Goal: Task Accomplishment & Management: Manage account settings

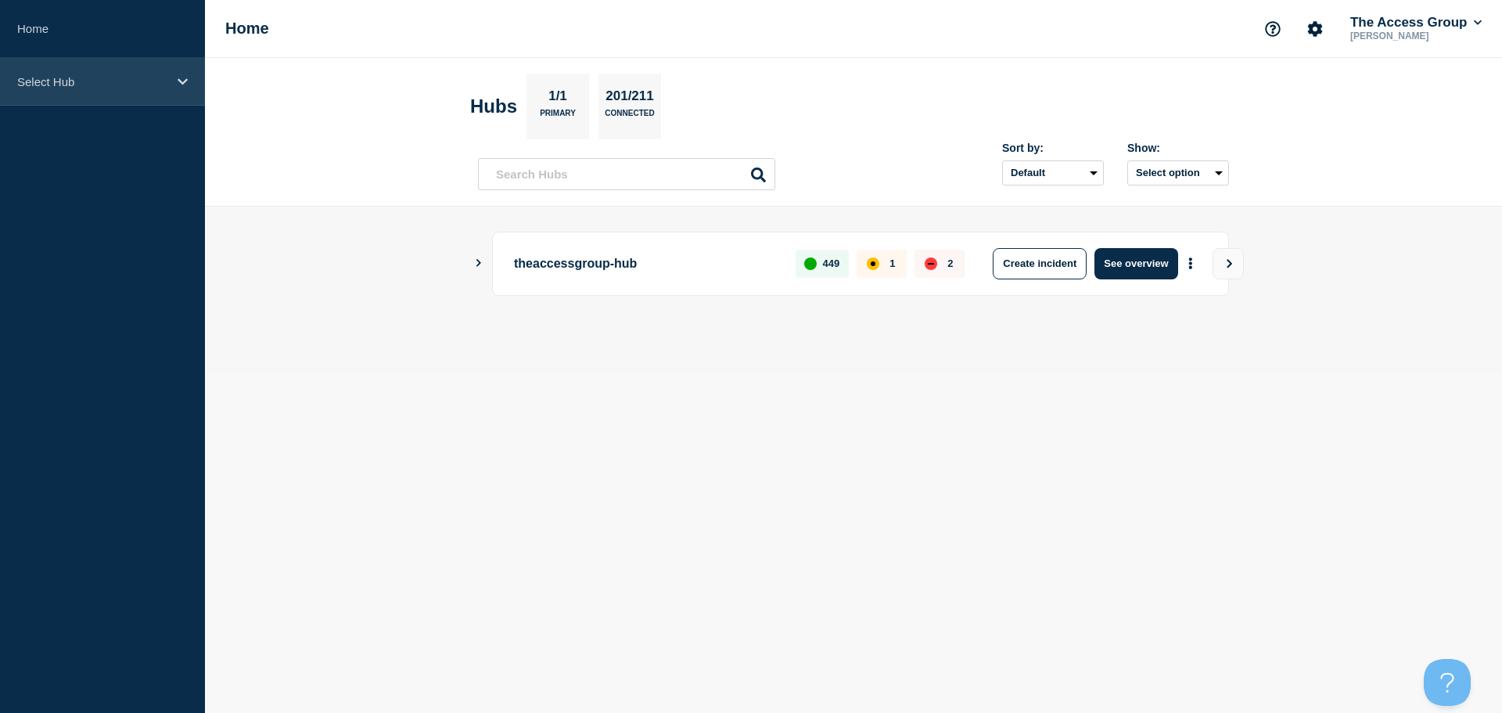
click at [174, 81] on div "Select Hub" at bounding box center [102, 82] width 205 height 48
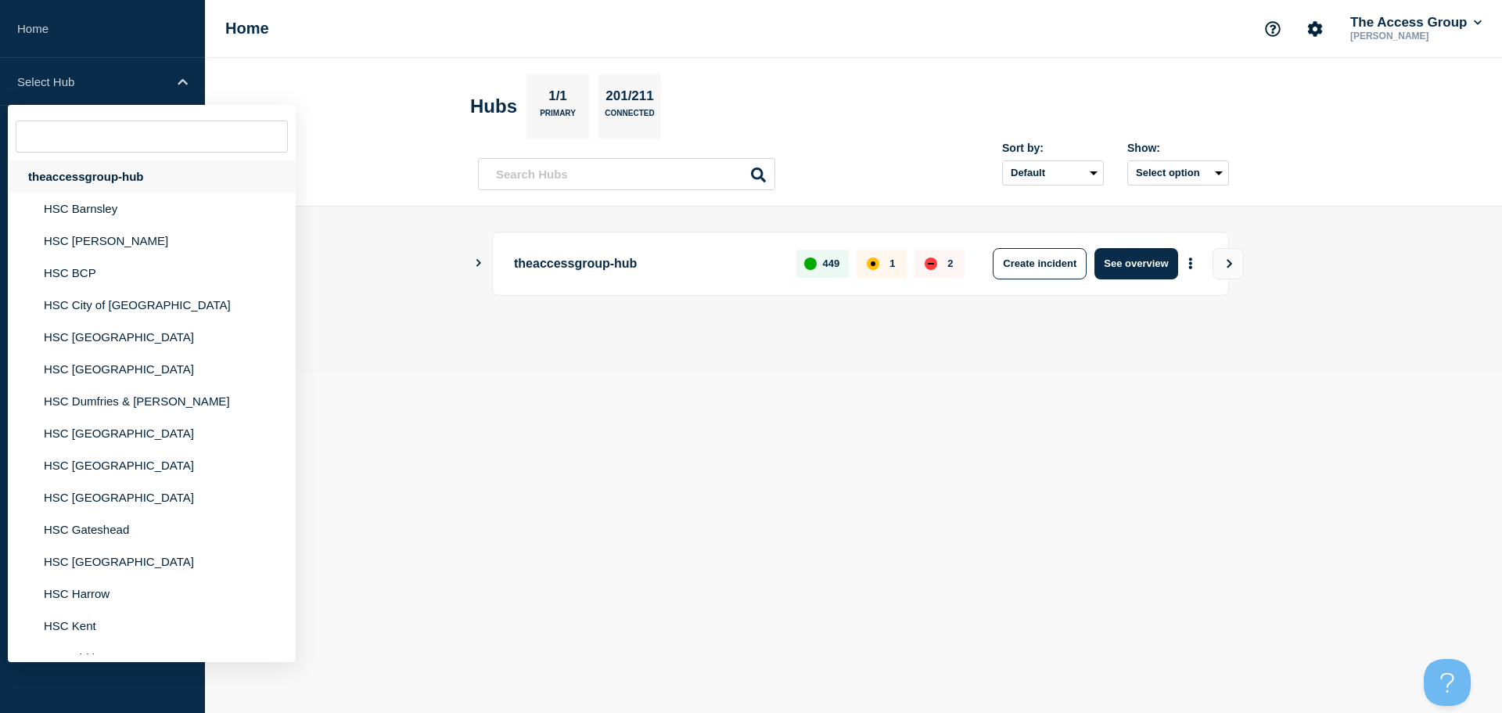
click at [148, 178] on div "theaccessgroup-hub" at bounding box center [152, 176] width 288 height 32
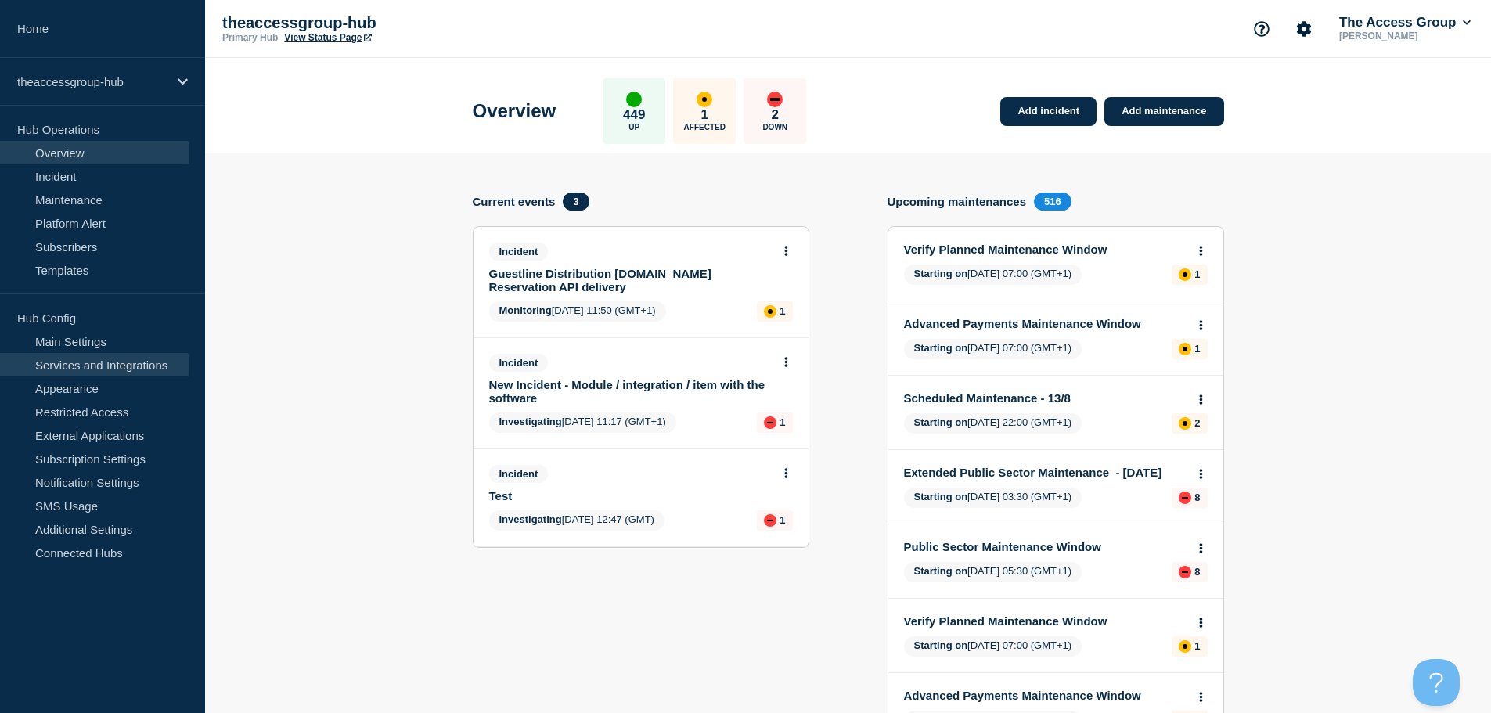
click at [103, 366] on link "Services and Integrations" at bounding box center [94, 364] width 189 height 23
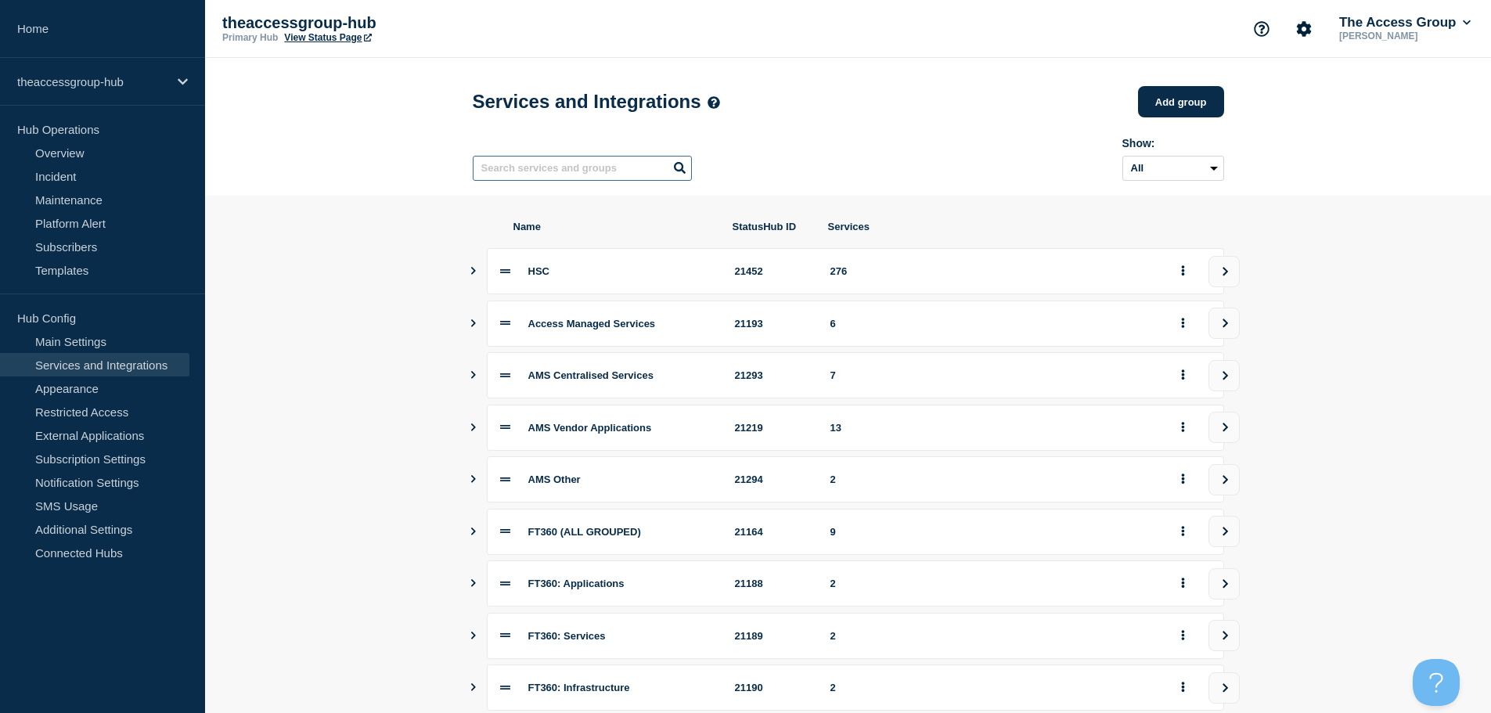
click at [520, 171] on input "text" at bounding box center [582, 168] width 219 height 25
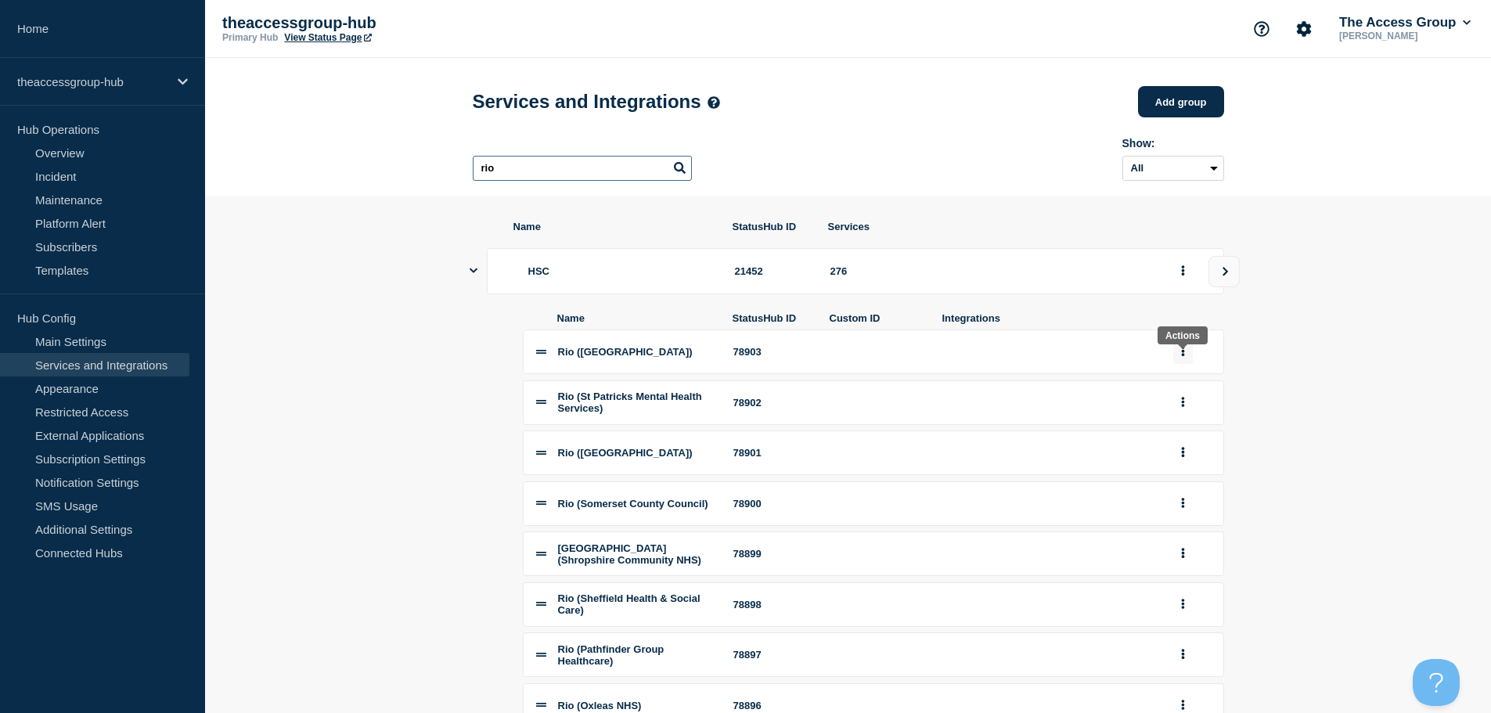
type input "rio"
click at [1186, 360] on button "group actions" at bounding box center [1183, 352] width 20 height 24
click at [1189, 385] on button "Edit" at bounding box center [1192, 380] width 78 height 24
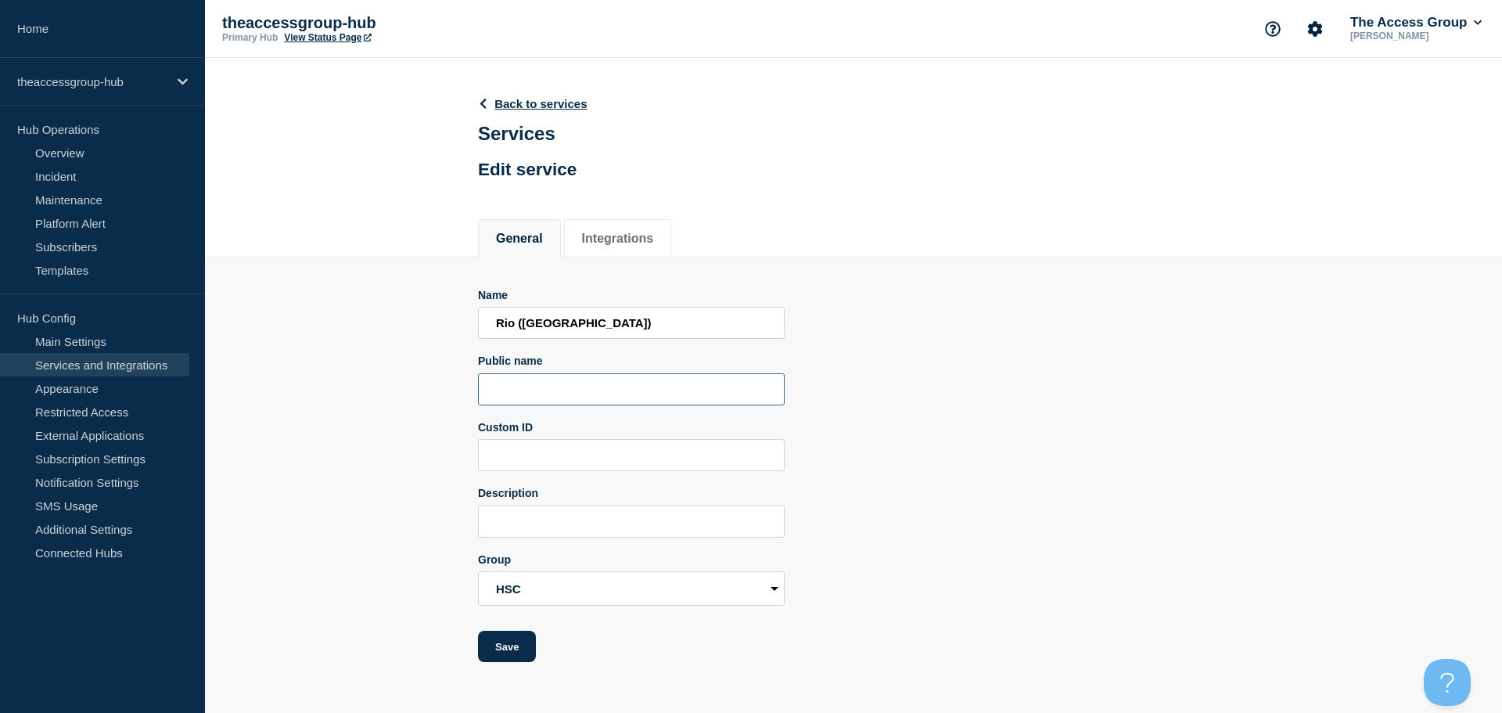
click at [558, 398] on input "Public name" at bounding box center [631, 389] width 307 height 32
drag, startPoint x: 541, startPoint y: 397, endPoint x: 437, endPoint y: 399, distance: 103.3
click at [440, 399] on section "Name [GEOGRAPHIC_DATA] ([GEOGRAPHIC_DATA]) Public name Rio Custom ID Descriptio…" at bounding box center [853, 459] width 1297 height 405
type input "Rio"
click at [511, 650] on button "Save" at bounding box center [507, 646] width 58 height 31
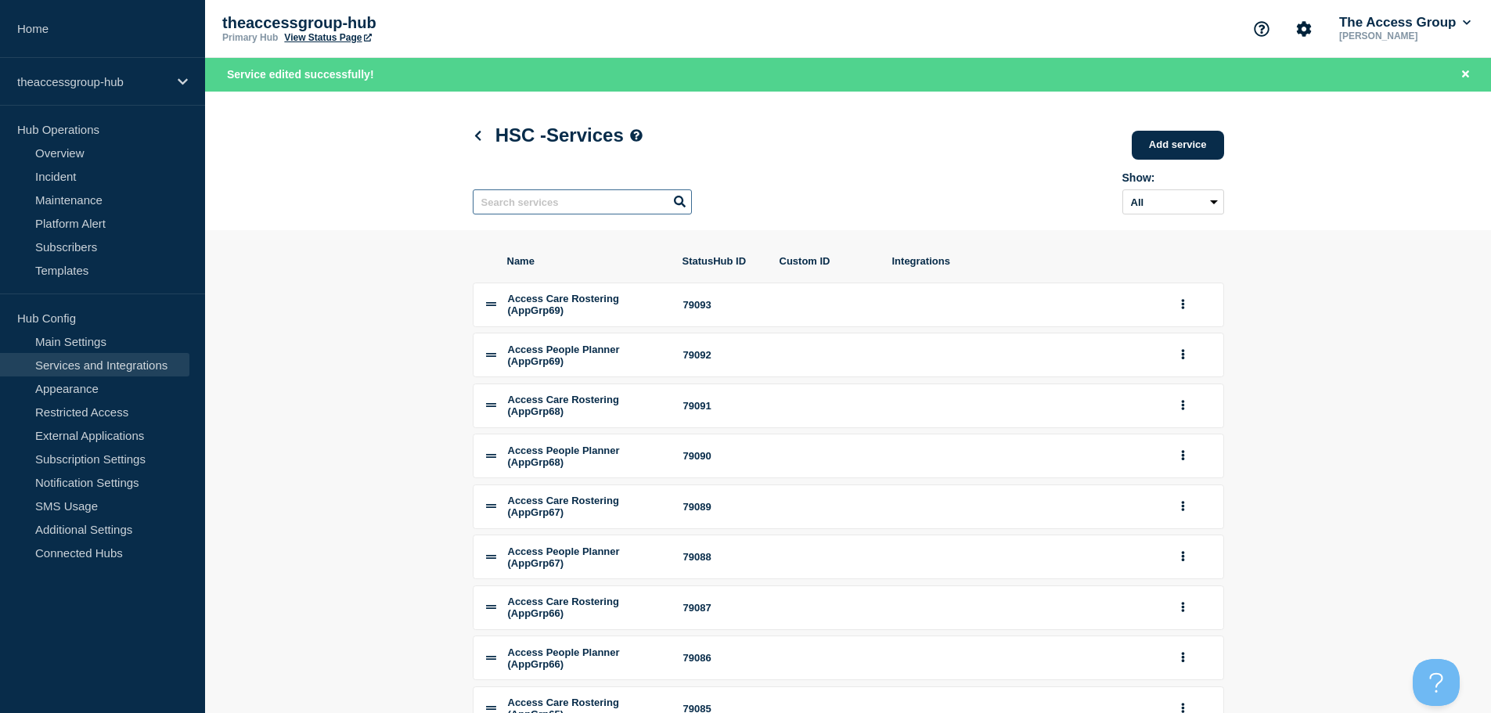
drag, startPoint x: 571, startPoint y: 207, endPoint x: 573, endPoint y: 196, distance: 11.1
click at [571, 203] on input "text" at bounding box center [582, 201] width 219 height 25
paste input "Rio"
type input "Rio"
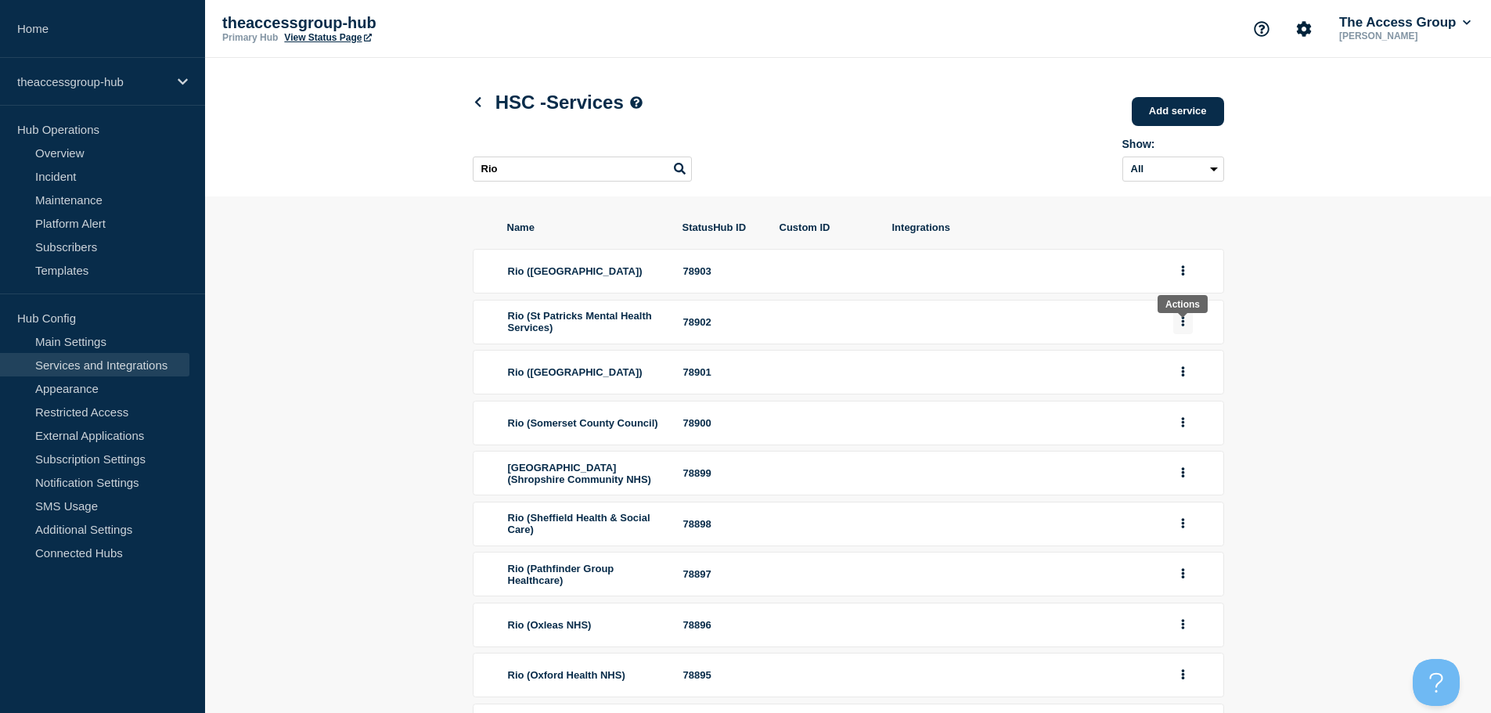
click at [1188, 323] on button "group actions" at bounding box center [1183, 322] width 20 height 24
click at [1181, 359] on button "Edit" at bounding box center [1192, 352] width 78 height 24
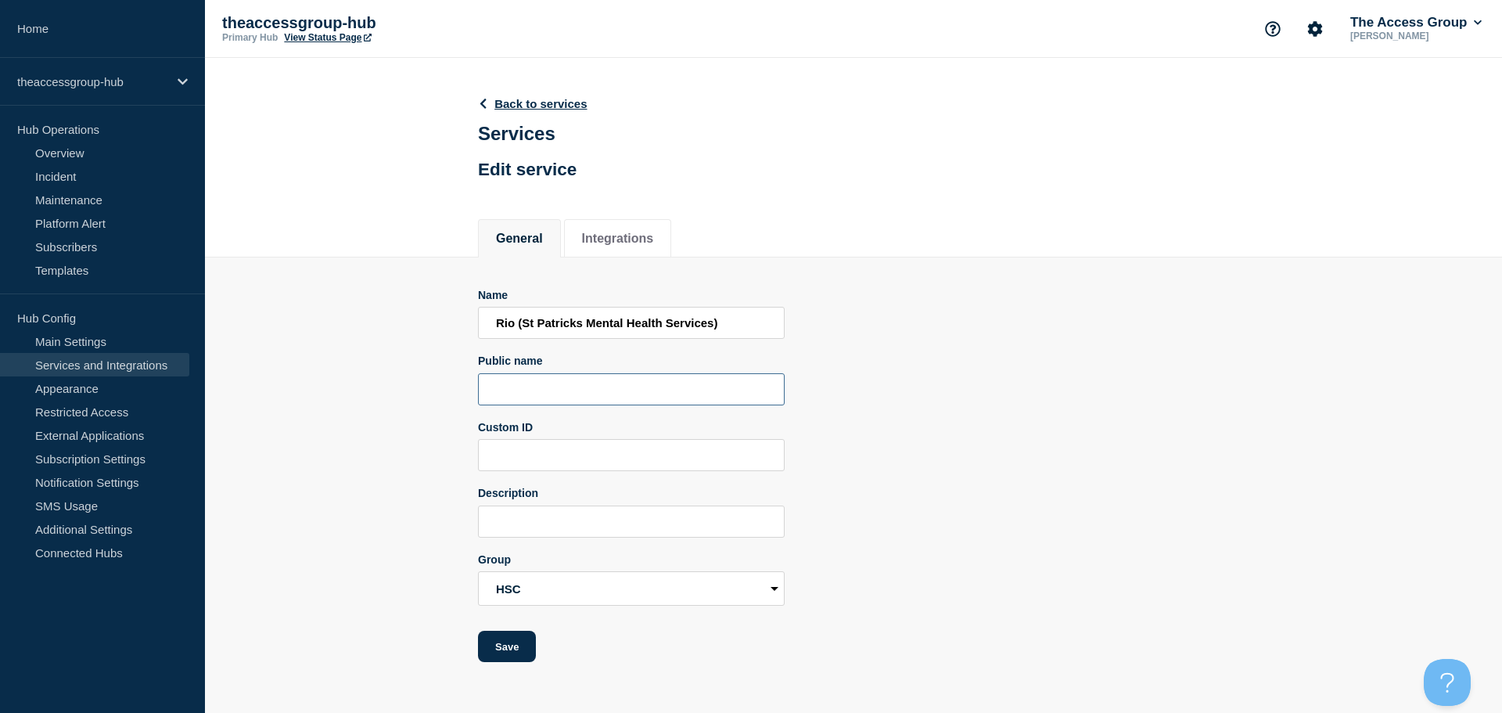
click at [538, 391] on input "Public name" at bounding box center [631, 389] width 307 height 32
paste input "Rio"
type input "Rio"
click at [501, 646] on button "Save" at bounding box center [507, 646] width 58 height 31
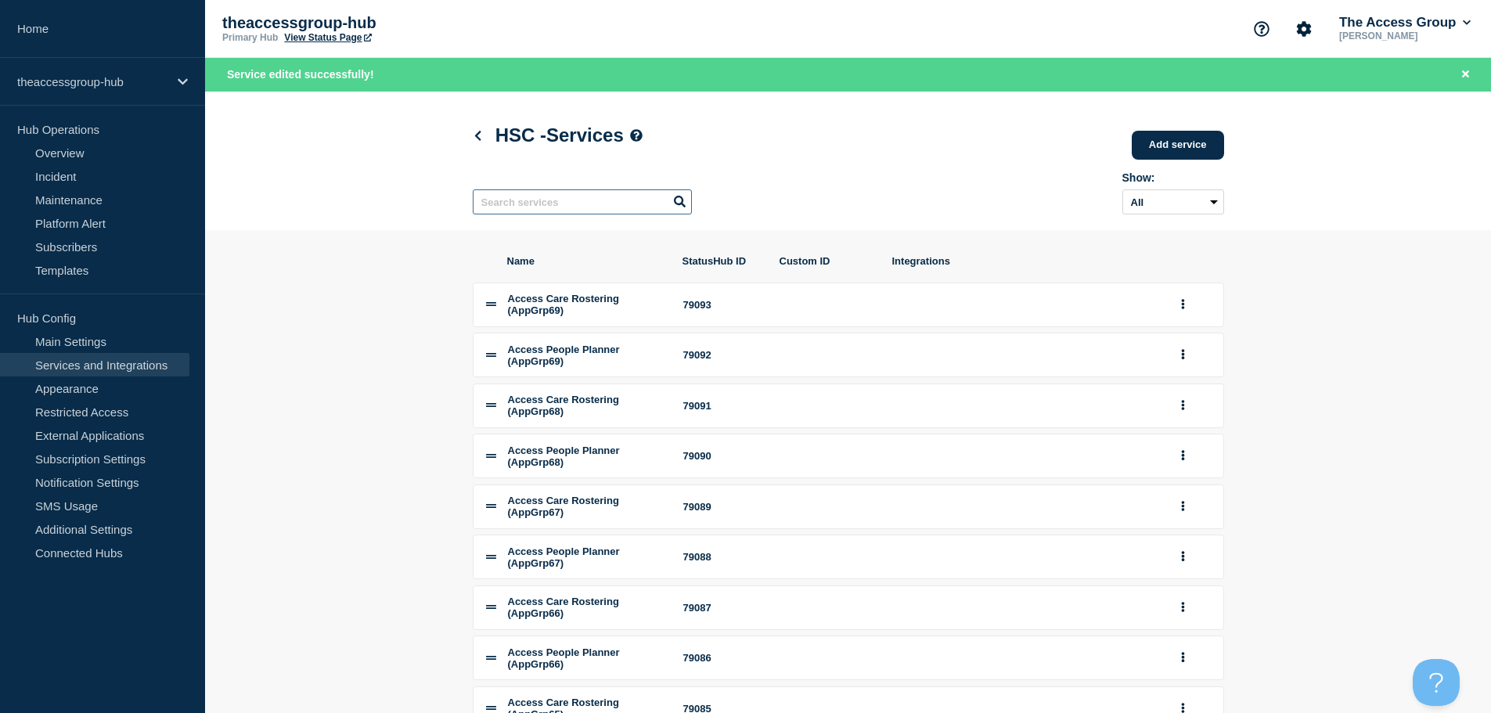
click at [527, 203] on input "text" at bounding box center [582, 201] width 219 height 25
paste input "Rio"
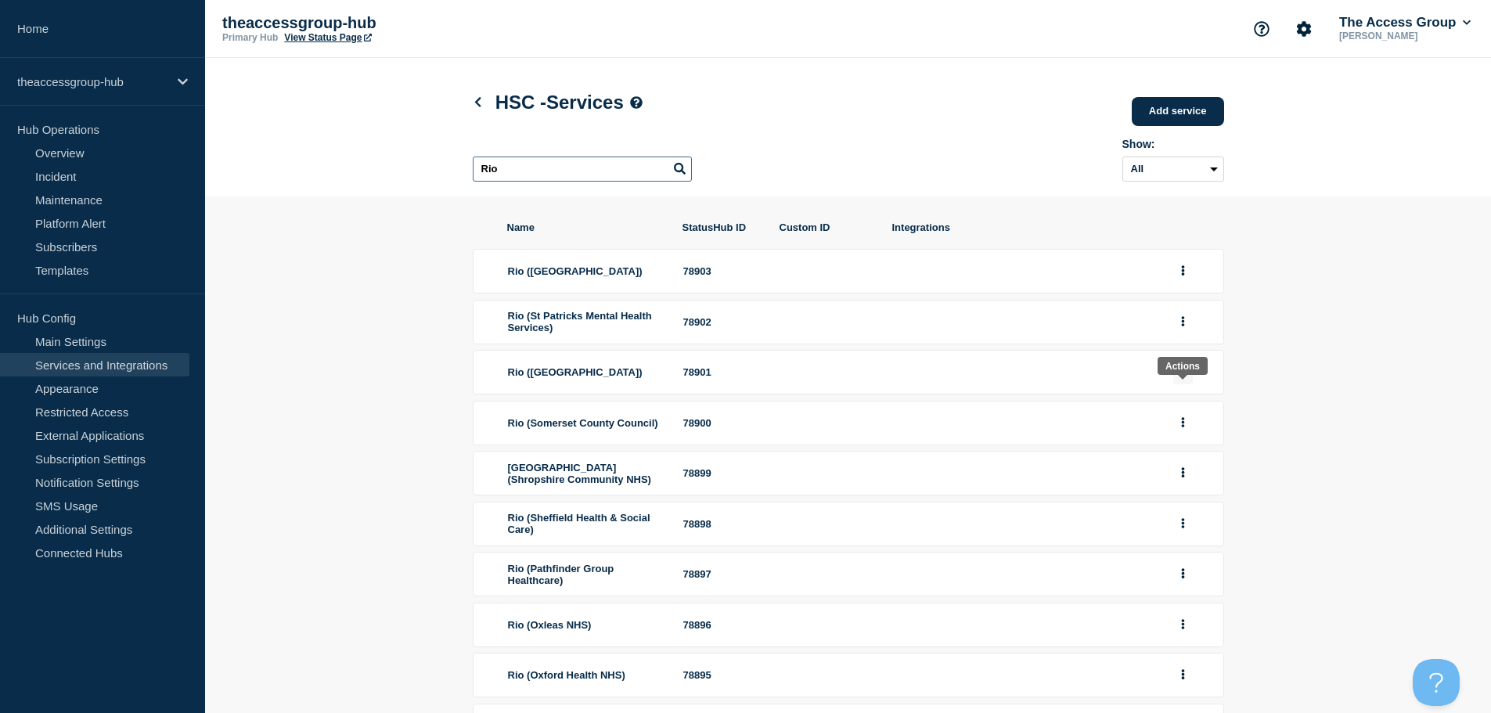
type input "Rio"
click at [1185, 384] on button "group actions" at bounding box center [1183, 372] width 20 height 24
click at [1189, 420] on button "Edit" at bounding box center [1192, 409] width 78 height 24
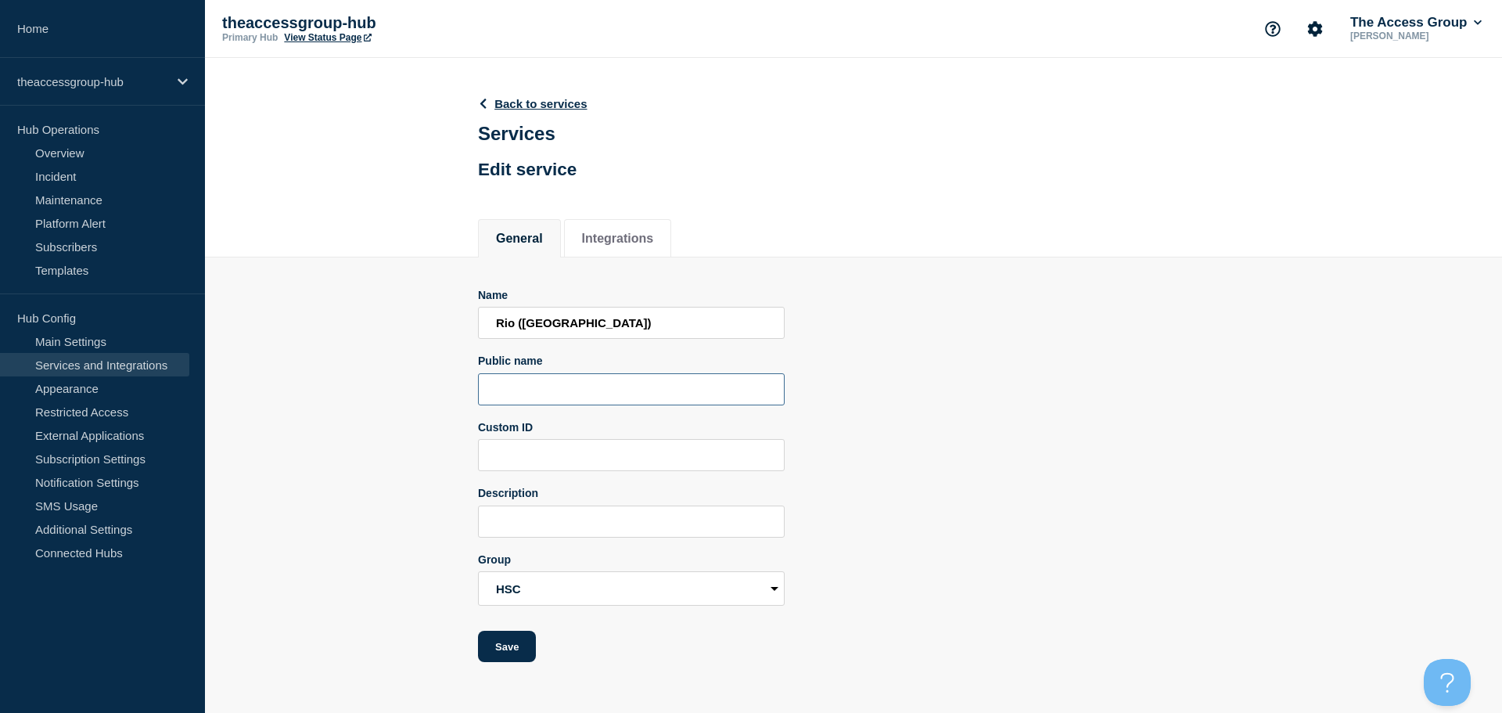
click at [517, 383] on input "Public name" at bounding box center [631, 389] width 307 height 32
paste input "Rio"
type input "Rio"
click at [512, 650] on button "Save" at bounding box center [507, 646] width 58 height 31
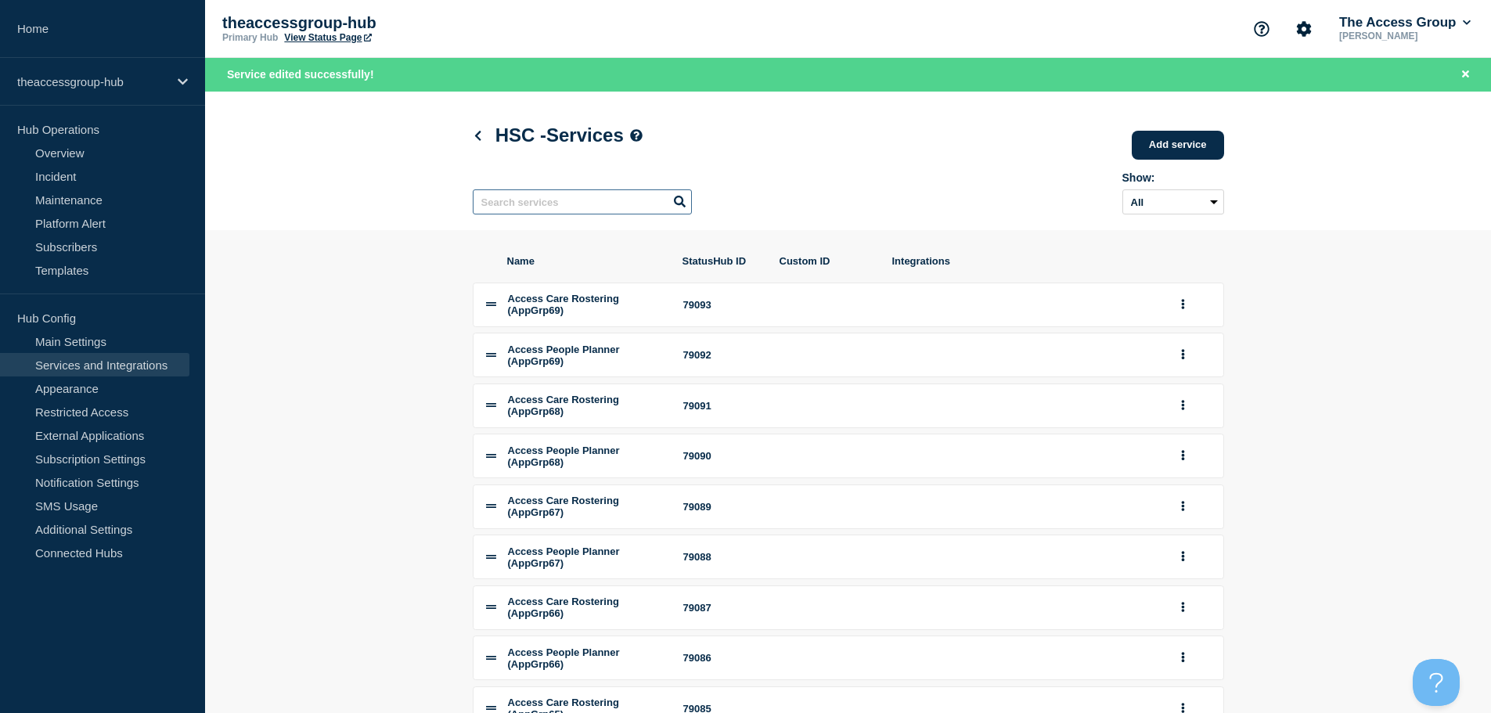
click at [536, 212] on input "text" at bounding box center [582, 201] width 219 height 25
paste input "Rio"
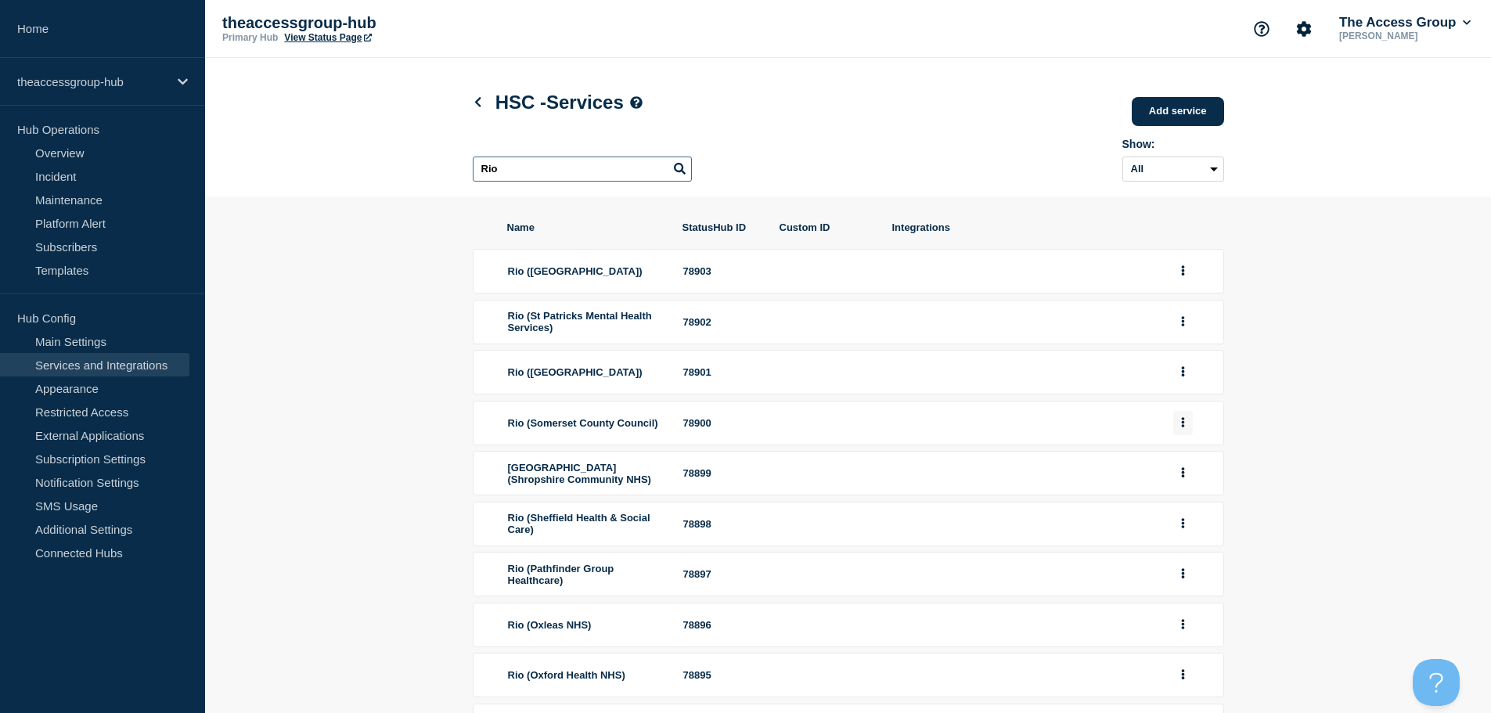
type input "Rio"
click at [1185, 435] on button "group actions" at bounding box center [1183, 423] width 20 height 24
click at [1183, 466] on button "Edit" at bounding box center [1192, 453] width 78 height 24
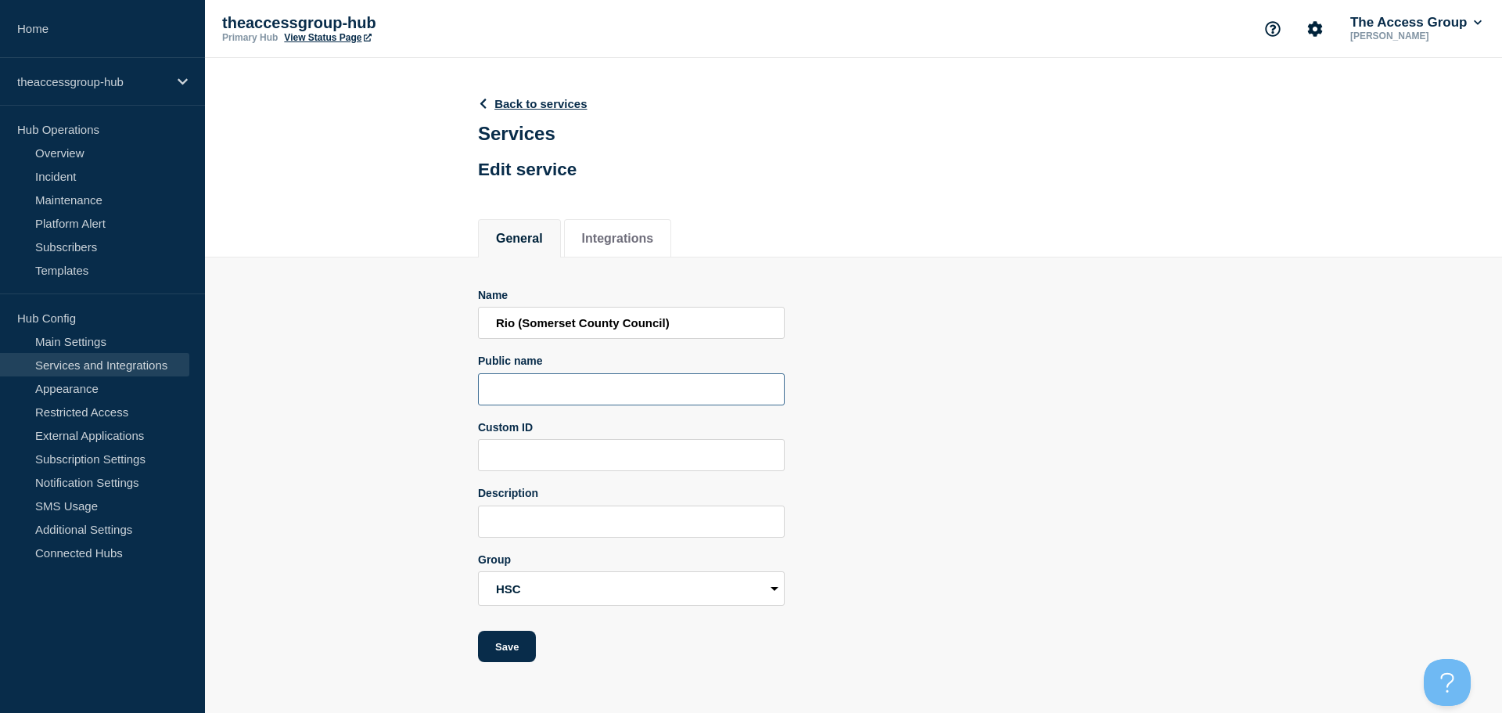
click at [509, 394] on input "Public name" at bounding box center [631, 389] width 307 height 32
paste input "Rio"
type input "Rio"
click at [496, 655] on button "Save" at bounding box center [507, 646] width 58 height 31
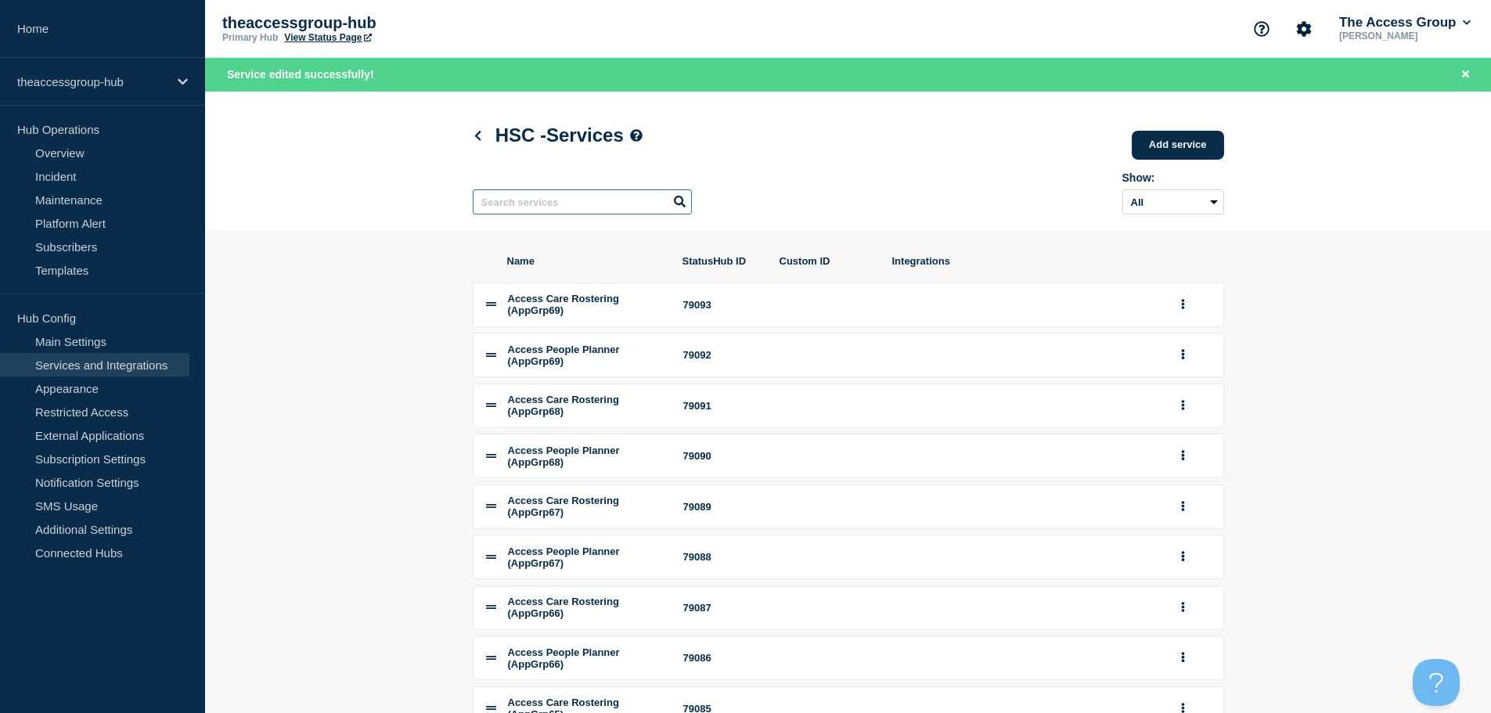
click at [607, 209] on input "text" at bounding box center [582, 201] width 219 height 25
paste input "Rio"
type input "Rio"
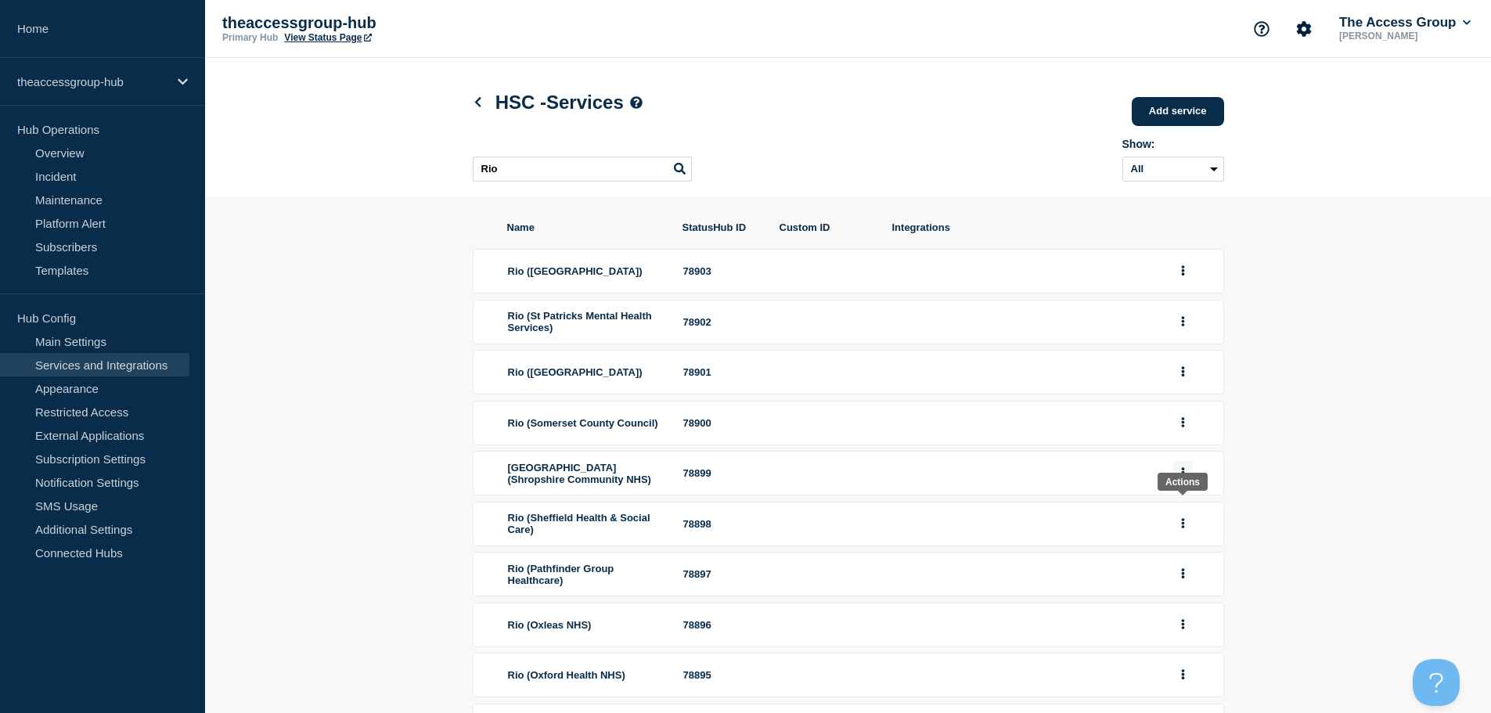
click at [1173, 485] on button "group actions" at bounding box center [1183, 473] width 20 height 24
click at [1189, 516] on button "Edit" at bounding box center [1192, 503] width 78 height 24
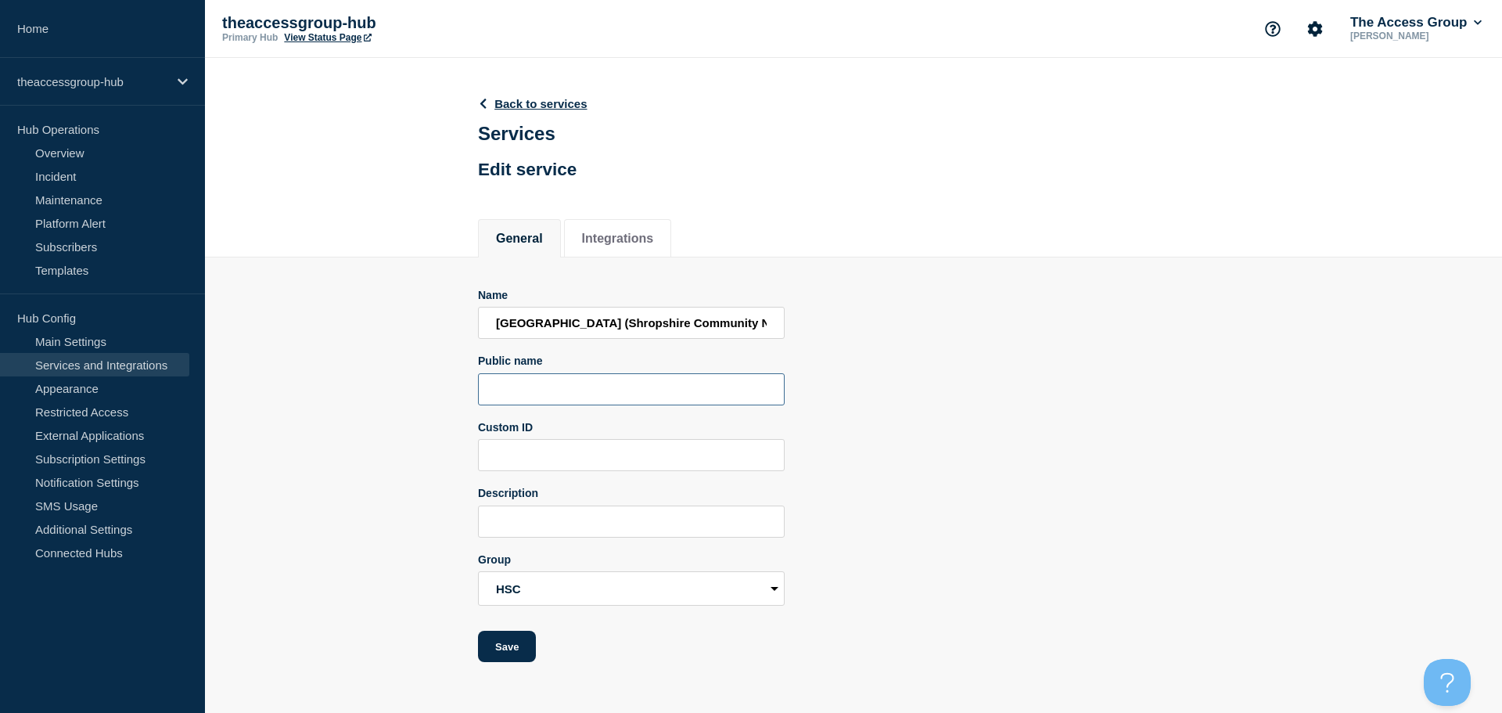
click at [515, 390] on input "Public name" at bounding box center [631, 389] width 307 height 32
paste input "Rio"
type input "Rio"
click at [522, 651] on button "Save" at bounding box center [507, 646] width 58 height 31
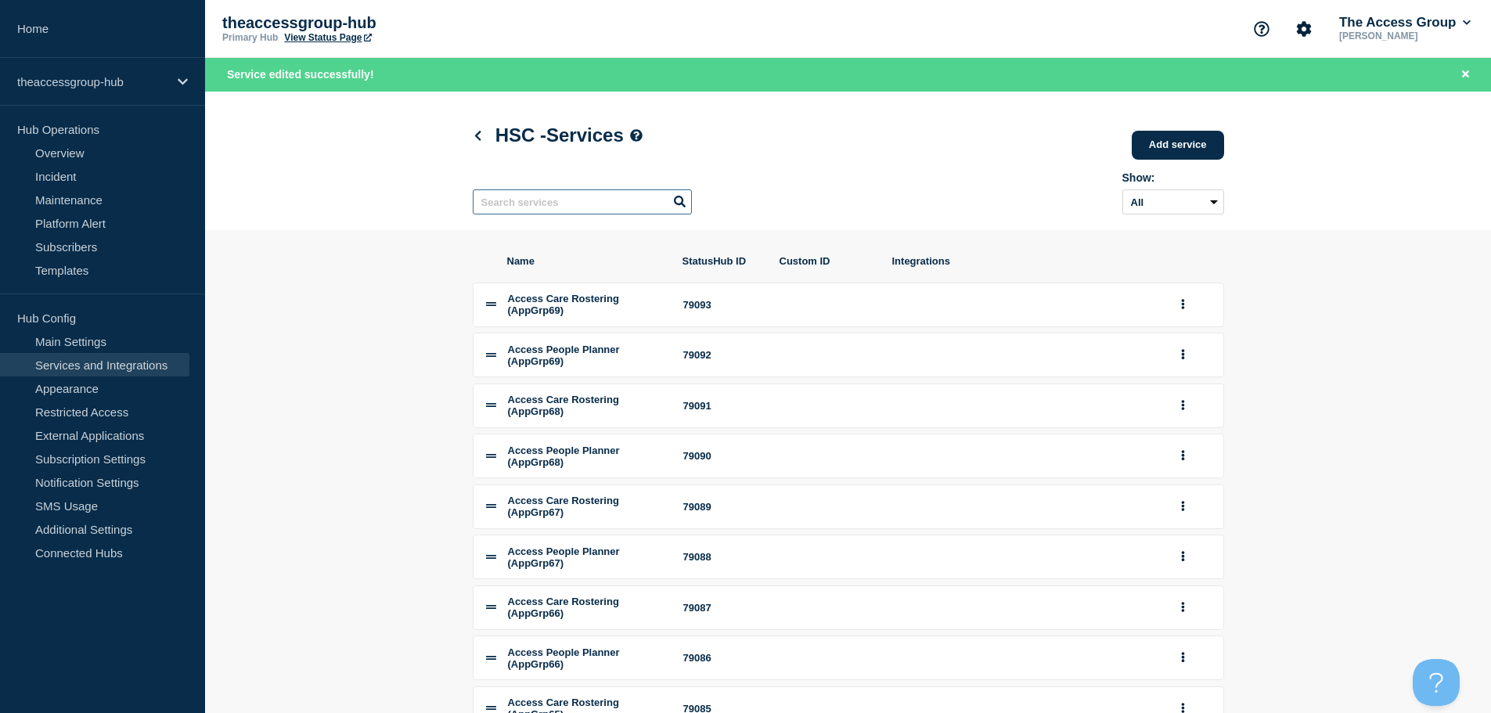
click at [564, 209] on input "text" at bounding box center [582, 201] width 219 height 25
paste input "Rio"
type input "Rio"
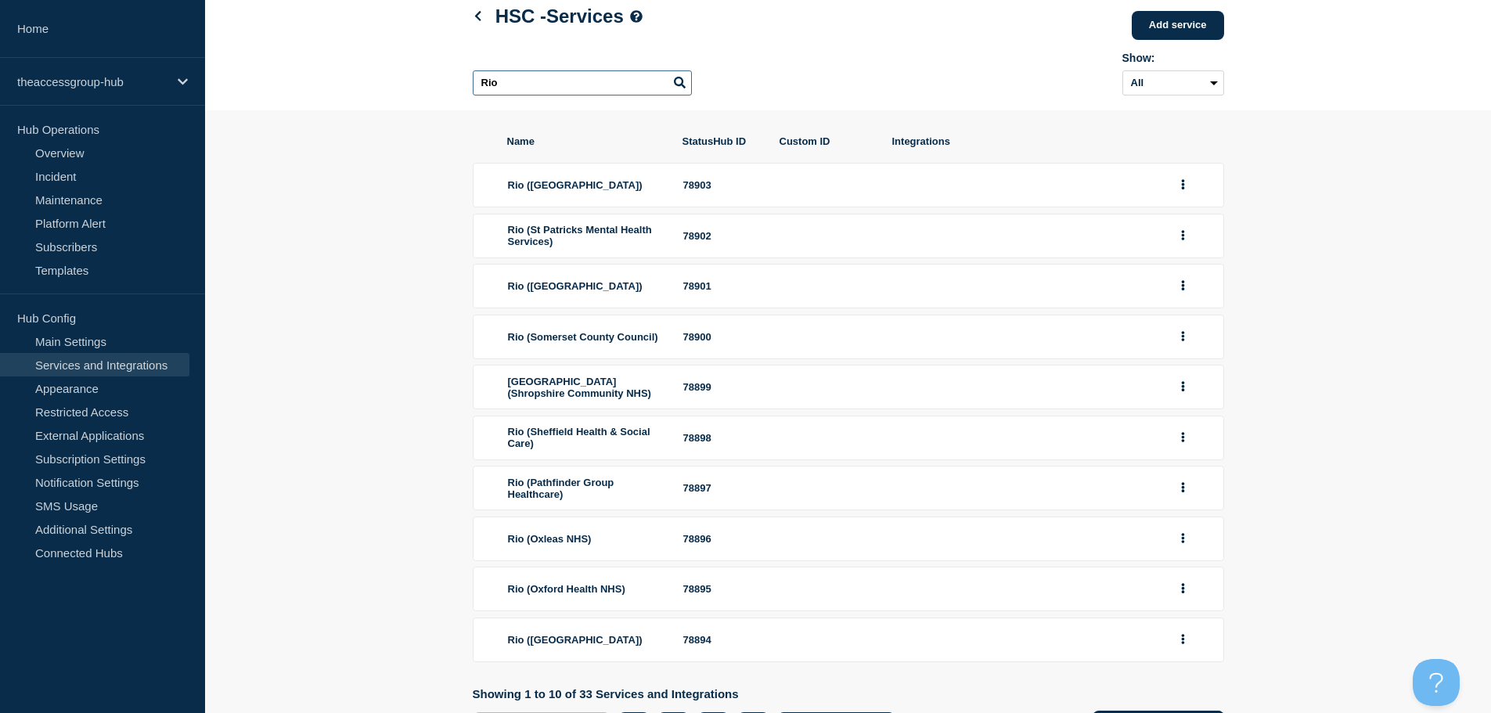
scroll to position [156, 0]
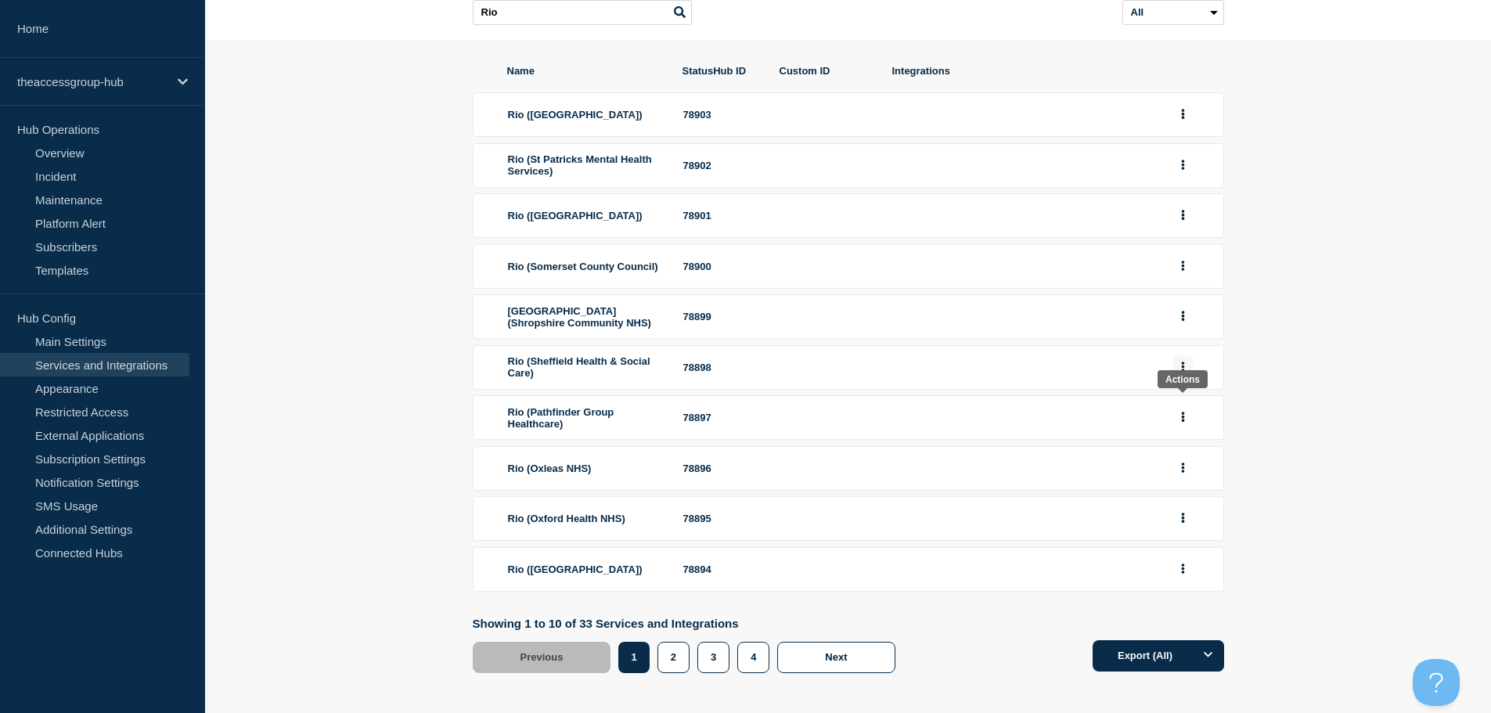
click at [1186, 379] on button "group actions" at bounding box center [1183, 367] width 20 height 24
click at [1186, 410] on button "Edit" at bounding box center [1192, 398] width 78 height 24
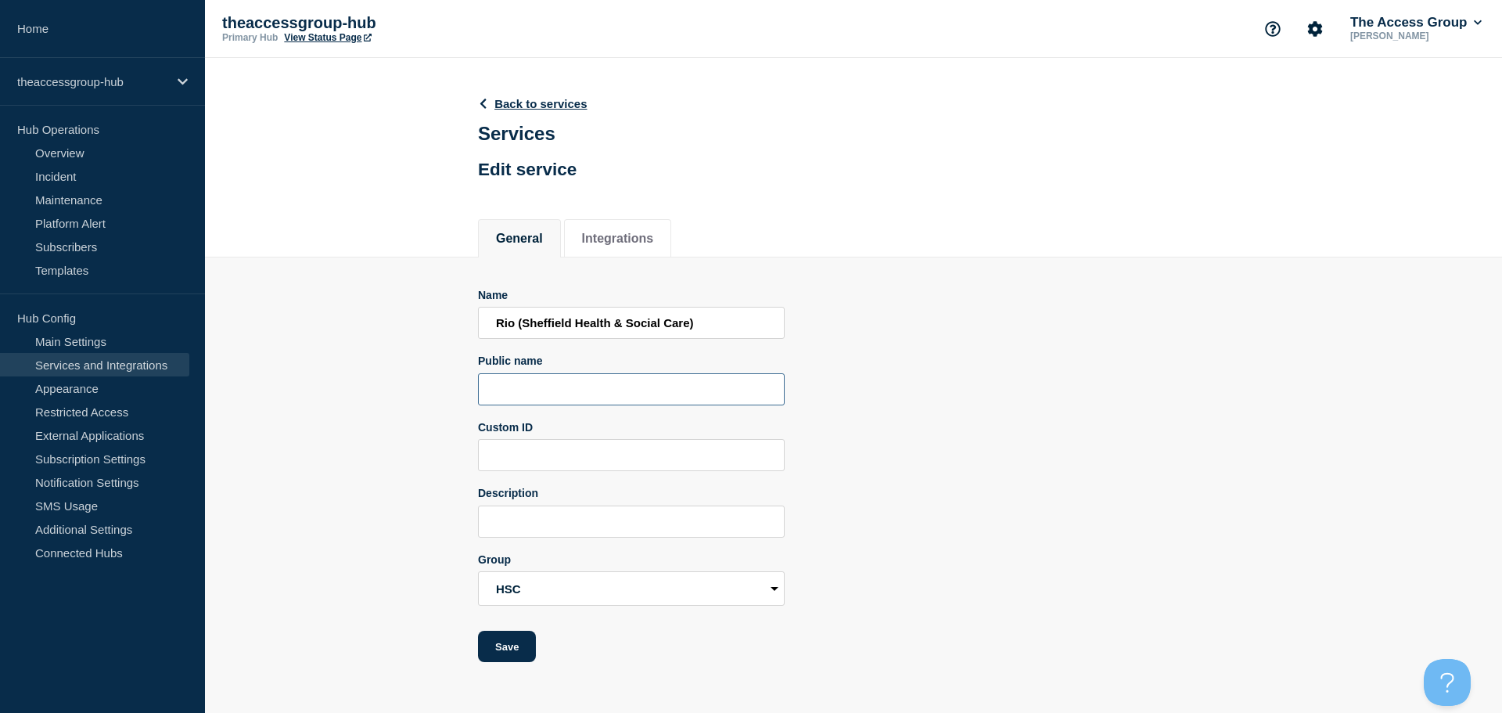
click at [538, 393] on input "Public name" at bounding box center [631, 389] width 307 height 32
paste input "Rio"
type input "Rio"
click at [505, 649] on button "Save" at bounding box center [507, 646] width 58 height 31
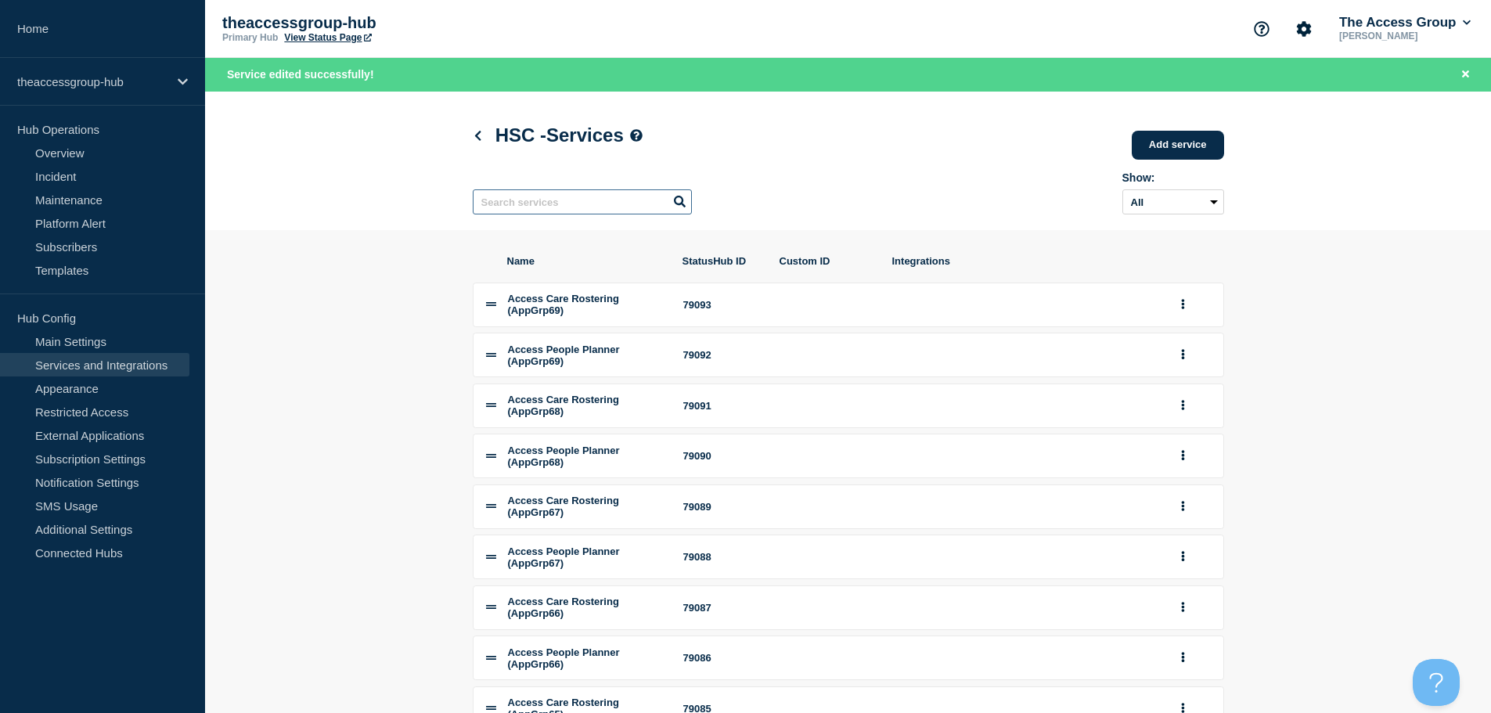
click at [544, 203] on input "text" at bounding box center [582, 201] width 219 height 25
paste input "Rio"
type input "Rio"
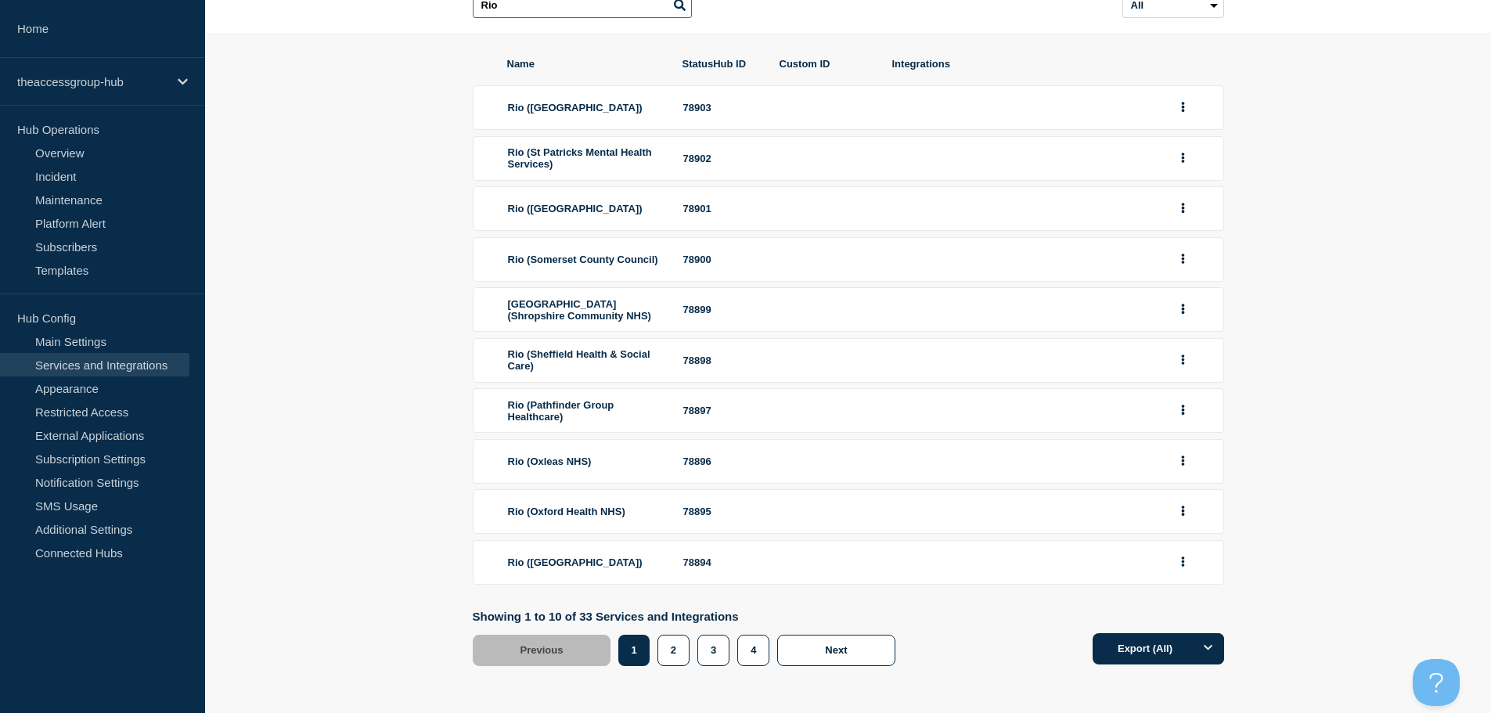
scroll to position [210, 0]
click at [1182, 405] on icon "group actions" at bounding box center [1182, 410] width 3 height 10
click at [1177, 435] on button "Edit" at bounding box center [1192, 441] width 78 height 24
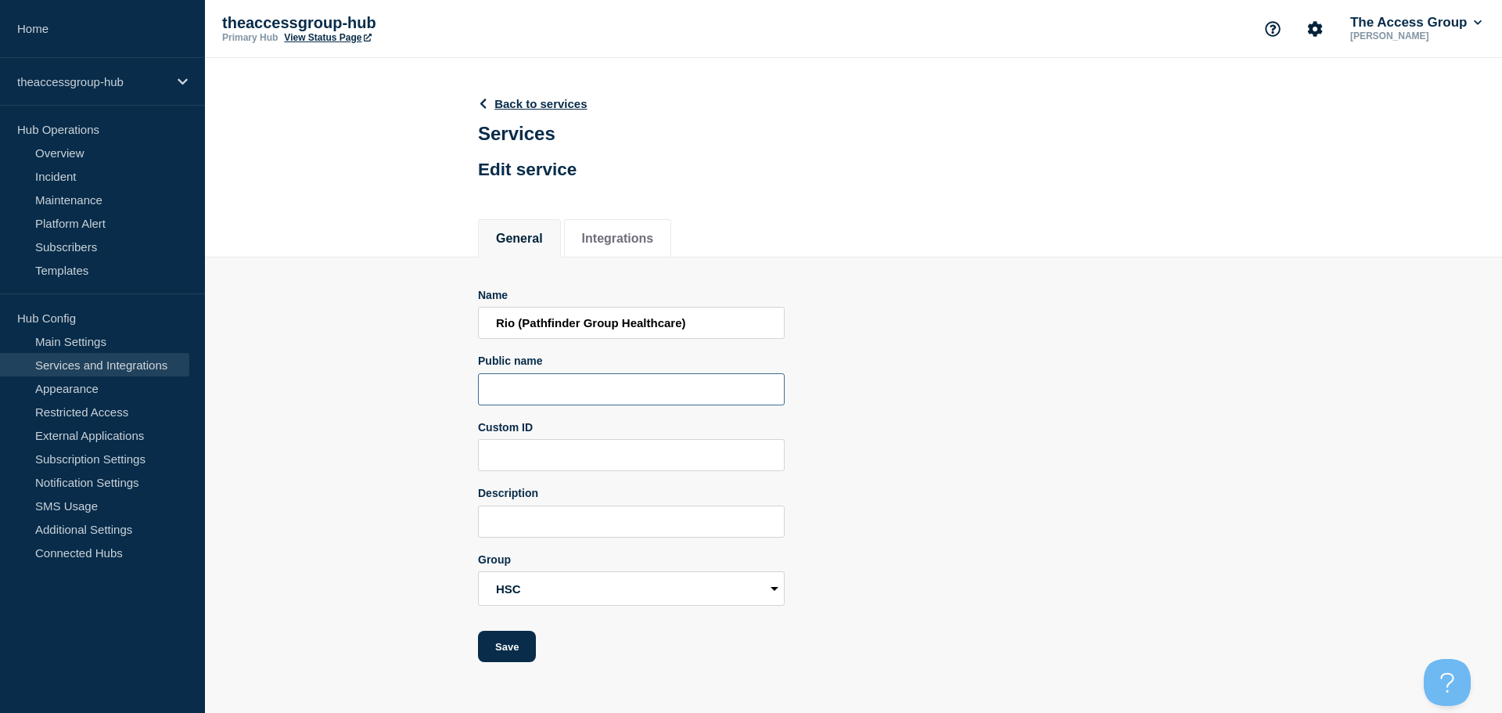
click at [534, 396] on input "Public name" at bounding box center [631, 389] width 307 height 32
paste input "Rio"
type input "Rio"
click at [514, 650] on button "Save" at bounding box center [507, 646] width 58 height 31
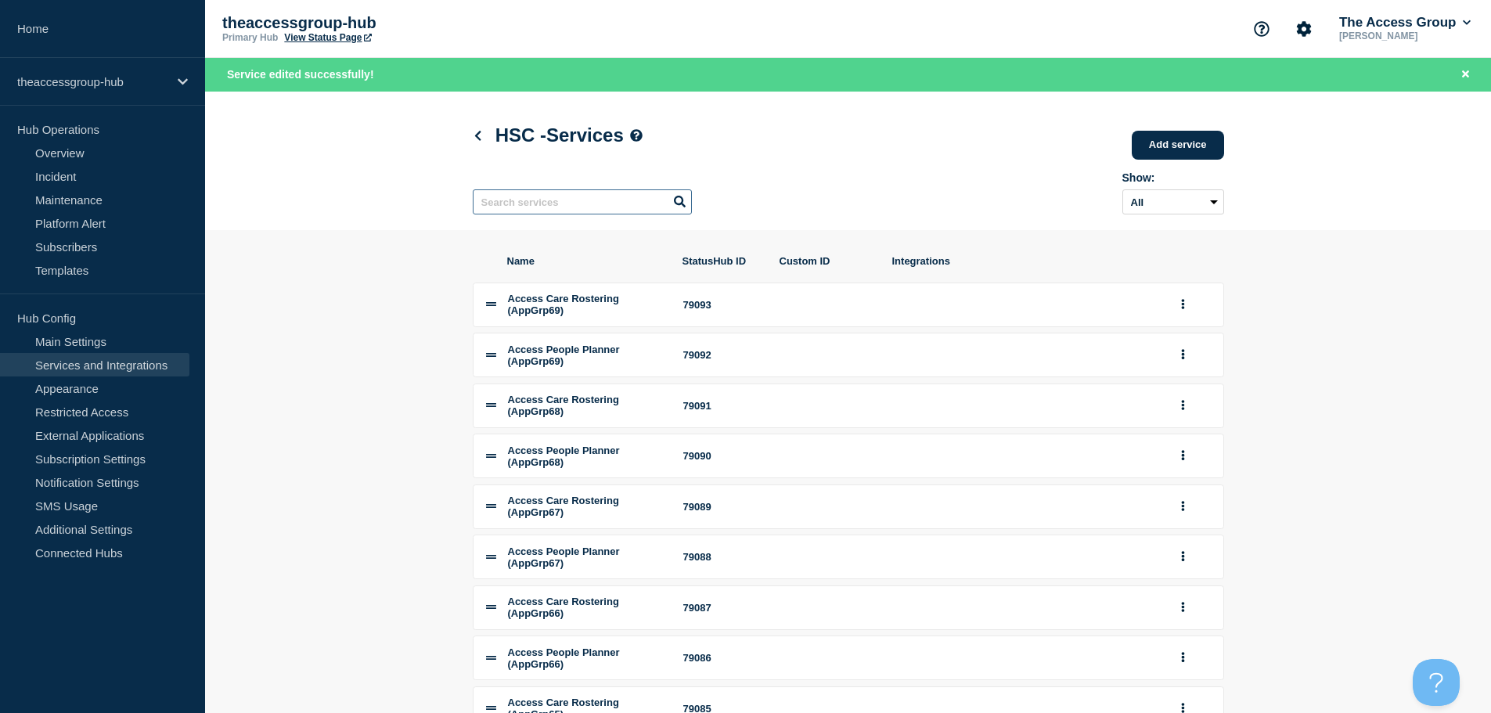
click at [540, 202] on input "text" at bounding box center [582, 201] width 219 height 25
paste input "Rio"
type input "Rio"
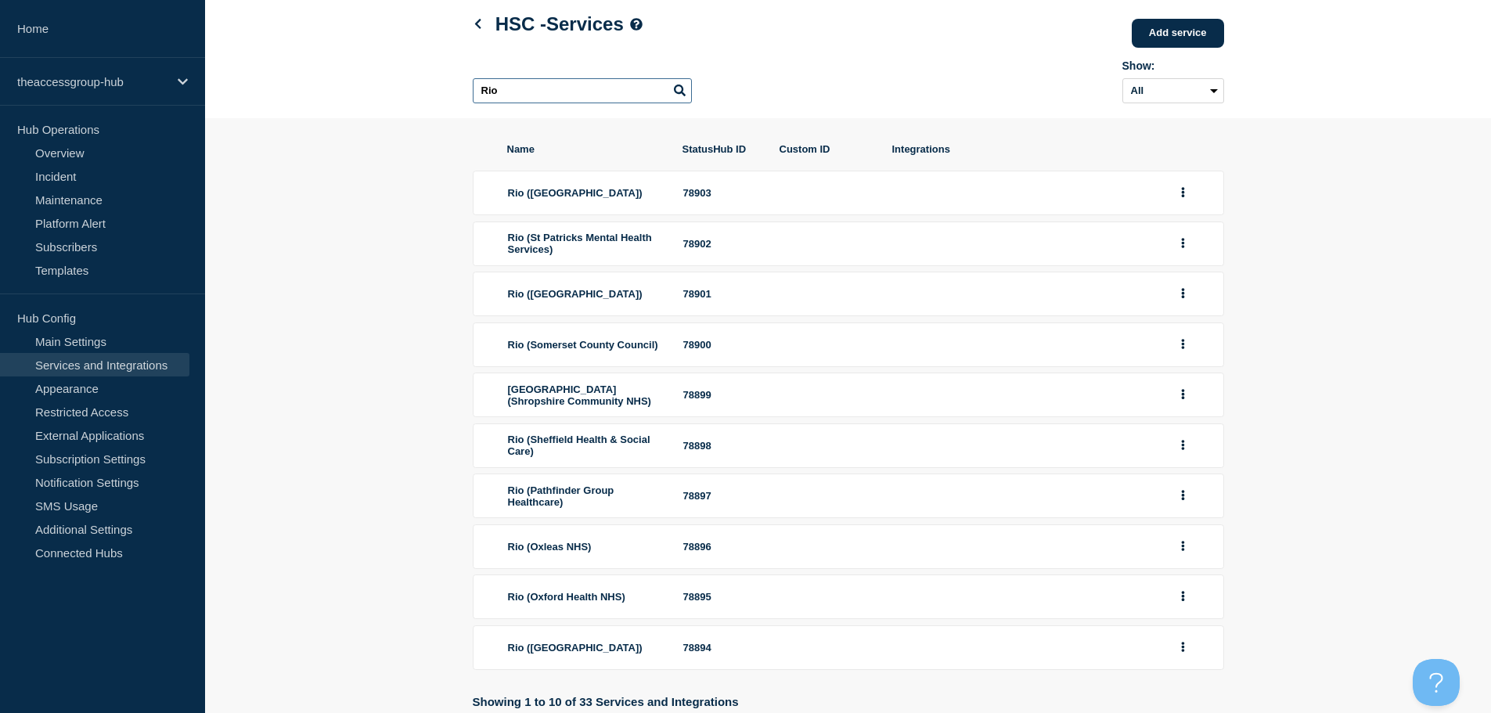
scroll to position [156, 0]
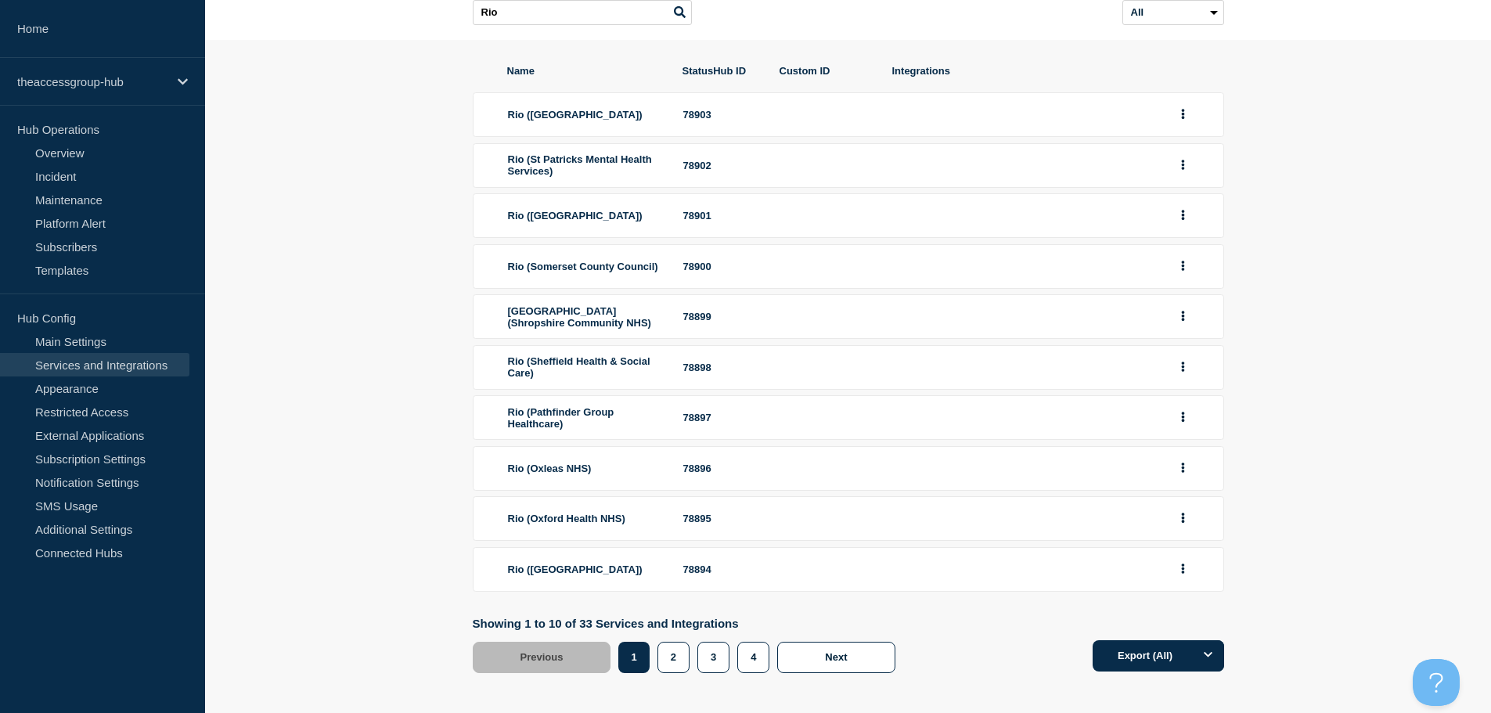
click at [1196, 480] on div at bounding box center [1192, 468] width 38 height 24
click at [1185, 480] on button "group actions" at bounding box center [1183, 468] width 20 height 24
click at [1173, 509] on button "Edit" at bounding box center [1192, 496] width 78 height 24
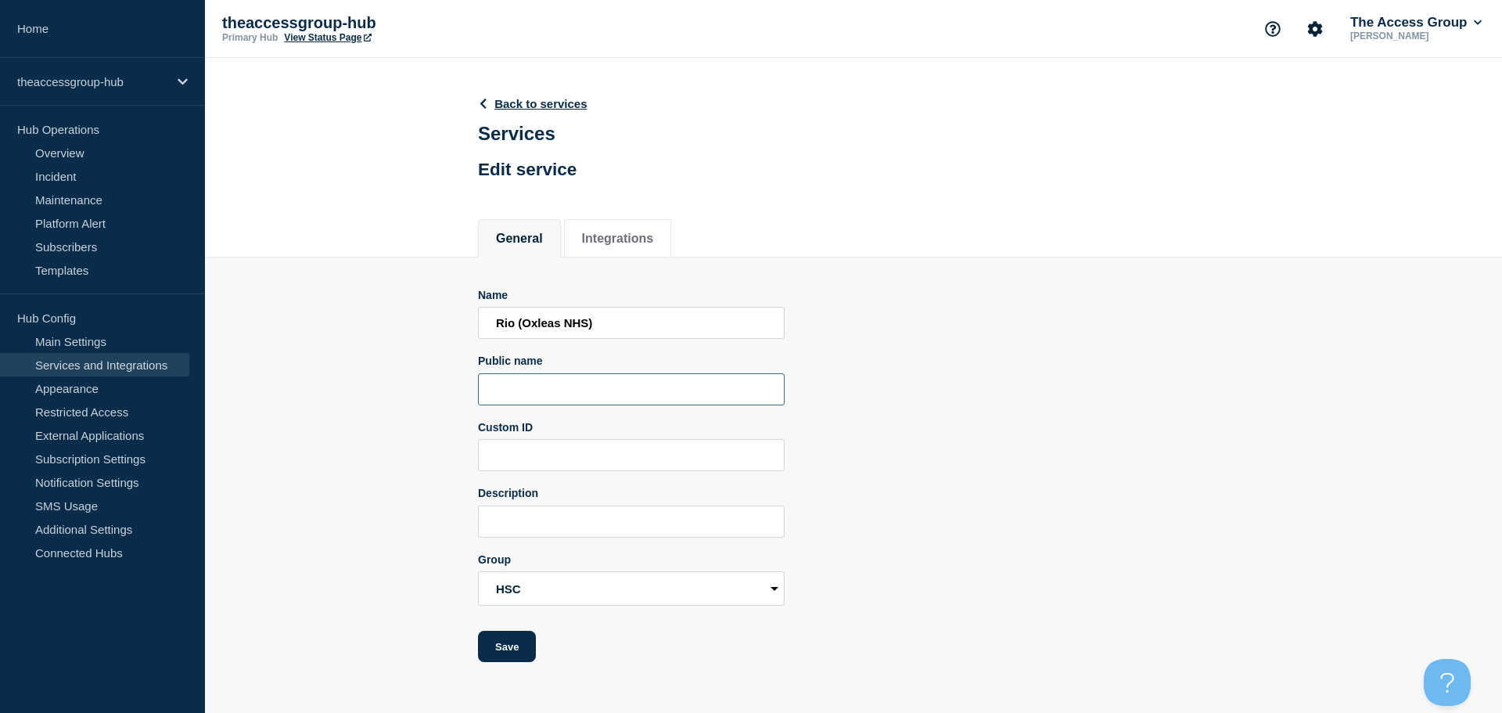
click at [501, 402] on input "Public name" at bounding box center [631, 389] width 307 height 32
paste input "Rio"
type input "Rio"
click at [501, 653] on button "Save" at bounding box center [507, 646] width 58 height 31
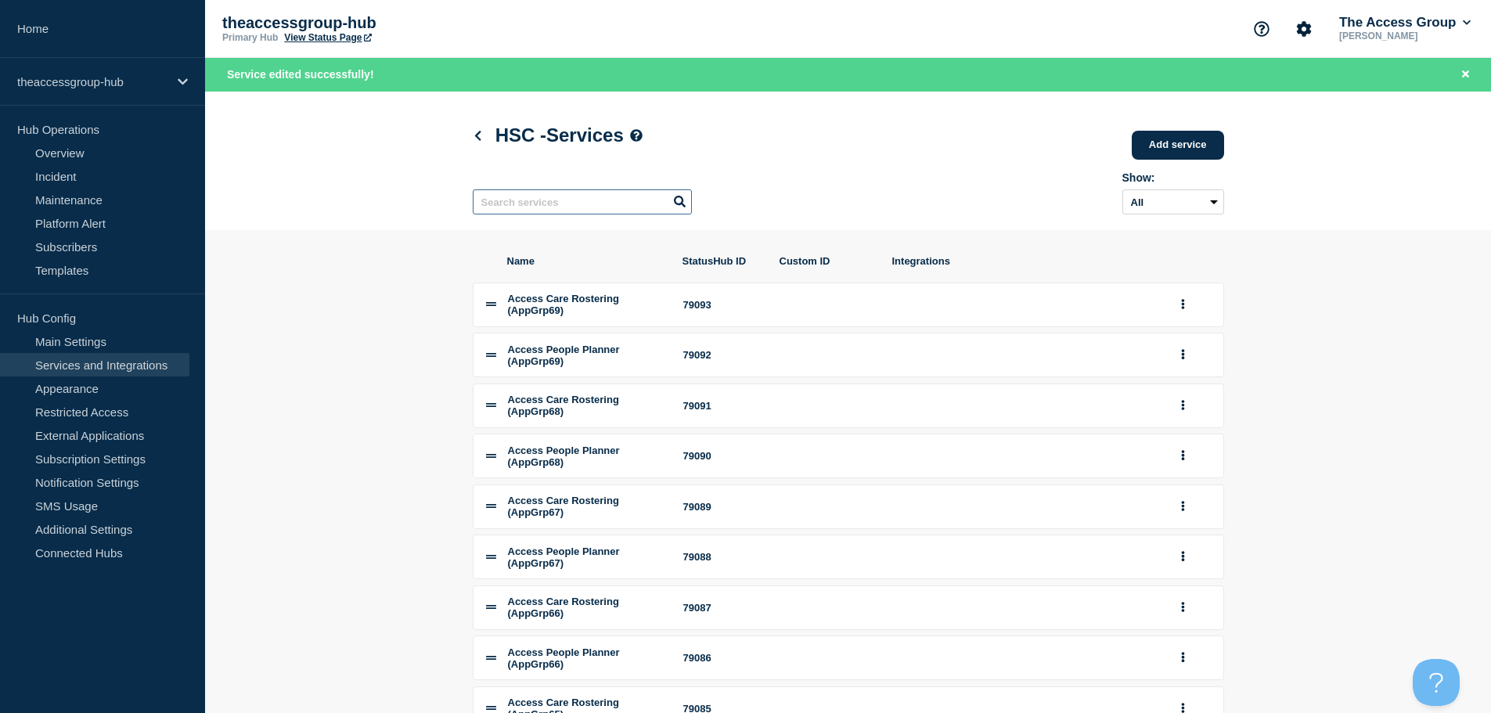
click at [563, 203] on input "text" at bounding box center [582, 201] width 219 height 25
paste input "Rio"
type input "Rio"
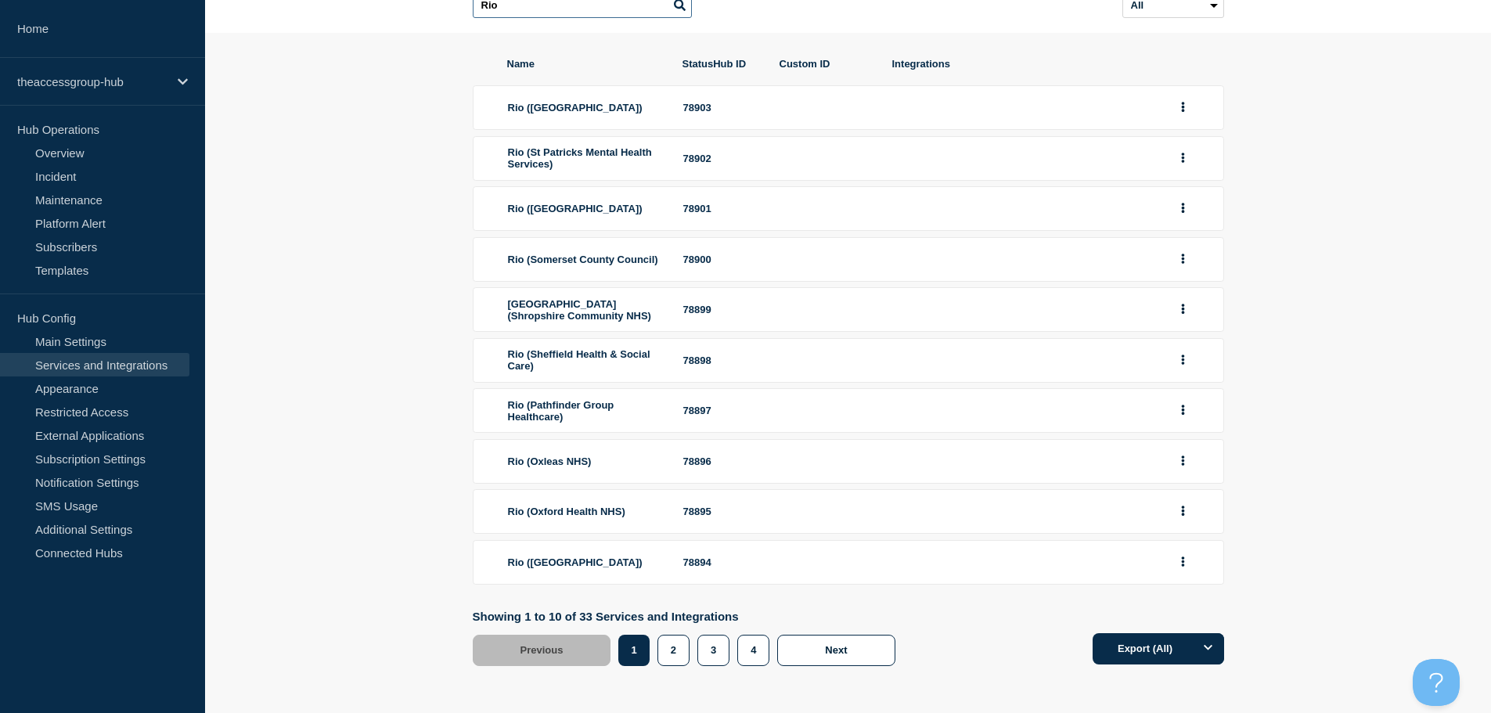
scroll to position [210, 0]
click at [1181, 509] on icon "group actions" at bounding box center [1183, 510] width 4 height 10
click at [1192, 530] on button "Edit" at bounding box center [1192, 539] width 78 height 24
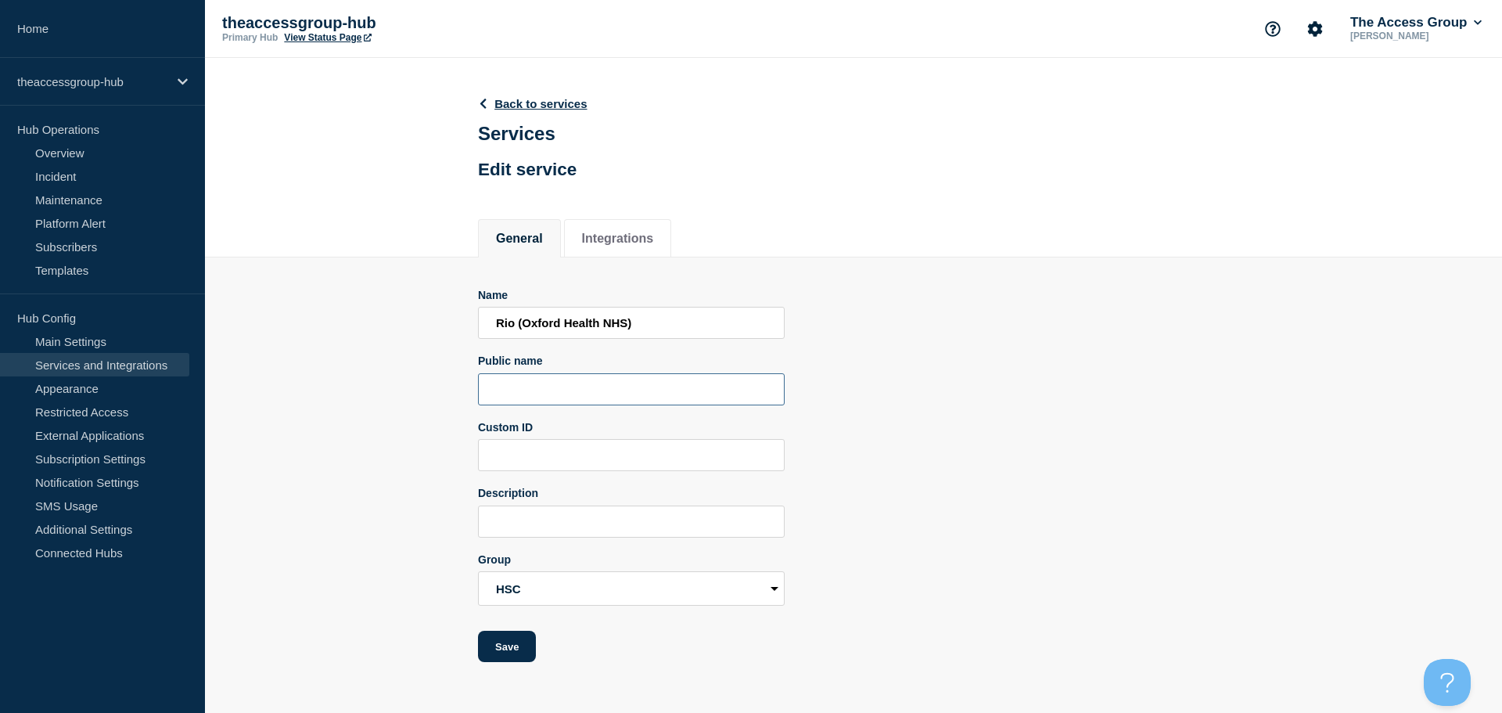
click at [517, 400] on input "Public name" at bounding box center [631, 389] width 307 height 32
paste input "Rio"
type input "Rio"
click at [523, 656] on button "Save" at bounding box center [507, 646] width 58 height 31
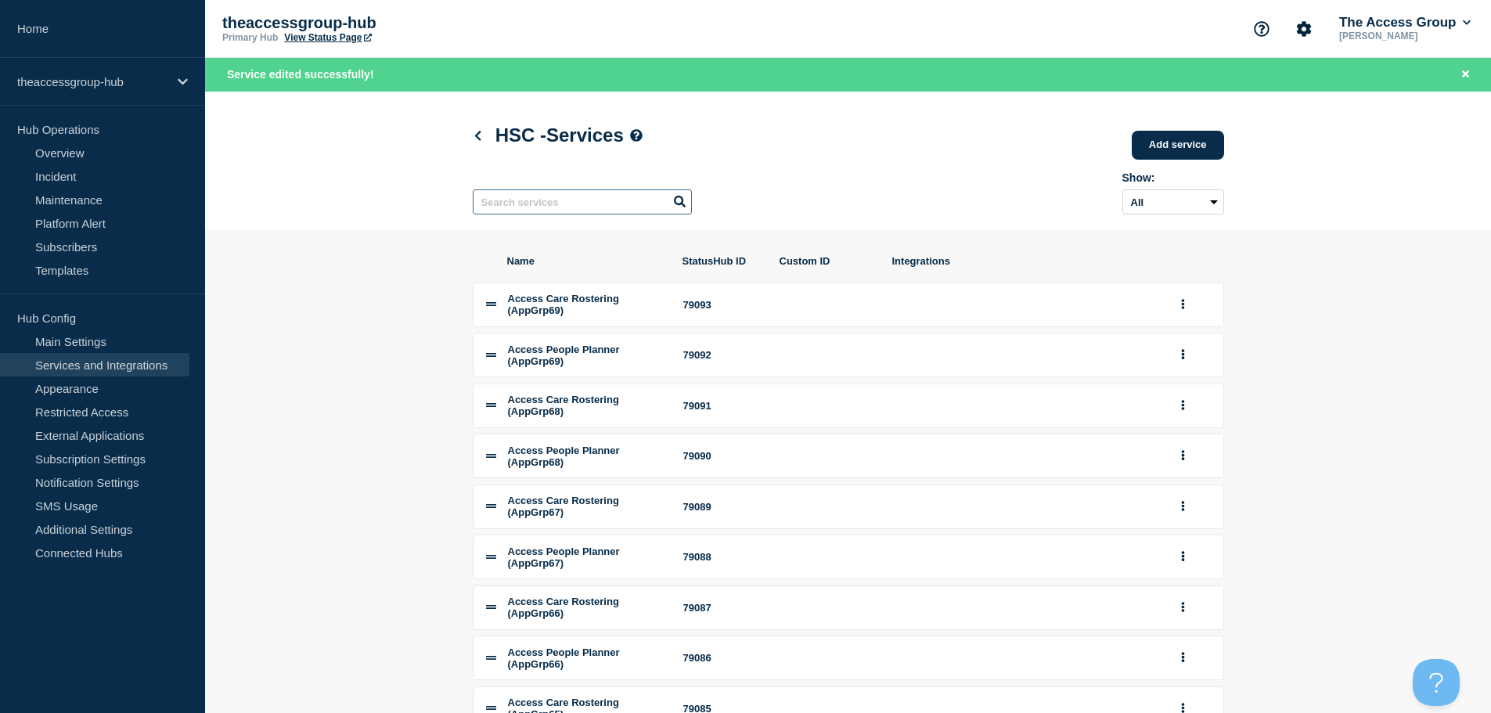
click at [503, 207] on input "text" at bounding box center [582, 201] width 219 height 25
paste input "Rio"
type input "Rio"
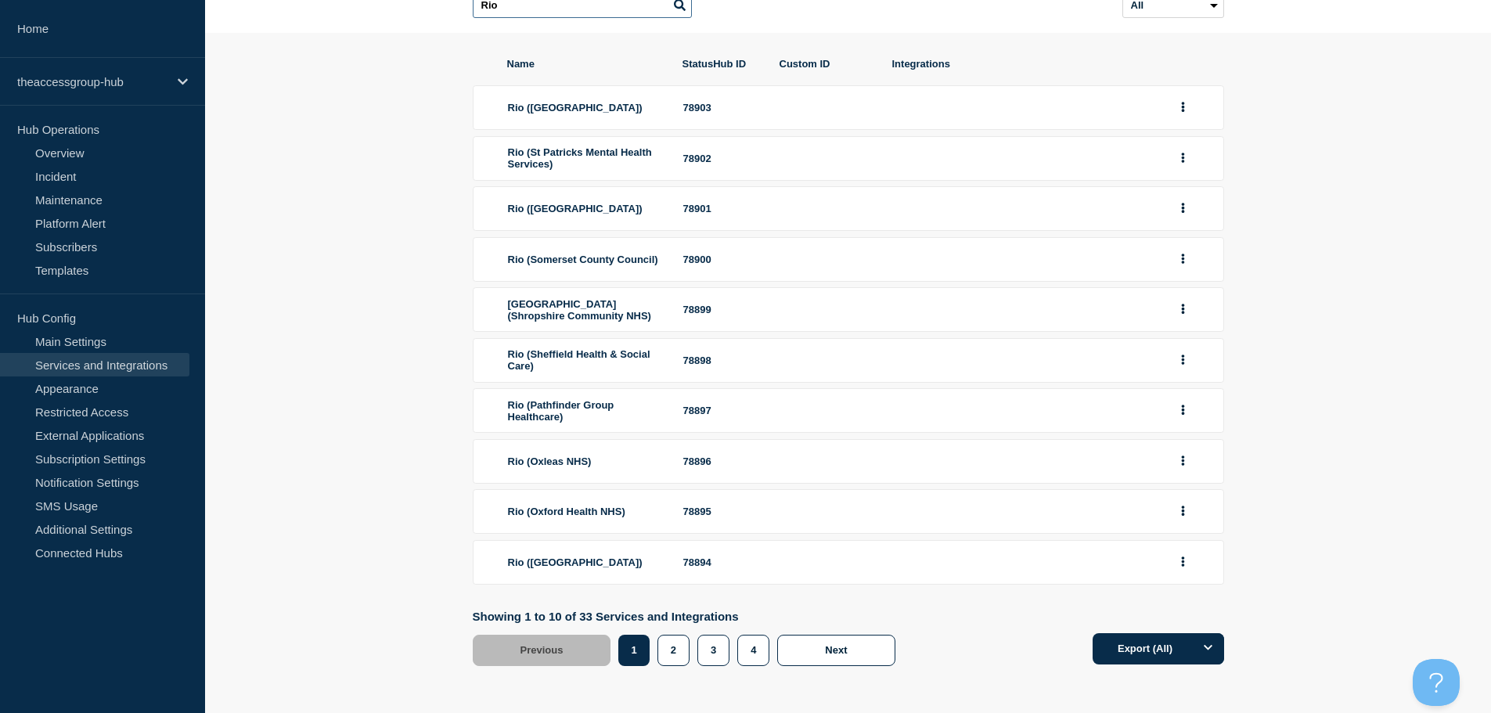
scroll to position [210, 0]
click at [1187, 561] on button "group actions" at bounding box center [1183, 562] width 20 height 24
click at [1182, 598] on button "Edit" at bounding box center [1192, 593] width 78 height 24
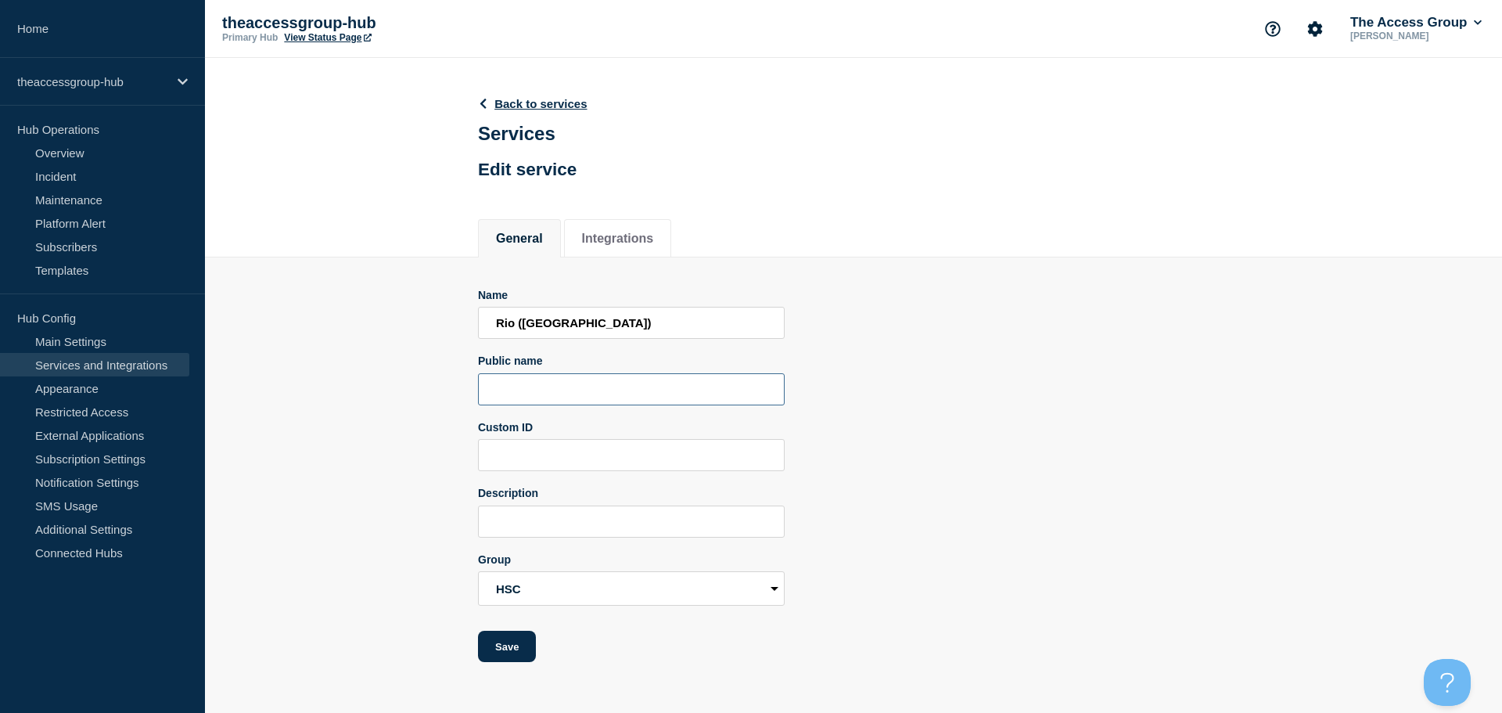
click at [532, 386] on input "Public name" at bounding box center [631, 389] width 307 height 32
paste input "Rio"
type input "Rio"
click at [500, 656] on button "Save" at bounding box center [507, 646] width 58 height 31
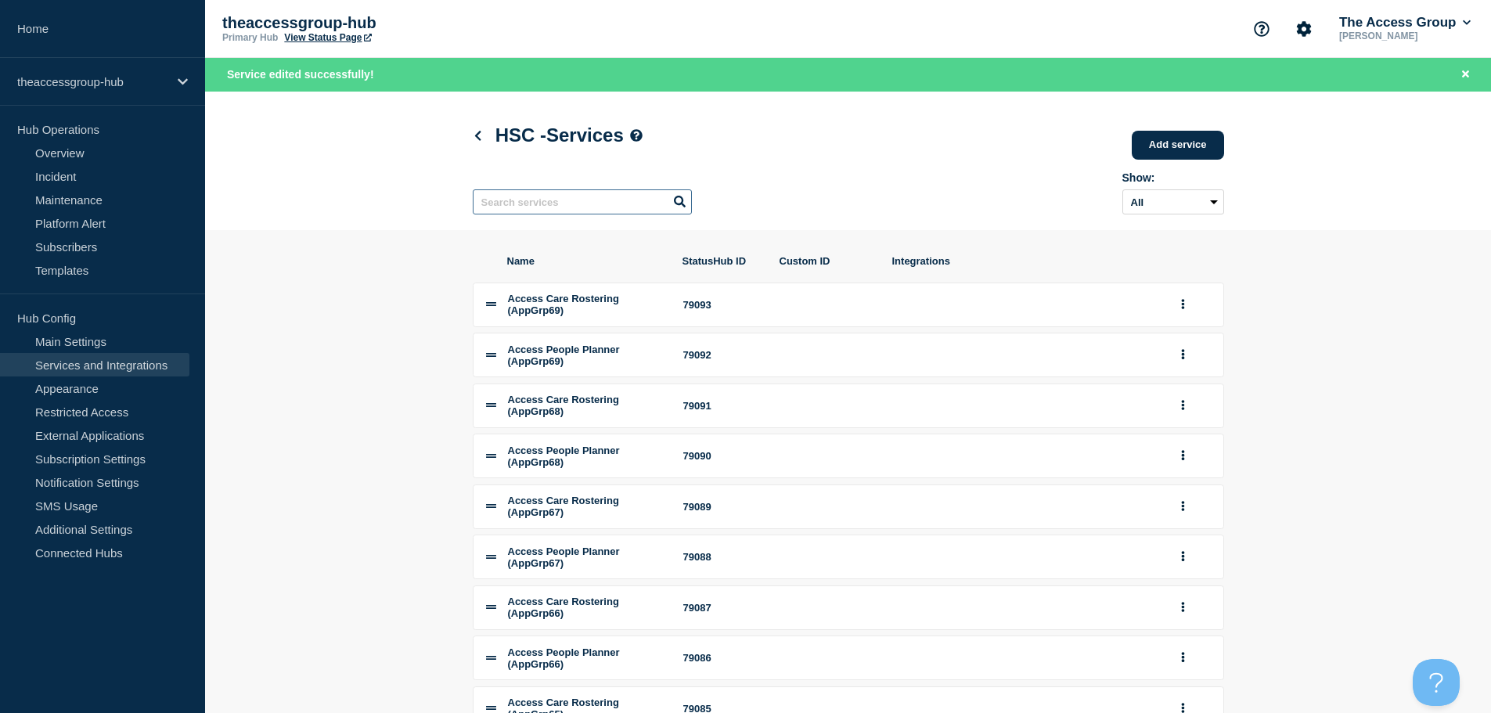
click at [590, 207] on input "text" at bounding box center [582, 201] width 219 height 25
paste input "Rio"
type input "Rio"
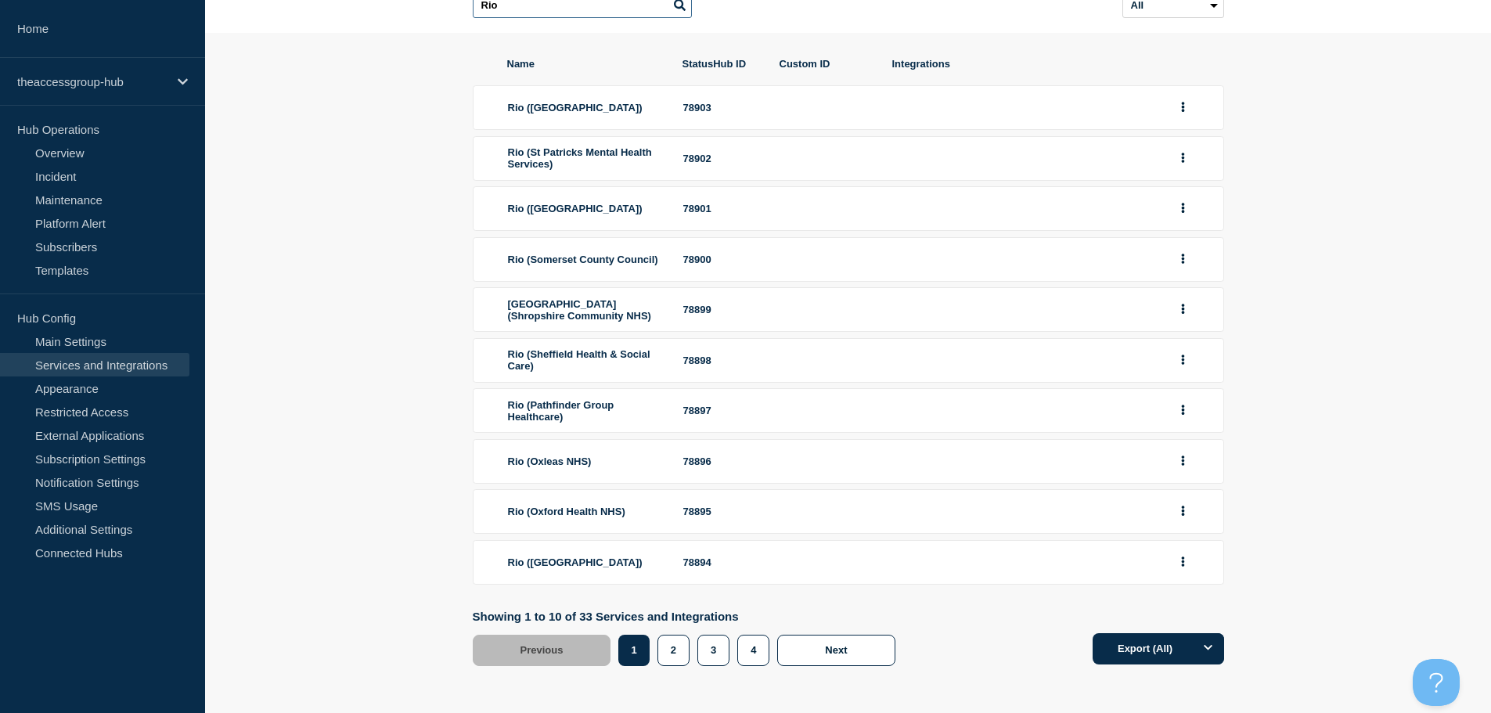
scroll to position [210, 0]
click at [672, 660] on button "2" at bounding box center [673, 650] width 32 height 31
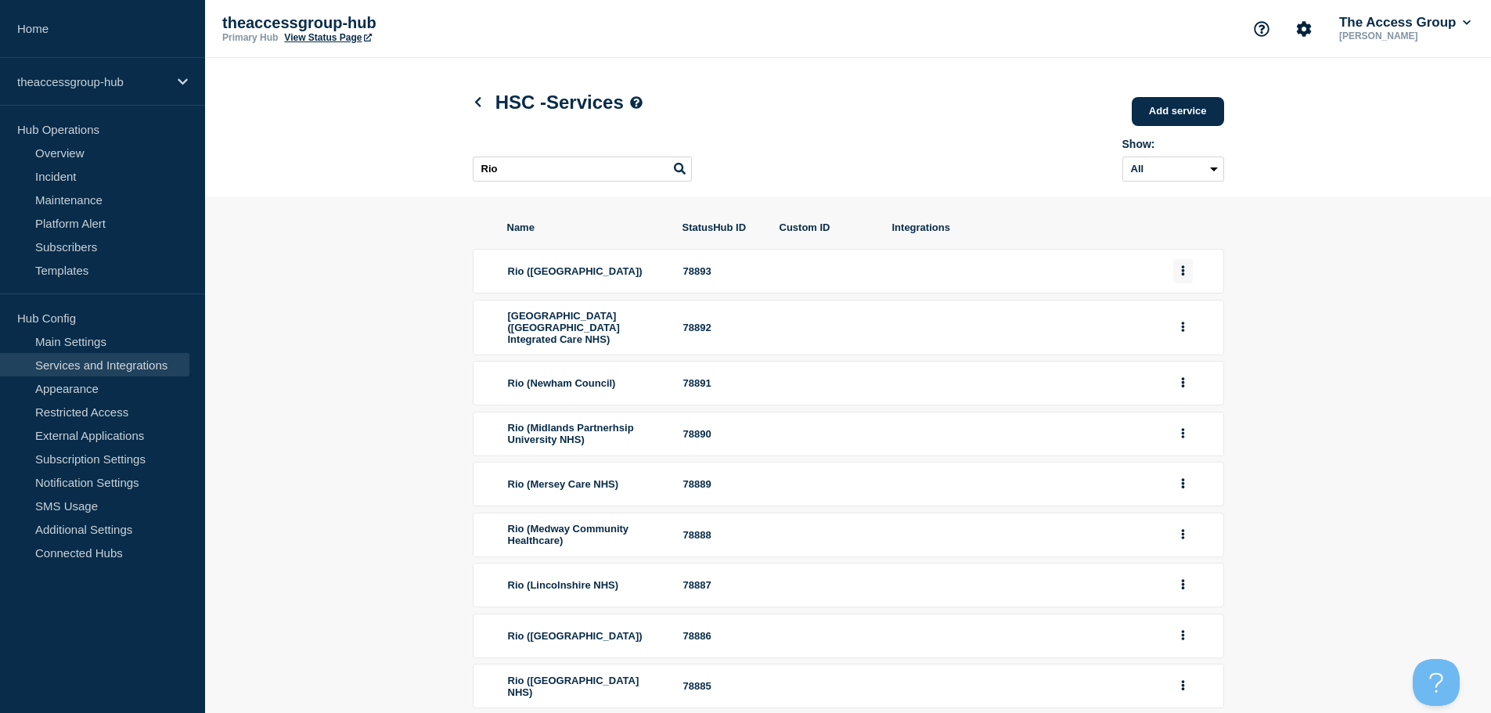
click at [1187, 282] on button "group actions" at bounding box center [1183, 271] width 20 height 24
click at [1189, 306] on button "Edit" at bounding box center [1192, 302] width 78 height 24
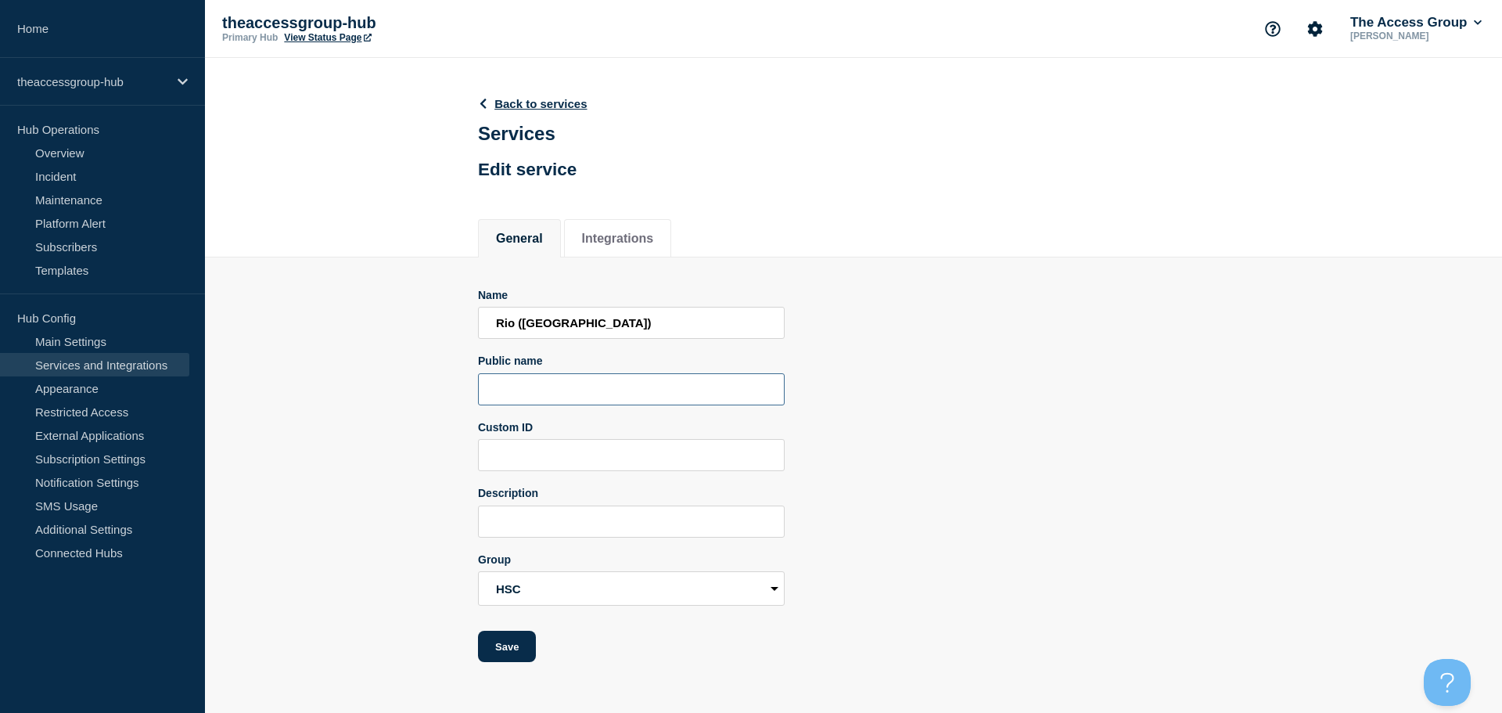
click at [581, 394] on input "Public name" at bounding box center [631, 389] width 307 height 32
paste input "Rio"
type input "Rio"
click at [515, 654] on button "Save" at bounding box center [507, 646] width 58 height 31
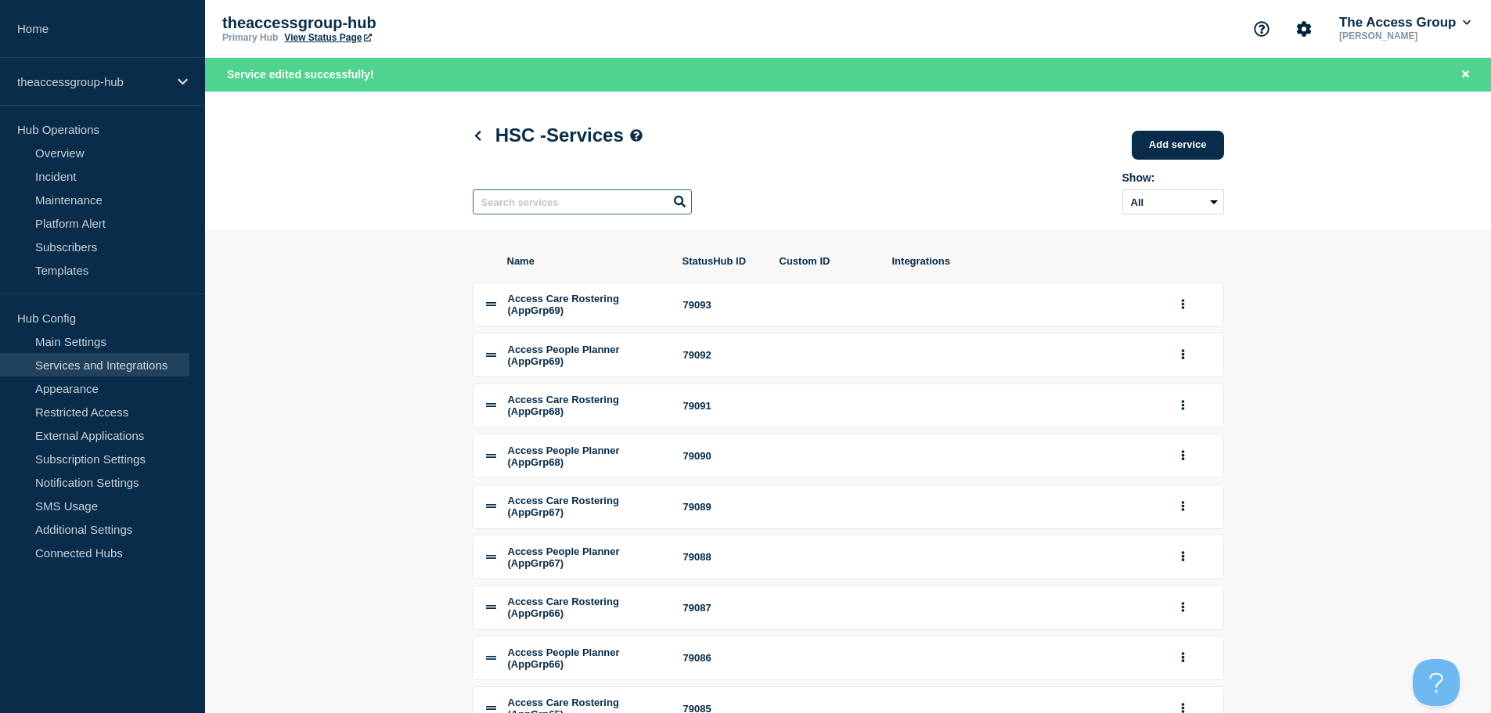
click at [531, 206] on input "text" at bounding box center [582, 201] width 219 height 25
paste input "Rio"
type input "Rio"
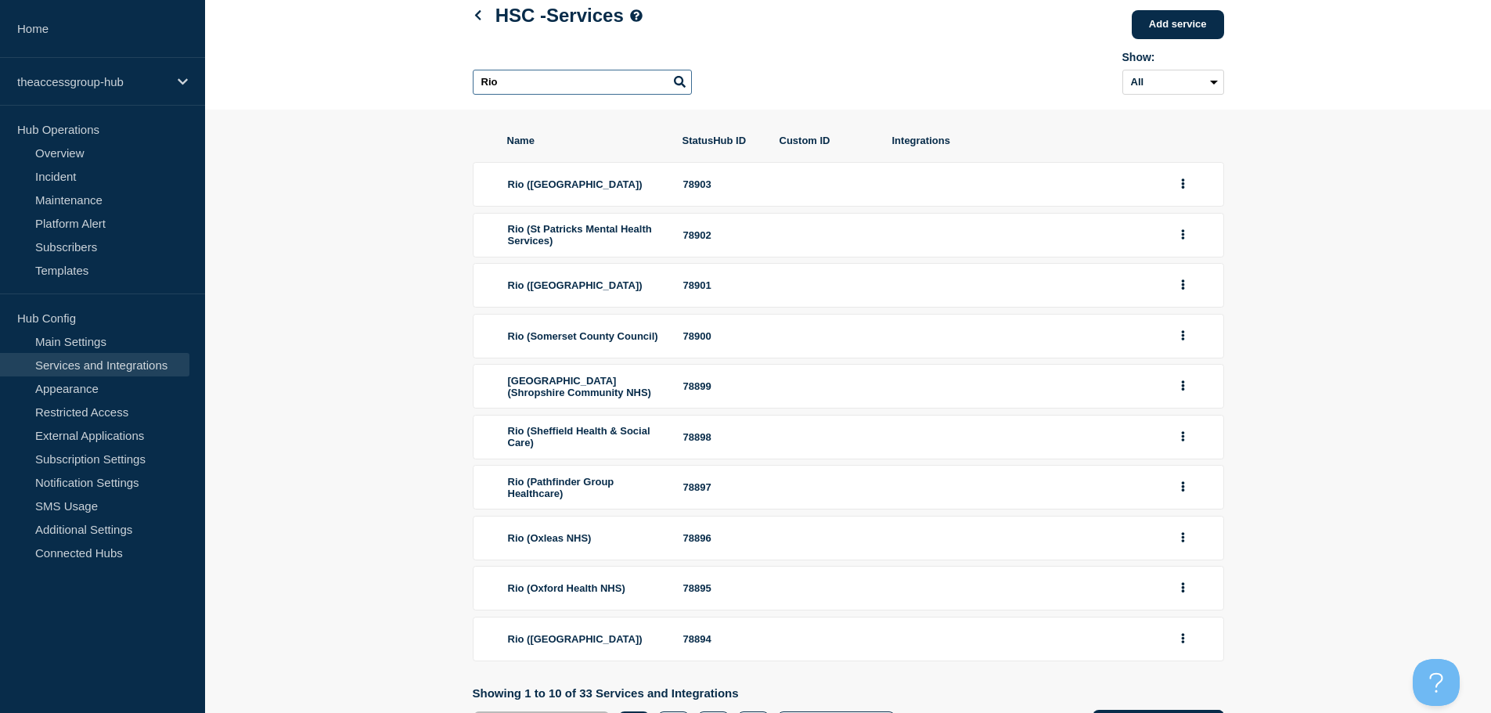
scroll to position [210, 0]
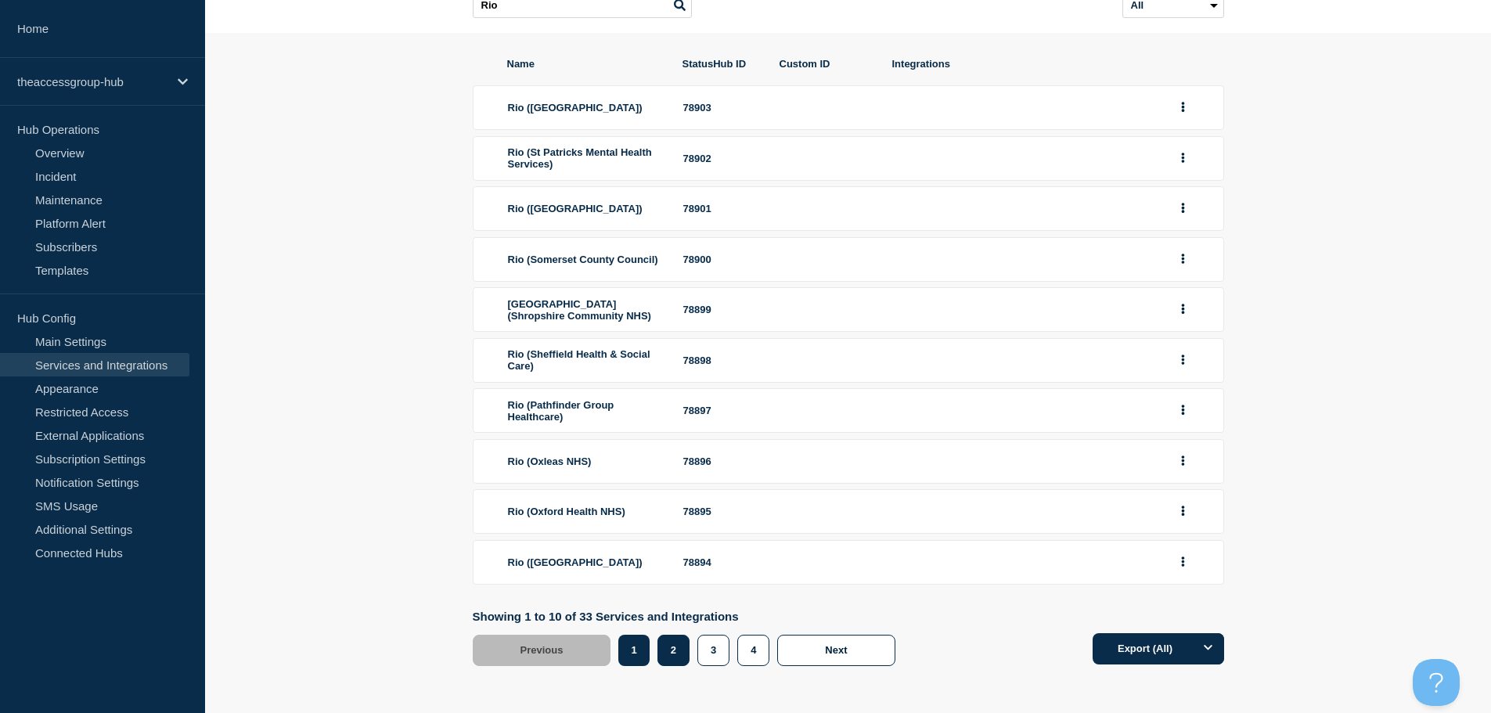
click at [678, 660] on button "2" at bounding box center [673, 650] width 32 height 31
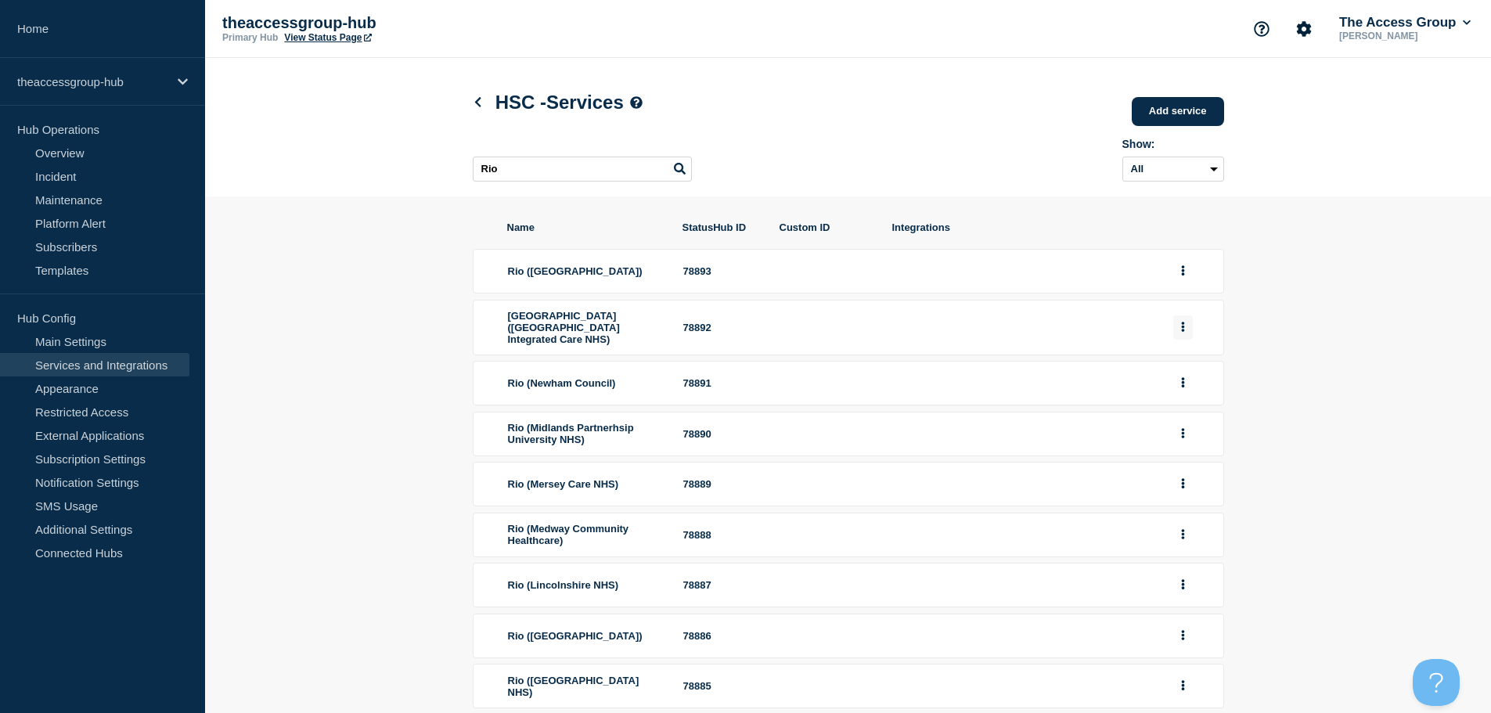
click at [1187, 331] on button "group actions" at bounding box center [1183, 327] width 20 height 24
click at [1178, 365] on button "Edit" at bounding box center [1192, 352] width 78 height 24
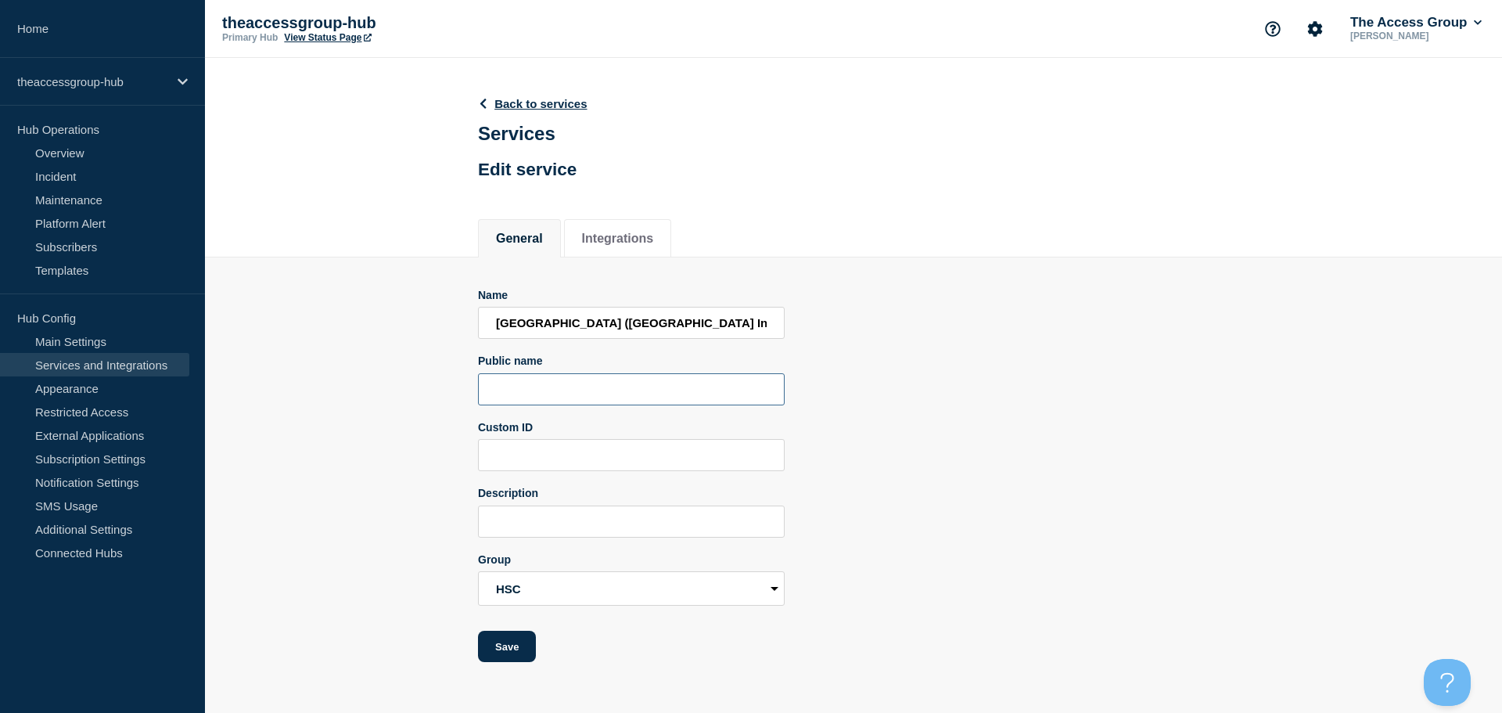
click at [517, 393] on input "Public name" at bounding box center [631, 389] width 307 height 32
paste input "Rio"
type input "Rio"
click at [518, 655] on button "Save" at bounding box center [507, 646] width 58 height 31
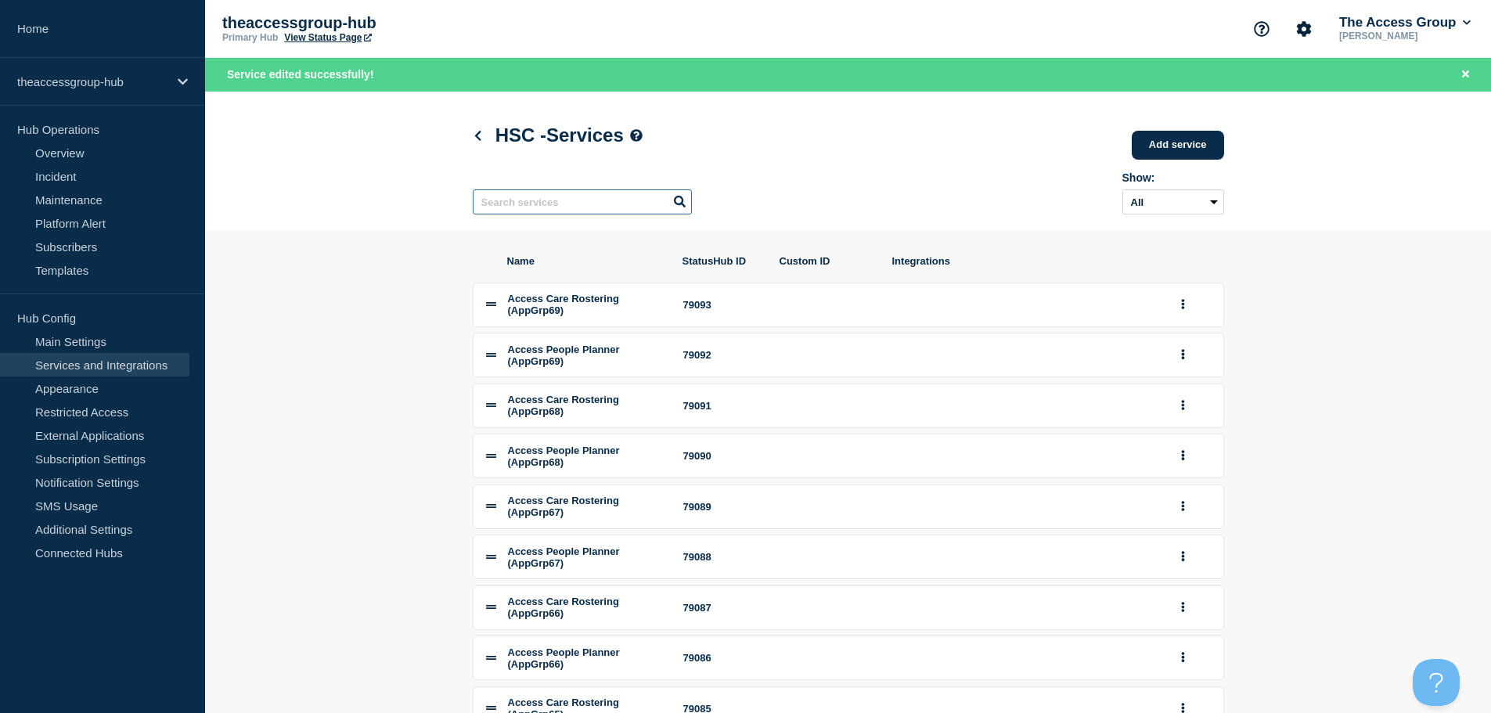
click at [542, 203] on input "text" at bounding box center [582, 201] width 219 height 25
paste input "Rio"
type input "Rio"
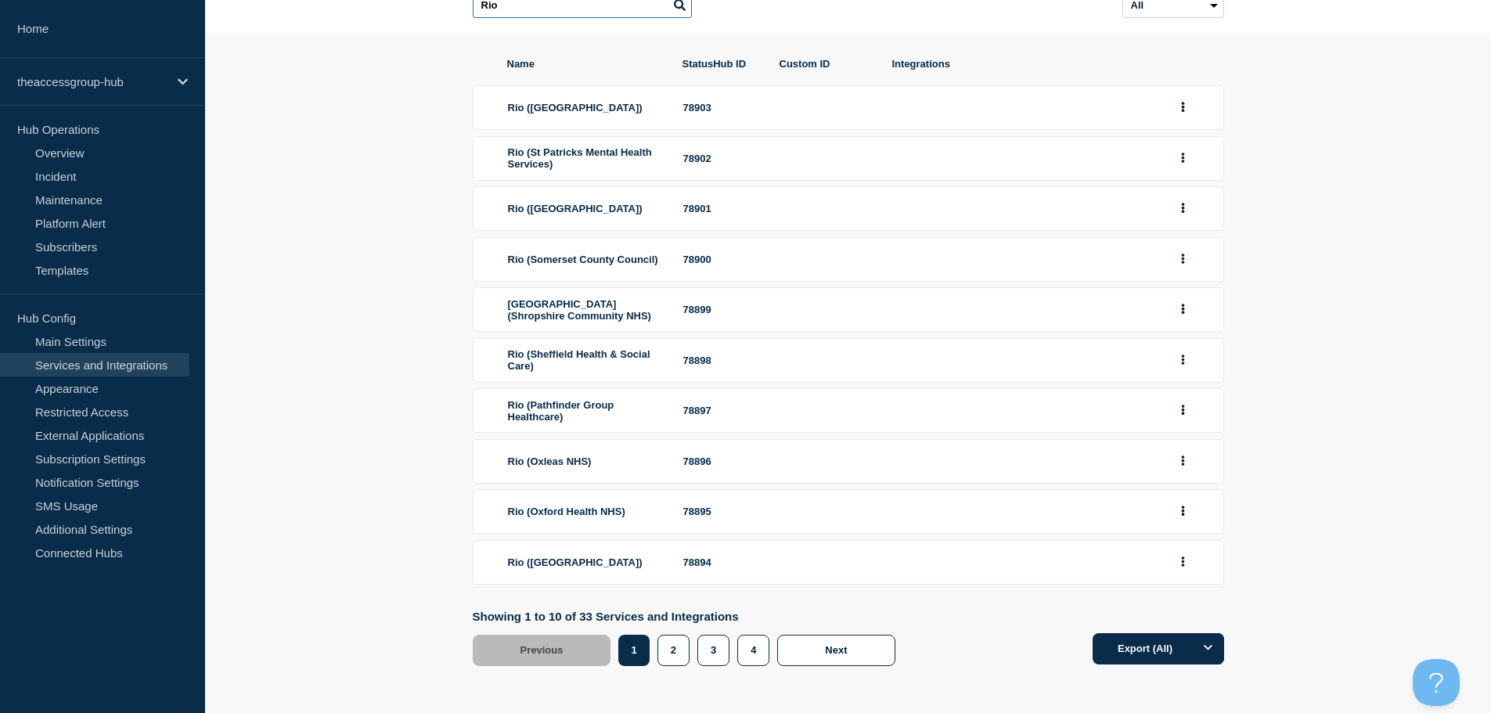
scroll to position [210, 0]
click at [685, 646] on button "2" at bounding box center [673, 650] width 32 height 31
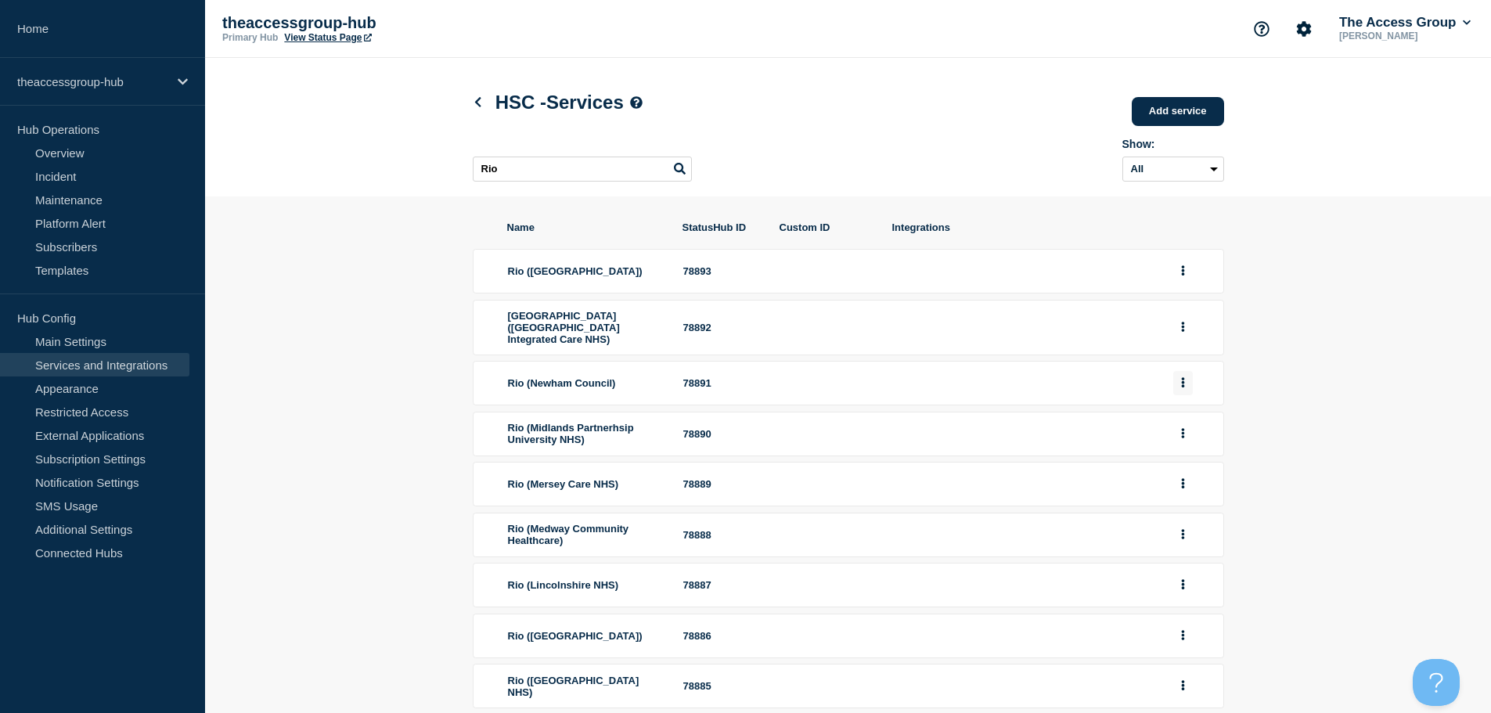
click at [1182, 387] on icon "group actions" at bounding box center [1183, 382] width 4 height 10
click at [1179, 415] on button "Edit" at bounding box center [1192, 411] width 78 height 24
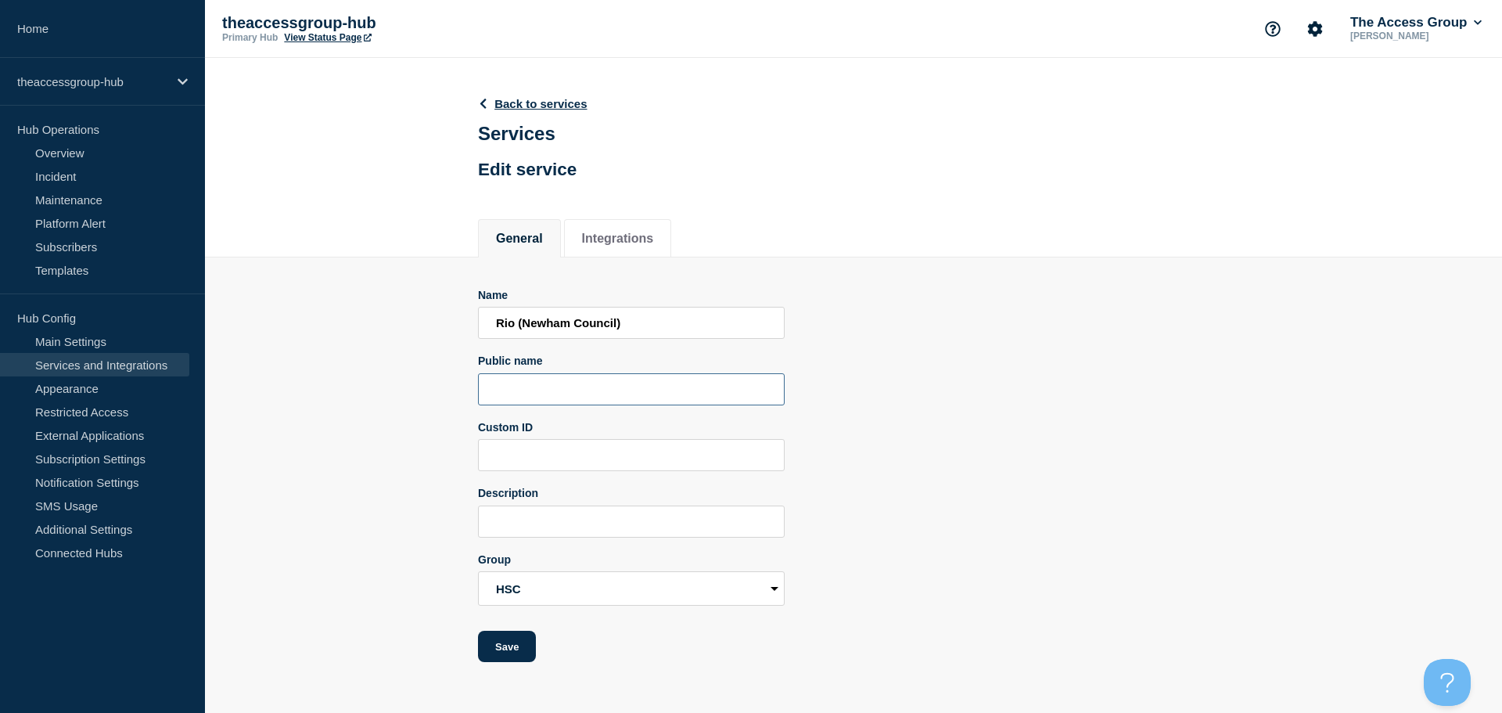
click at [511, 389] on input "Public name" at bounding box center [631, 389] width 307 height 32
paste input "Rio"
type input "Rio"
click at [514, 656] on button "Save" at bounding box center [507, 646] width 58 height 31
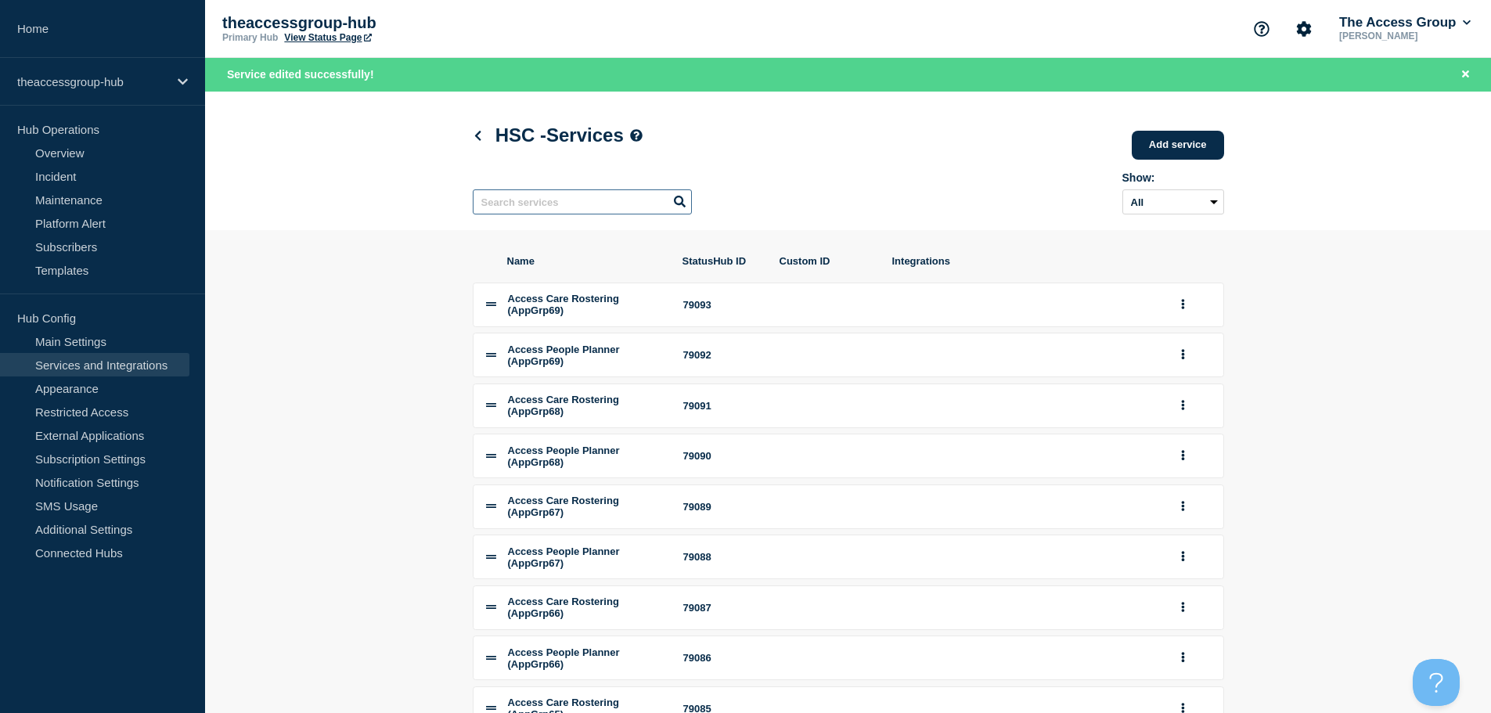
click at [515, 209] on input "text" at bounding box center [582, 201] width 219 height 25
paste input "Rio"
type input "Rio"
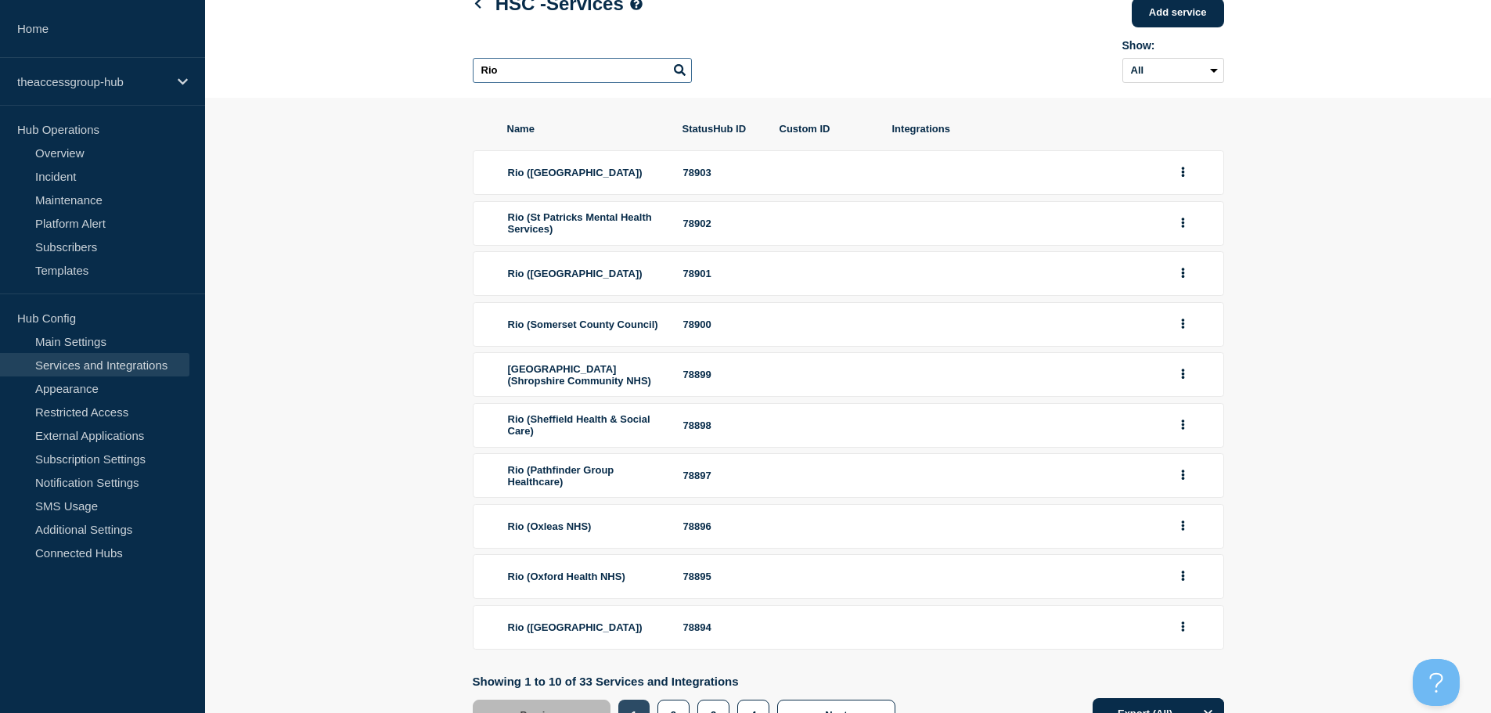
scroll to position [210, 0]
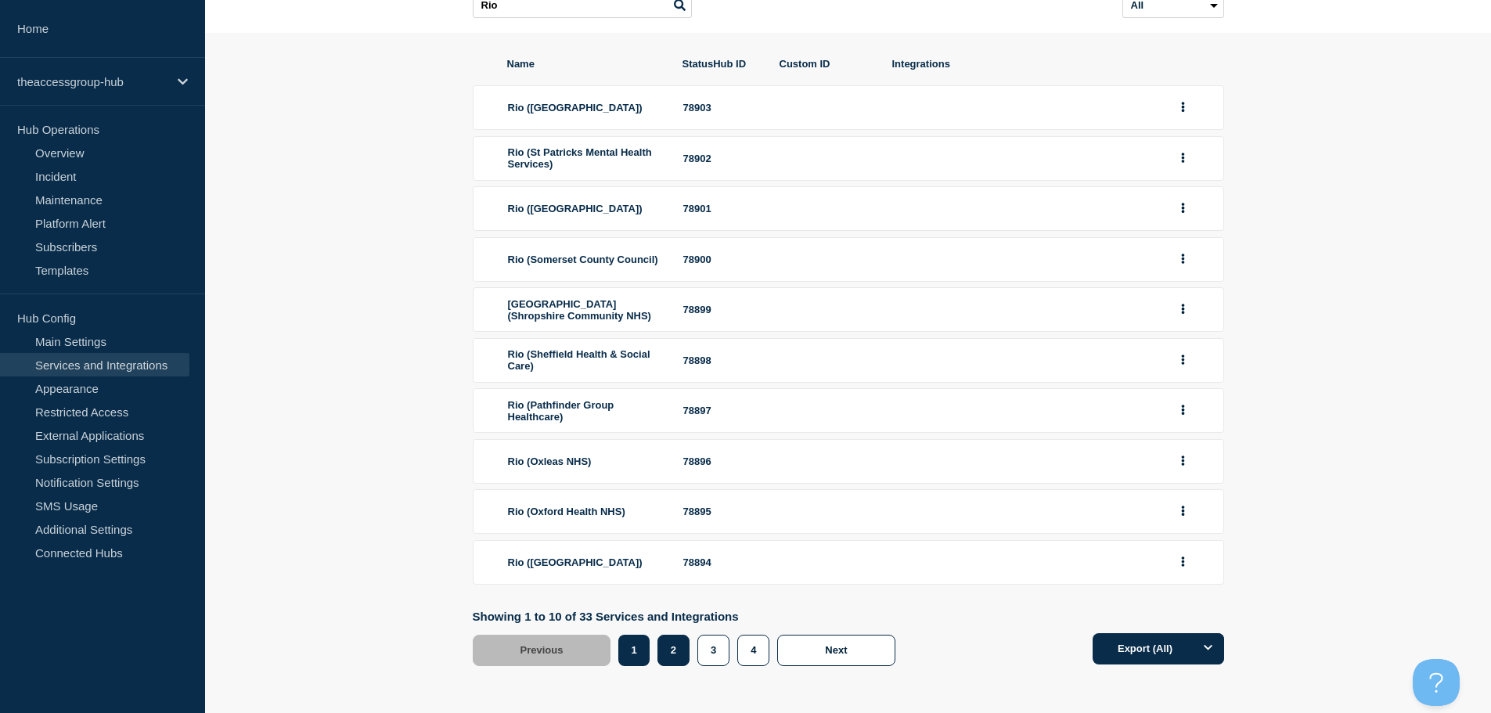
click at [659, 650] on button "2" at bounding box center [673, 650] width 32 height 31
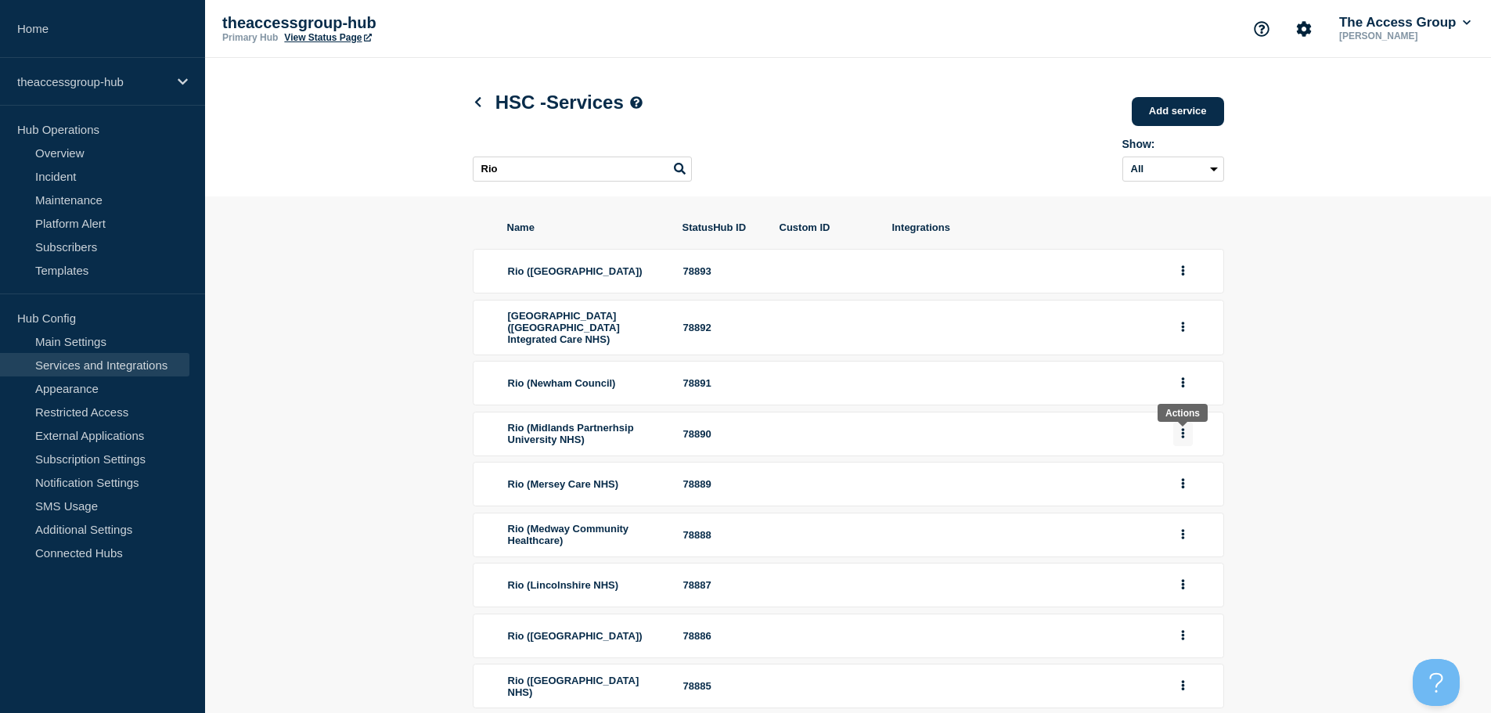
click at [1176, 436] on button "group actions" at bounding box center [1183, 434] width 20 height 24
click at [1186, 467] on button "Edit" at bounding box center [1192, 464] width 78 height 24
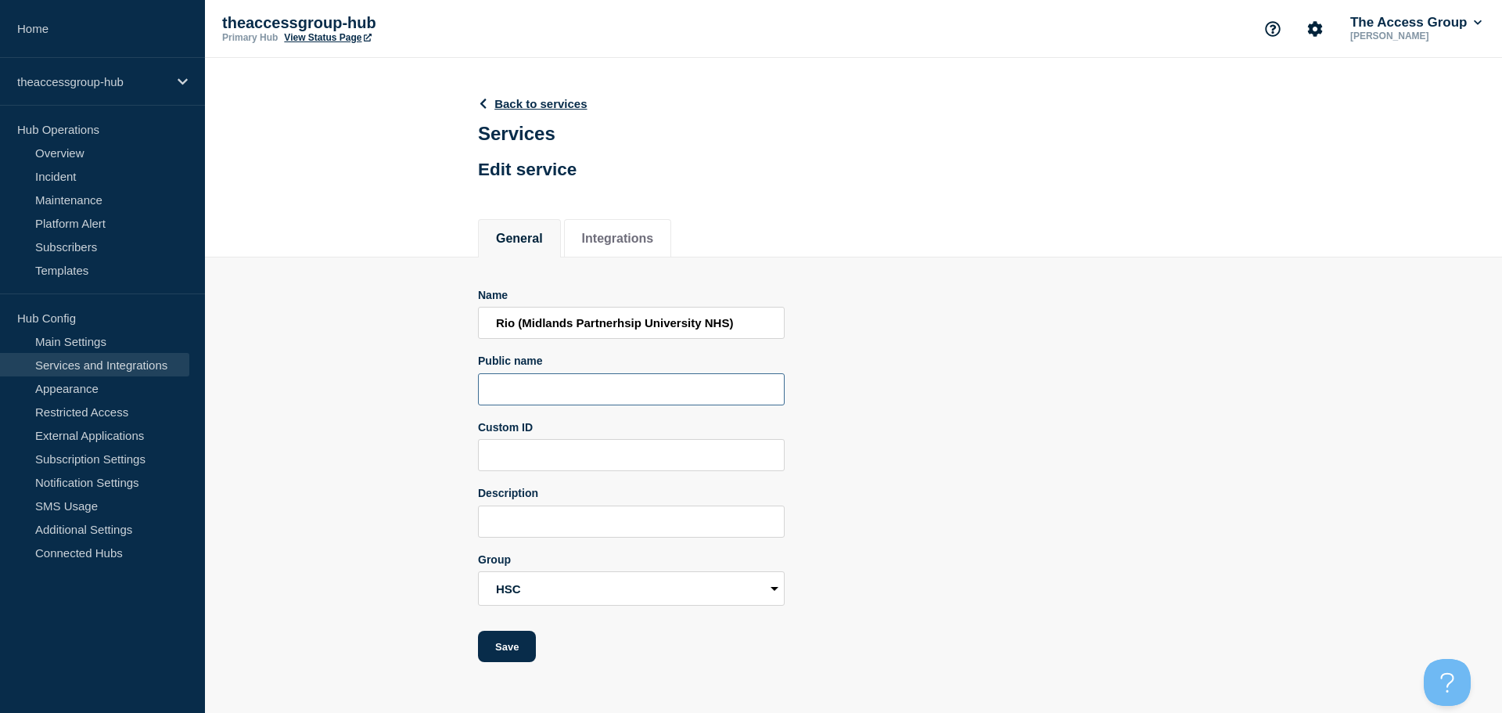
click at [543, 394] on input "Public name" at bounding box center [631, 389] width 307 height 32
paste input "Rio"
type input "Rio"
click at [502, 648] on button "Save" at bounding box center [507, 646] width 58 height 31
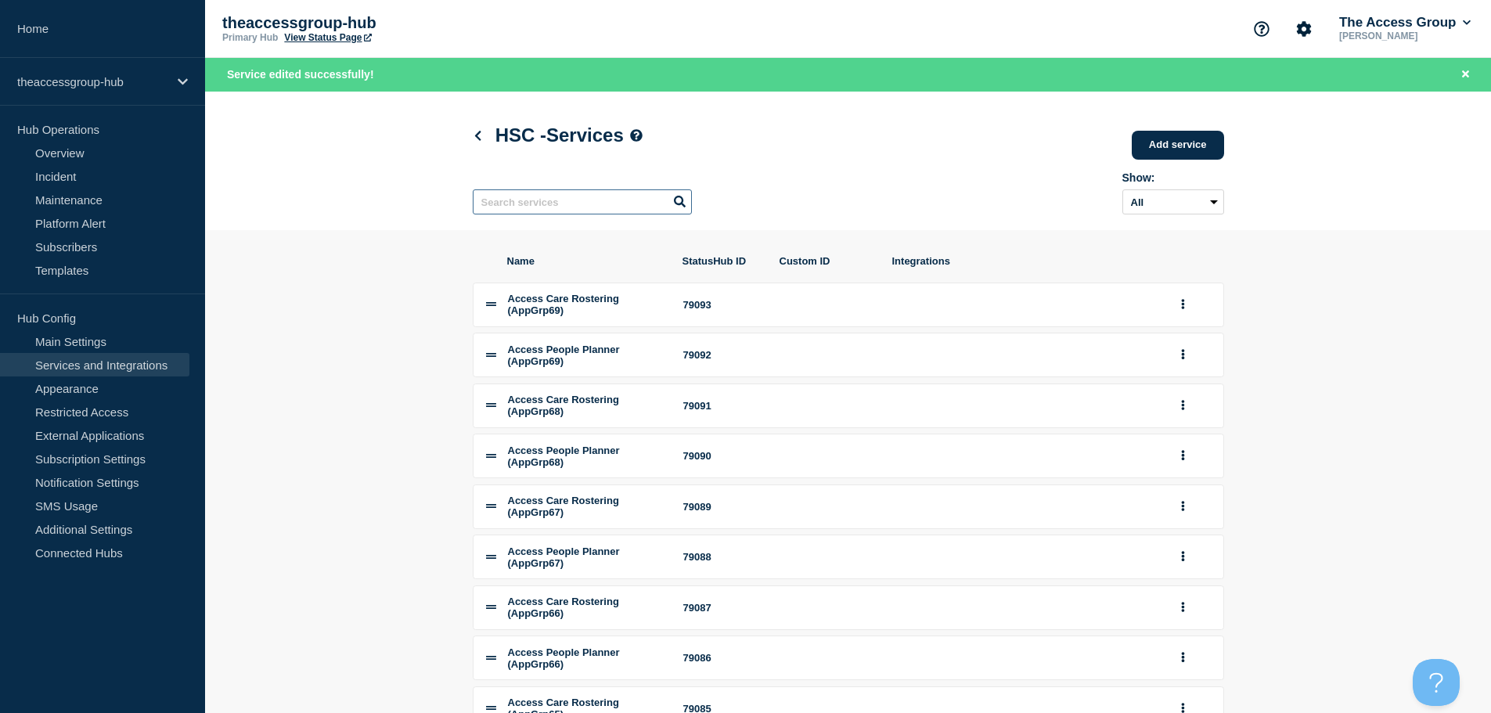
click at [536, 201] on input "text" at bounding box center [582, 201] width 219 height 25
paste input "Rio"
type input "Rio"
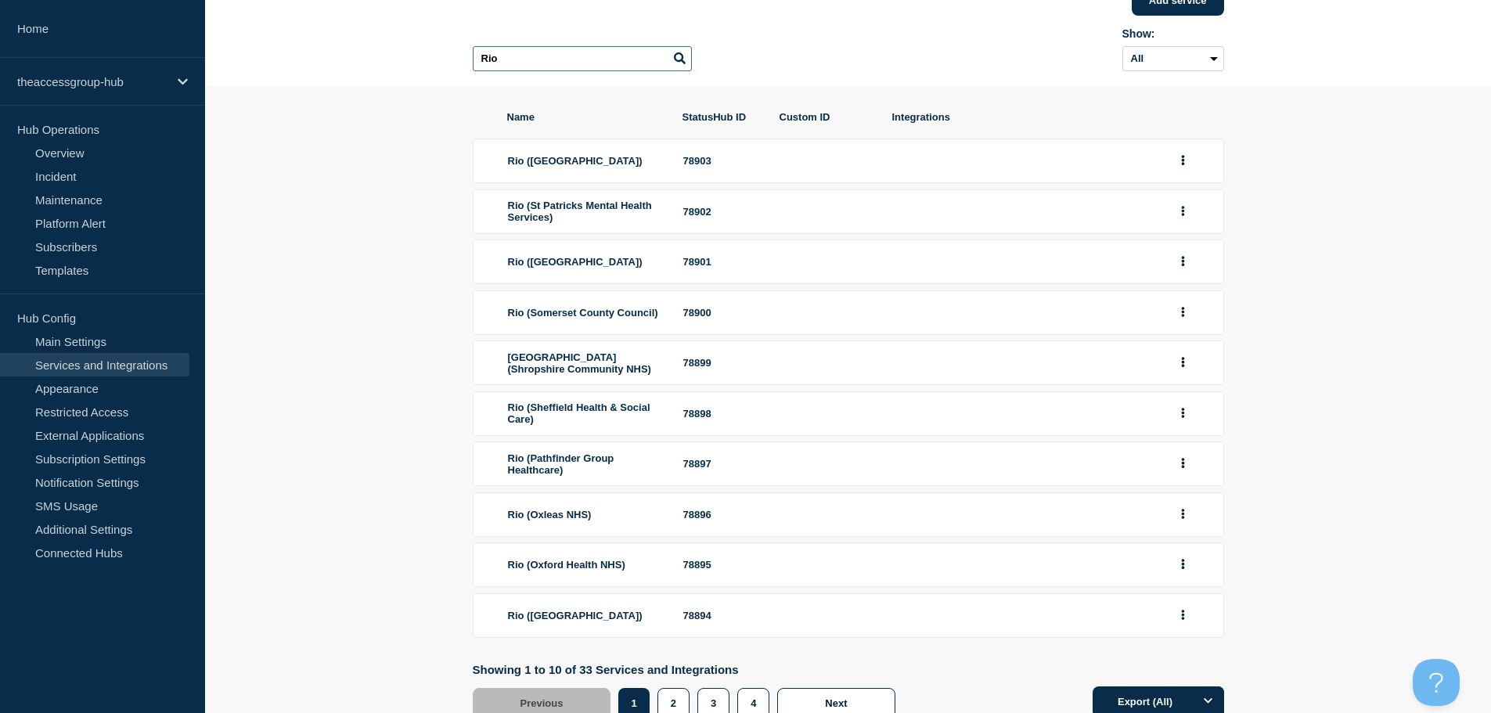
scroll to position [156, 0]
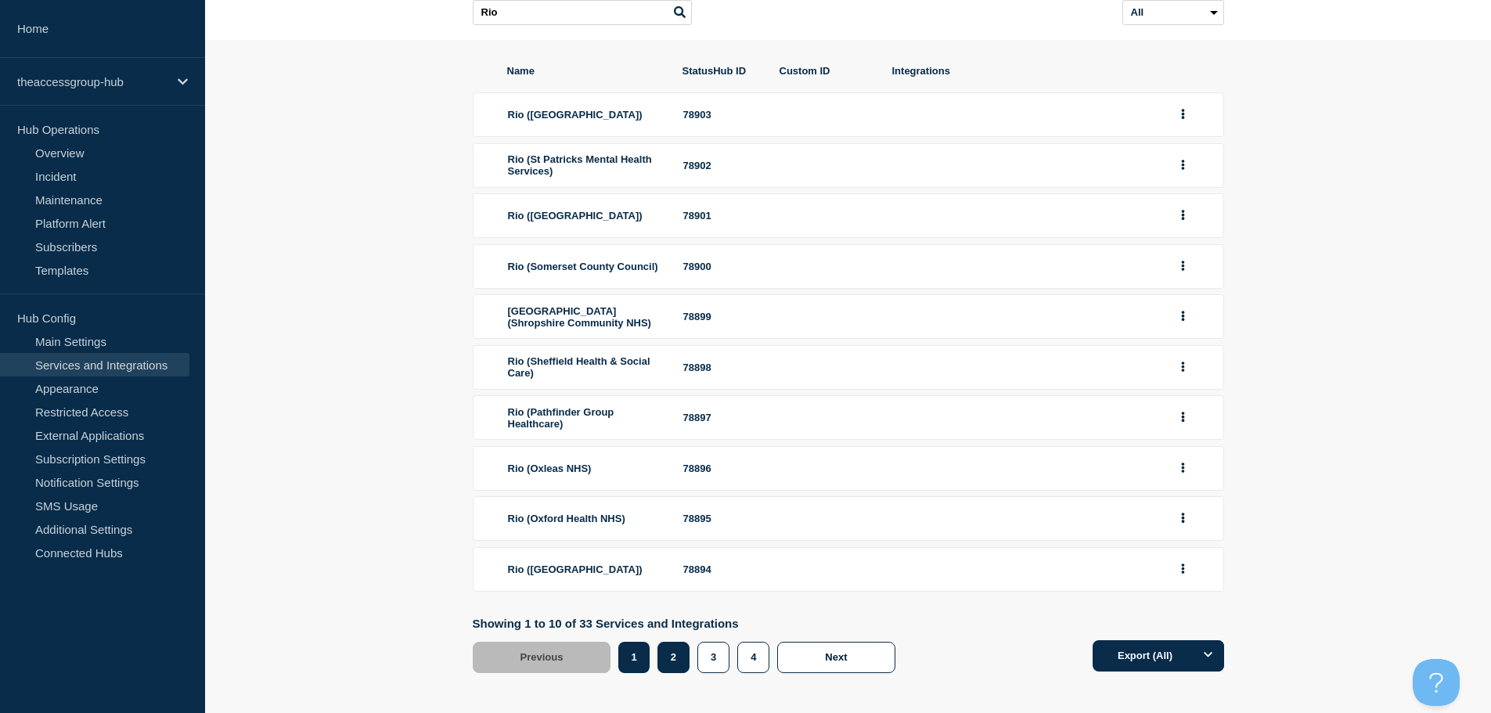
click at [674, 673] on button "2" at bounding box center [673, 657] width 32 height 31
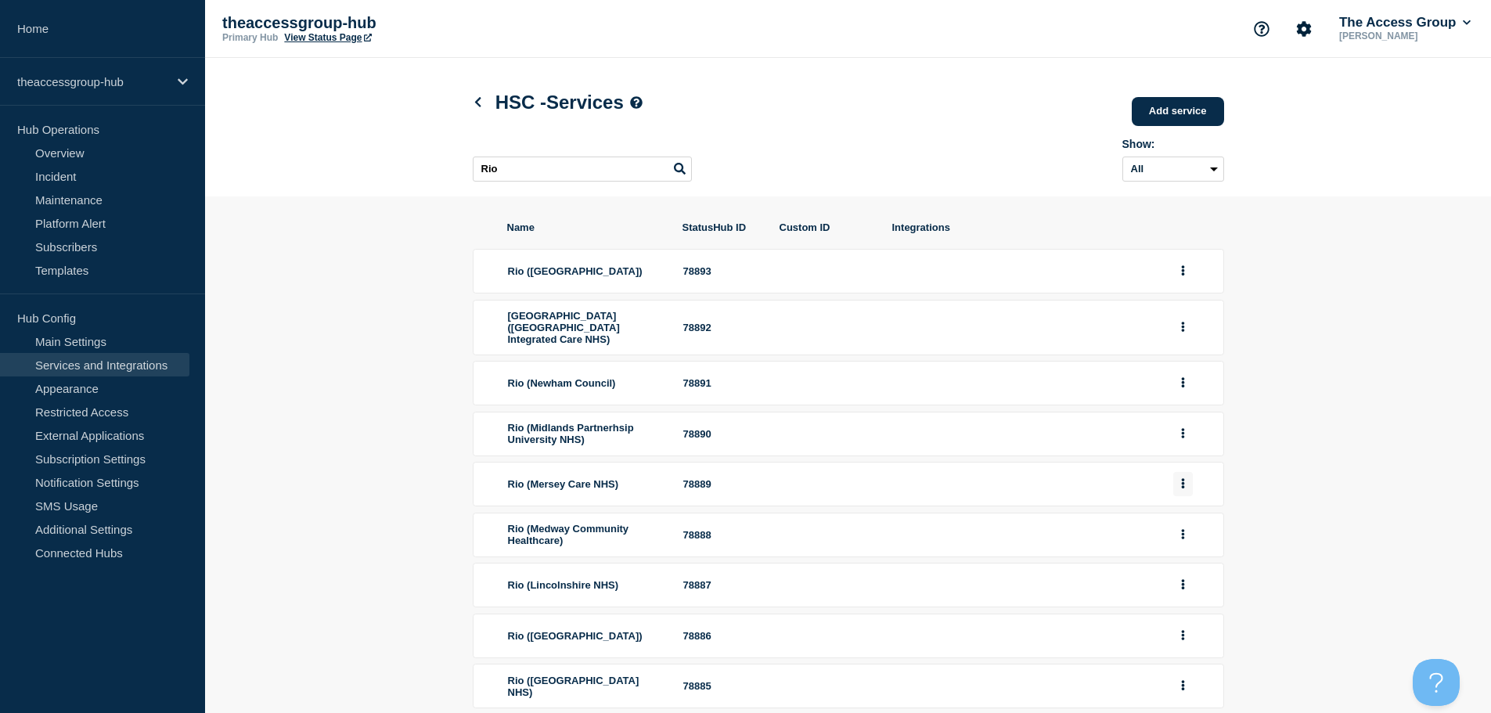
click at [1187, 496] on button "group actions" at bounding box center [1183, 484] width 20 height 24
click at [1189, 522] on button "Edit" at bounding box center [1192, 512] width 78 height 24
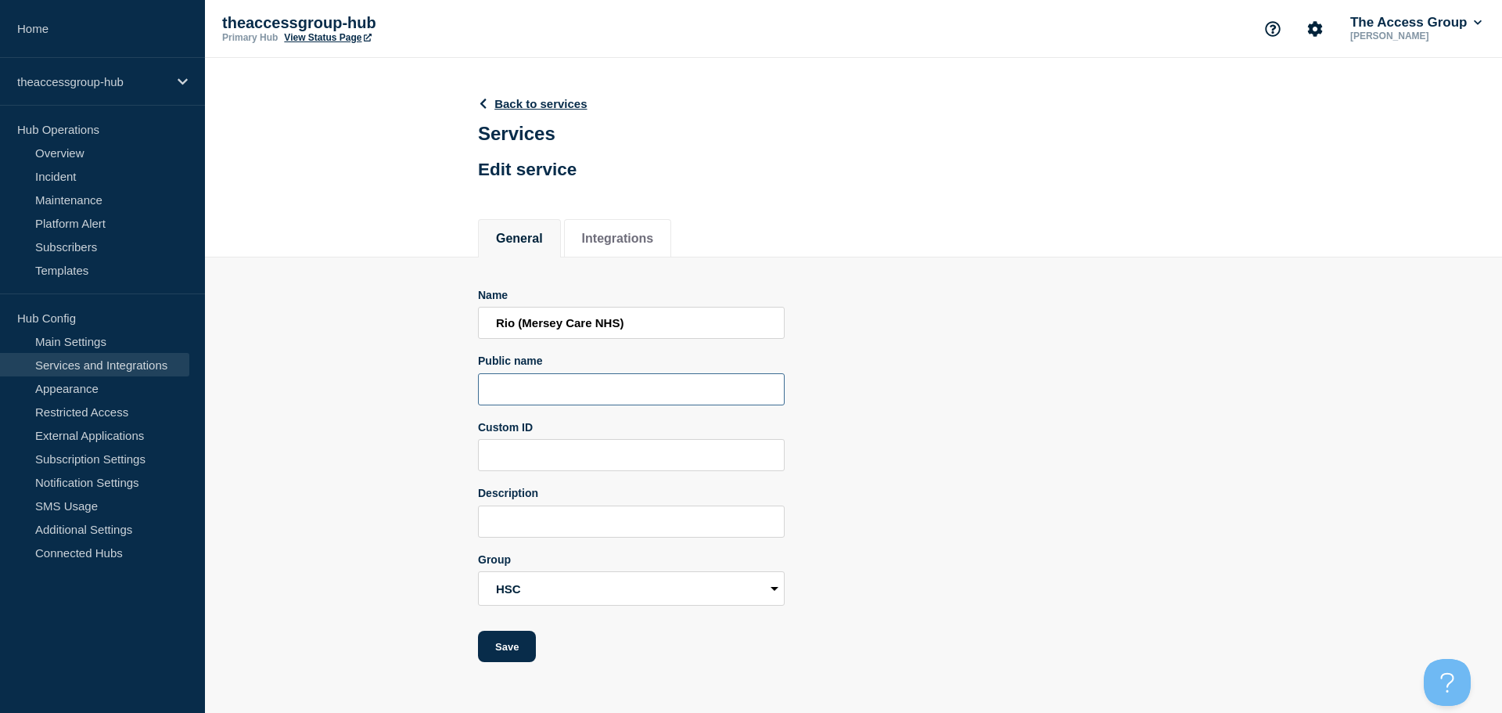
click at [549, 390] on input "Public name" at bounding box center [631, 389] width 307 height 32
paste input "Rio"
type input "Rio"
click at [516, 654] on button "Save" at bounding box center [507, 646] width 58 height 31
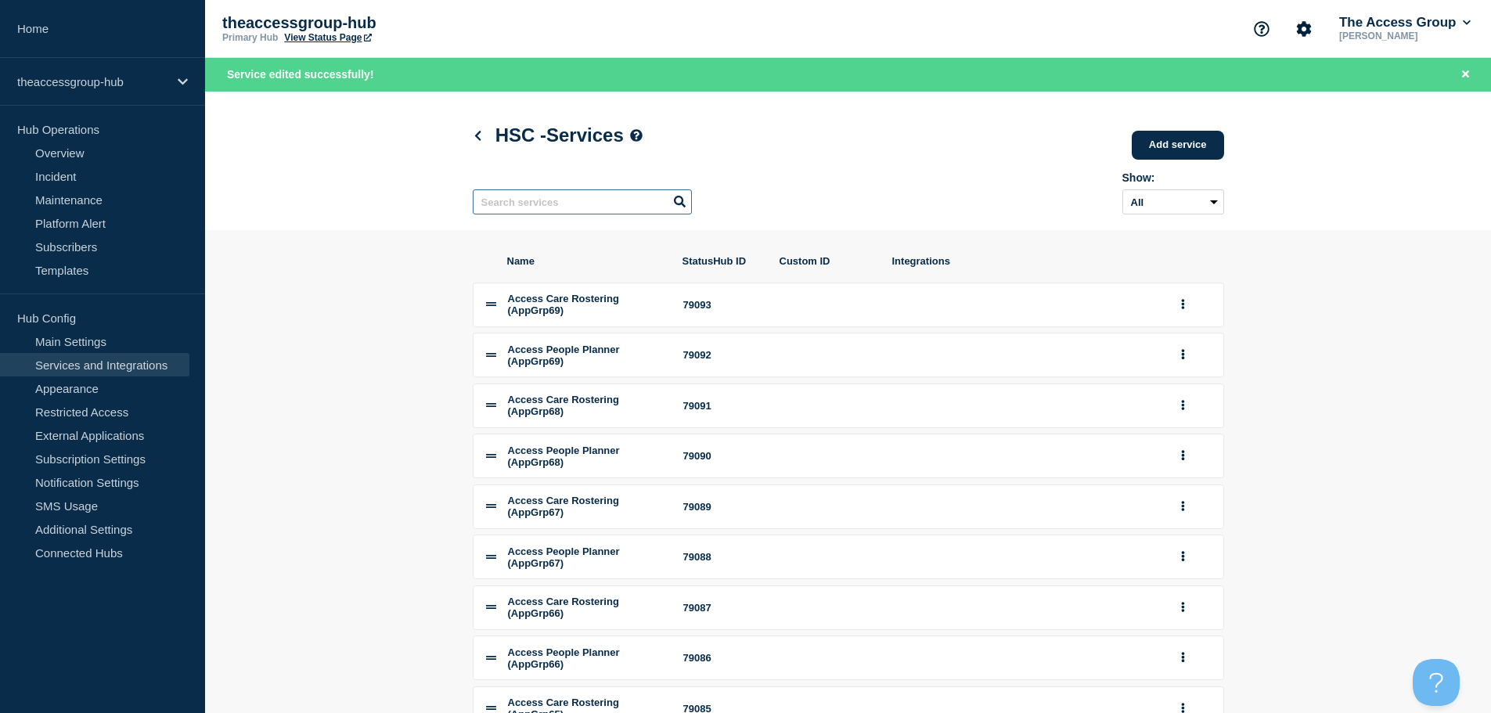
click at [520, 210] on input "text" at bounding box center [582, 201] width 219 height 25
paste input "Rio"
type input "Rio"
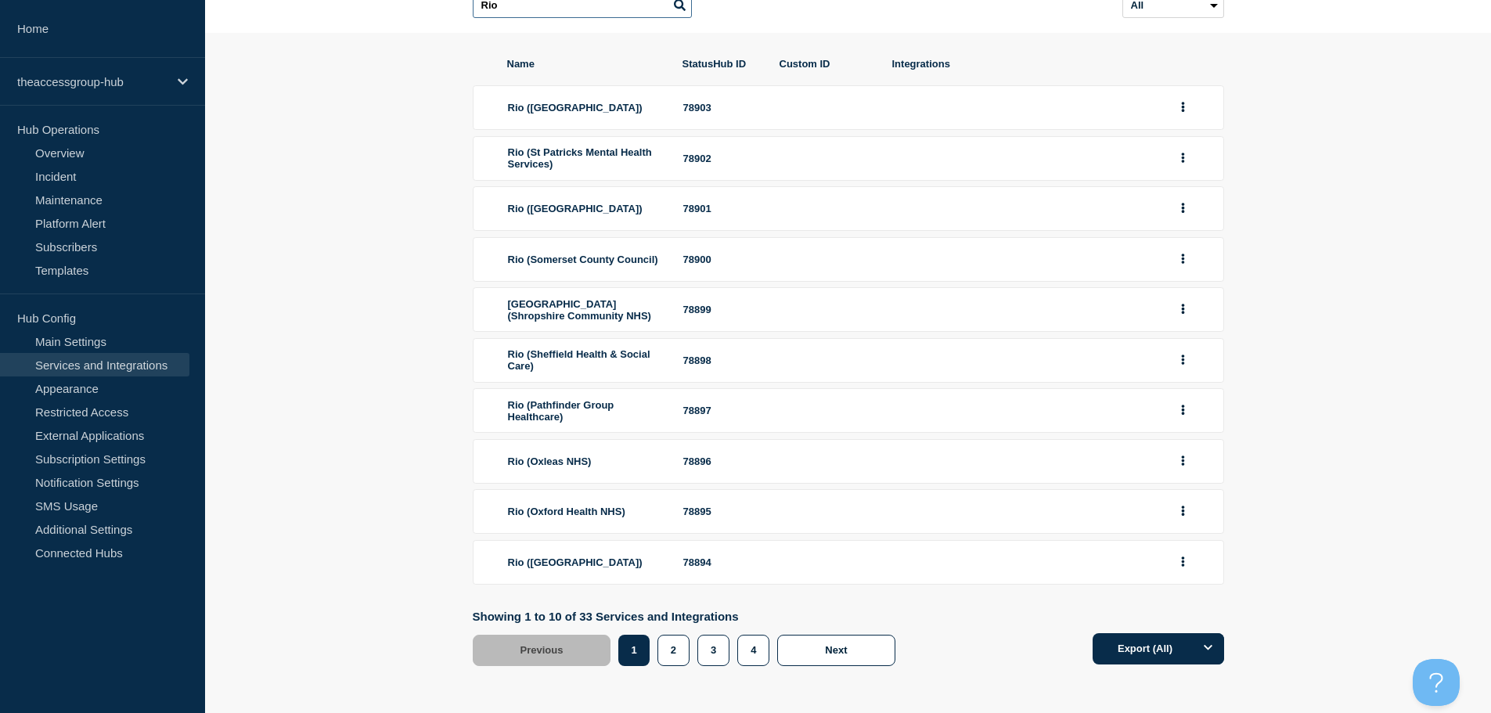
scroll to position [210, 0]
click at [680, 660] on button "2" at bounding box center [673, 650] width 32 height 31
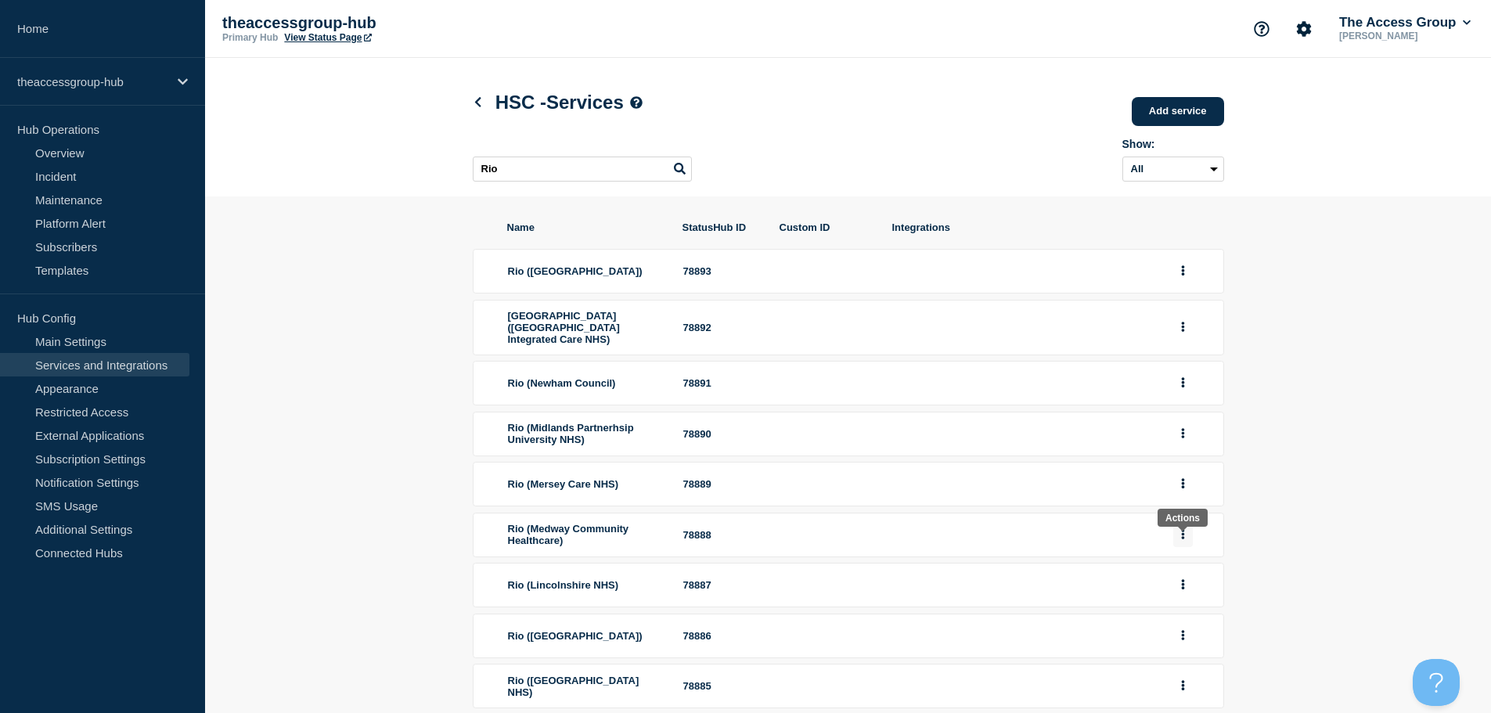
click at [1183, 539] on icon "group actions" at bounding box center [1182, 534] width 3 height 10
click at [1185, 577] on button "Edit" at bounding box center [1192, 565] width 78 height 24
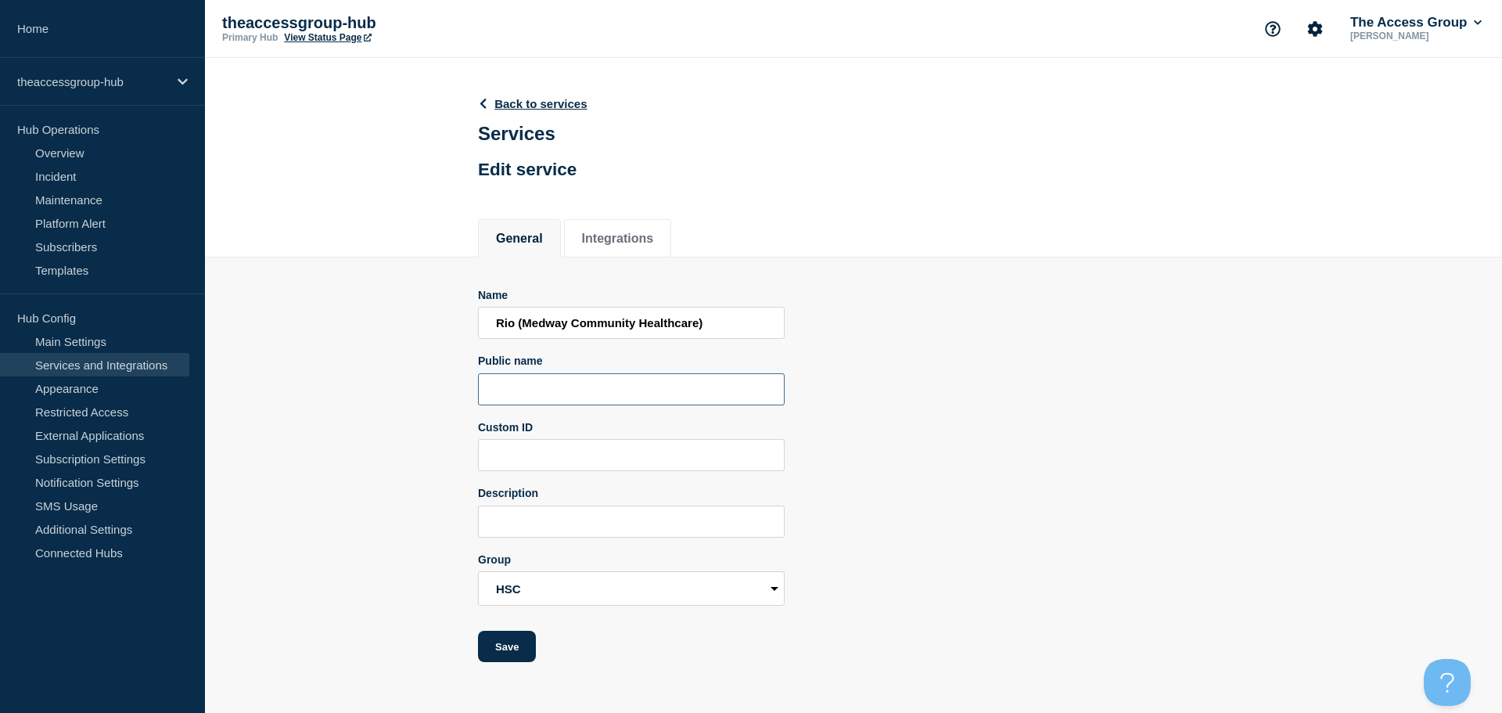
click at [540, 401] on input "Public name" at bounding box center [631, 389] width 307 height 32
paste input "Rio"
type input "Rio"
drag, startPoint x: 513, startPoint y: 646, endPoint x: 581, endPoint y: 646, distance: 68.1
click at [516, 649] on button "Save" at bounding box center [507, 646] width 58 height 31
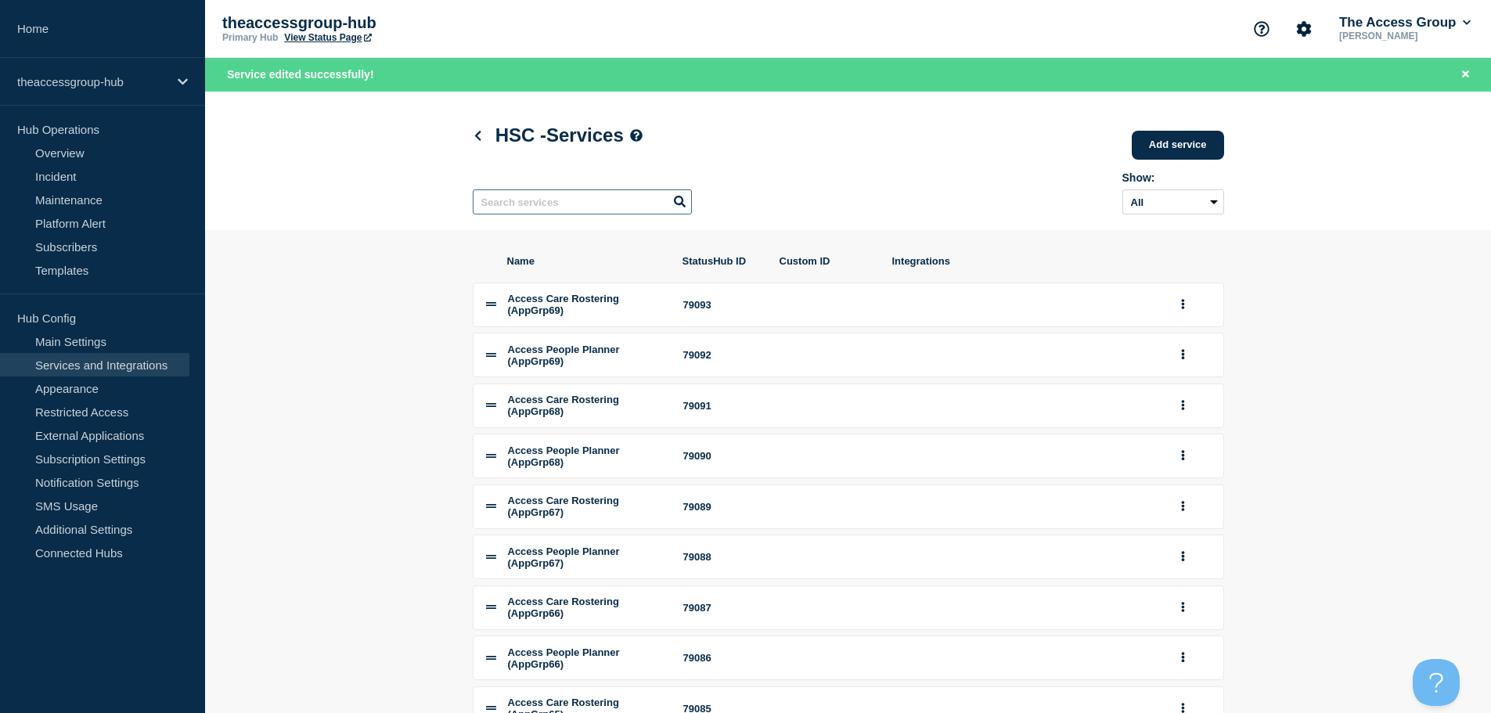
click at [539, 207] on input "text" at bounding box center [582, 201] width 219 height 25
paste input "Rio"
type input "Rio"
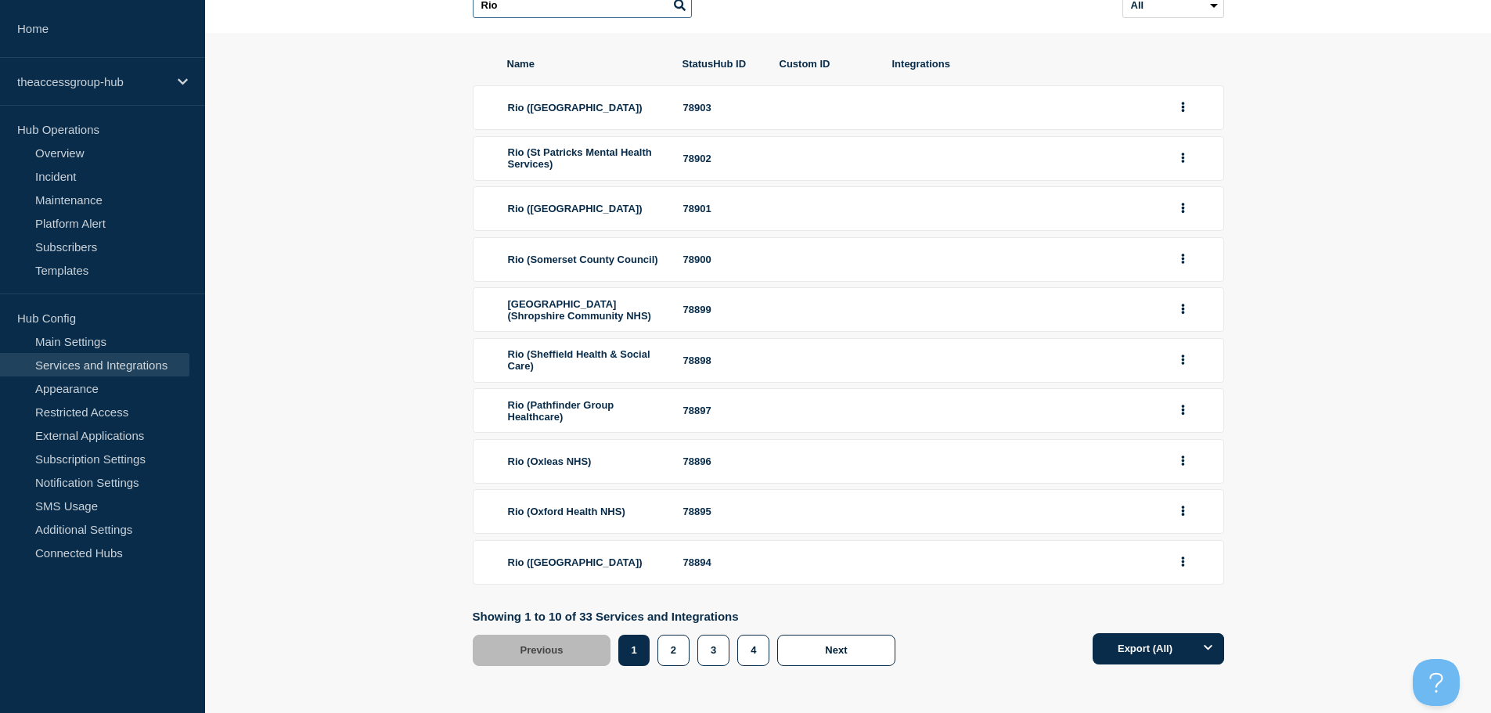
scroll to position [210, 0]
click at [664, 656] on button "2" at bounding box center [673, 650] width 32 height 31
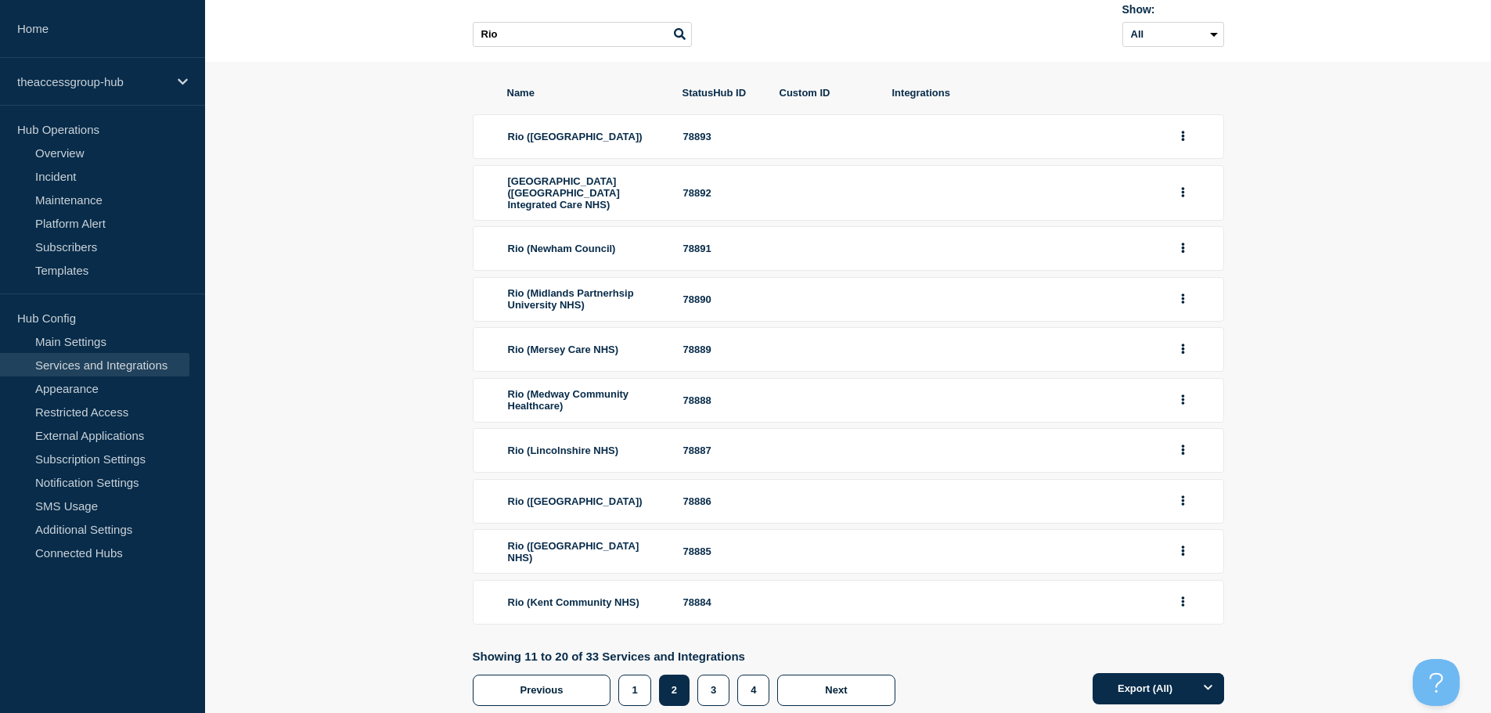
scroll to position [156, 0]
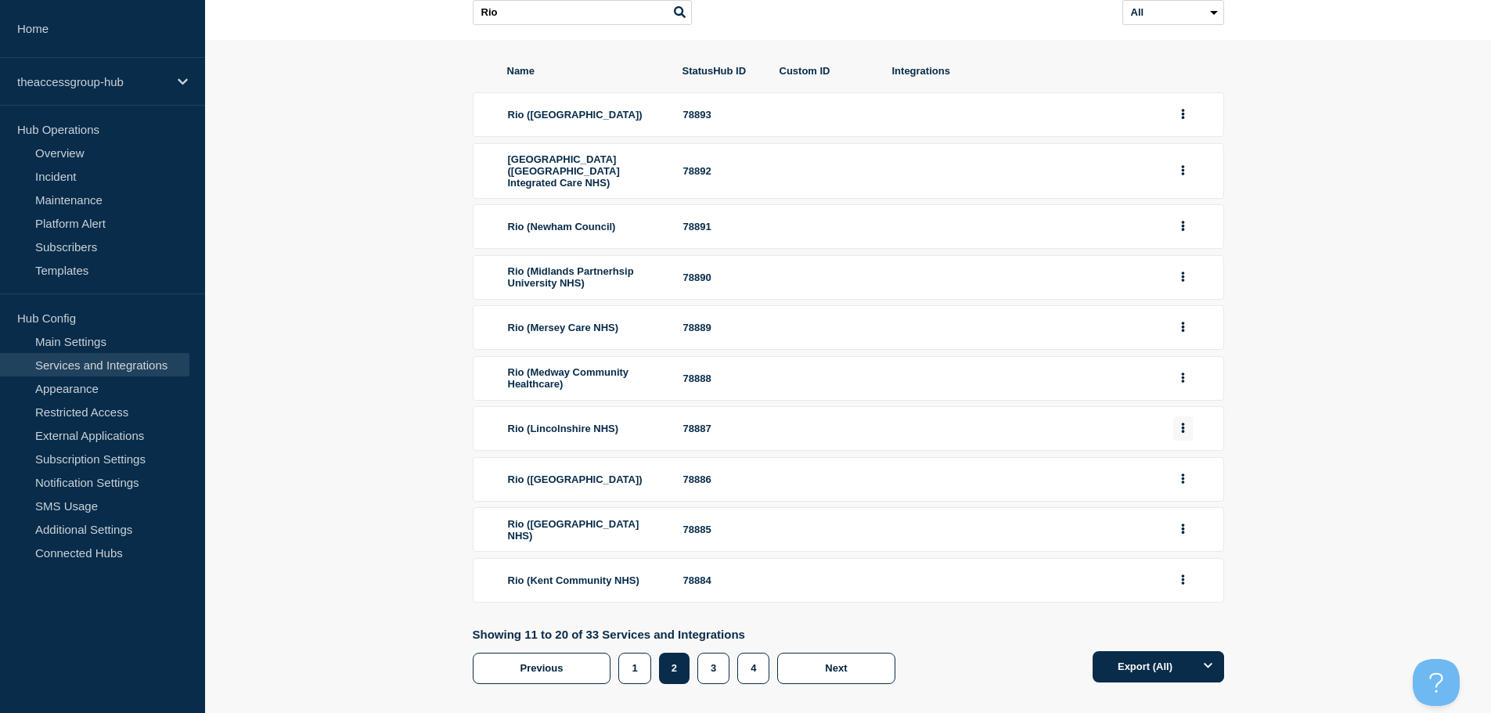
click at [1177, 441] on button "group actions" at bounding box center [1183, 428] width 20 height 24
click at [1180, 469] on button "Edit" at bounding box center [1192, 456] width 78 height 24
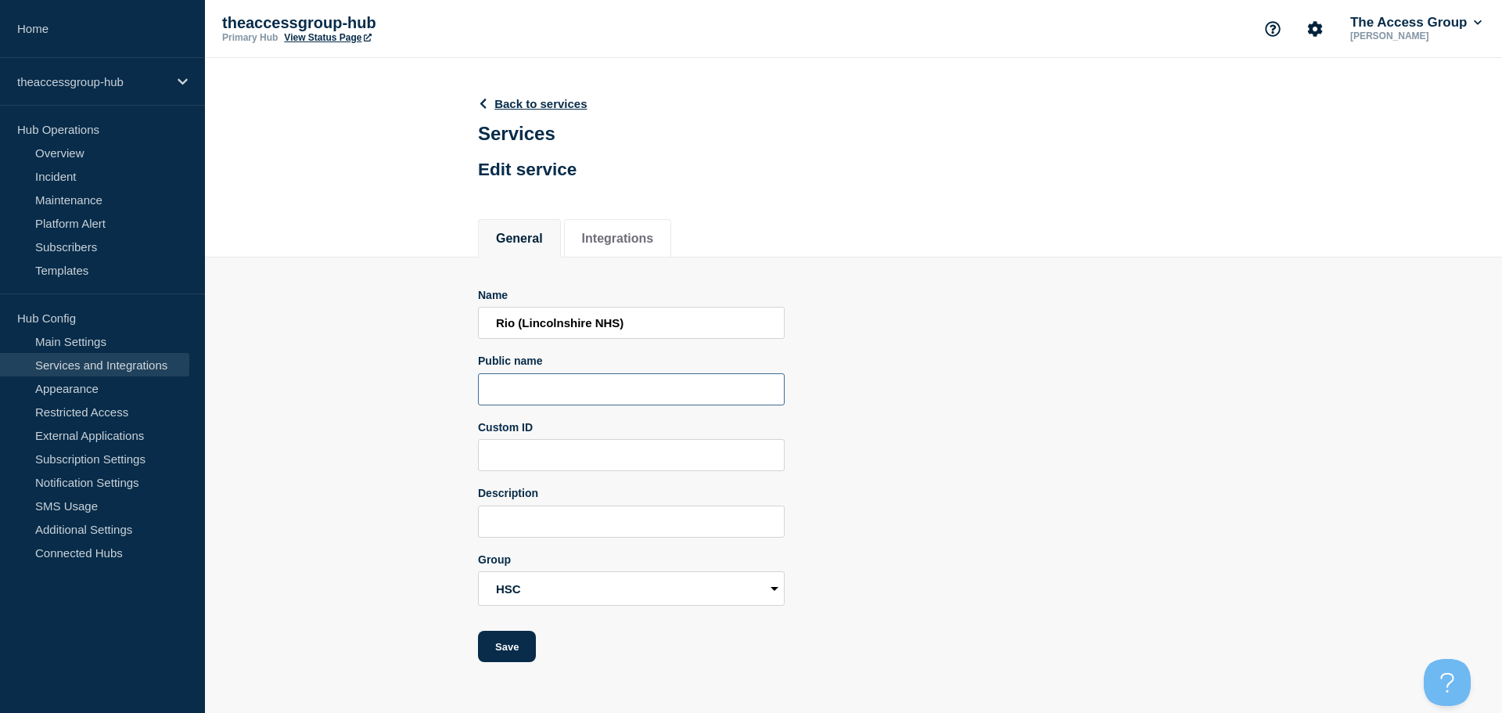
click at [530, 389] on input "Public name" at bounding box center [631, 389] width 307 height 32
paste input "Rio"
type input "Rio"
click at [526, 652] on button "Save" at bounding box center [507, 646] width 58 height 31
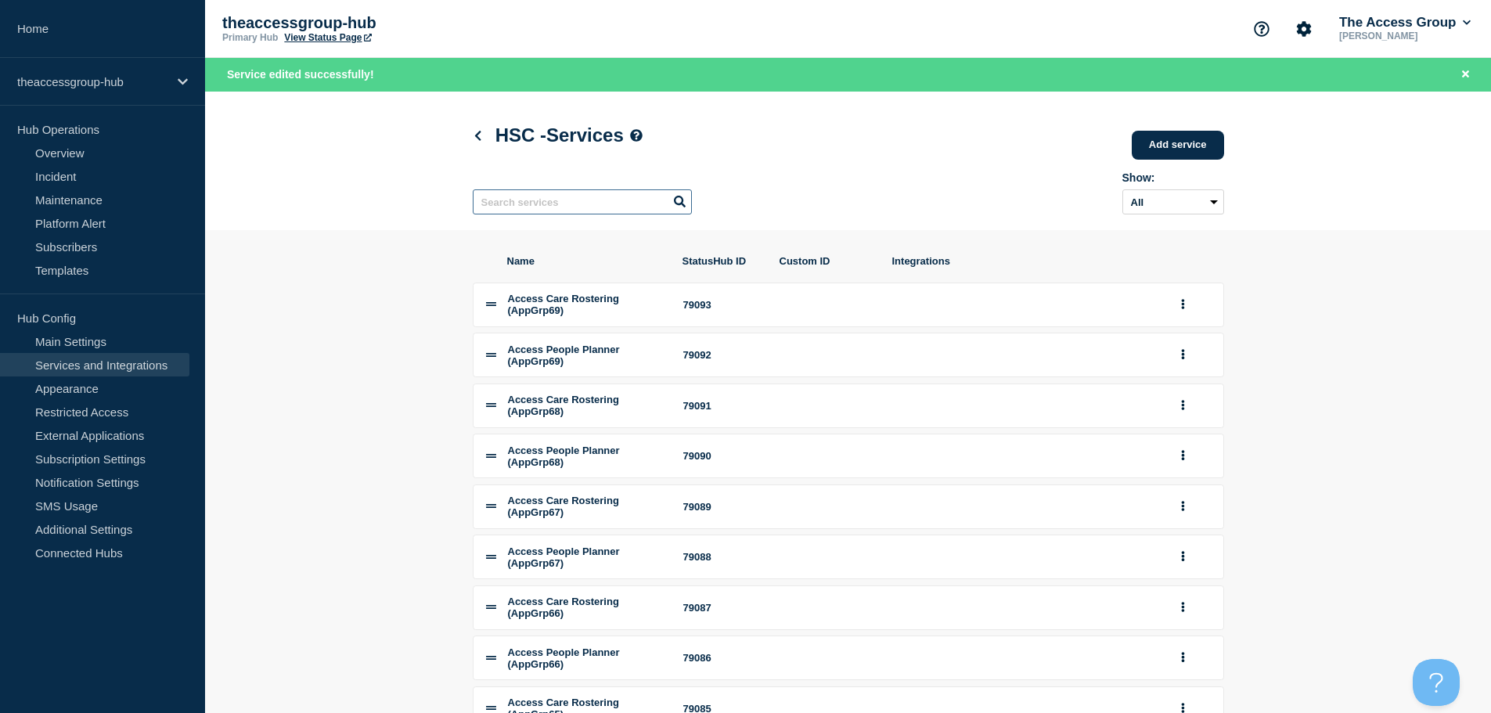
click at [550, 201] on input "text" at bounding box center [582, 201] width 219 height 25
paste input "Rio"
type input "Rio"
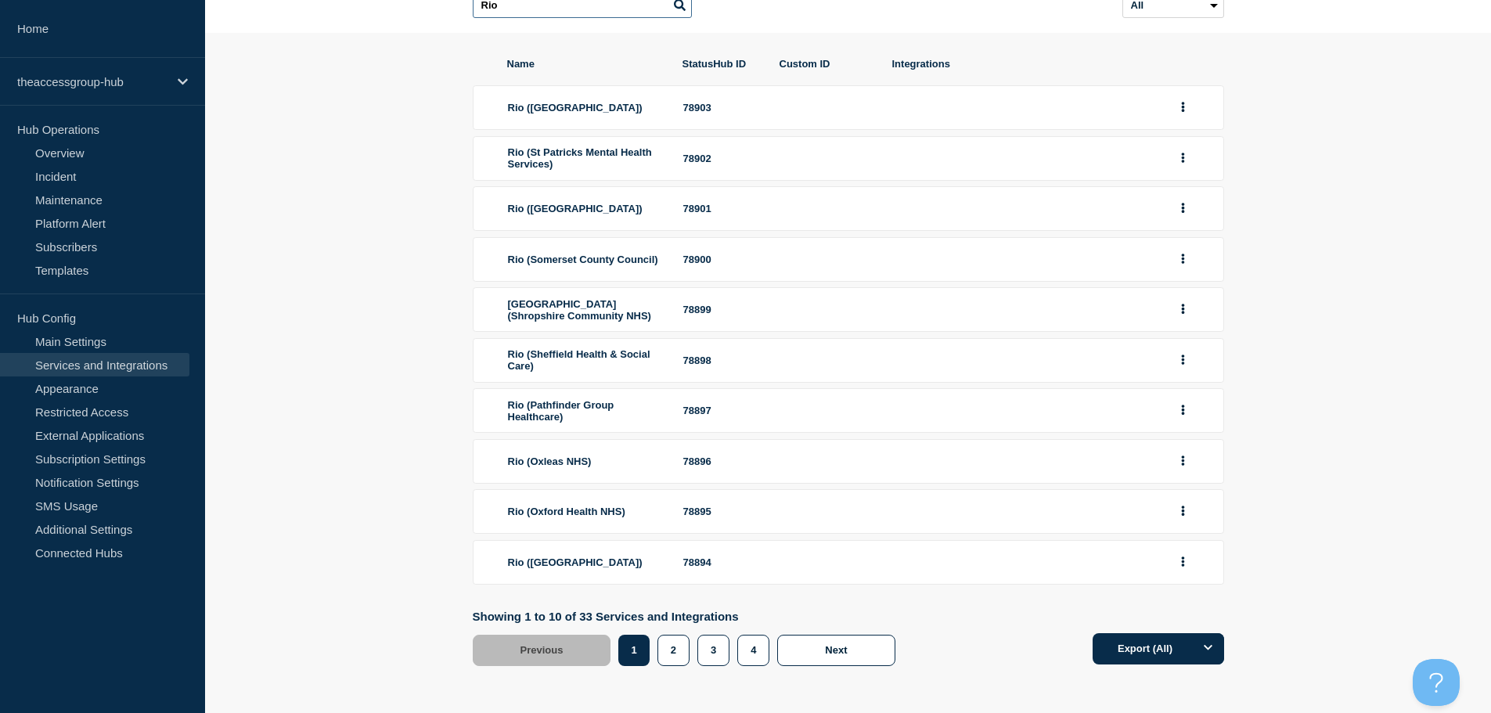
scroll to position [210, 0]
click at [667, 651] on button "2" at bounding box center [673, 650] width 32 height 31
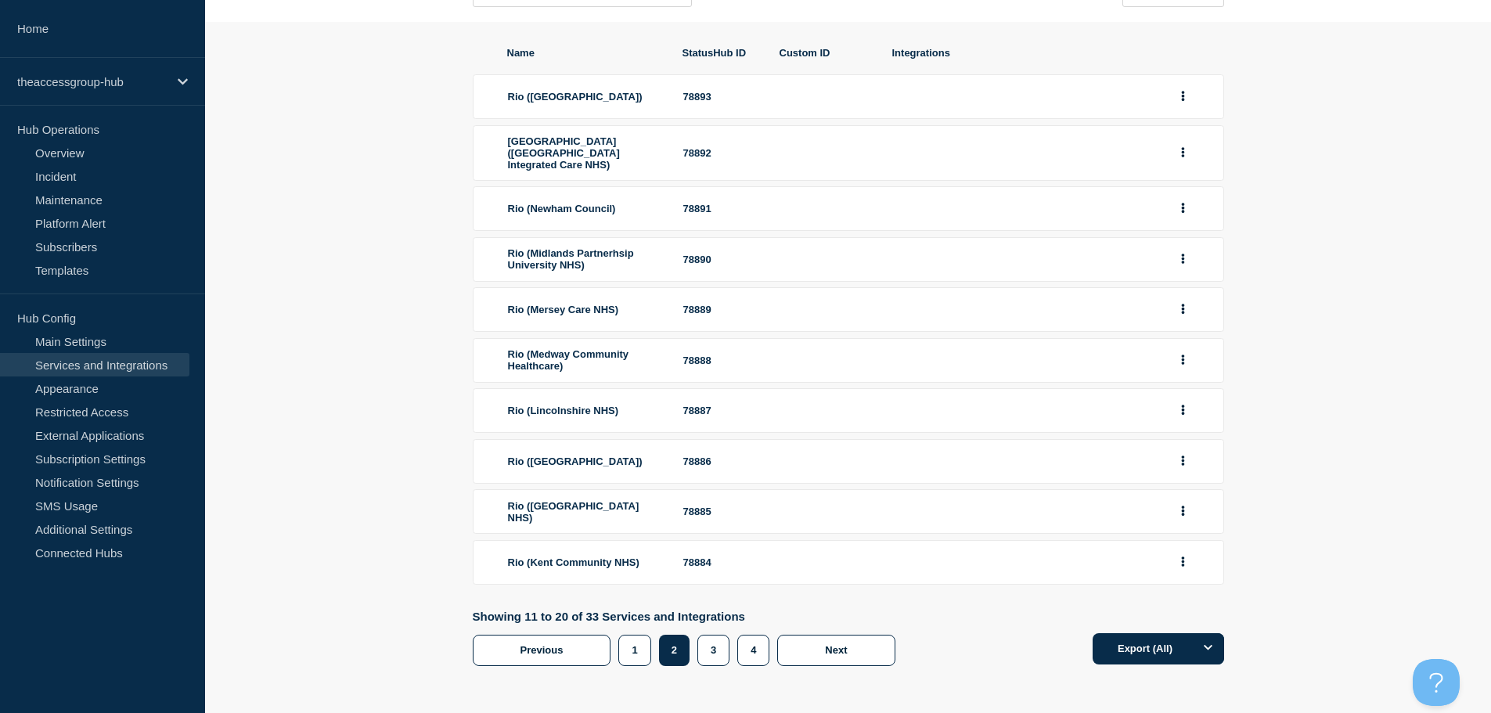
scroll to position [192, 0]
click at [1179, 461] on button "group actions" at bounding box center [1183, 461] width 20 height 24
click at [1184, 485] on button "Edit" at bounding box center [1192, 492] width 78 height 24
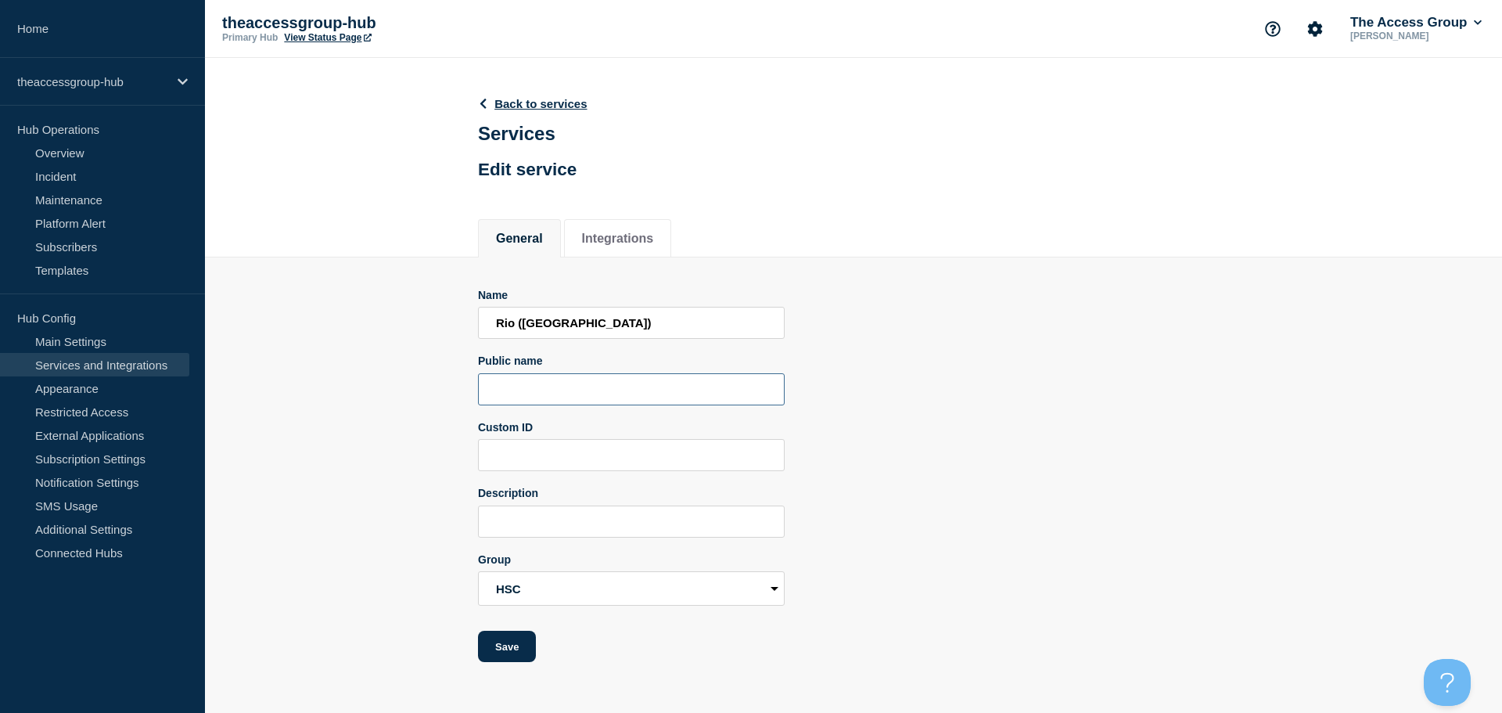
click at [531, 402] on input "Public name" at bounding box center [631, 389] width 307 height 32
paste input "Rio"
type input "Rio"
click at [504, 646] on button "Save" at bounding box center [507, 646] width 58 height 31
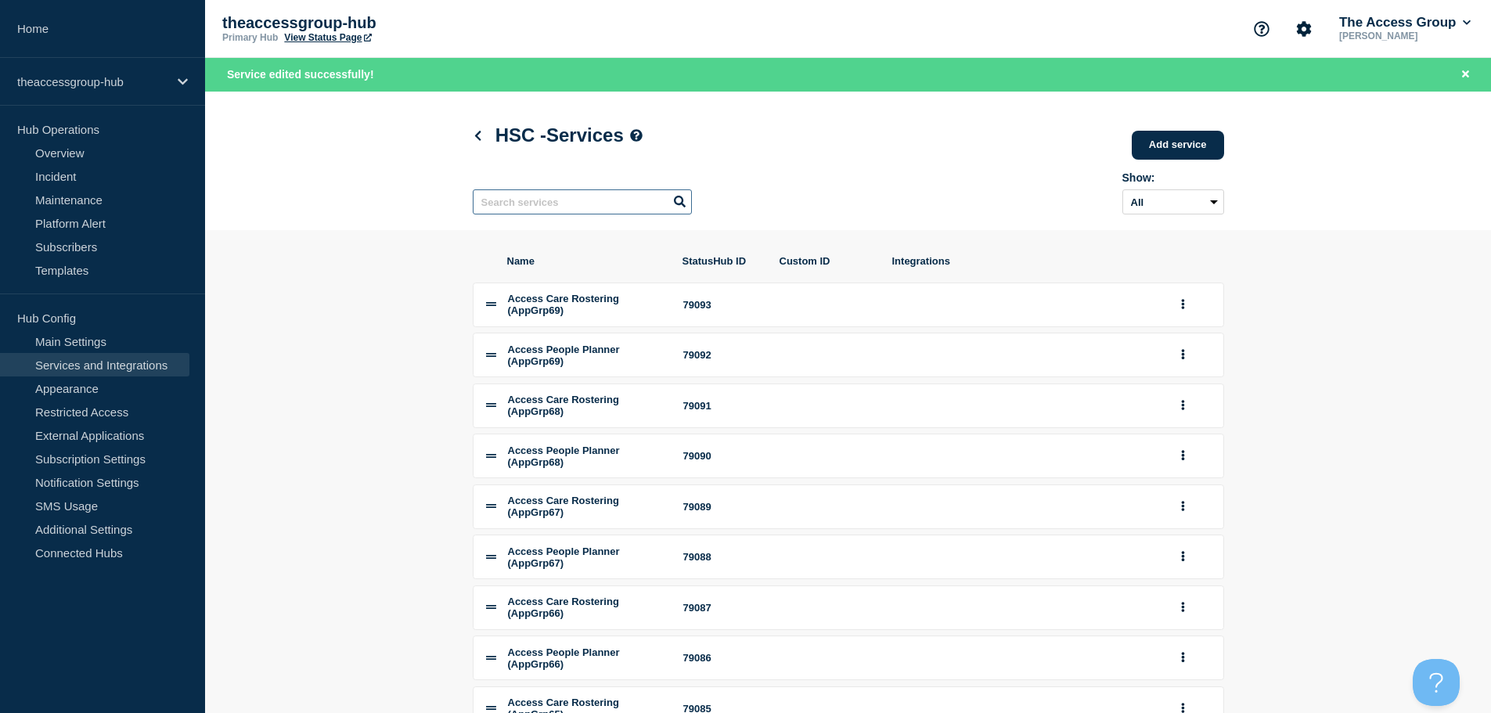
click at [554, 205] on input "text" at bounding box center [582, 201] width 219 height 25
paste input "Rio"
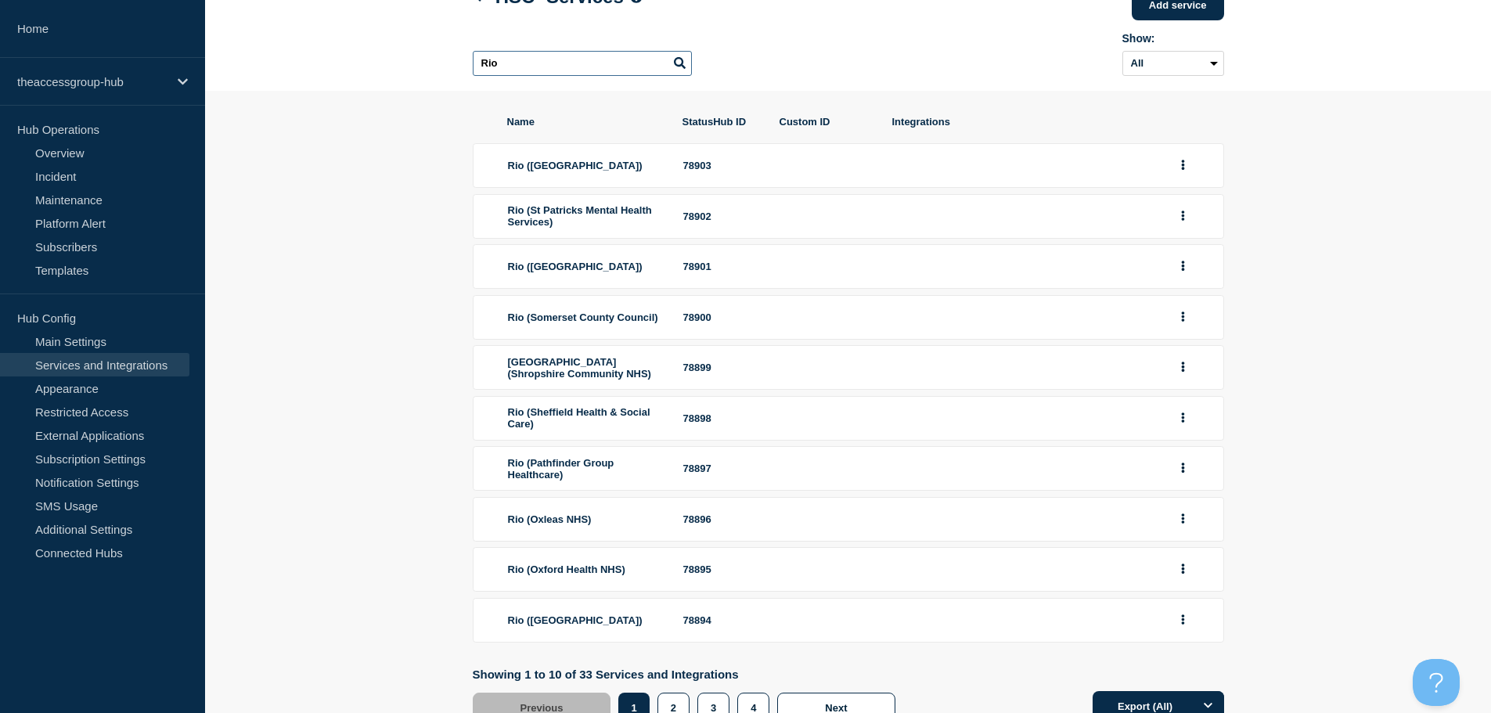
scroll to position [210, 0]
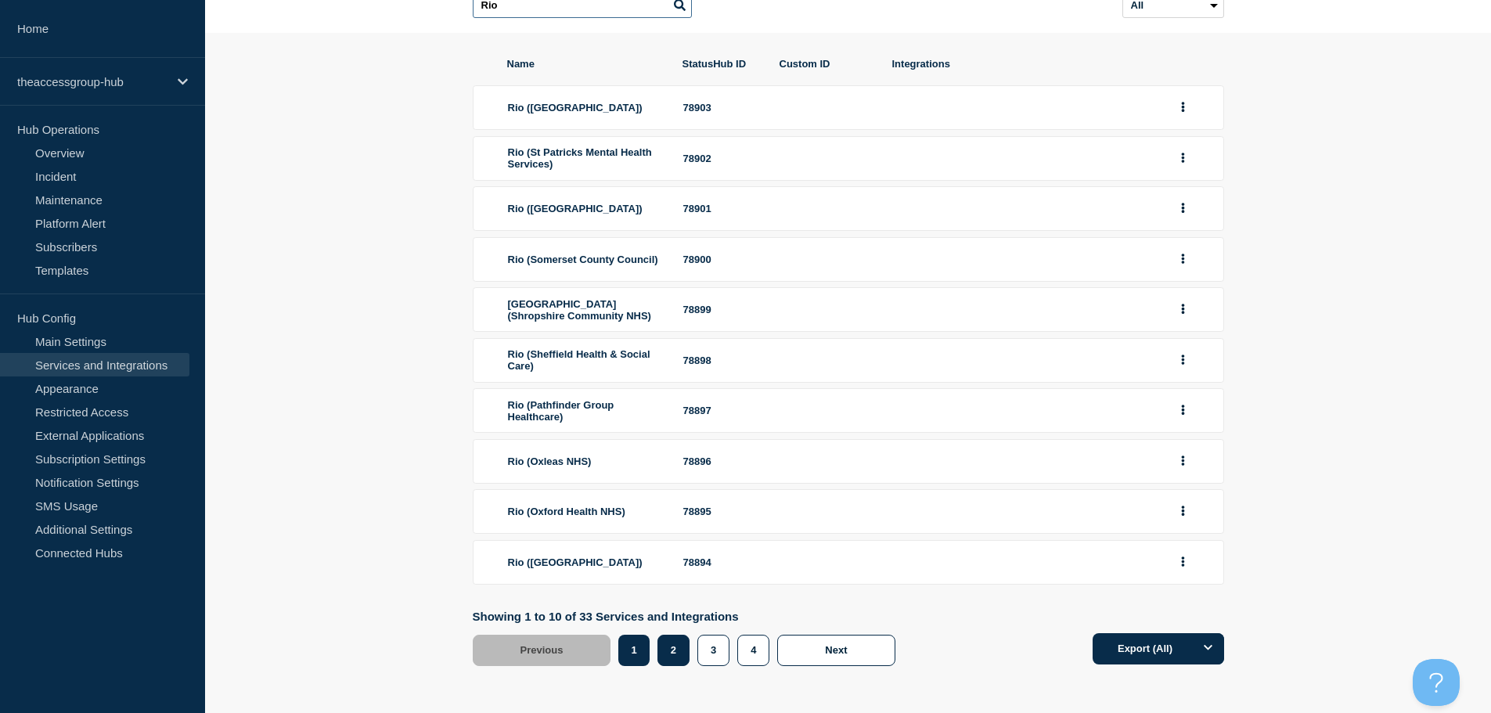
type input "Rio"
click at [669, 650] on button "2" at bounding box center [673, 650] width 32 height 31
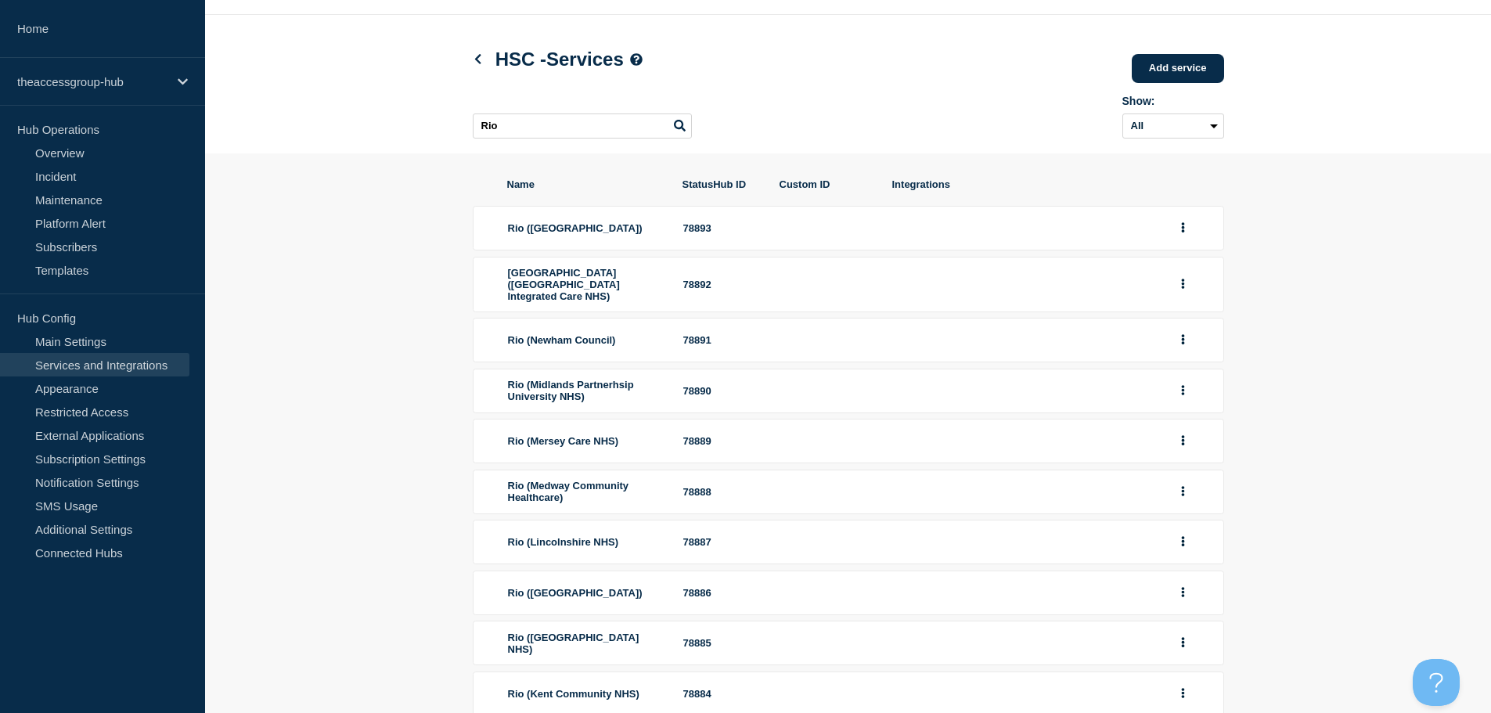
scroll to position [156, 0]
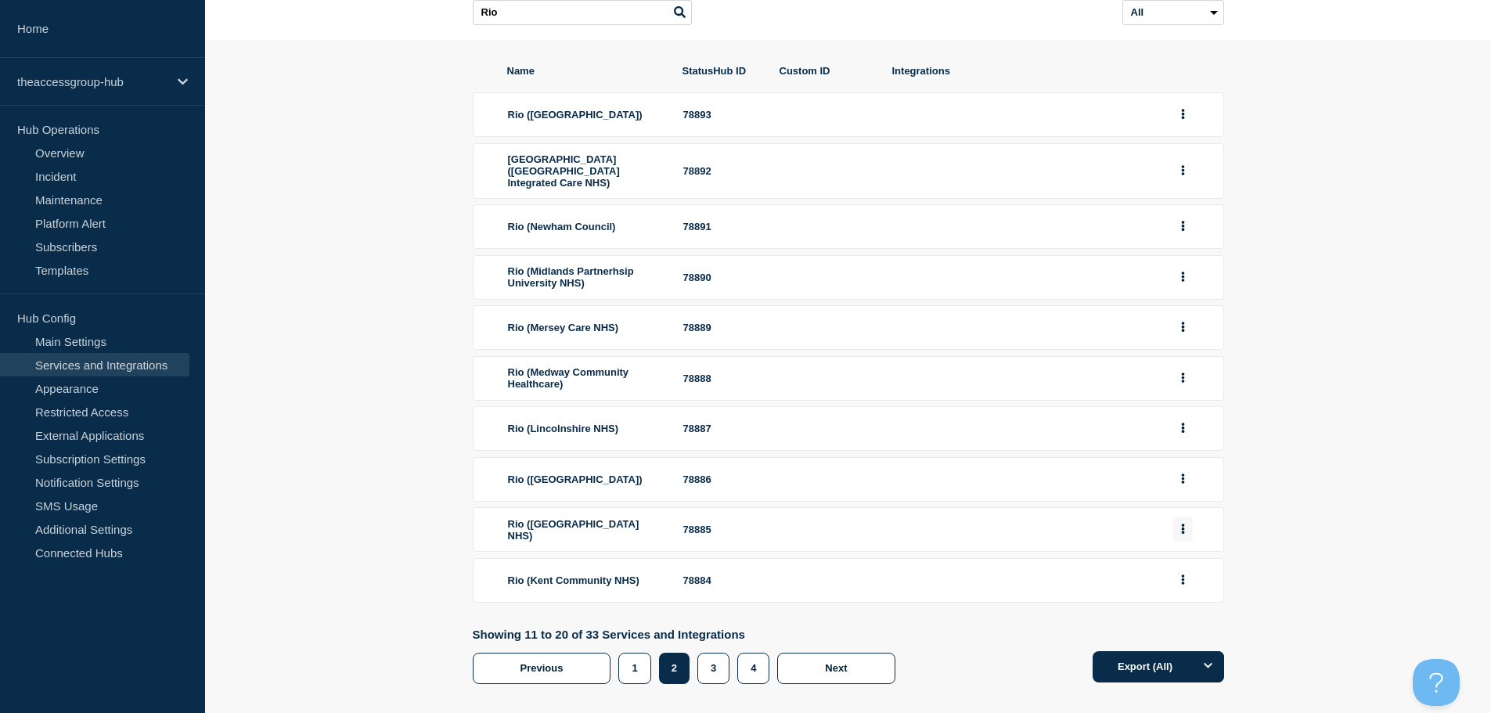
click at [1182, 534] on icon "group actions" at bounding box center [1182, 529] width 3 height 10
click at [1183, 572] on button "Edit" at bounding box center [1192, 560] width 78 height 24
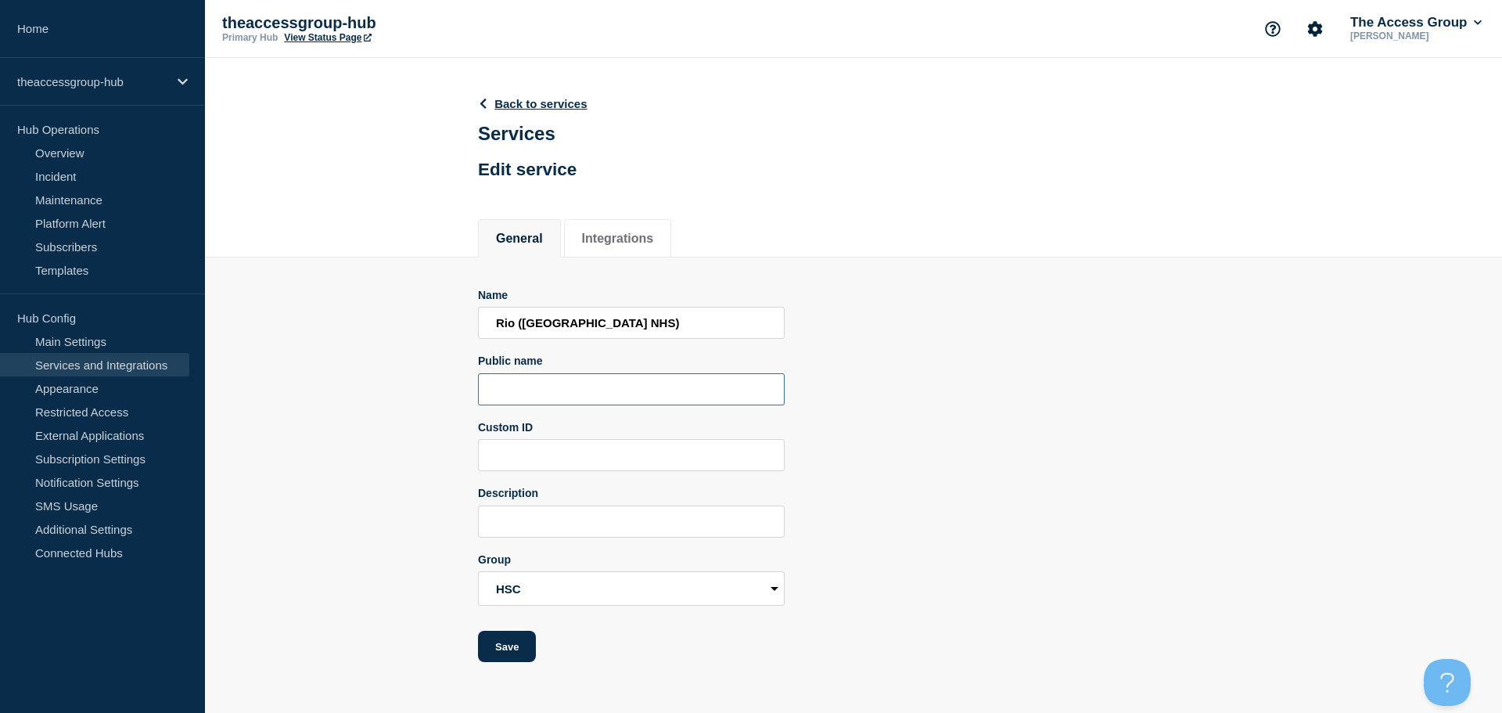
click at [533, 397] on input "Public name" at bounding box center [631, 389] width 307 height 32
paste input "Rio"
type input "Rio"
click at [496, 649] on button "Save" at bounding box center [507, 646] width 58 height 31
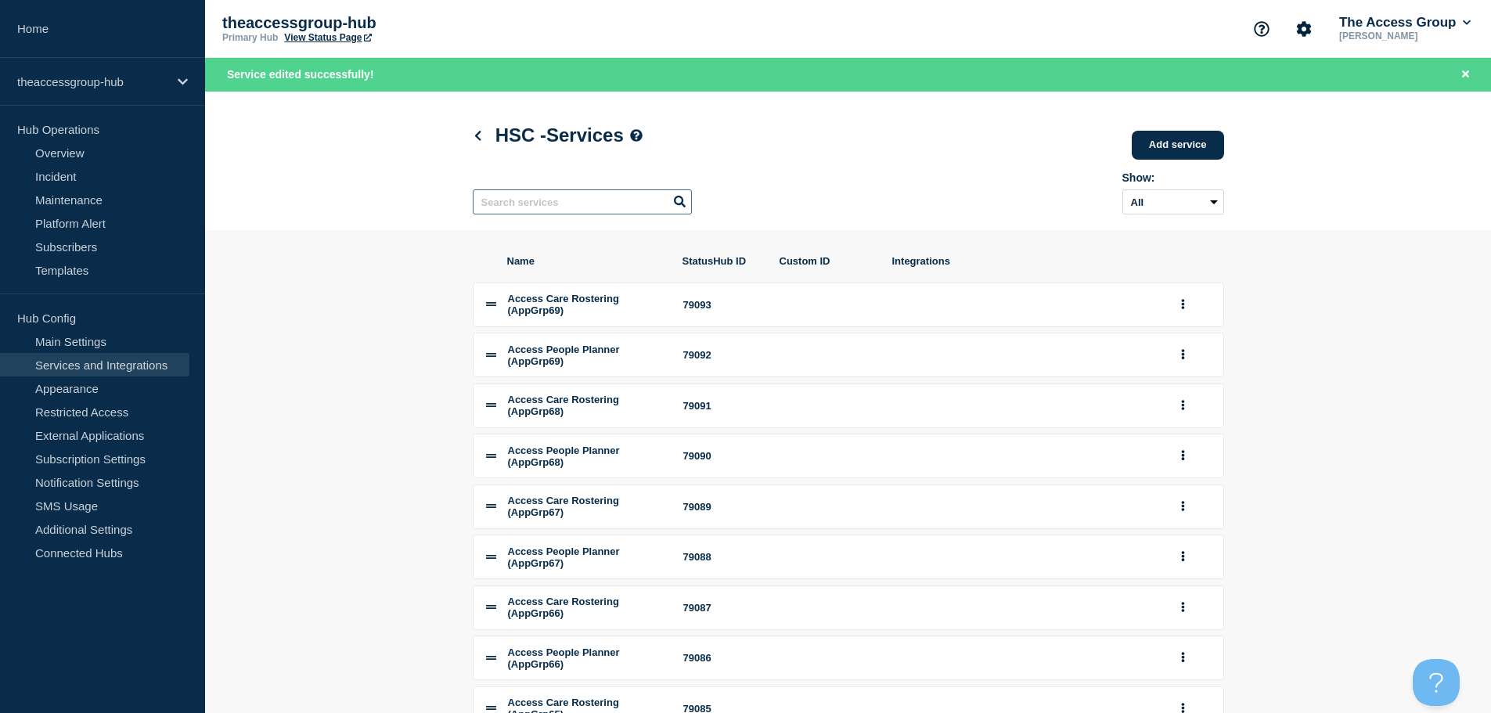
click at [528, 200] on input "text" at bounding box center [582, 201] width 219 height 25
paste input "Rio"
type input "Rio"
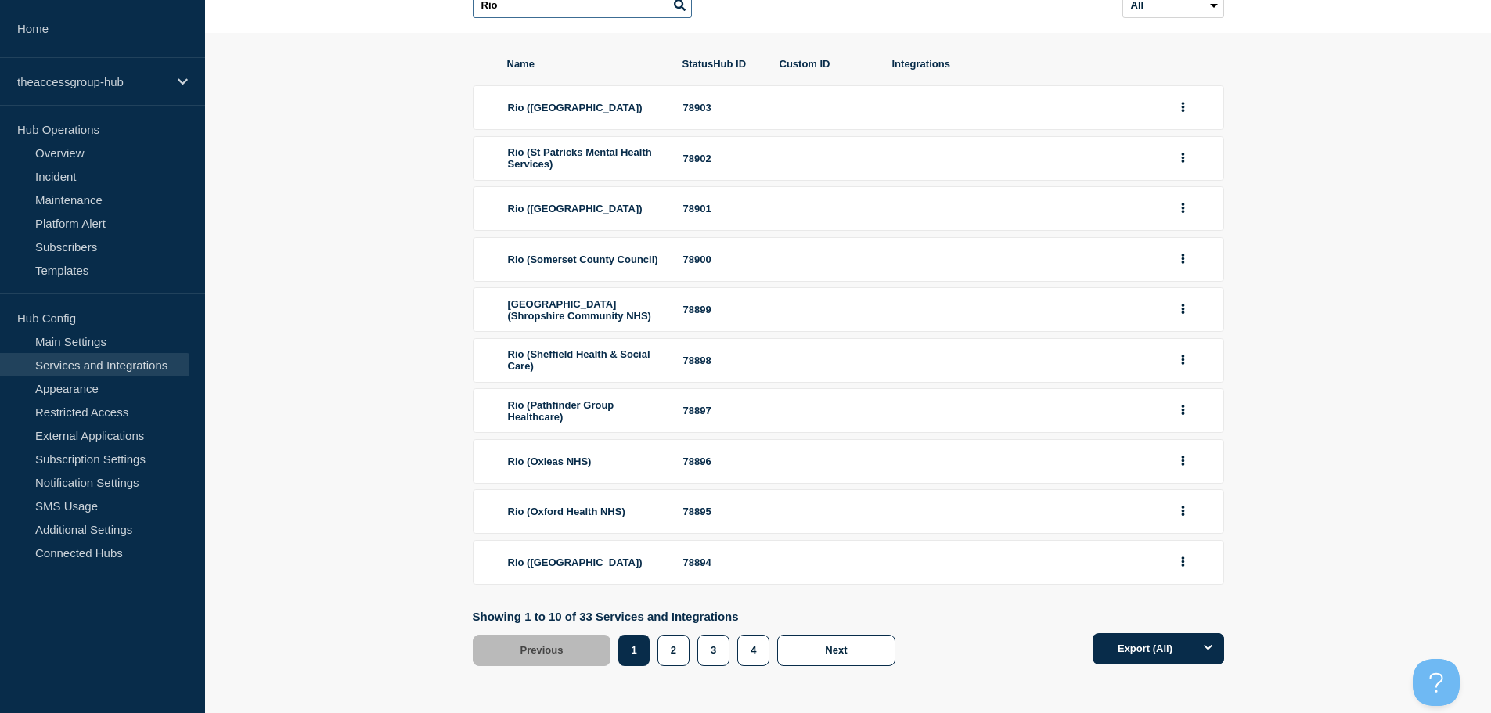
scroll to position [210, 0]
click at [673, 642] on button "2" at bounding box center [673, 650] width 32 height 31
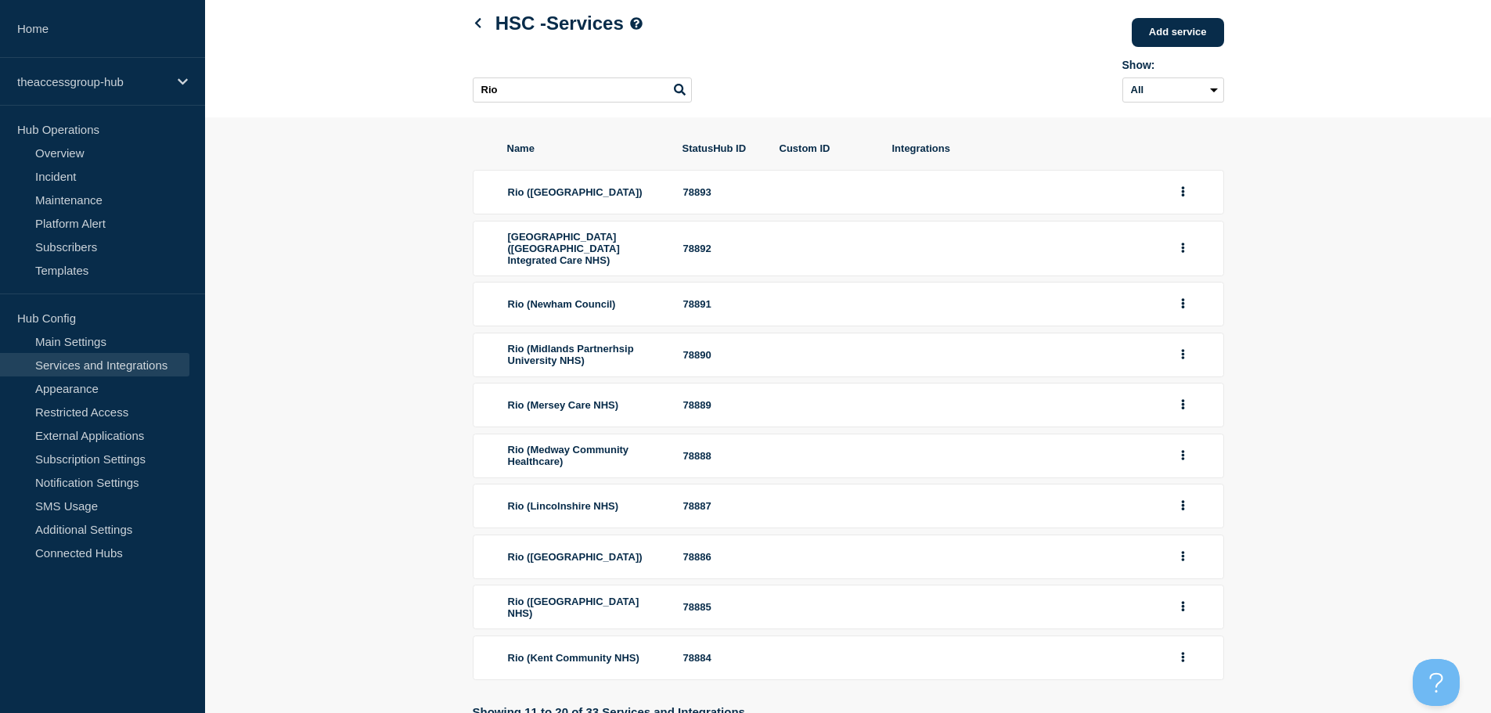
scroll to position [192, 0]
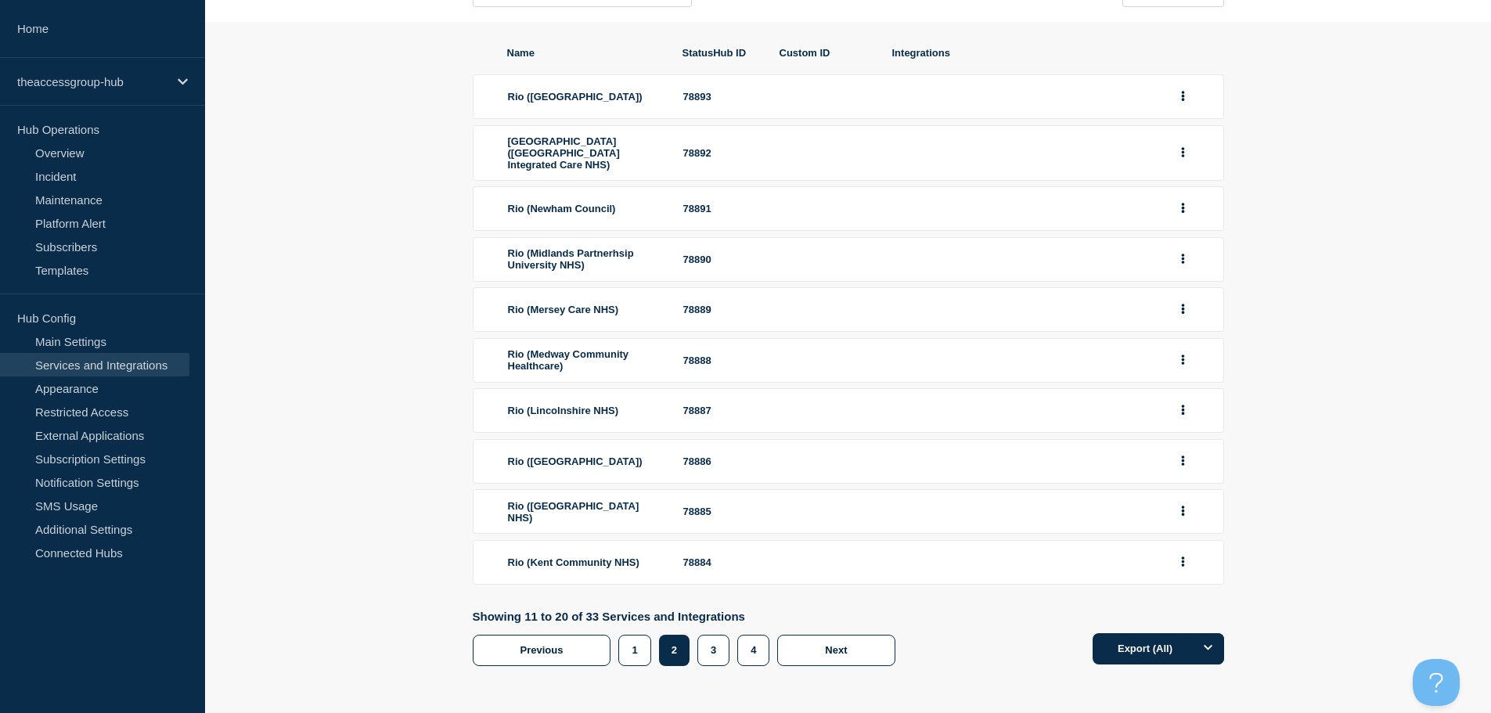
click at [1195, 561] on div at bounding box center [1192, 562] width 38 height 24
click at [1187, 563] on button "group actions" at bounding box center [1183, 562] width 20 height 24
click at [1171, 593] on button "Edit" at bounding box center [1192, 590] width 78 height 24
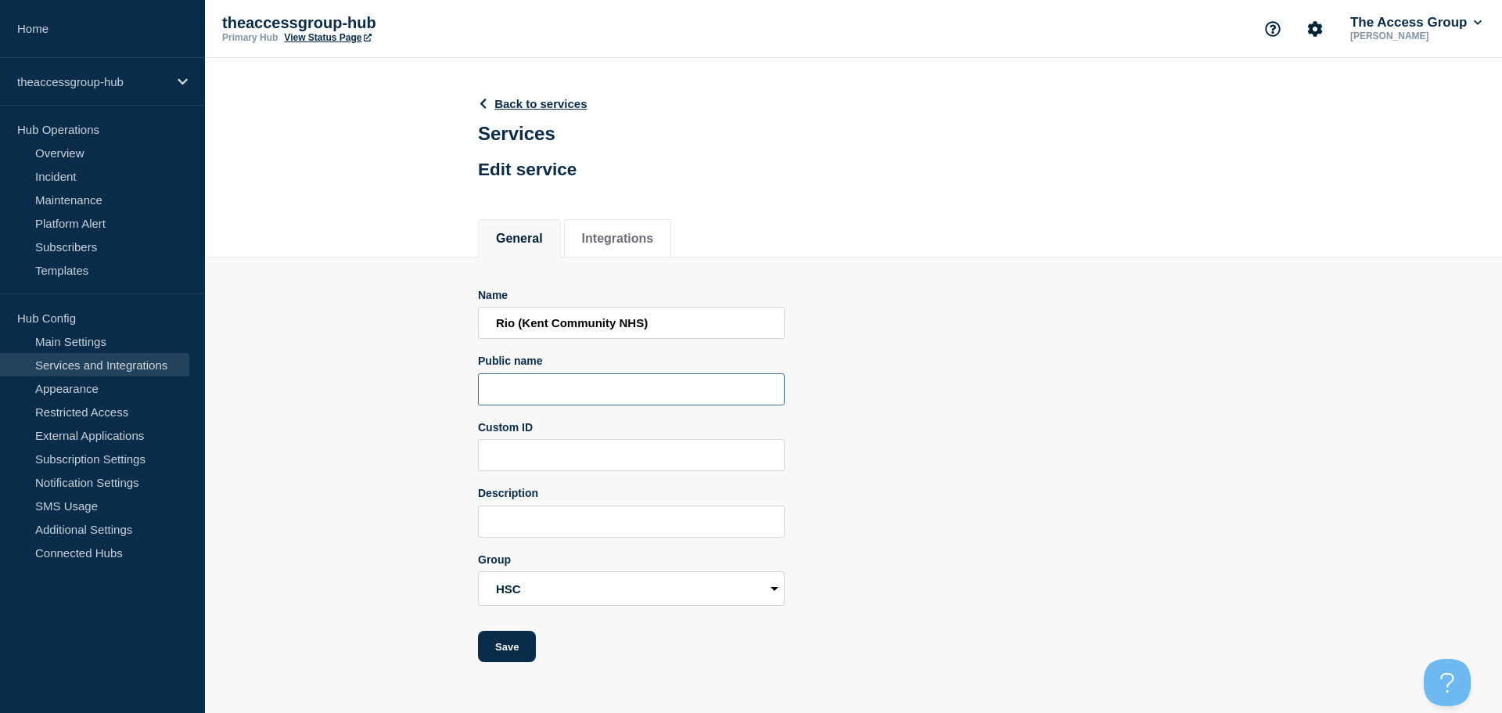
click at [544, 389] on input "Public name" at bounding box center [631, 389] width 307 height 32
paste input "Rio"
type input "Rio"
click at [516, 660] on button "Save" at bounding box center [507, 646] width 58 height 31
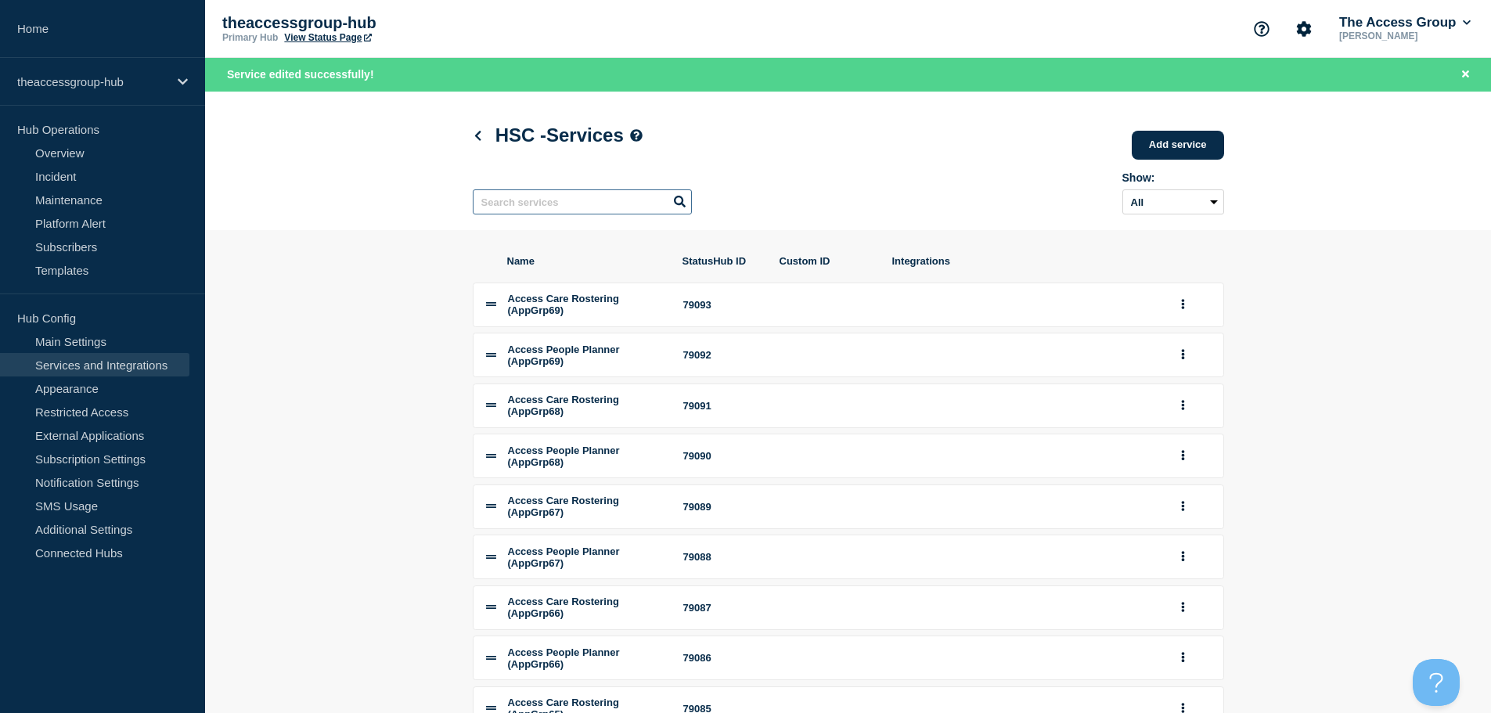
click at [570, 205] on input "text" at bounding box center [582, 201] width 219 height 25
paste input "Rio"
type input "Rio"
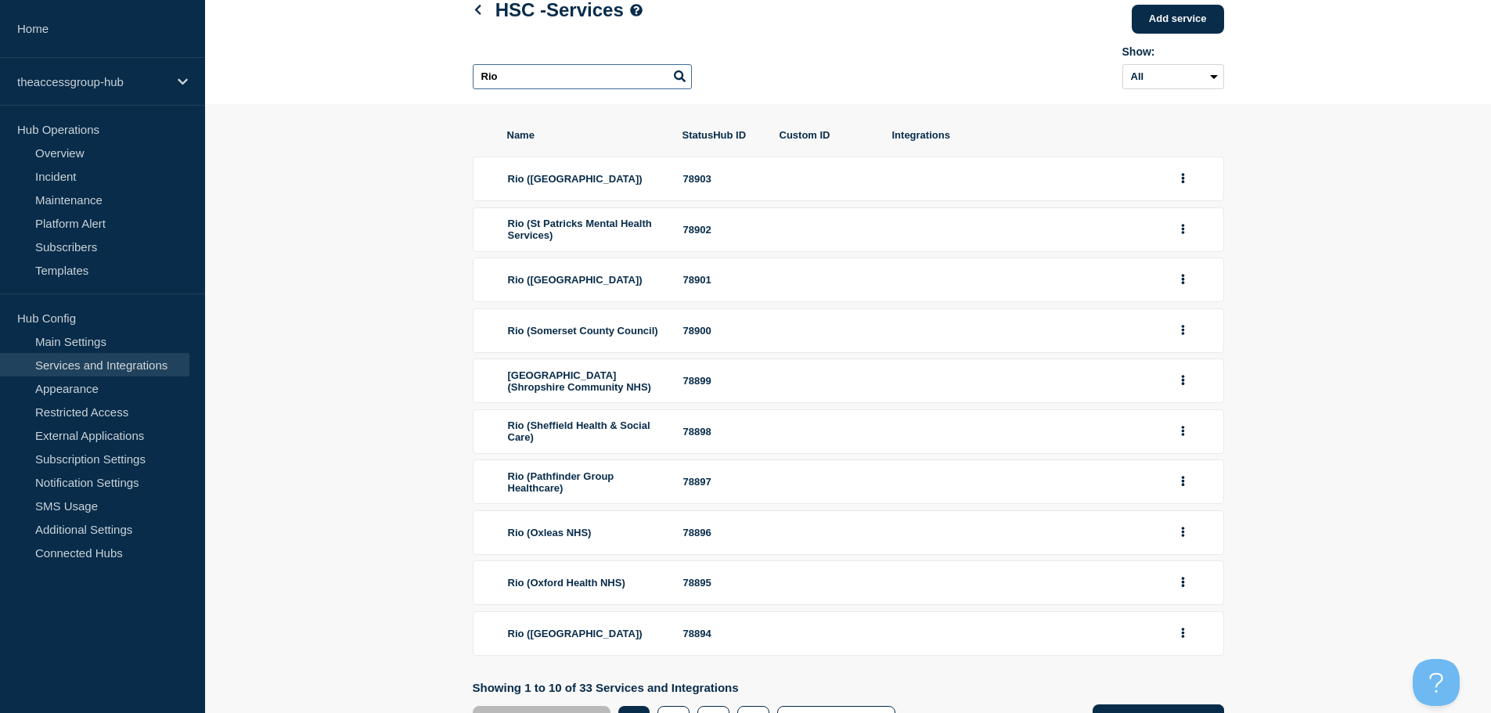
scroll to position [210, 0]
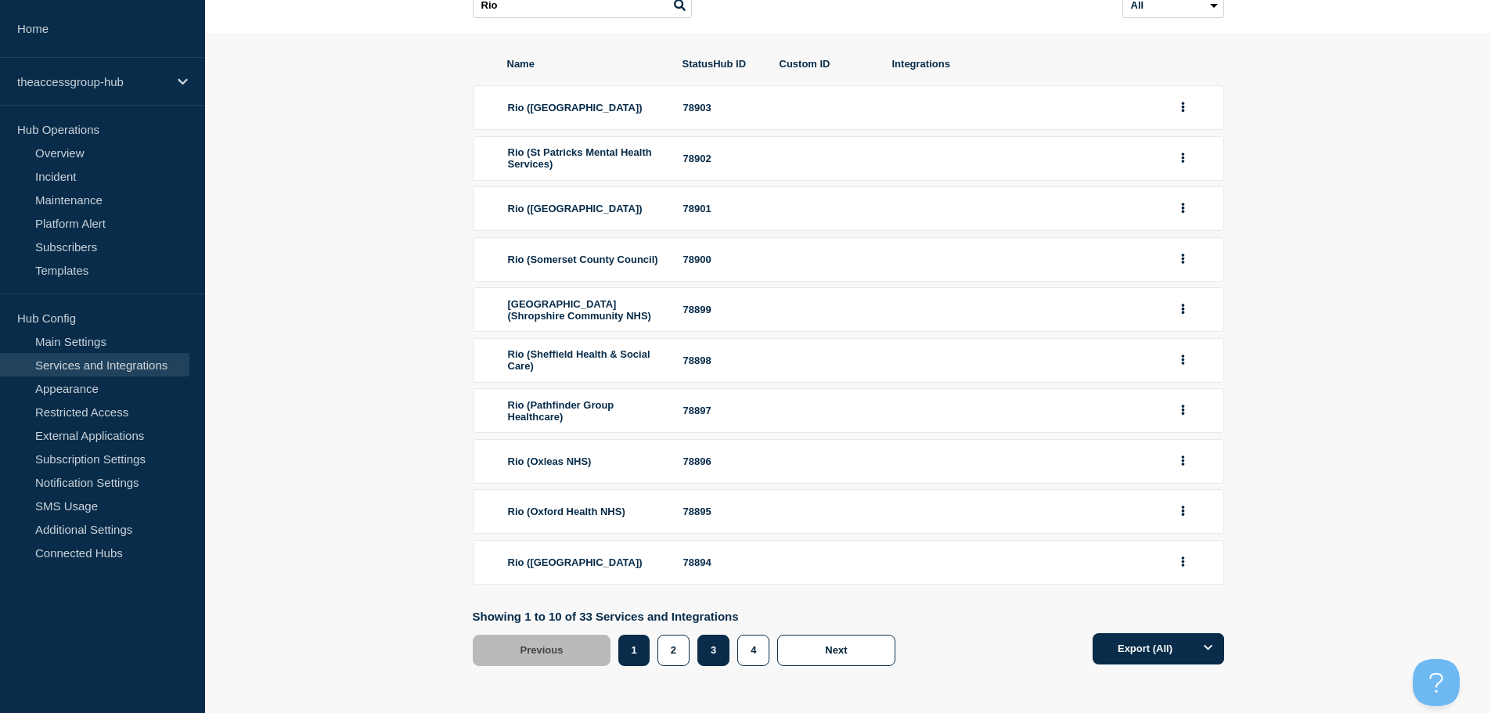
click at [722, 652] on button "3" at bounding box center [713, 650] width 32 height 31
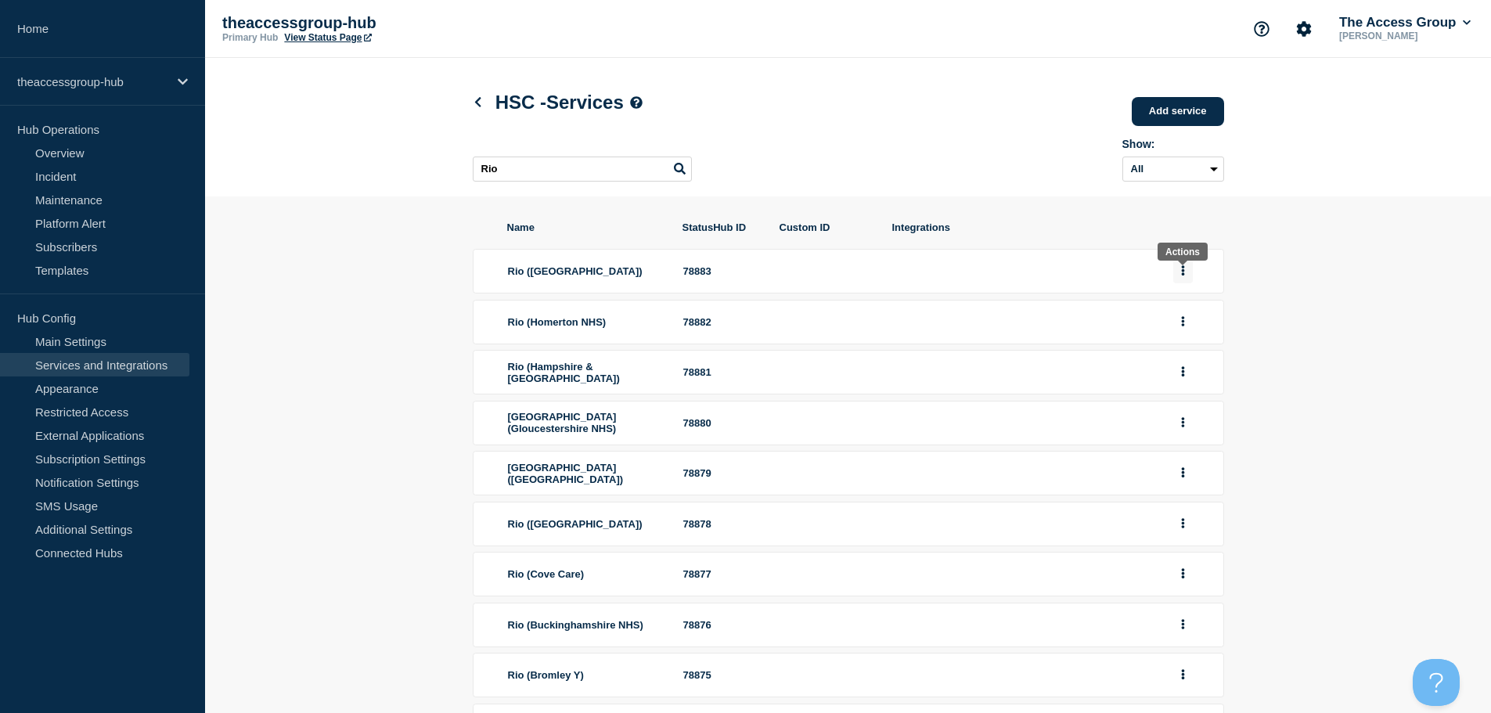
click at [1182, 276] on icon "group actions" at bounding box center [1182, 271] width 3 height 10
click at [1190, 311] on button "Edit" at bounding box center [1192, 299] width 78 height 24
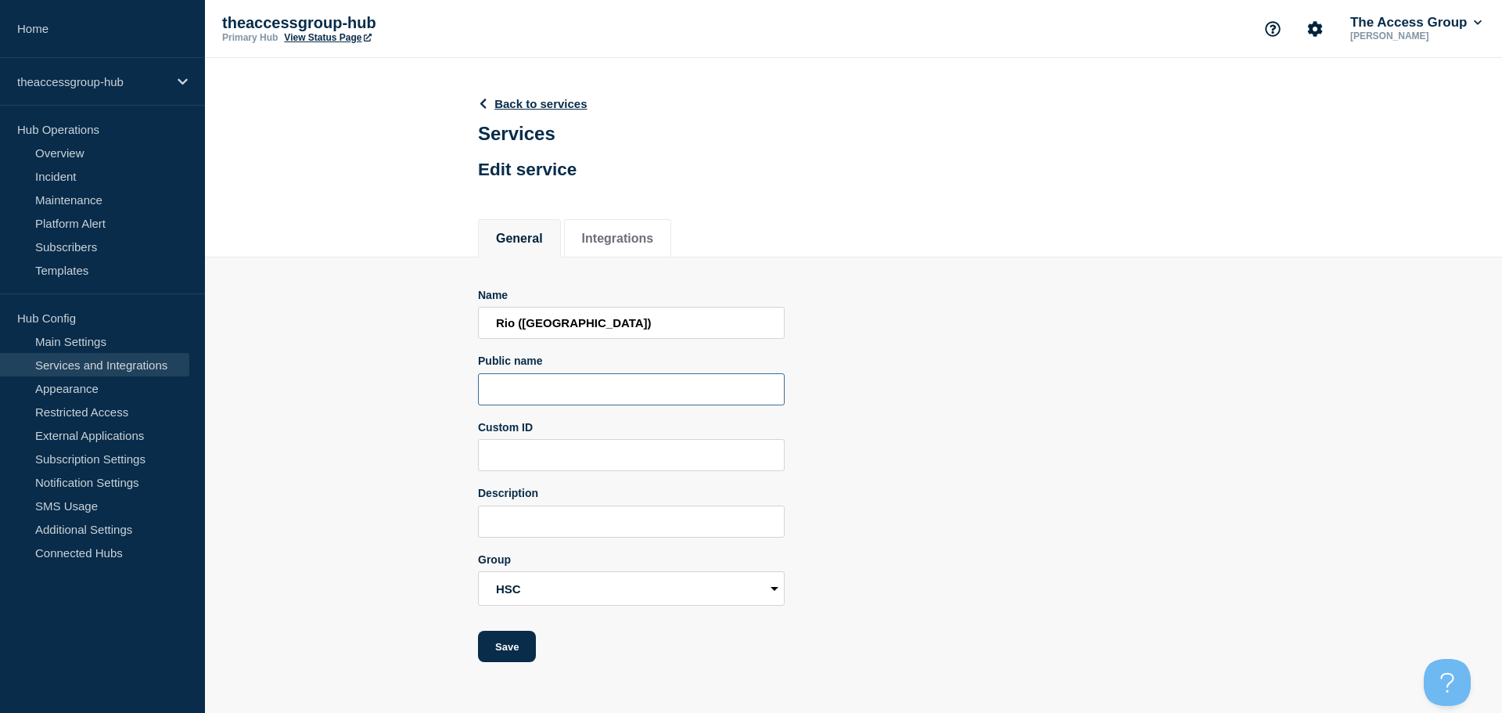
click at [513, 393] on input "Public name" at bounding box center [631, 389] width 307 height 32
paste input "Rio"
type input "Rio"
click at [517, 660] on button "Save" at bounding box center [507, 646] width 58 height 31
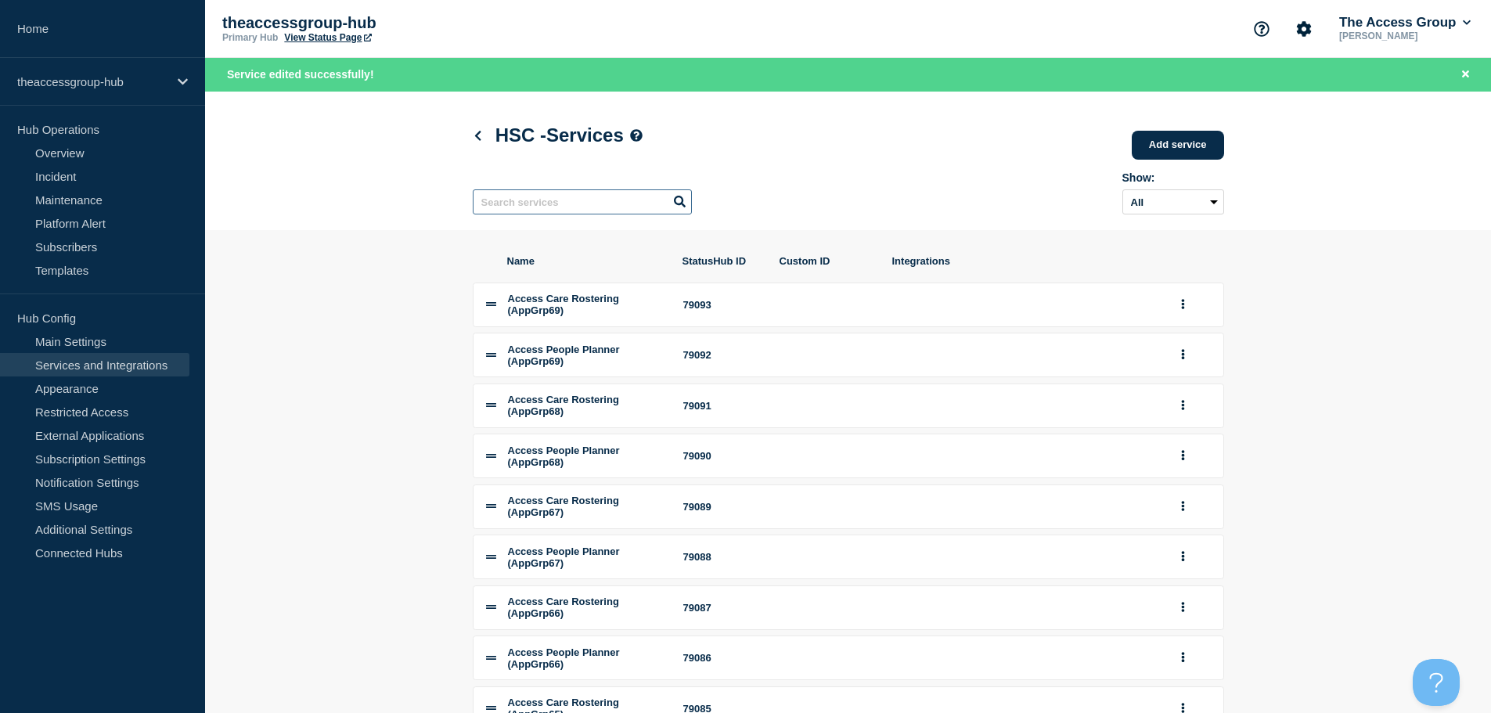
click at [552, 210] on input "text" at bounding box center [582, 201] width 219 height 25
paste input "Rio"
type input "Rio"
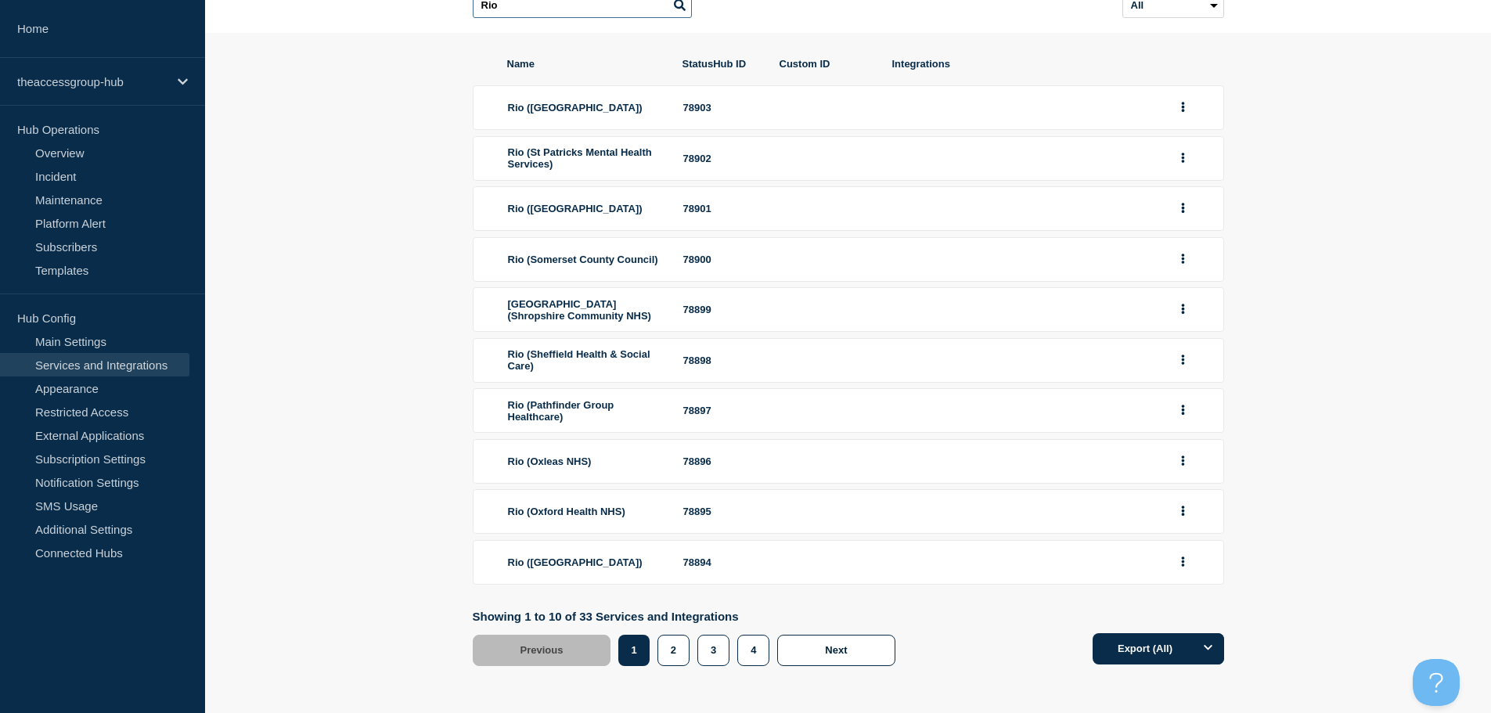
scroll to position [210, 0]
click at [714, 657] on button "3" at bounding box center [713, 650] width 32 height 31
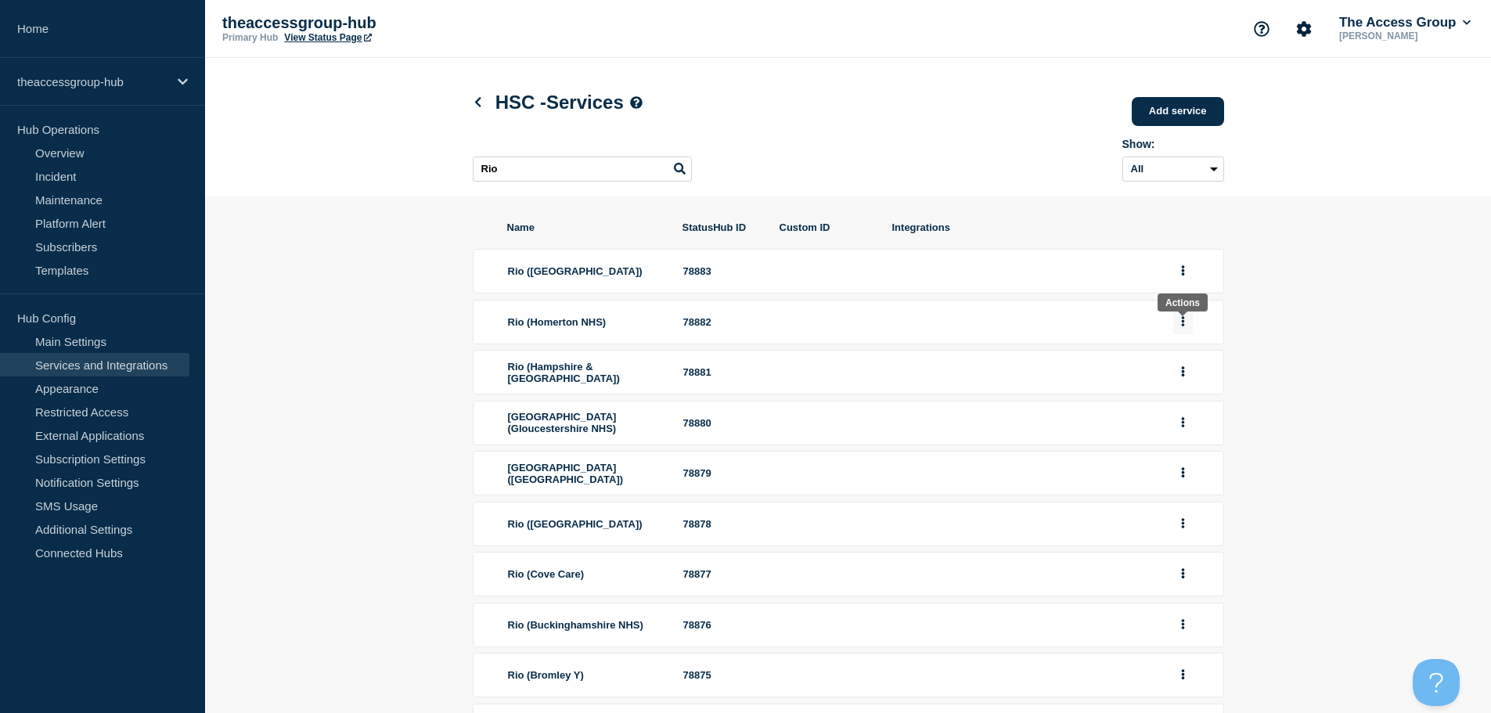
click at [1186, 327] on button "group actions" at bounding box center [1183, 322] width 20 height 24
click at [1182, 358] on button "Edit" at bounding box center [1192, 350] width 78 height 24
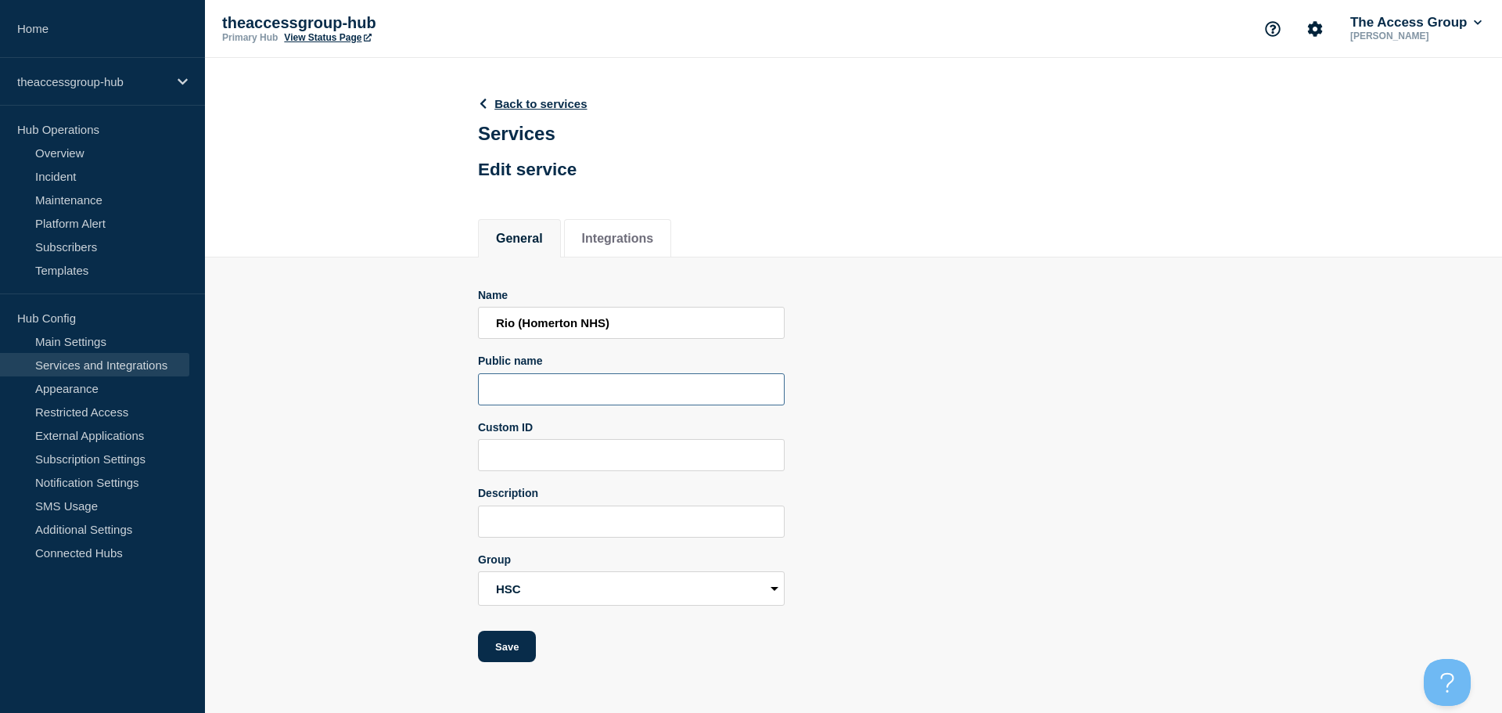
click at [549, 390] on input "Public name" at bounding box center [631, 389] width 307 height 32
paste input "Rio"
type input "Rio"
click at [485, 656] on button "Save" at bounding box center [507, 646] width 58 height 31
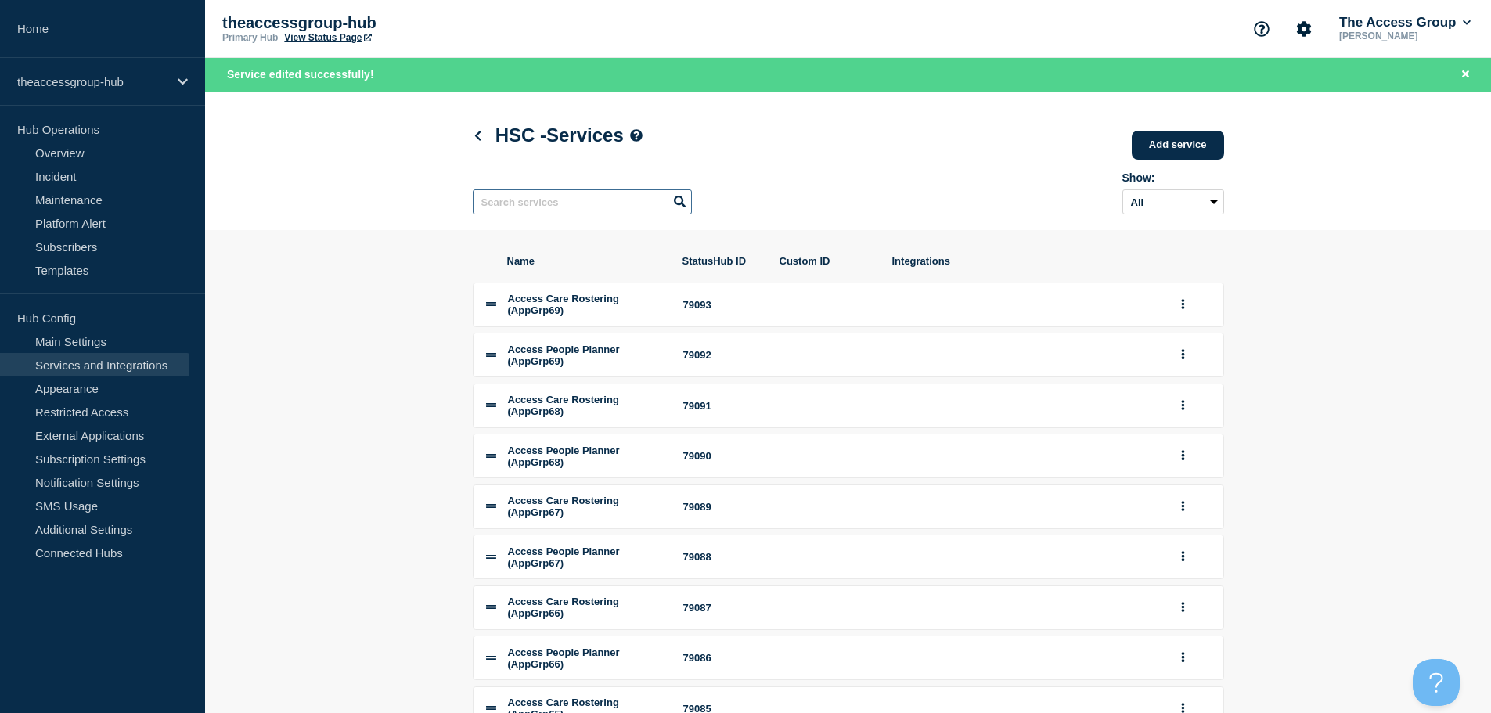
click at [592, 209] on input "text" at bounding box center [582, 201] width 219 height 25
paste input "Rio"
type input "Rio"
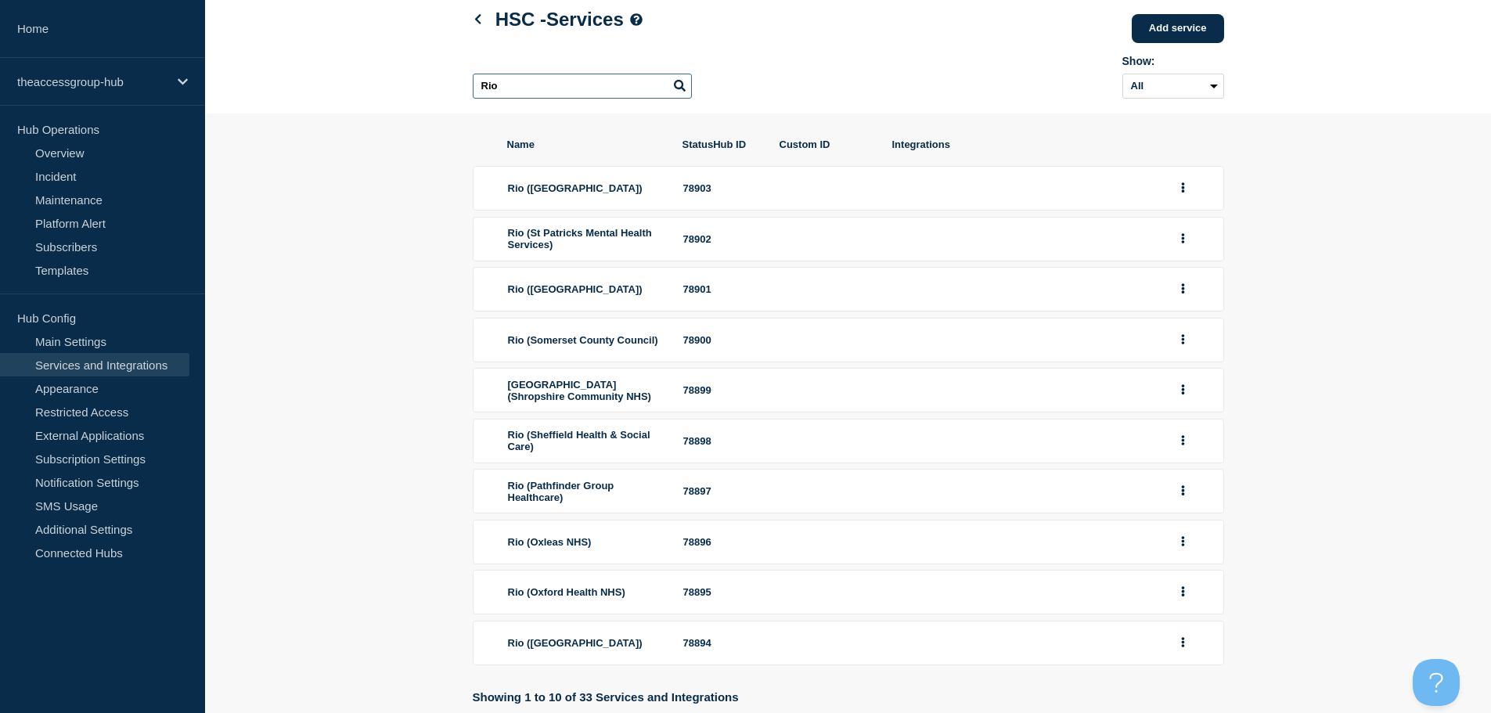
scroll to position [210, 0]
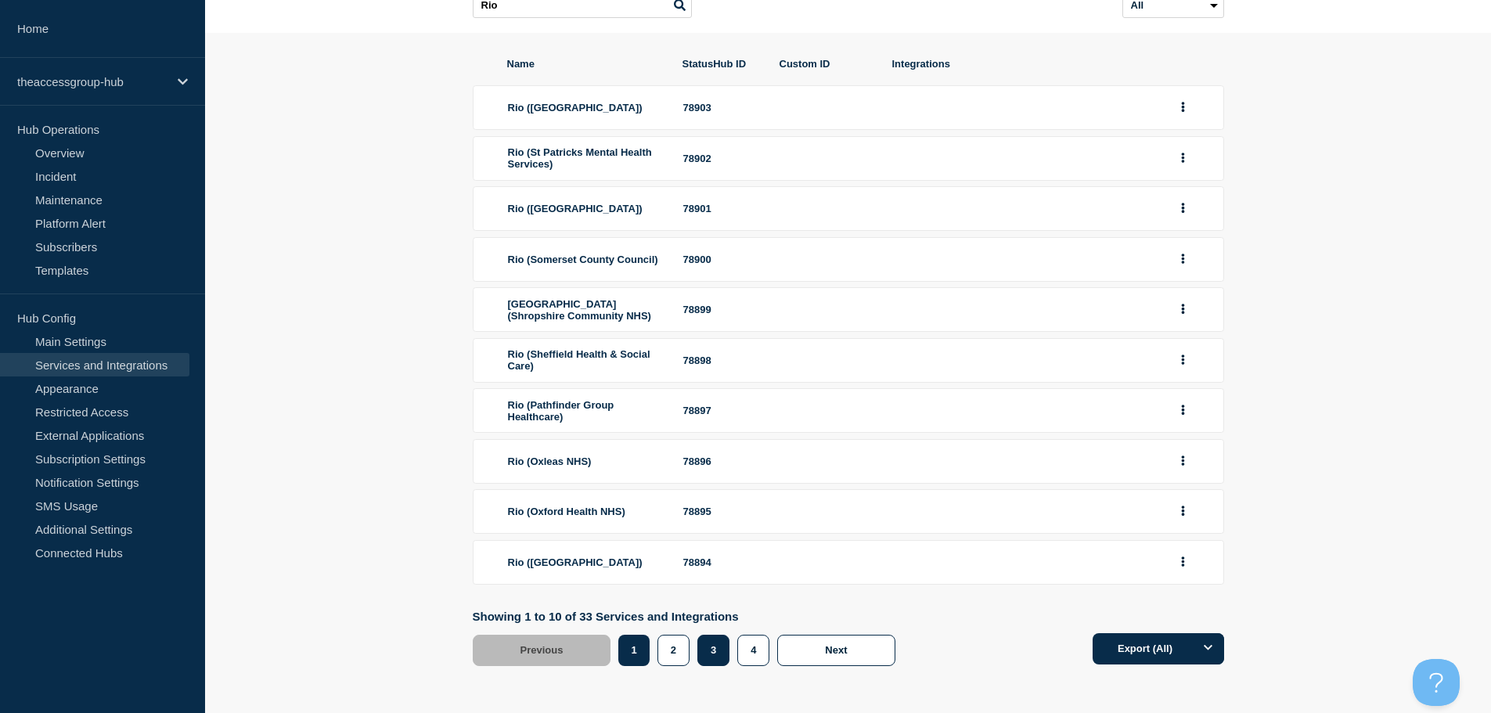
click at [712, 662] on button "3" at bounding box center [713, 650] width 32 height 31
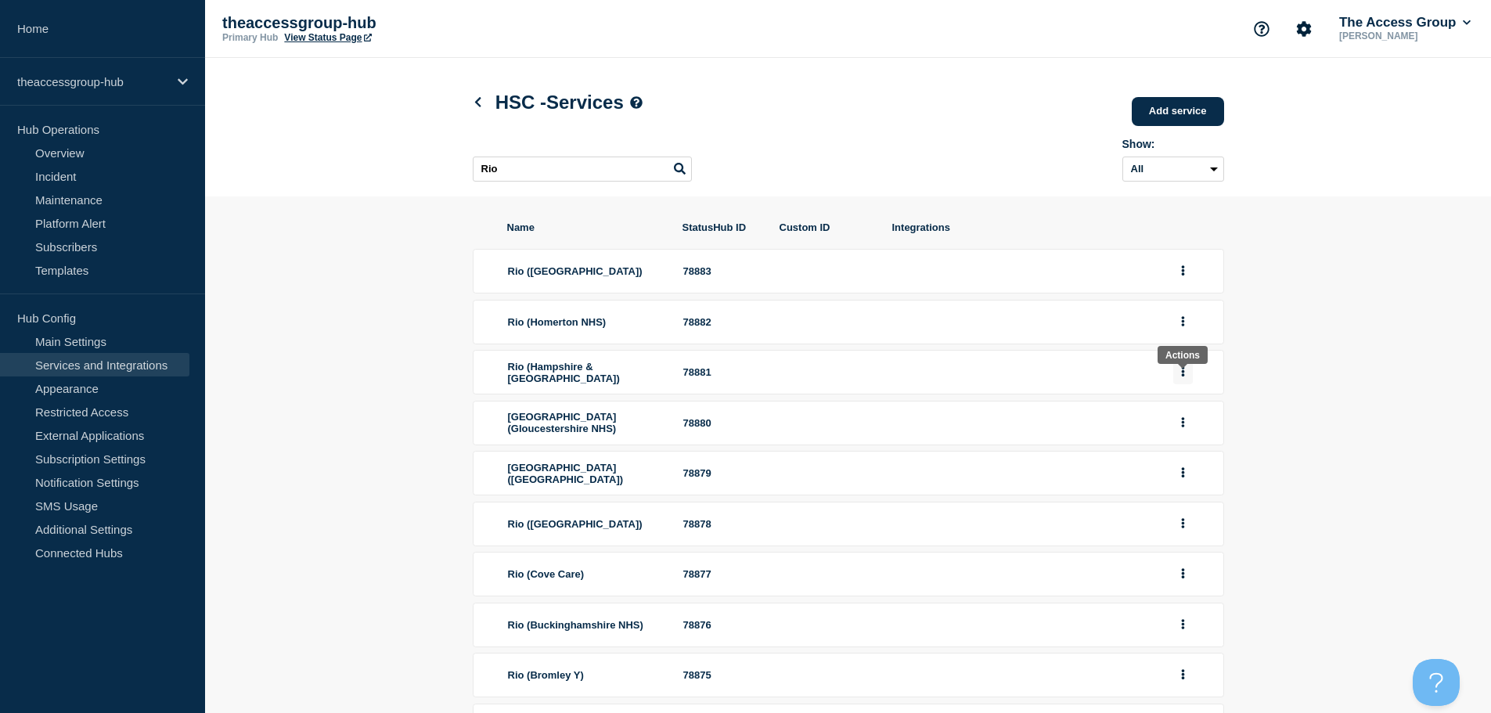
click at [1184, 376] on icon "group actions" at bounding box center [1183, 371] width 4 height 10
click at [1182, 415] on button "Edit" at bounding box center [1192, 402] width 78 height 24
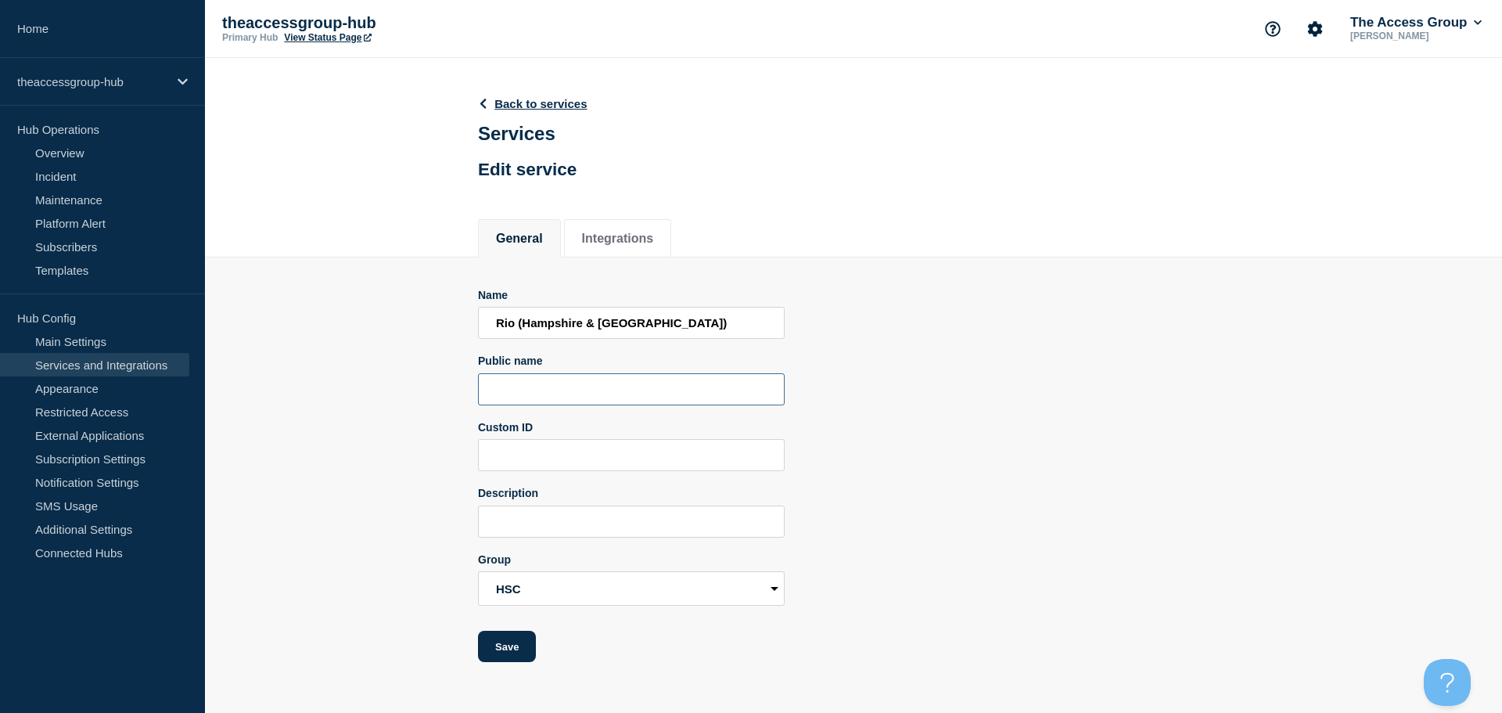
click at [516, 391] on input "Public name" at bounding box center [631, 389] width 307 height 32
paste input "Rio"
type input "Rio"
click at [516, 648] on button "Save" at bounding box center [507, 646] width 58 height 31
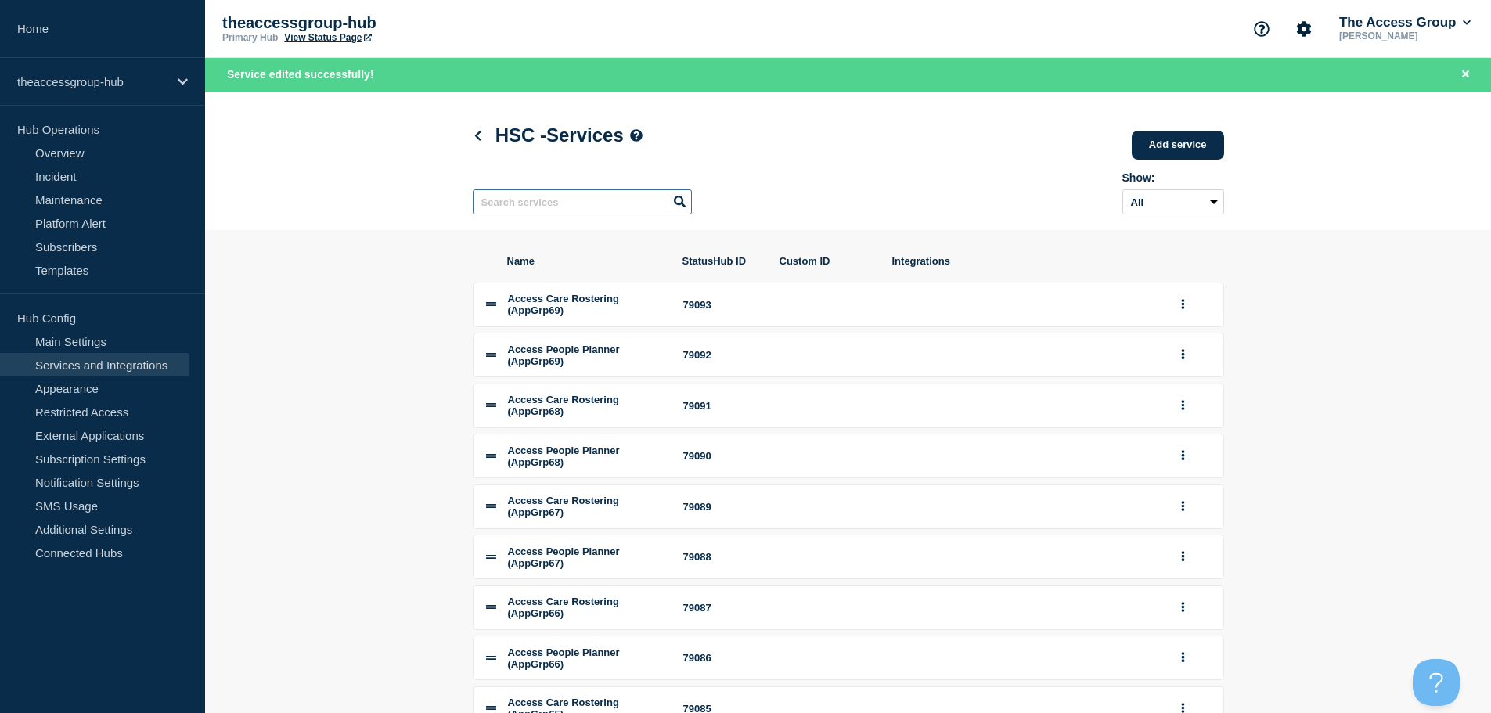
click at [503, 205] on input "text" at bounding box center [582, 201] width 219 height 25
paste input "Rio"
type input "Rio"
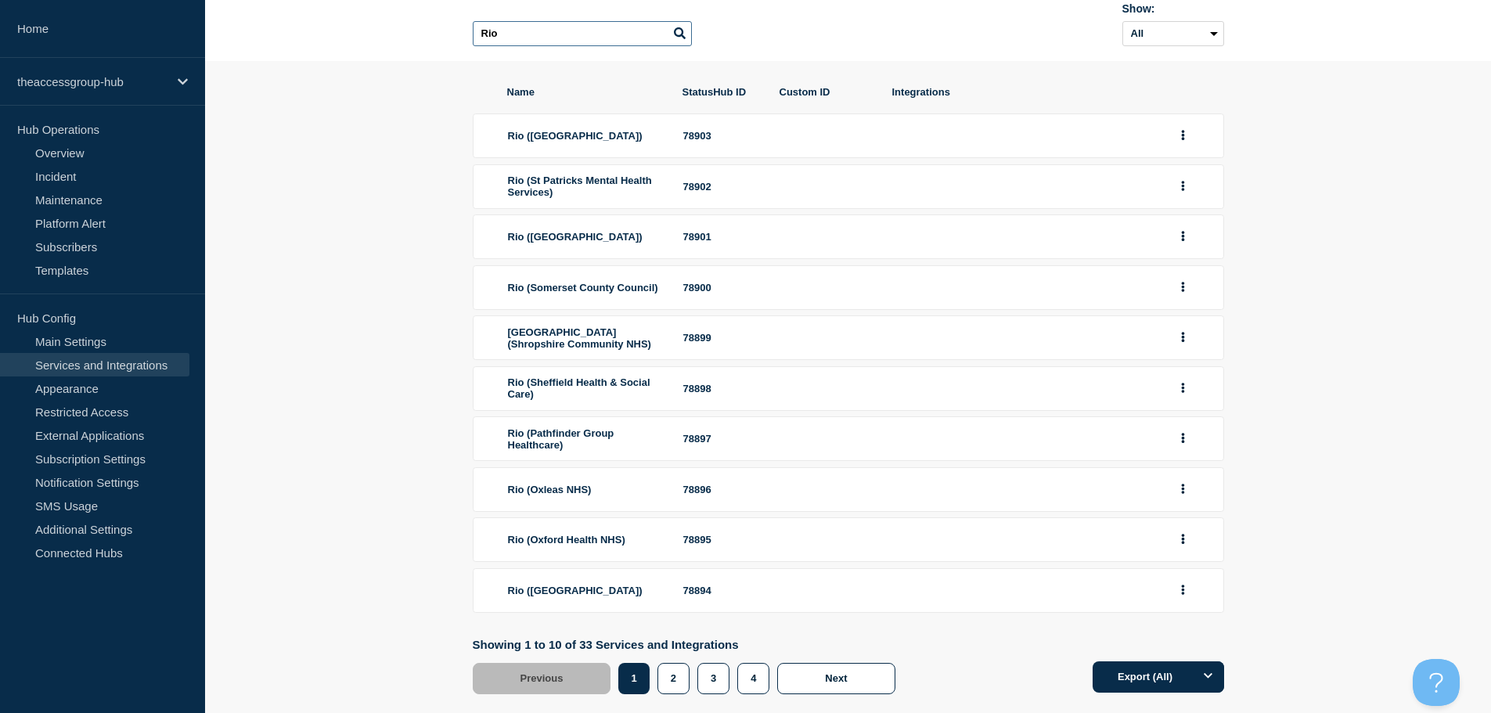
scroll to position [210, 0]
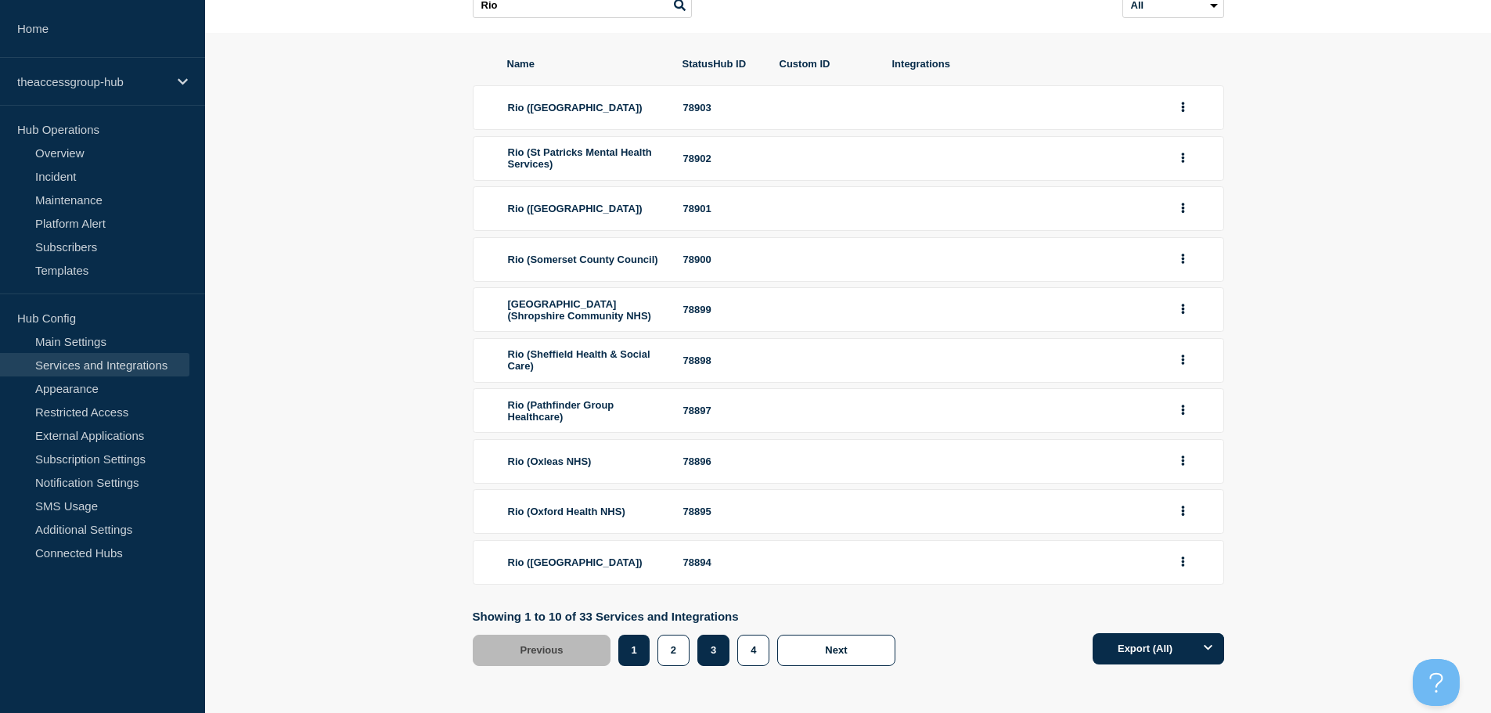
click at [722, 660] on button "3" at bounding box center [713, 650] width 32 height 31
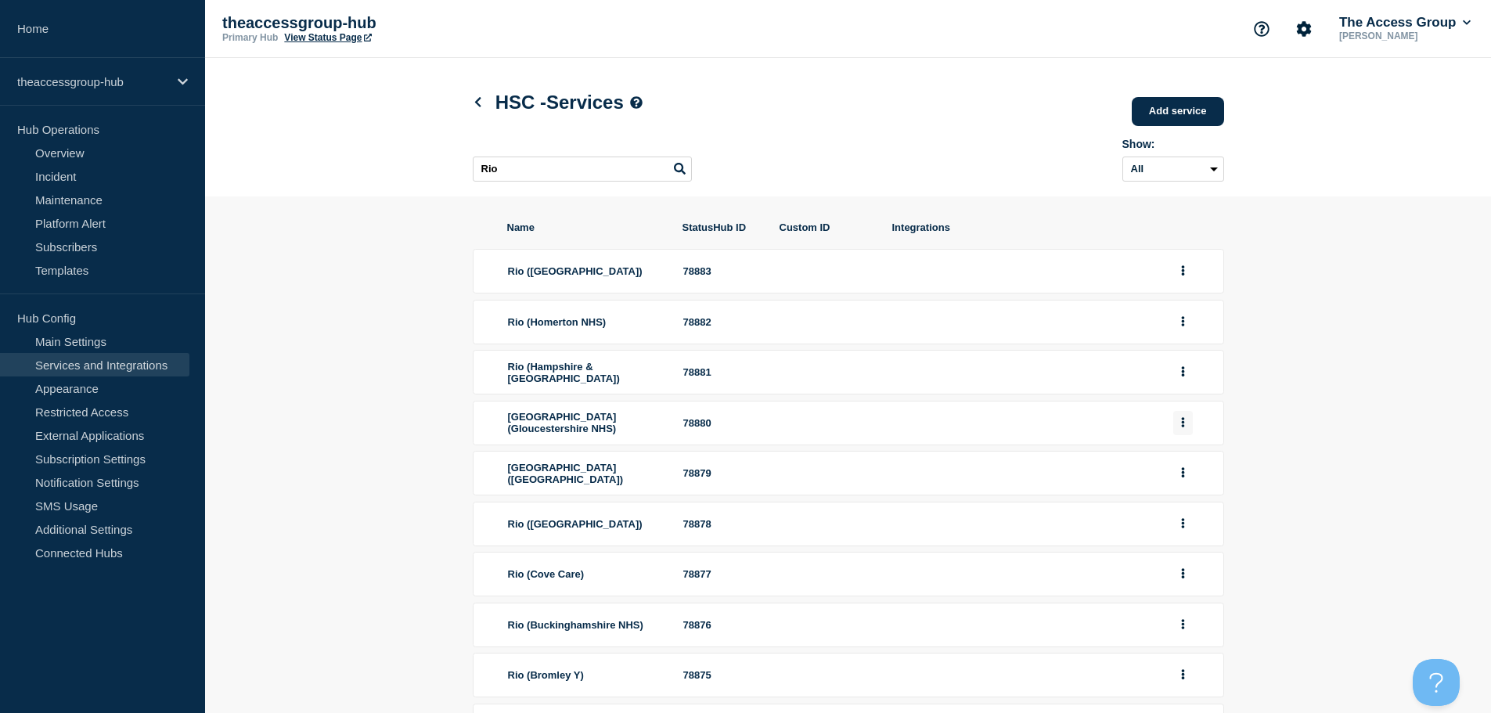
click at [1184, 427] on icon "group actions" at bounding box center [1183, 422] width 4 height 10
click at [1188, 463] on button "Edit" at bounding box center [1192, 451] width 78 height 24
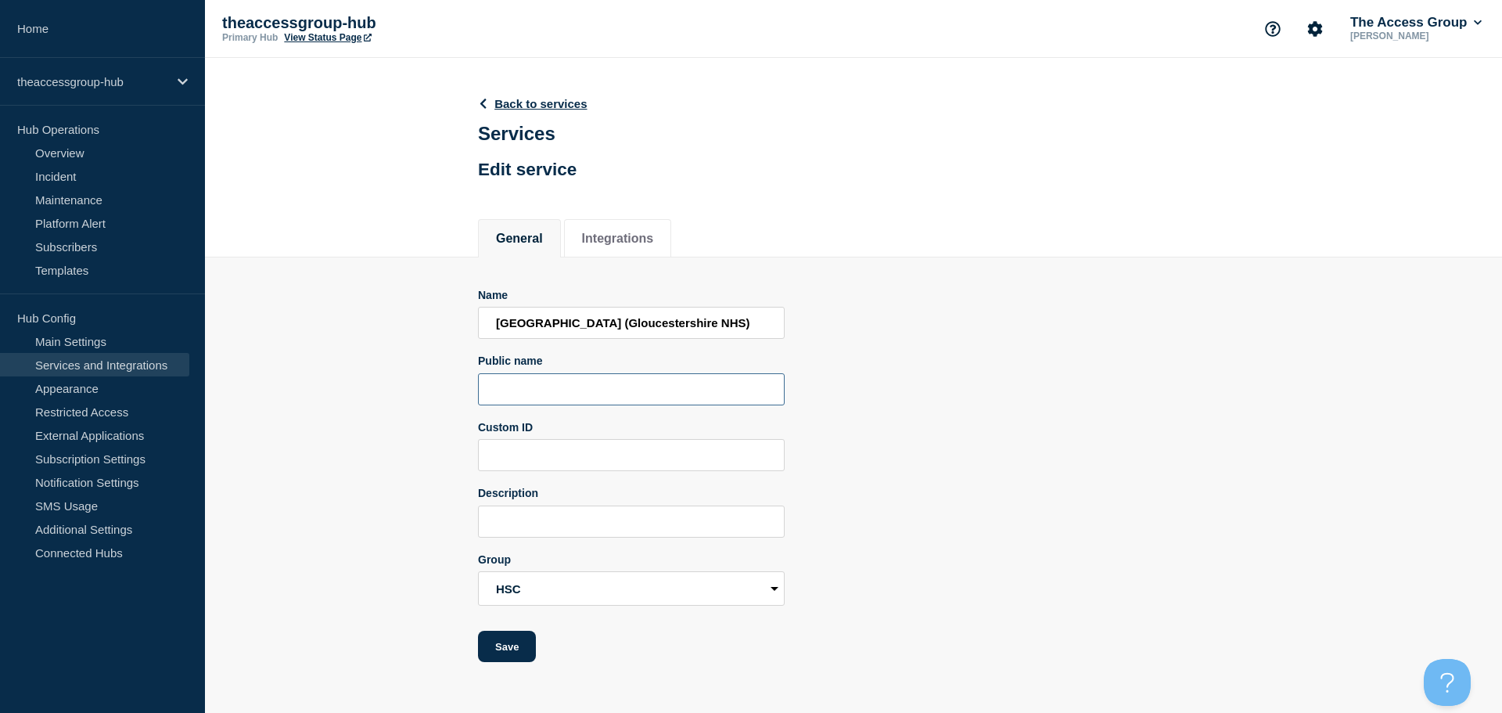
click at [524, 385] on input "Public name" at bounding box center [631, 389] width 307 height 32
paste input "Rio"
type input "Rio"
click at [502, 649] on button "Save" at bounding box center [507, 646] width 58 height 31
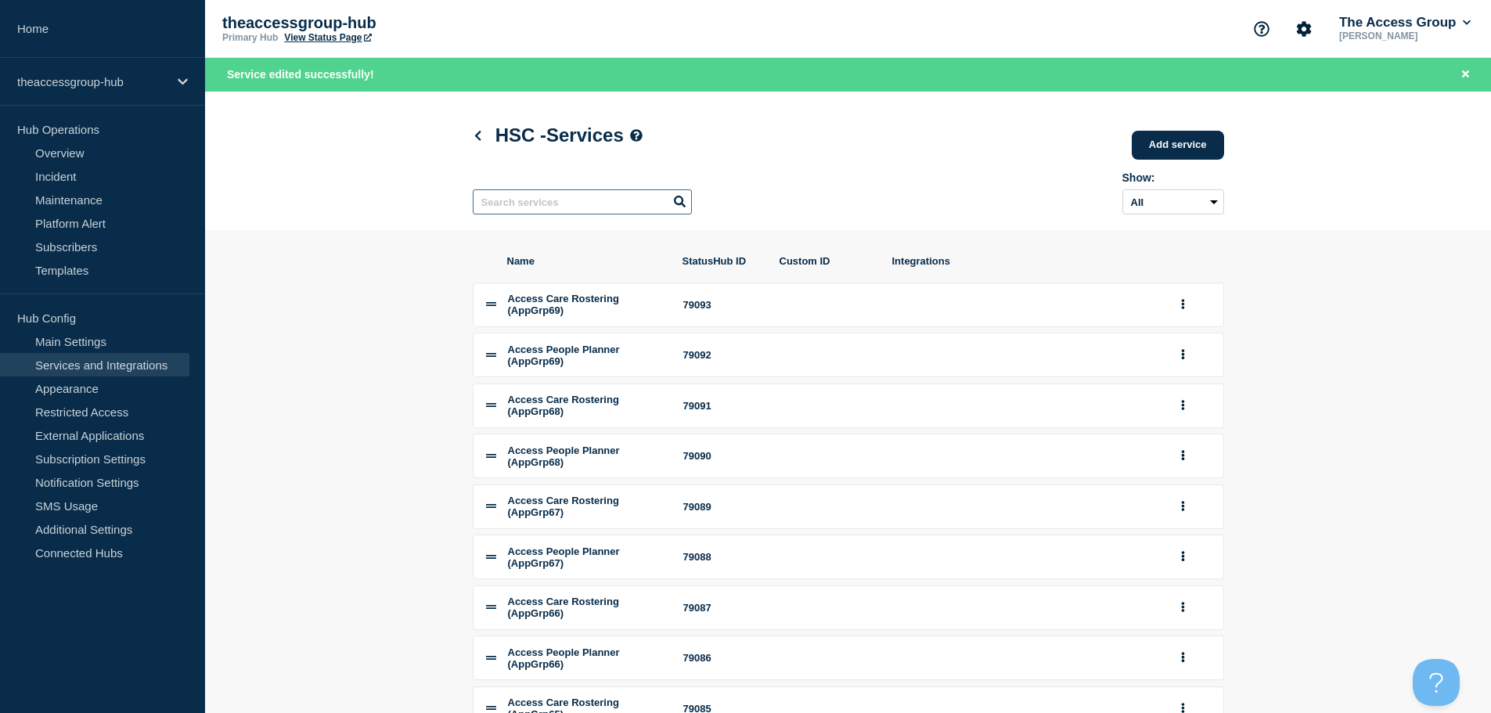
click at [520, 208] on input "text" at bounding box center [582, 201] width 219 height 25
paste input "Rio"
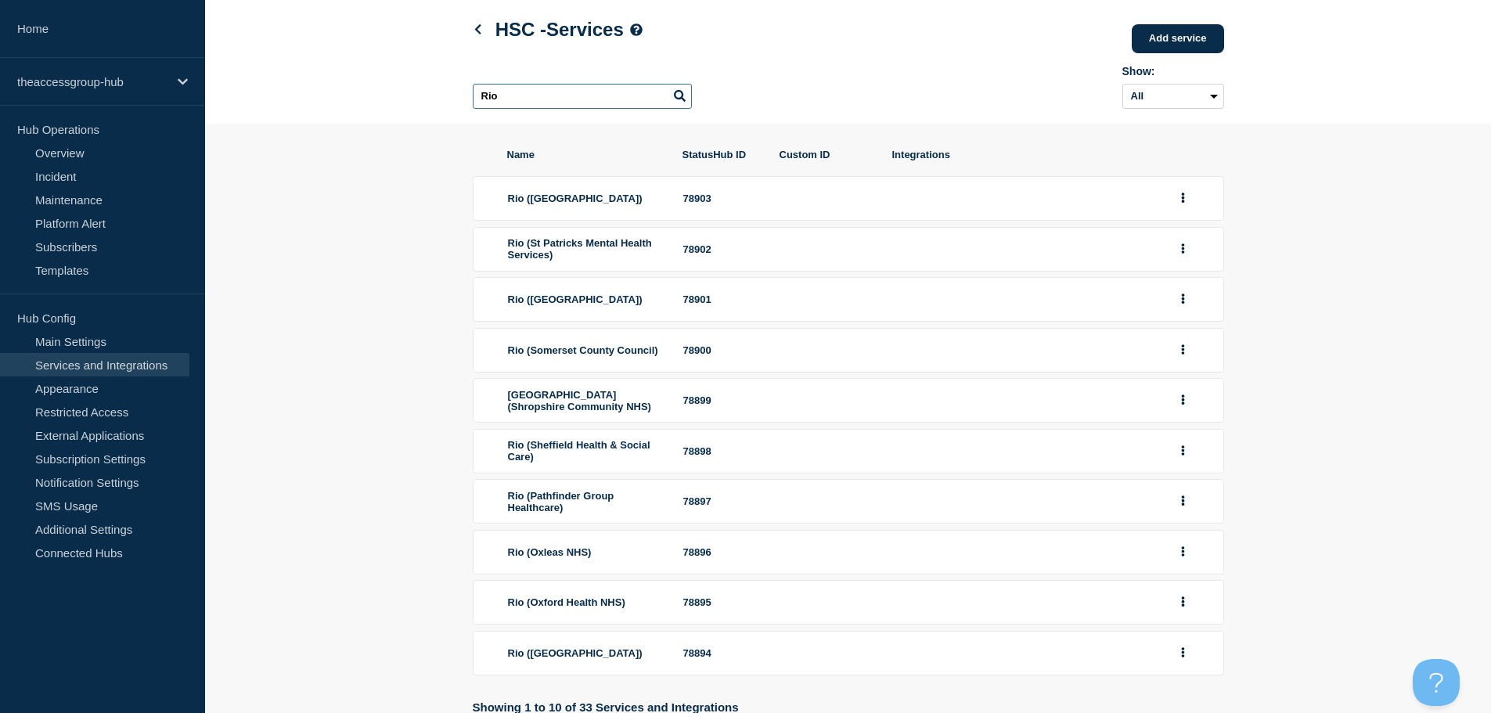
scroll to position [210, 0]
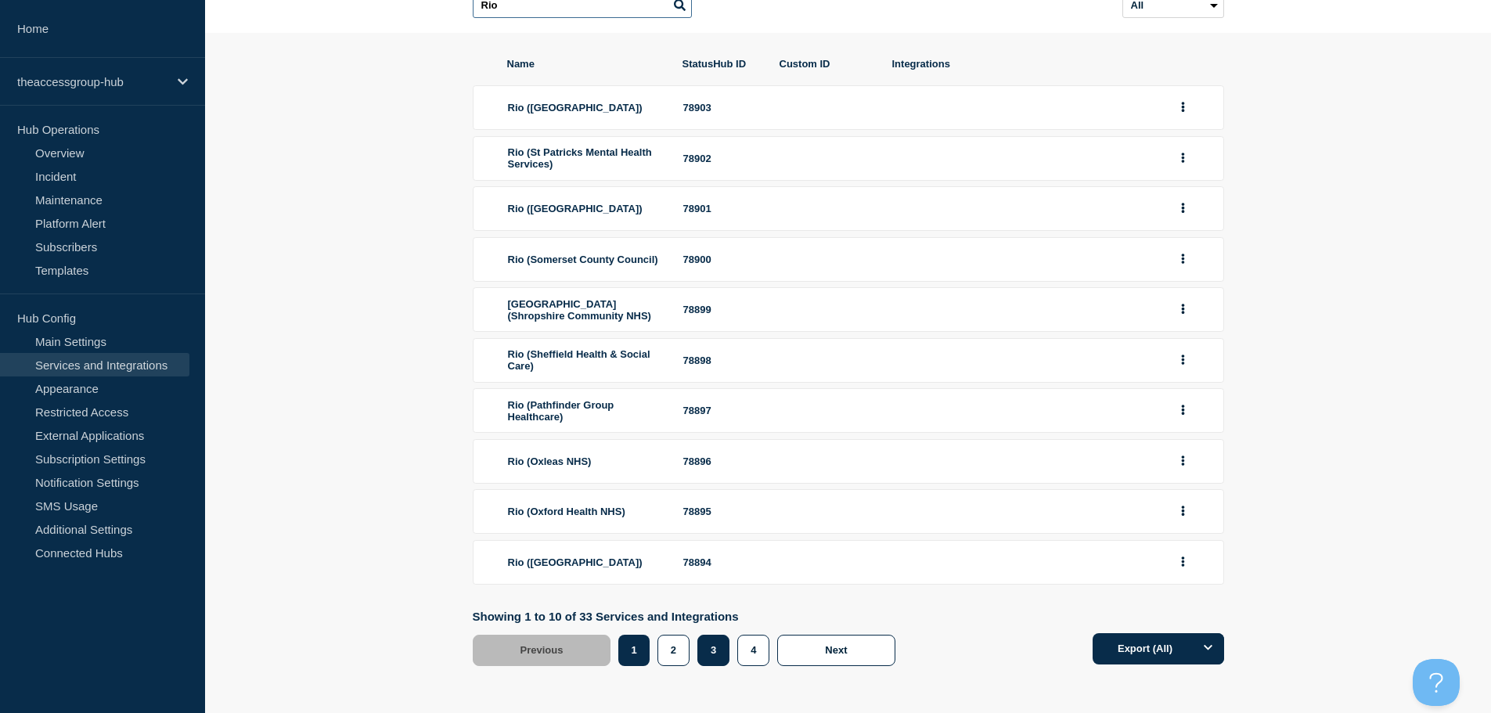
type input "Rio"
click at [714, 660] on button "3" at bounding box center [713, 650] width 32 height 31
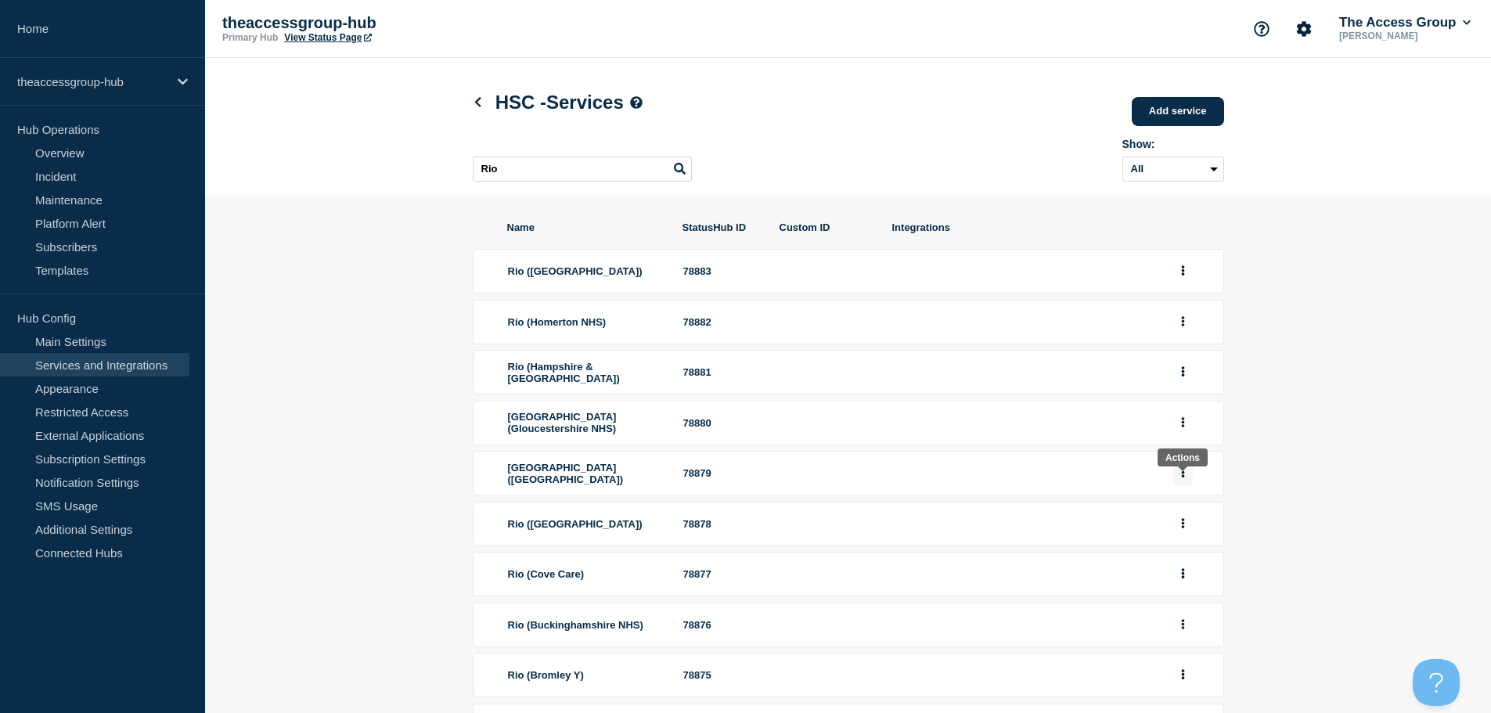
click at [1179, 484] on button "group actions" at bounding box center [1183, 473] width 20 height 24
click at [1179, 513] on button "Edit" at bounding box center [1192, 501] width 78 height 24
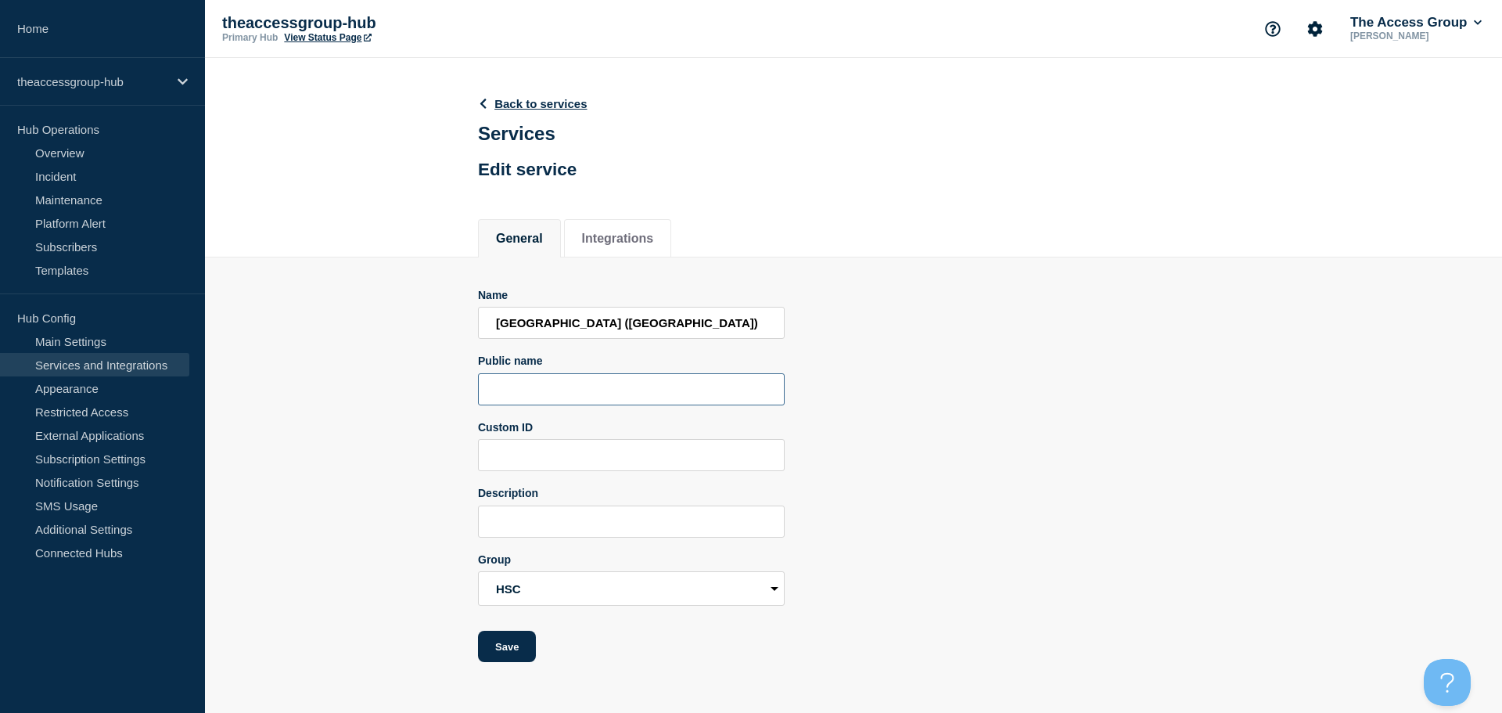
click at [541, 392] on input "Public name" at bounding box center [631, 389] width 307 height 32
paste input "Rio"
type input "Rio"
click at [496, 655] on button "Save" at bounding box center [507, 646] width 58 height 31
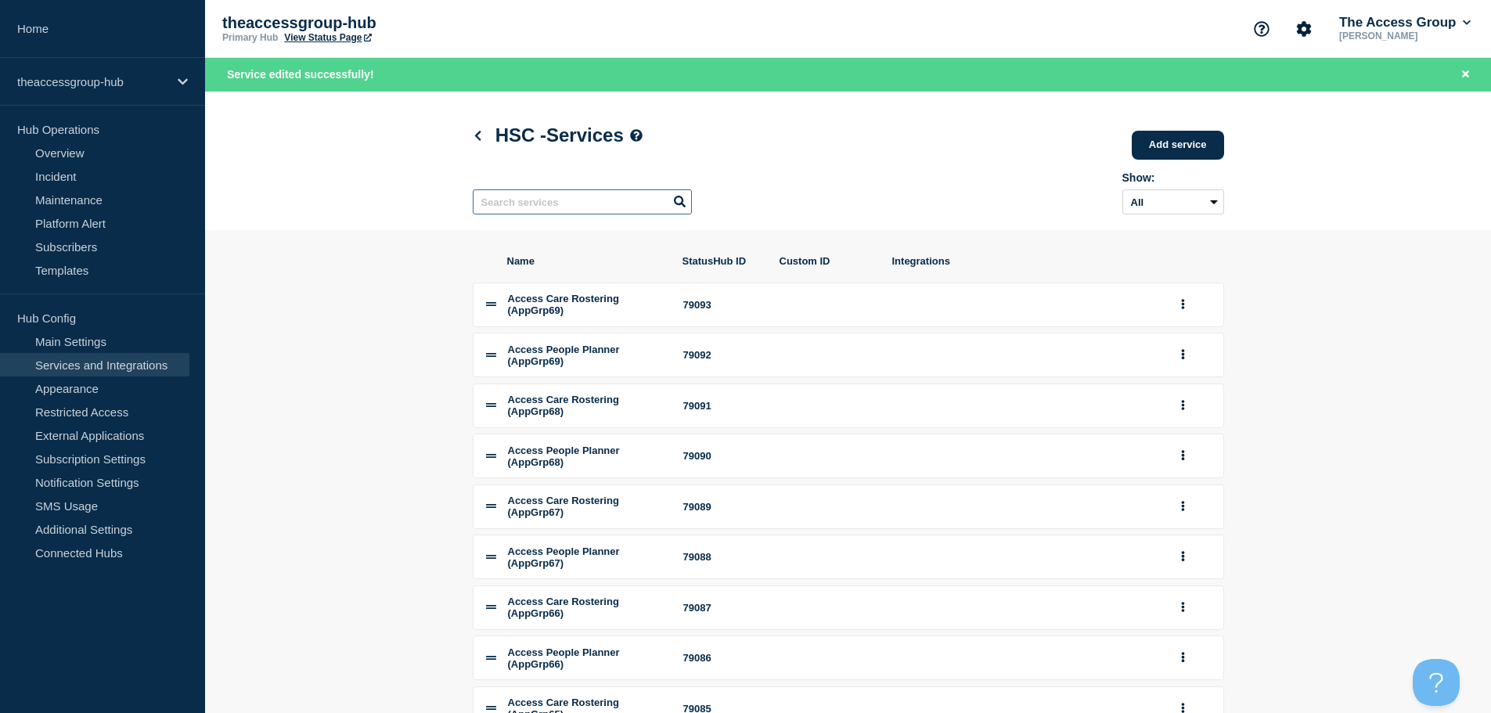
click at [588, 210] on input "text" at bounding box center [582, 201] width 219 height 25
paste input "Rio"
type input "Rio"
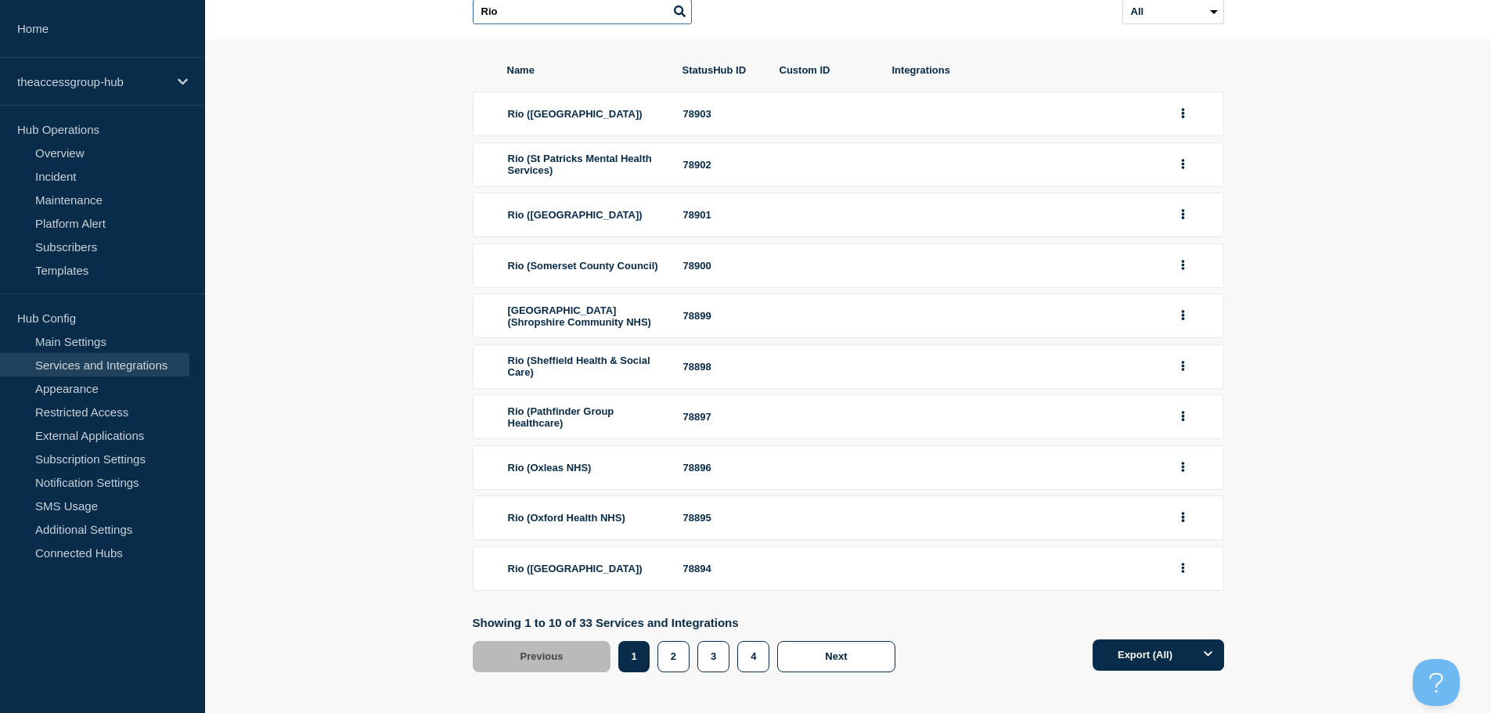
scroll to position [210, 0]
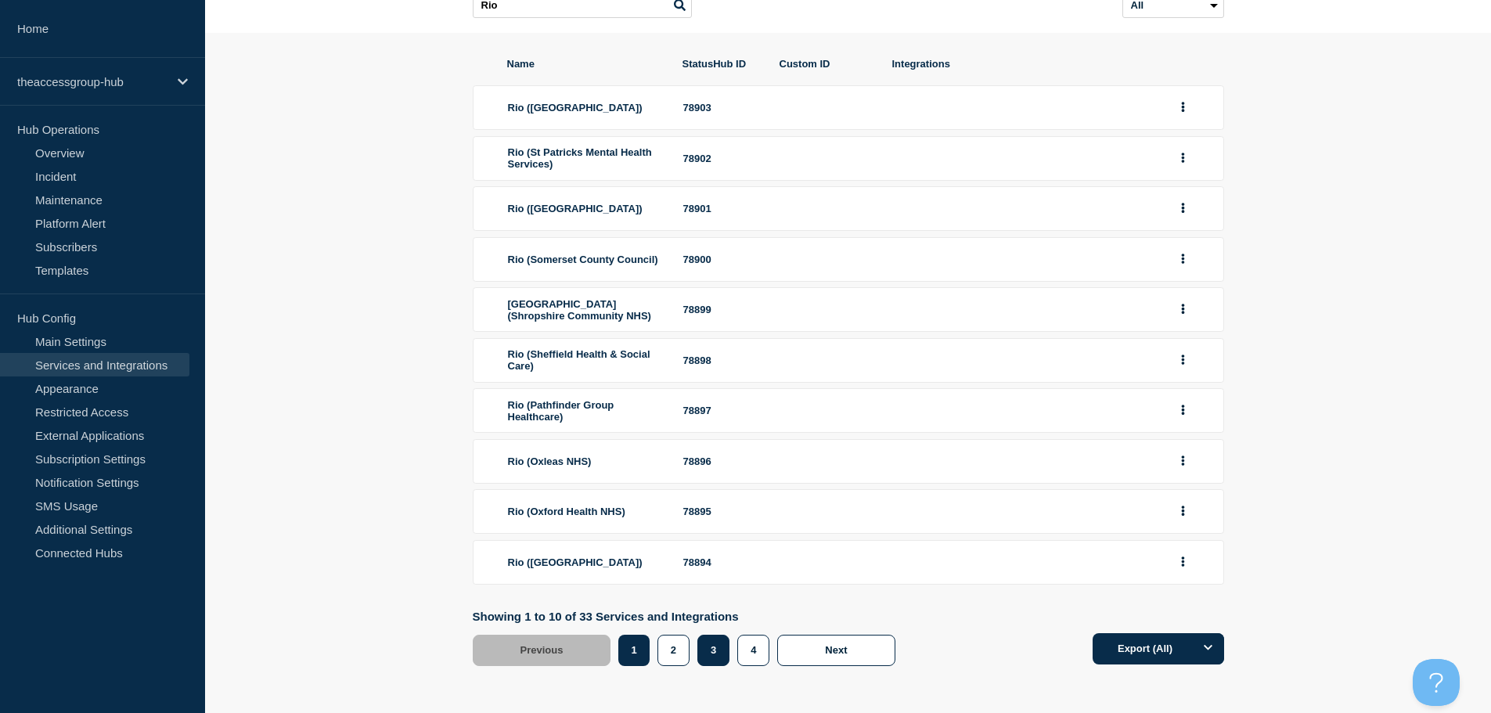
click at [708, 664] on button "3" at bounding box center [713, 650] width 32 height 31
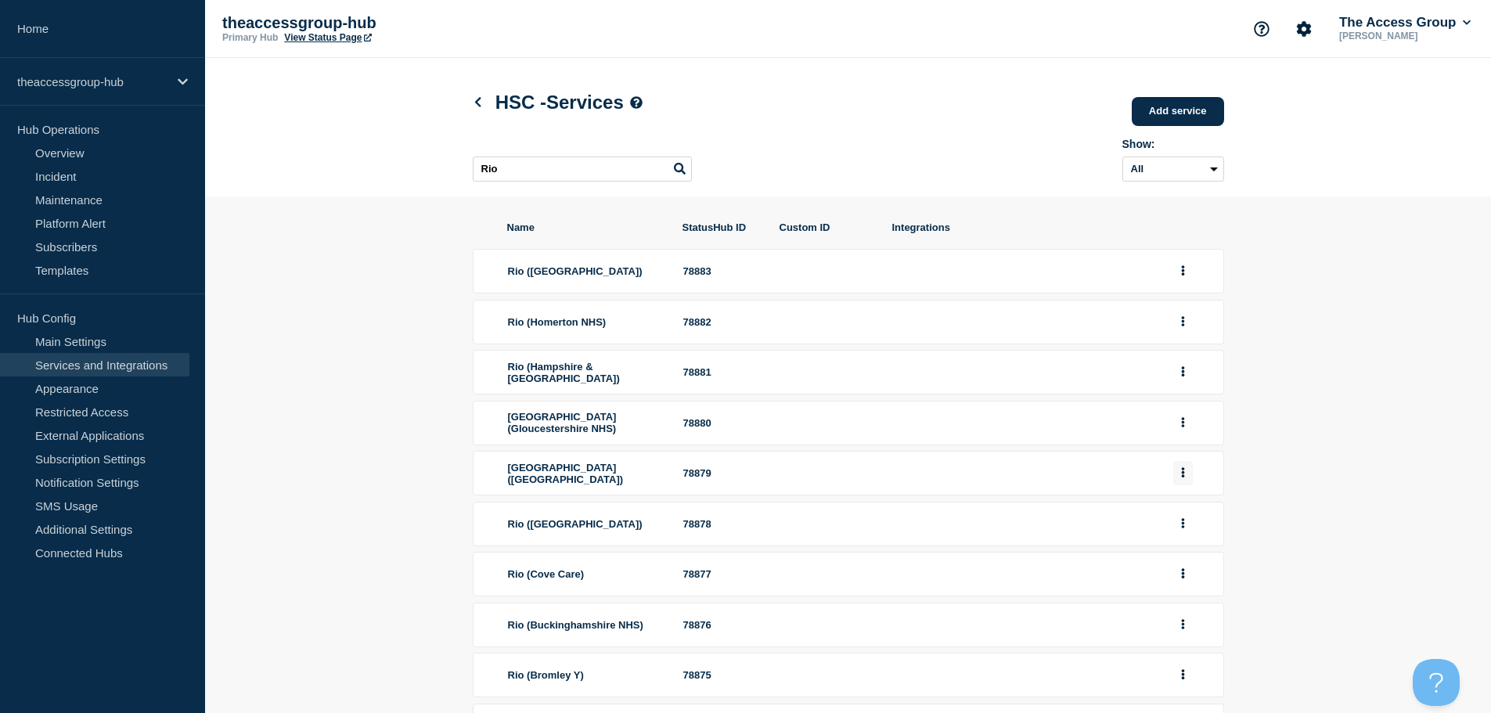
click at [1189, 485] on button "group actions" at bounding box center [1183, 473] width 20 height 24
click at [1181, 512] on button "Edit" at bounding box center [1192, 501] width 78 height 24
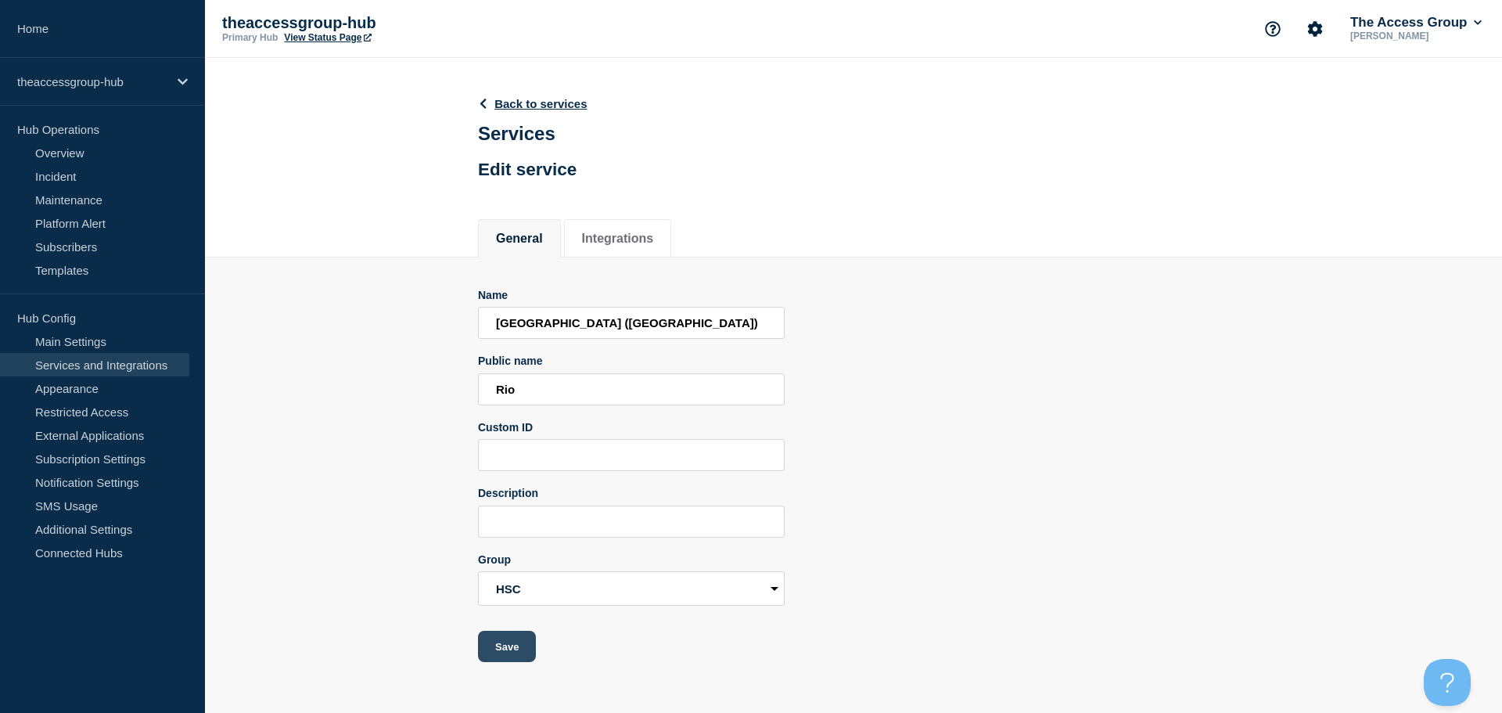
click at [503, 656] on button "Save" at bounding box center [507, 646] width 58 height 31
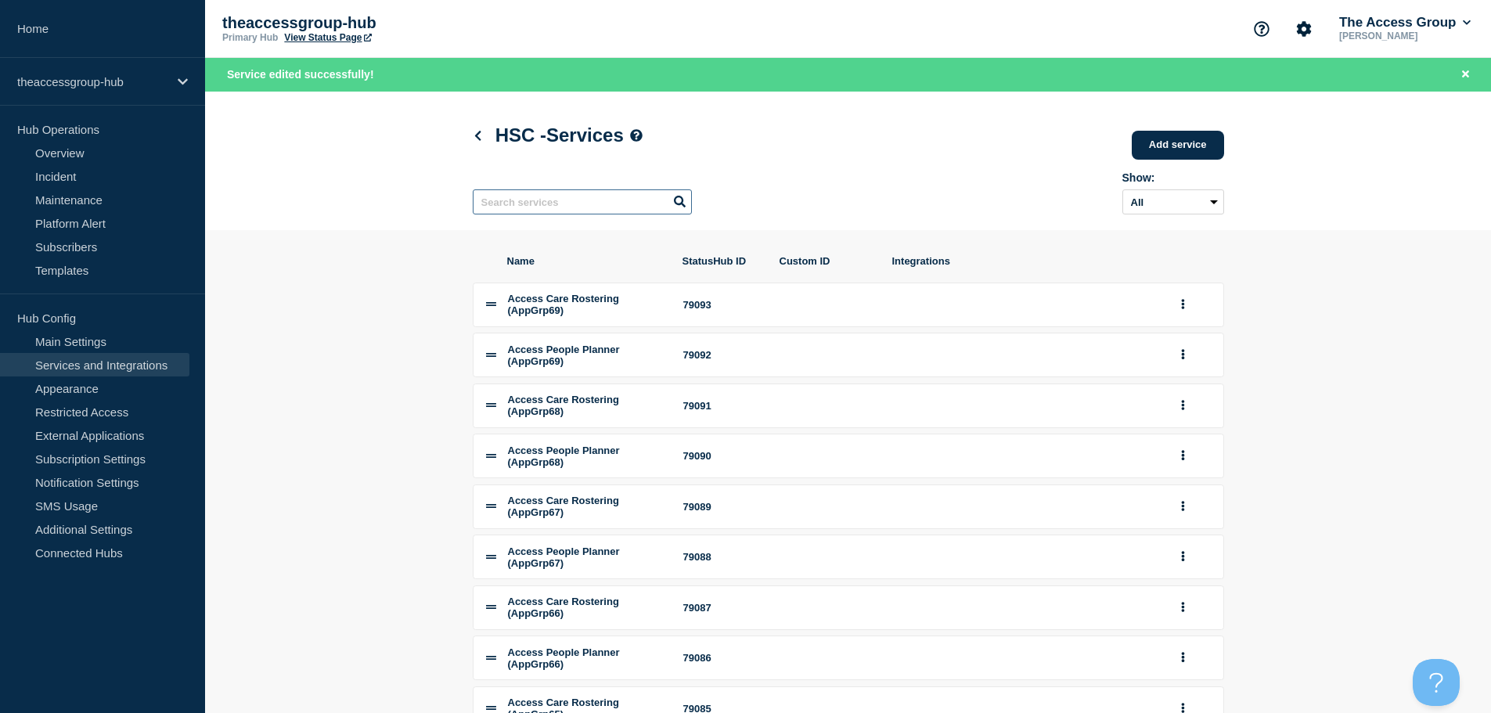
click at [573, 207] on input "text" at bounding box center [582, 201] width 219 height 25
paste input "Rio"
type input "Rio"
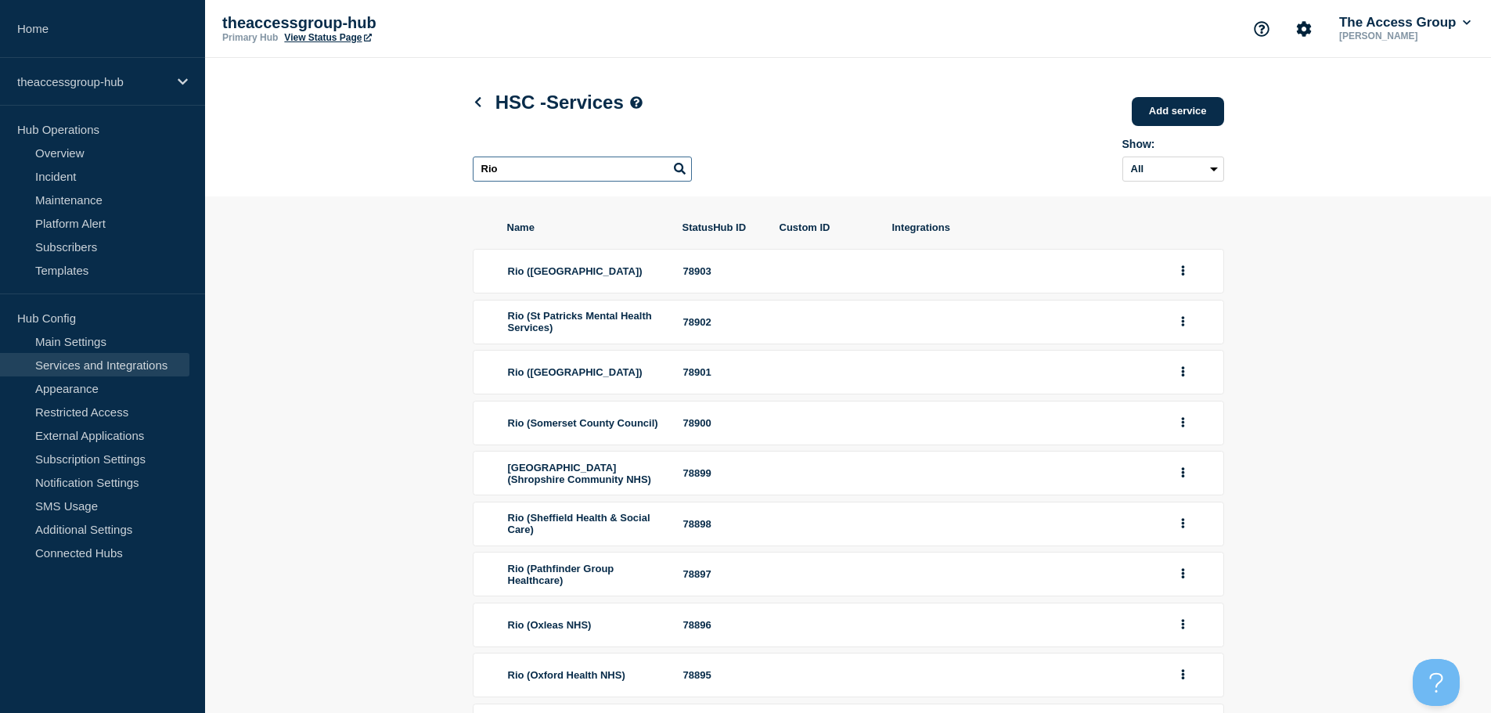
scroll to position [210, 0]
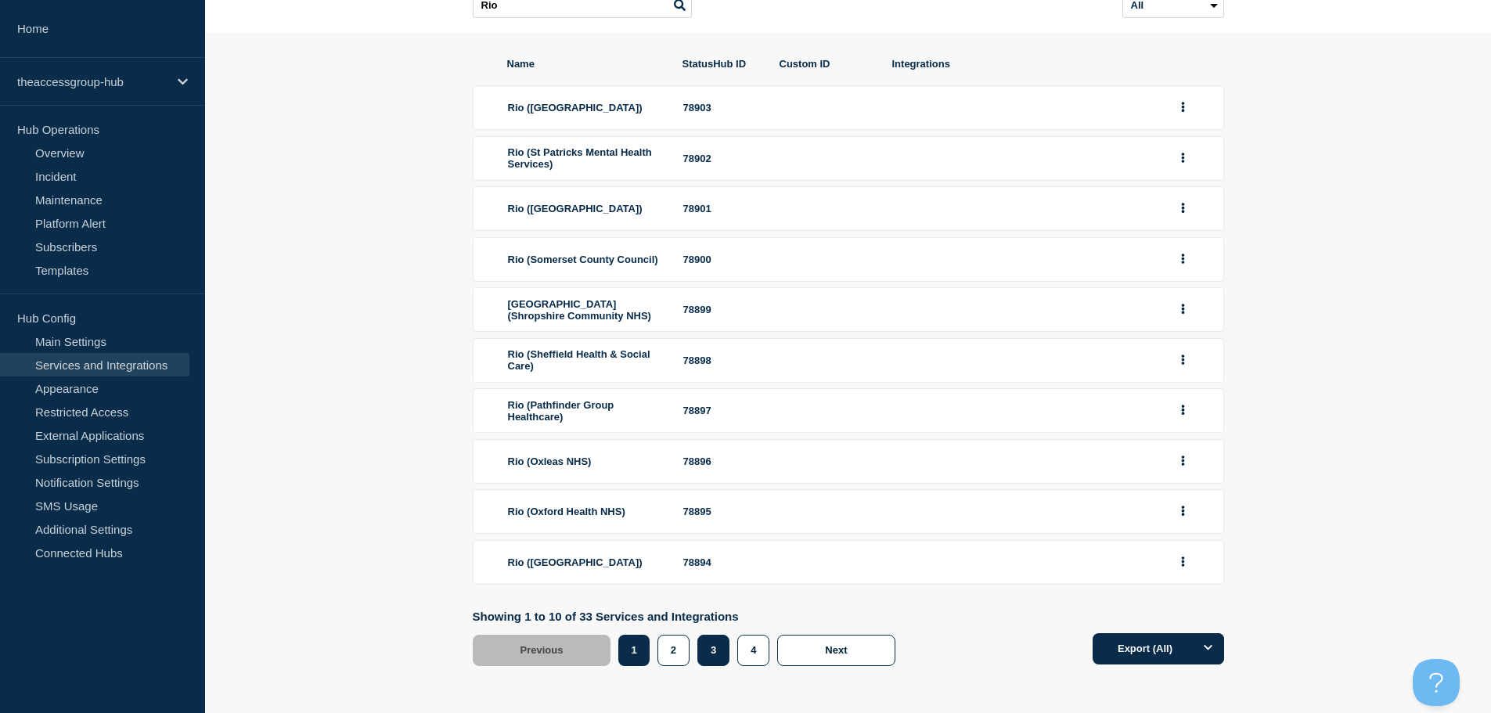
click at [700, 656] on button "3" at bounding box center [713, 650] width 32 height 31
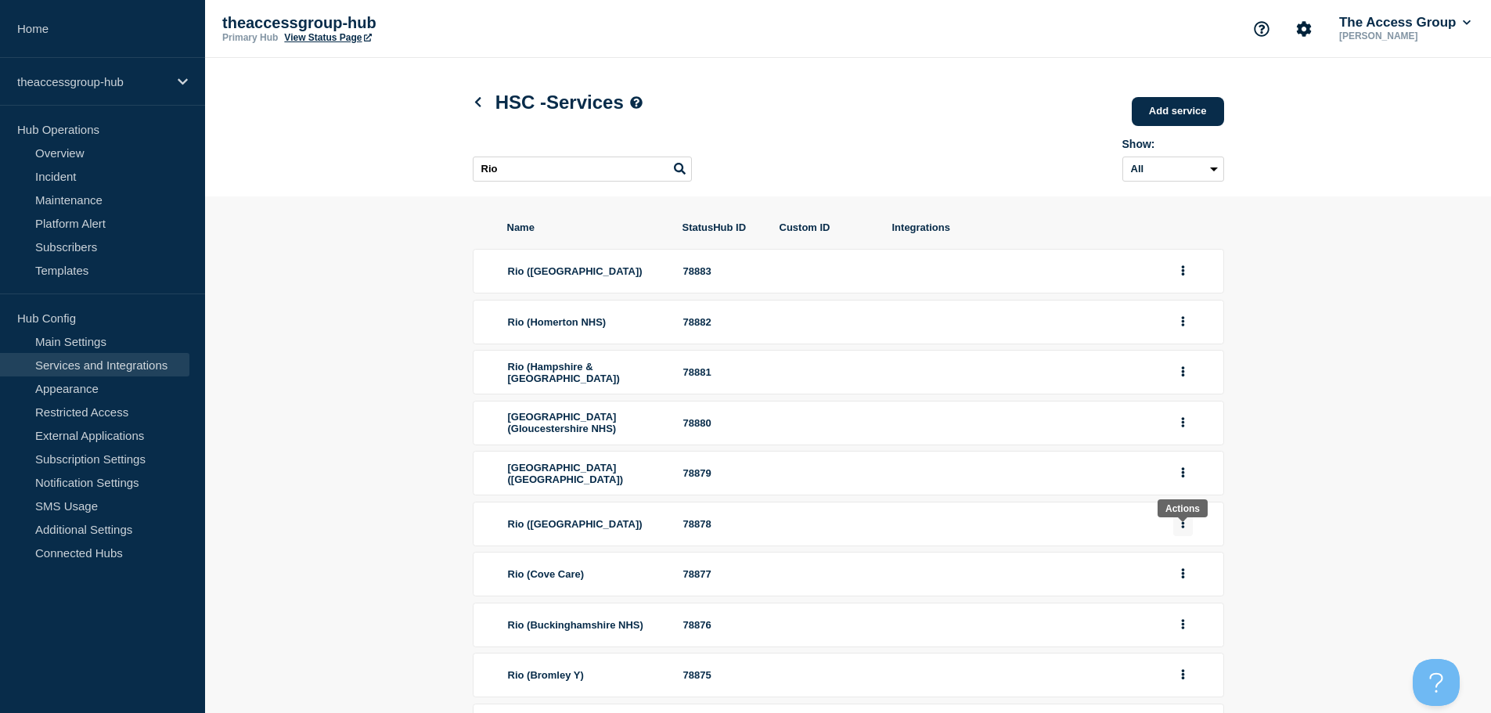
click at [1183, 536] on button "group actions" at bounding box center [1183, 524] width 20 height 24
click at [1174, 563] on button "Edit" at bounding box center [1192, 552] width 78 height 24
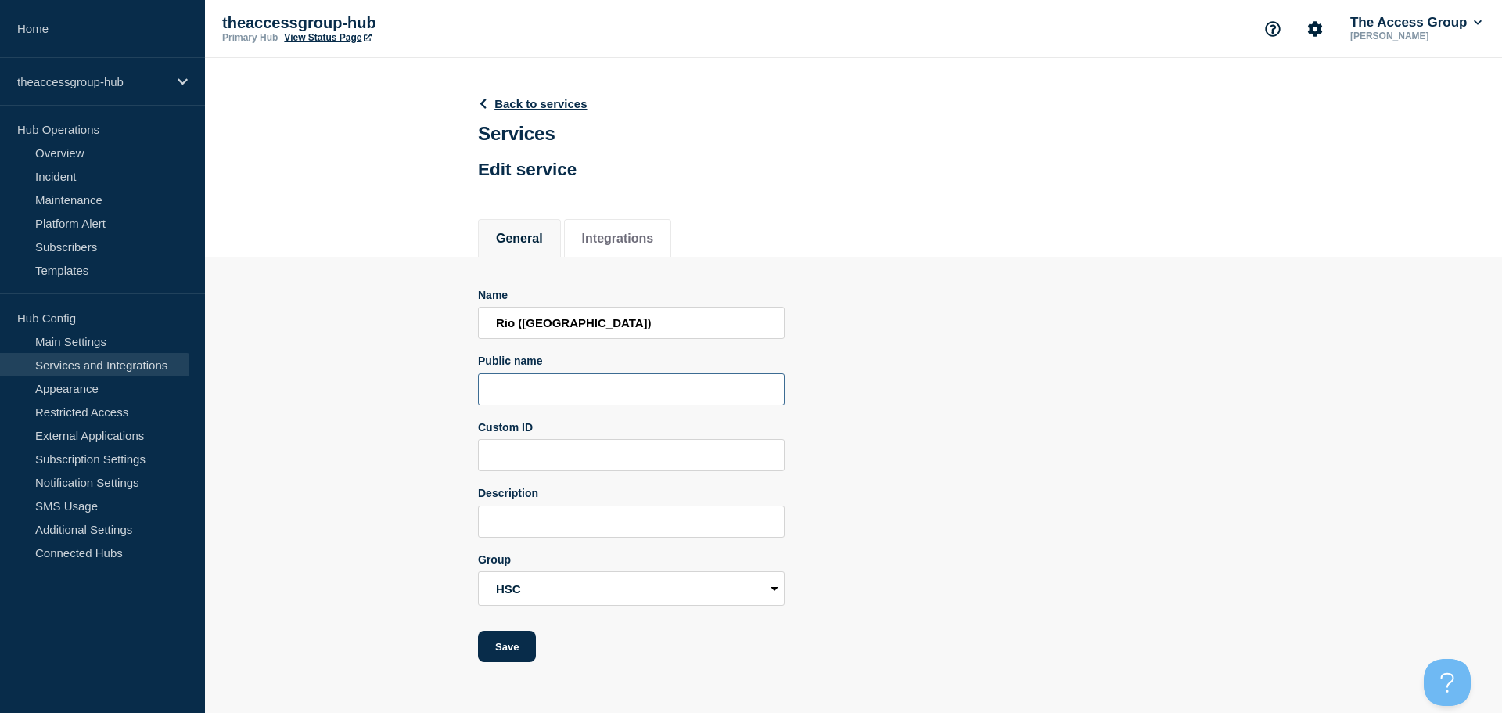
click at [506, 394] on input "Public name" at bounding box center [631, 389] width 307 height 32
paste input "Rio"
type input "Rio"
click at [492, 654] on button "Save" at bounding box center [507, 646] width 58 height 31
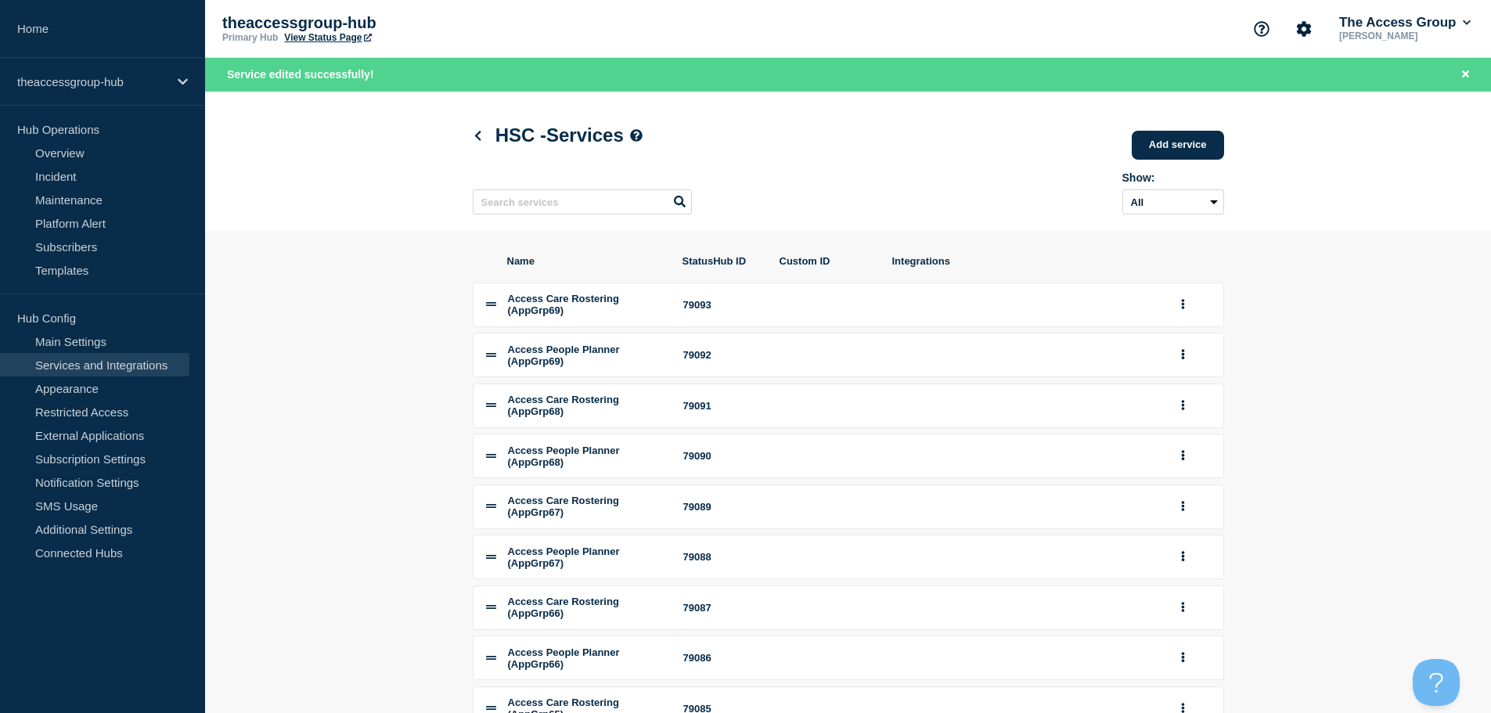
click at [490, 137] on h1 "HSC - Services" at bounding box center [558, 135] width 170 height 22
click at [477, 140] on icon at bounding box center [477, 136] width 6 height 10
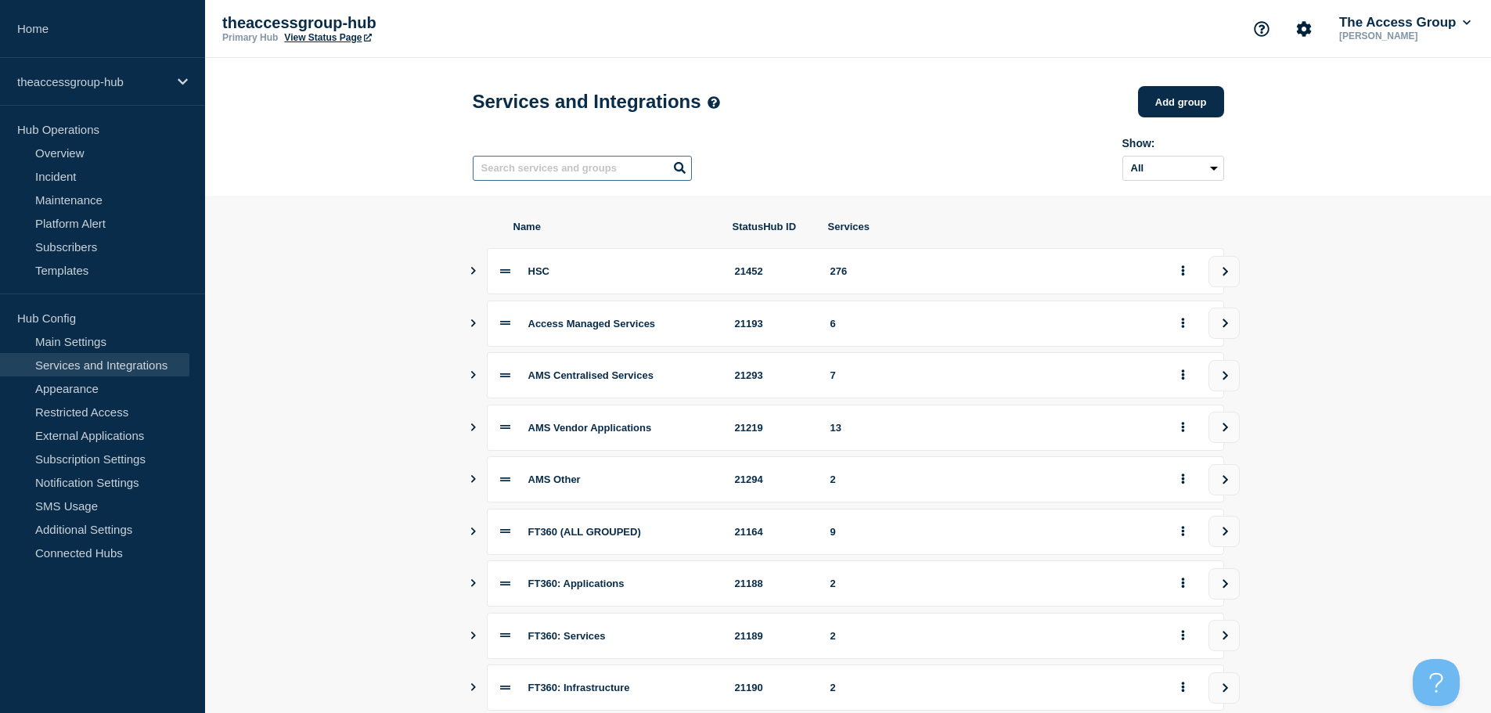
click at [570, 176] on input "text" at bounding box center [582, 168] width 219 height 25
paste input "Rio"
type input "Rio"
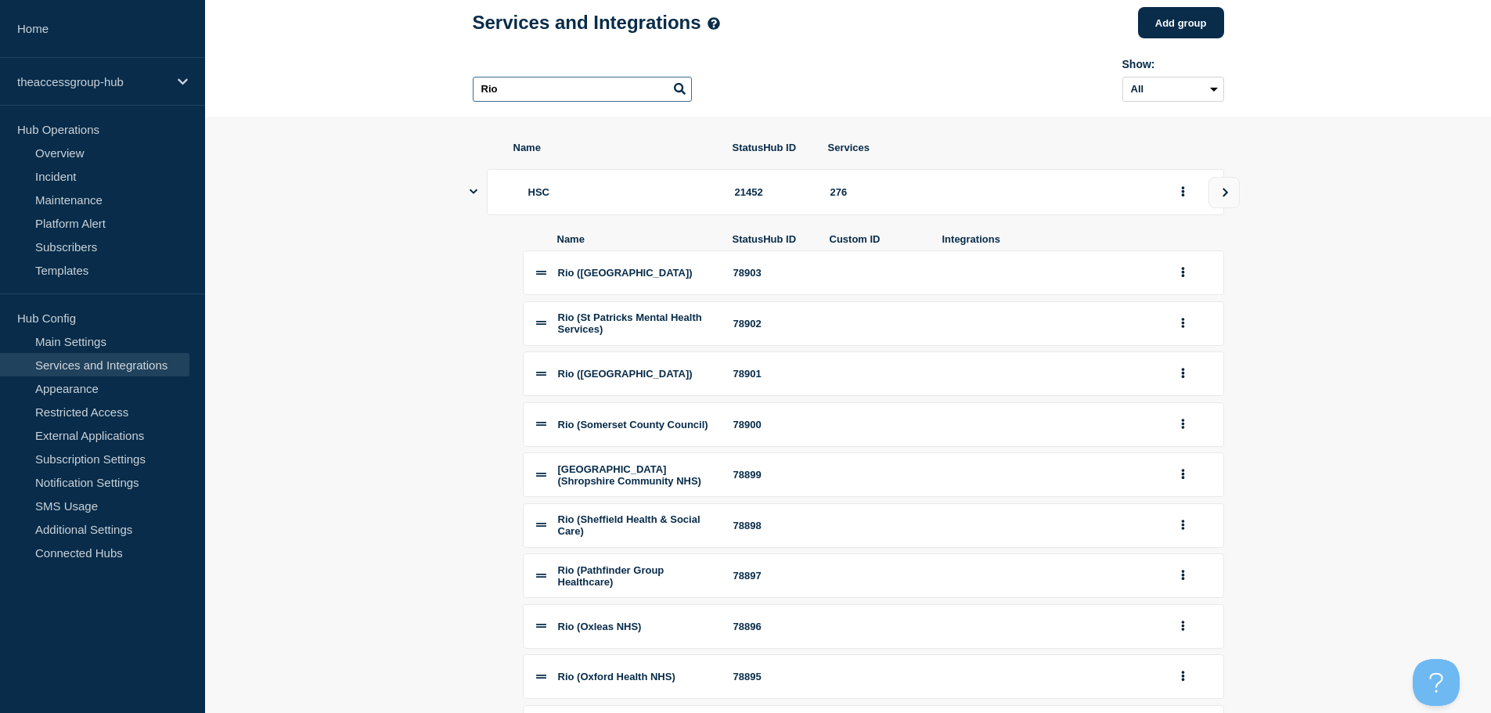
scroll to position [313, 0]
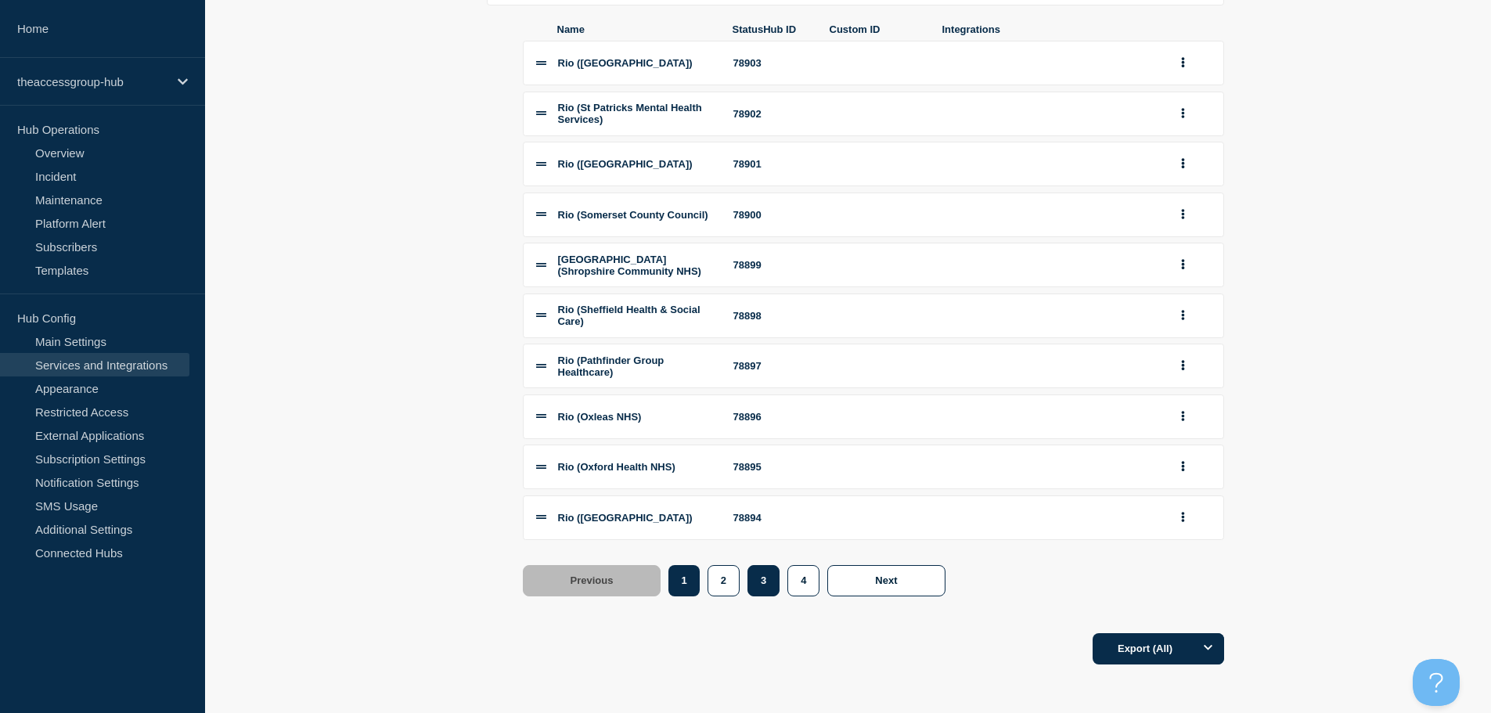
click at [760, 596] on button "3" at bounding box center [763, 580] width 32 height 31
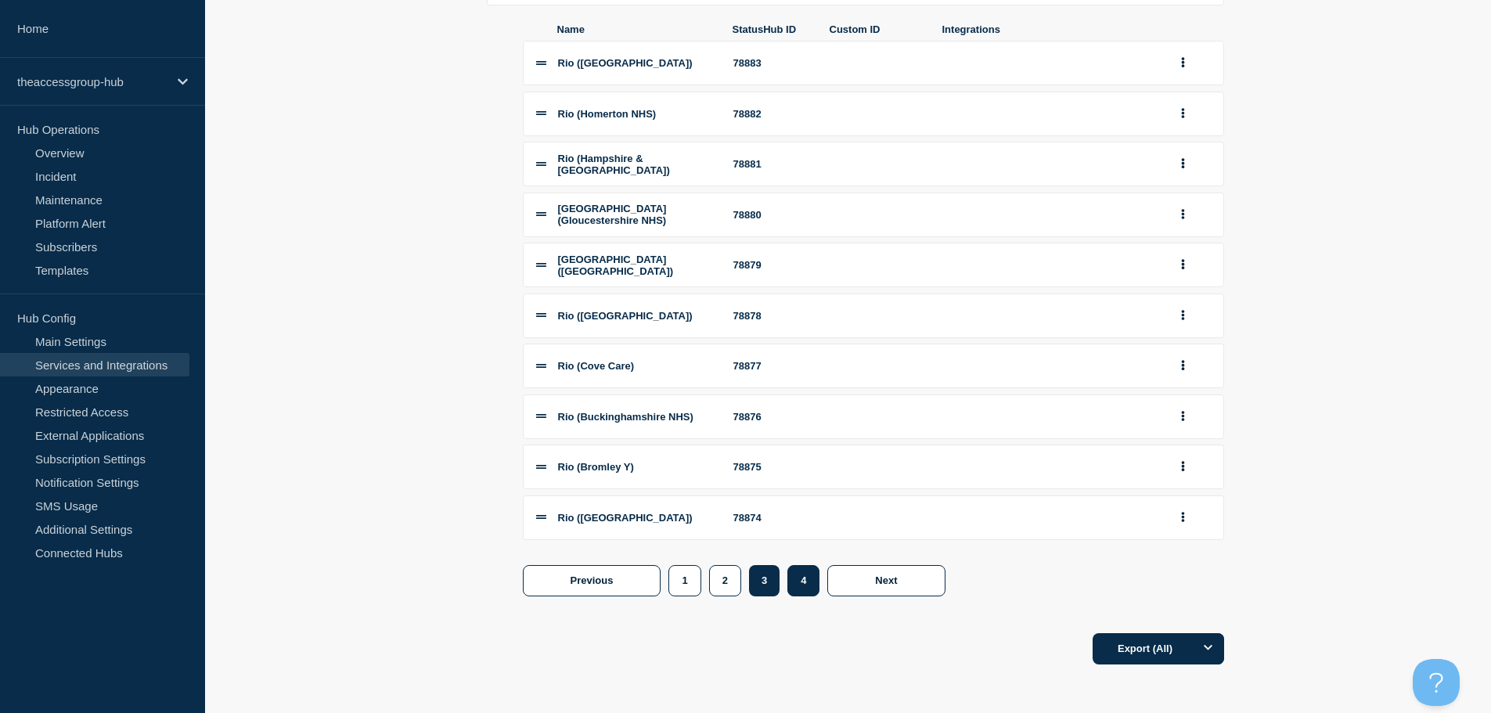
scroll to position [301, 0]
click at [1179, 372] on button "group actions" at bounding box center [1183, 366] width 20 height 24
click at [1181, 406] on button "Edit" at bounding box center [1192, 394] width 78 height 24
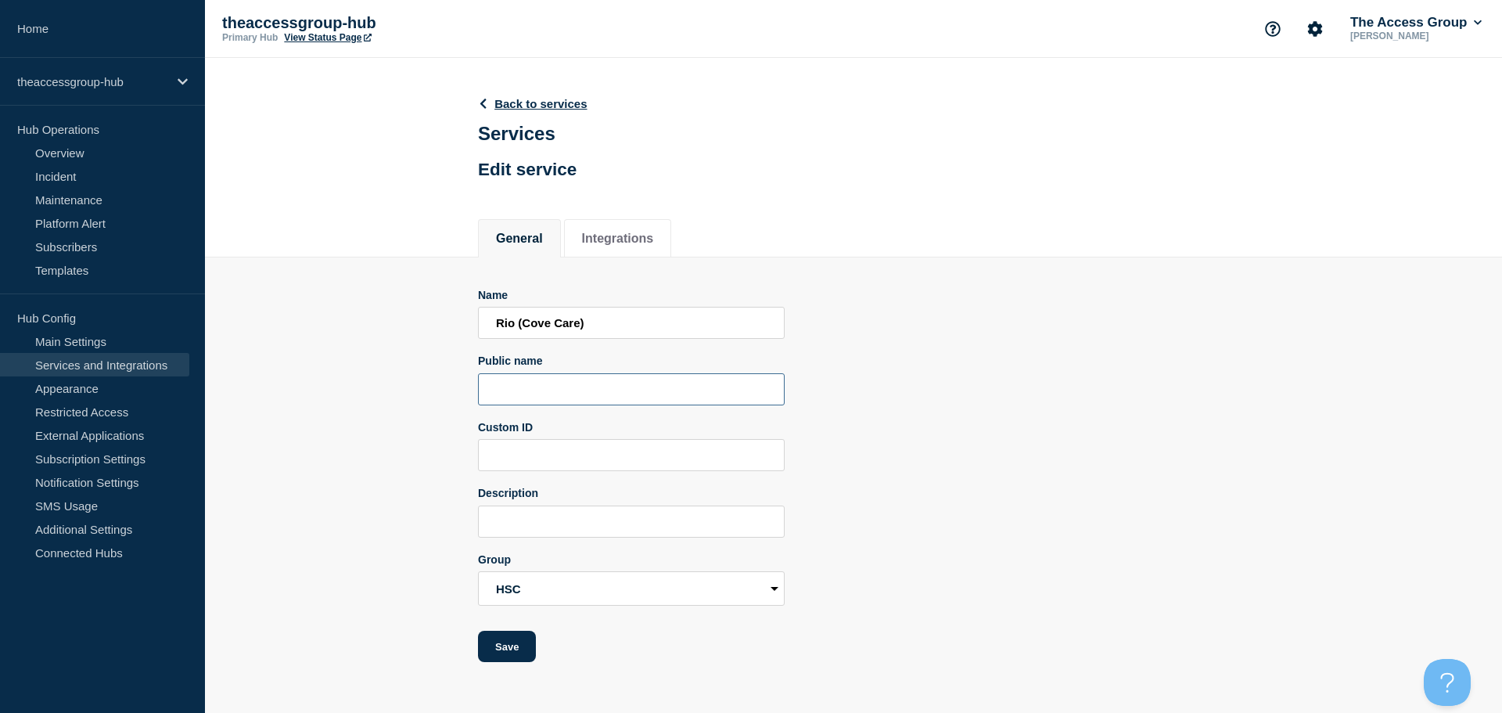
click at [531, 394] on input "Public name" at bounding box center [631, 389] width 307 height 32
paste input "Rio"
type input "Rio"
click at [517, 659] on button "Save" at bounding box center [507, 646] width 58 height 31
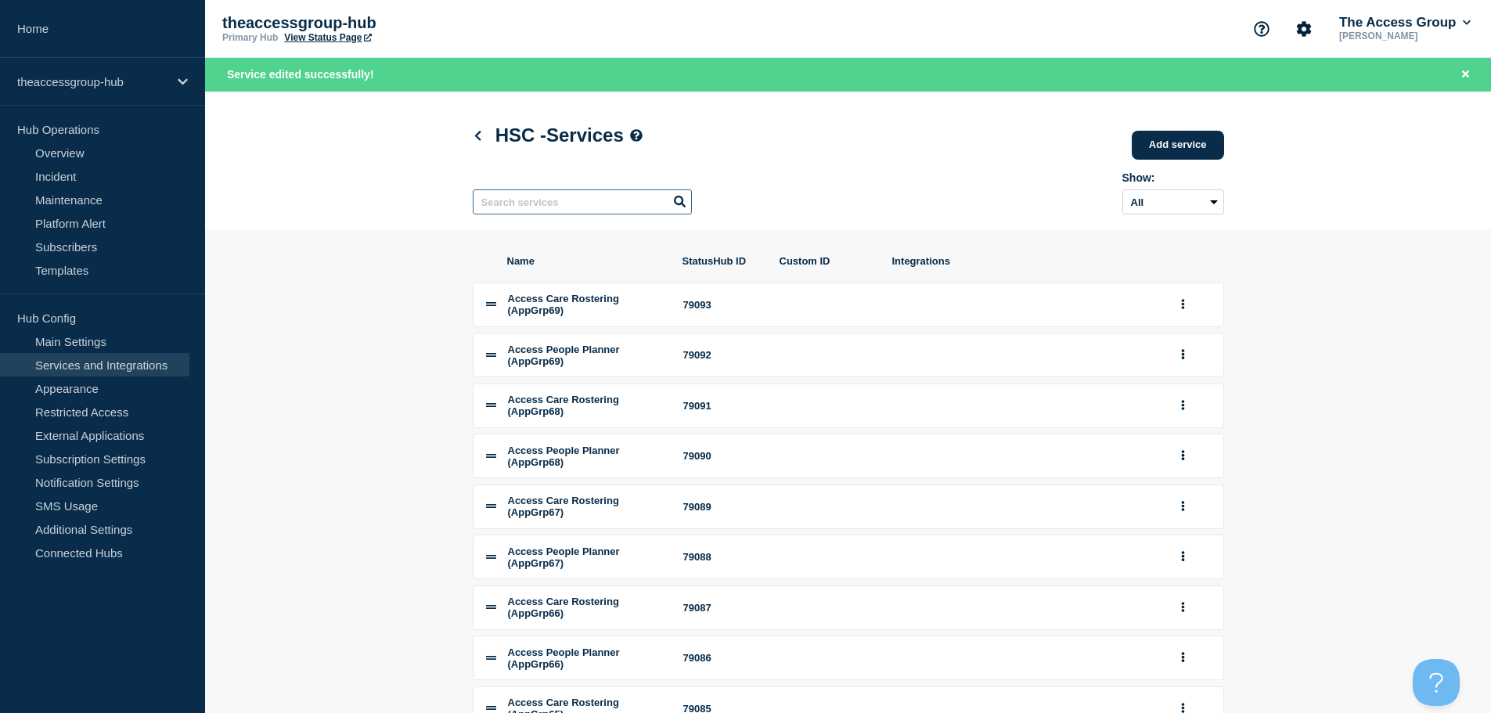
click at [528, 207] on input "text" at bounding box center [582, 201] width 219 height 25
paste input "Rio"
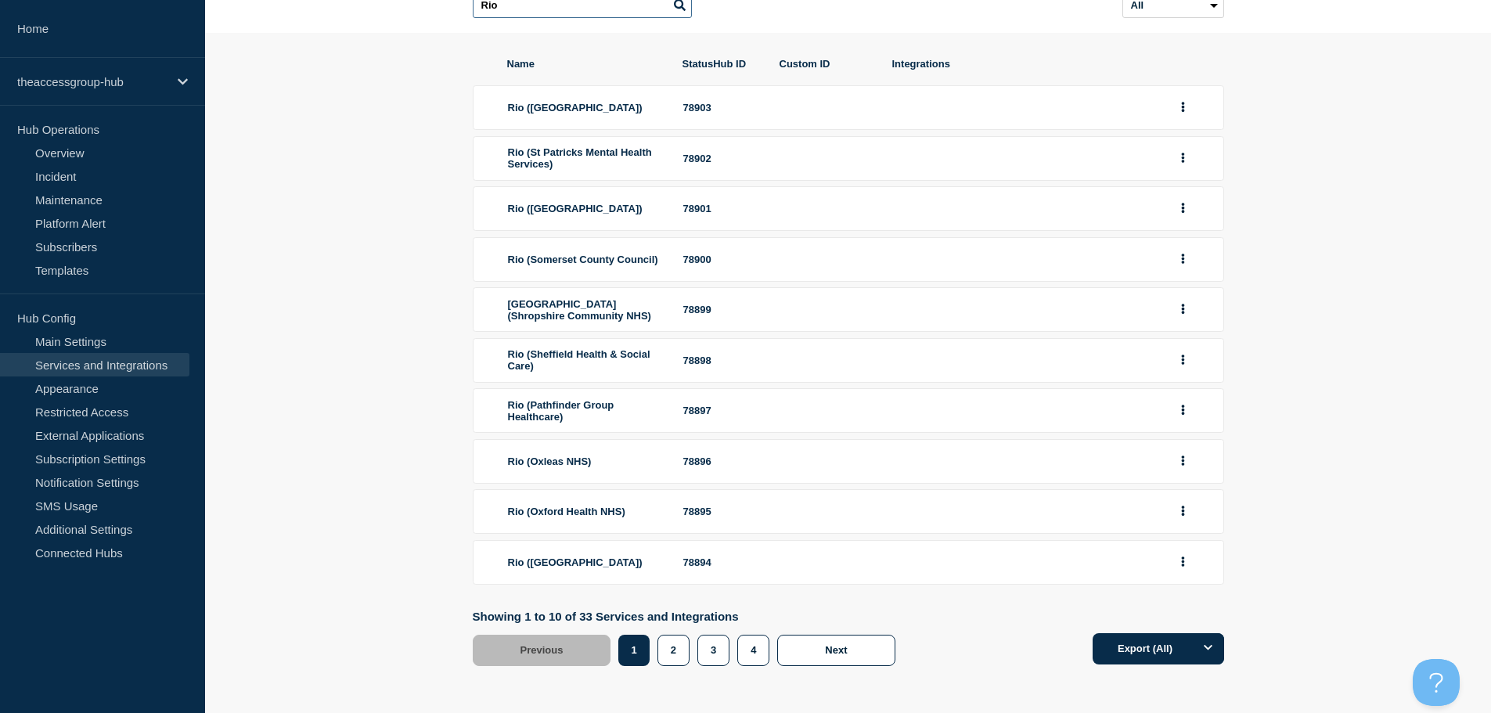
scroll to position [210, 0]
type input "Rio"
click at [718, 656] on button "3" at bounding box center [713, 650] width 32 height 31
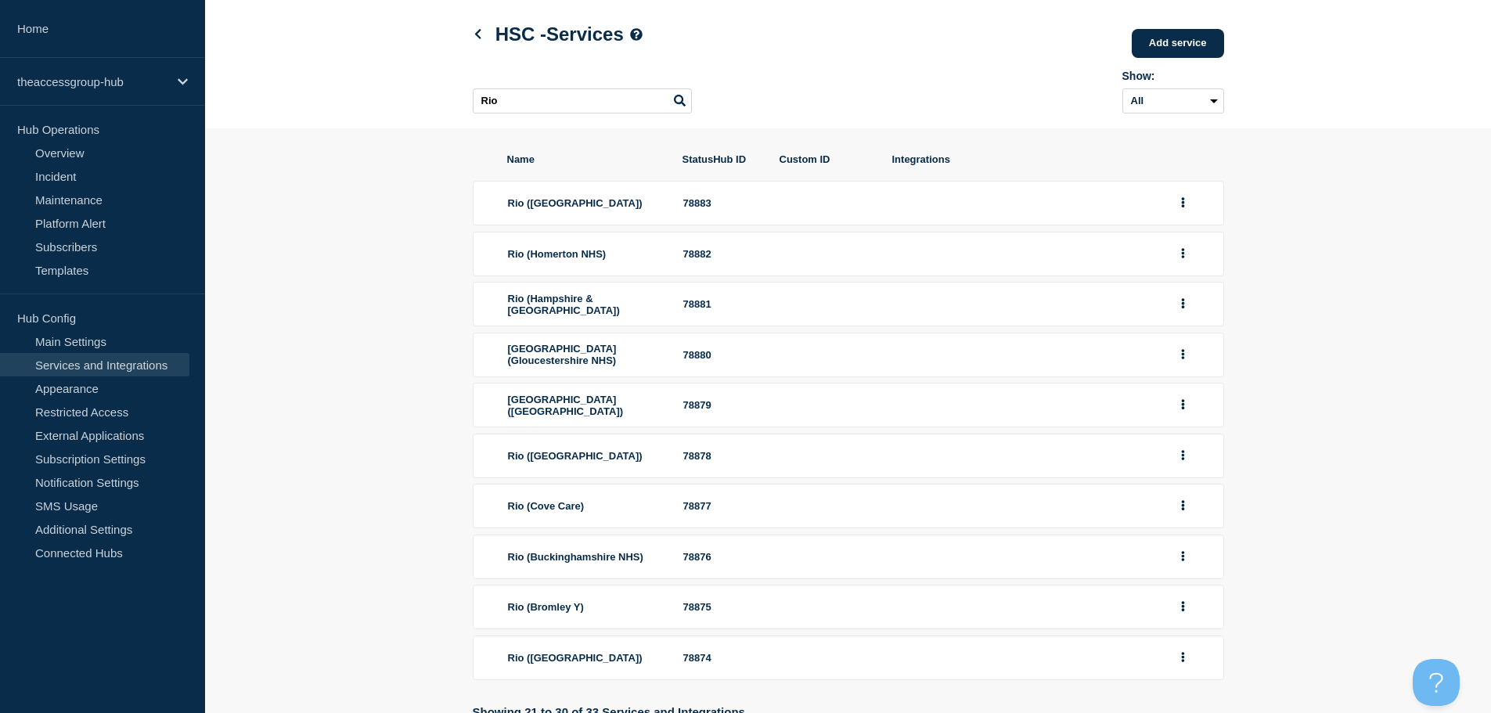
scroll to position [156, 0]
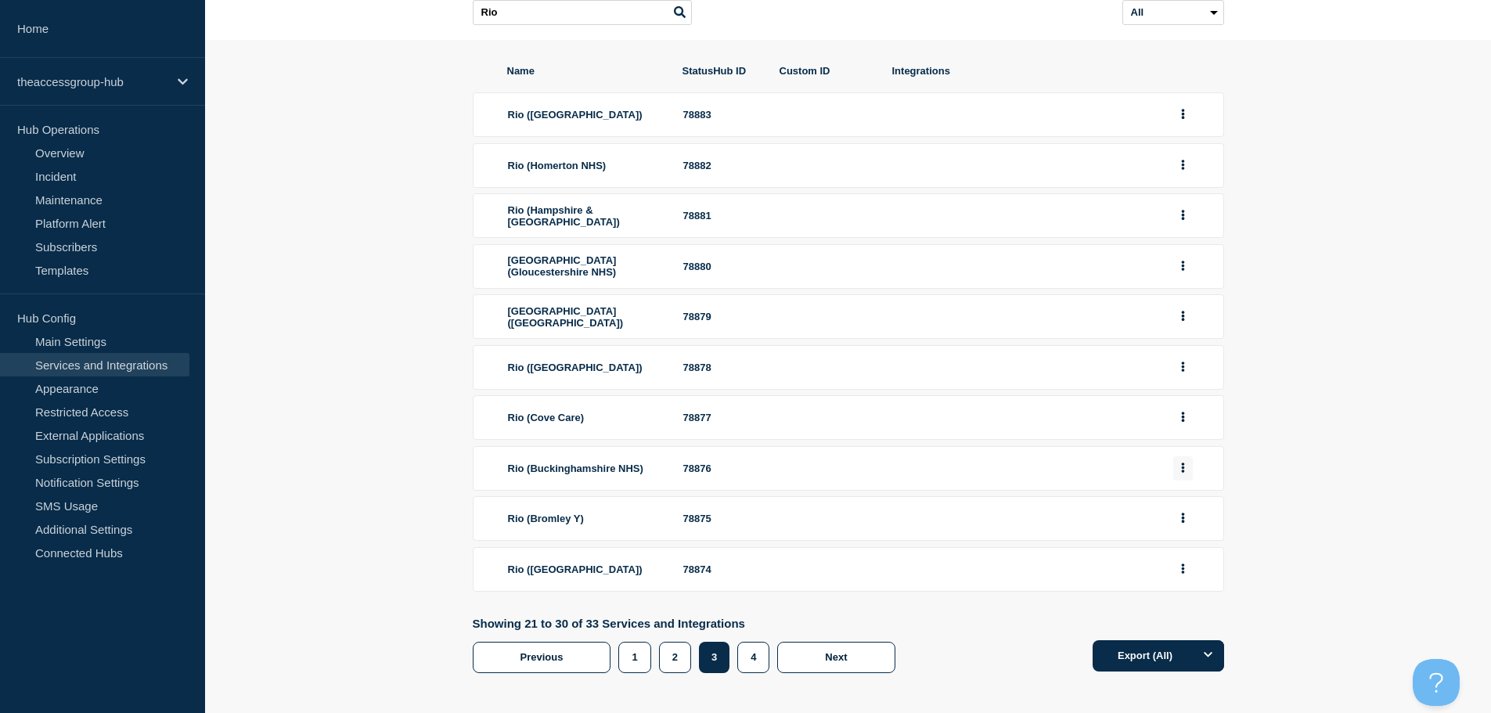
click at [1178, 474] on button "group actions" at bounding box center [1183, 468] width 20 height 24
drag, startPoint x: 1173, startPoint y: 511, endPoint x: 1163, endPoint y: 513, distance: 10.4
click at [1172, 509] on button "Edit" at bounding box center [1192, 496] width 78 height 24
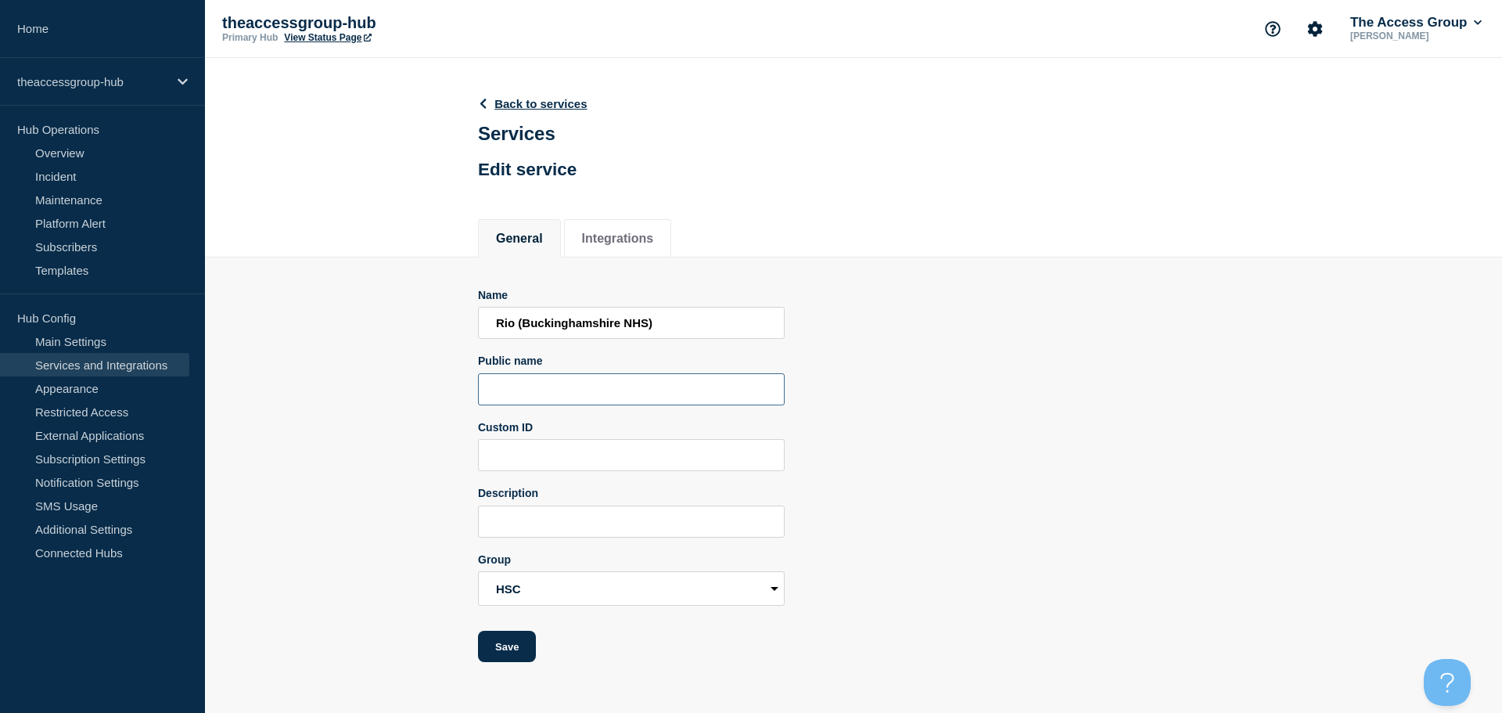
click at [511, 397] on input "Public name" at bounding box center [631, 389] width 307 height 32
paste input "Rio"
type input "Rio"
click at [507, 646] on button "Save" at bounding box center [507, 646] width 58 height 31
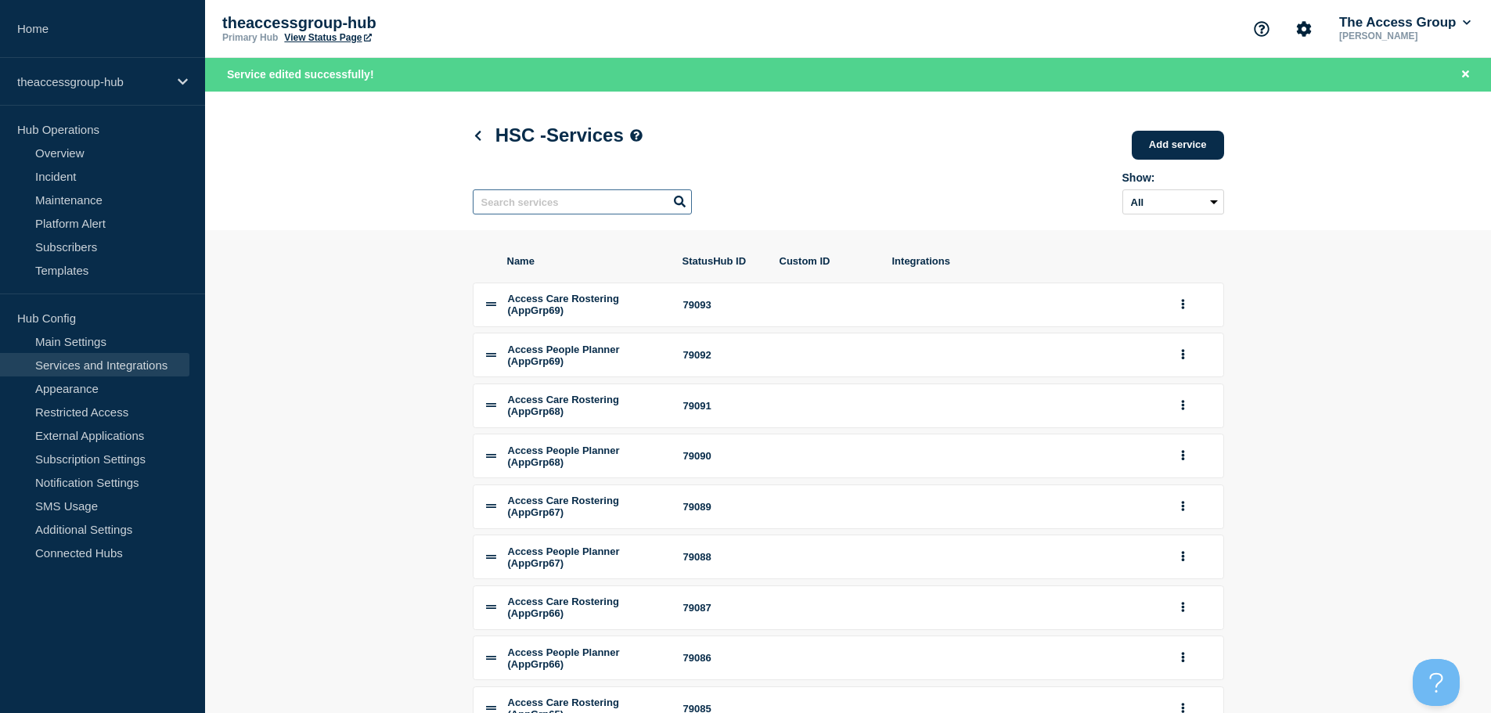
click at [509, 210] on input "text" at bounding box center [582, 201] width 219 height 25
paste input "Rio"
type input "Rio"
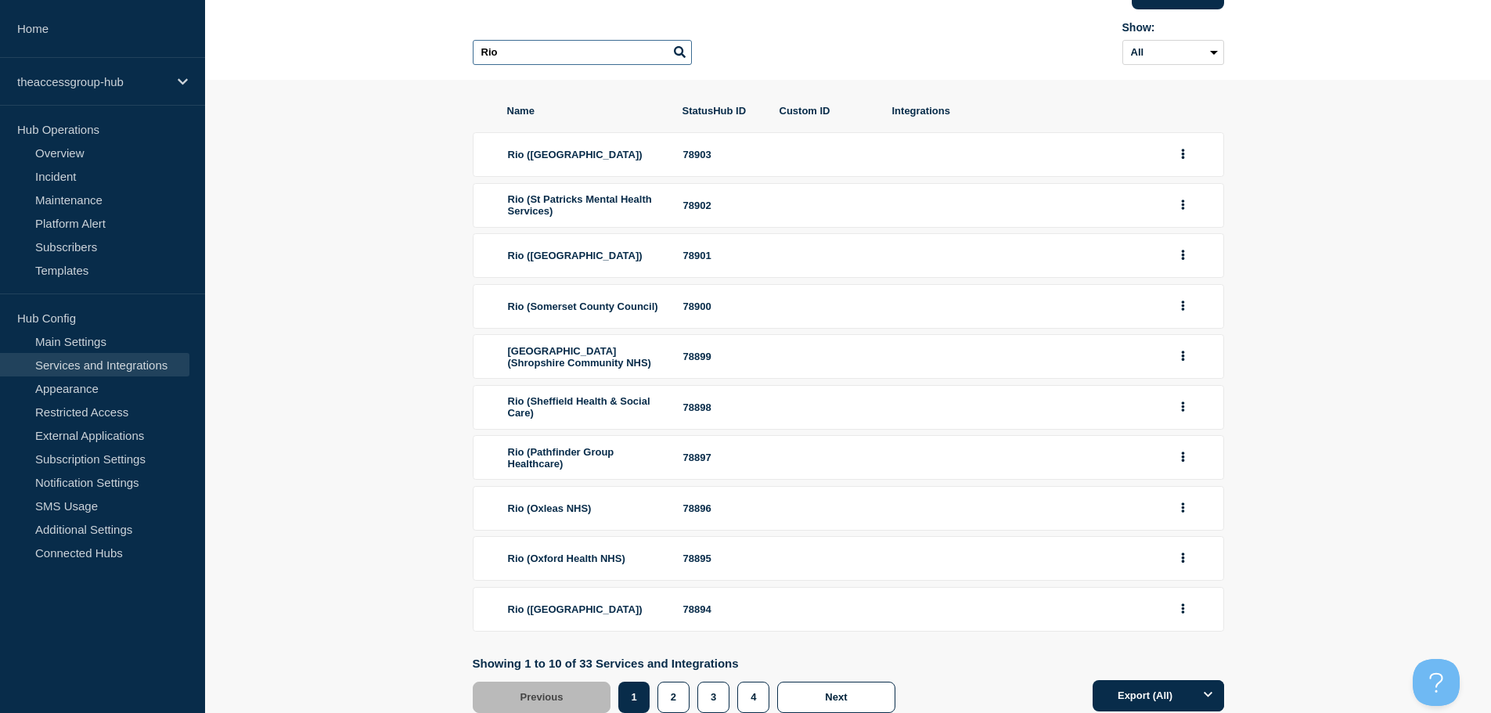
scroll to position [210, 0]
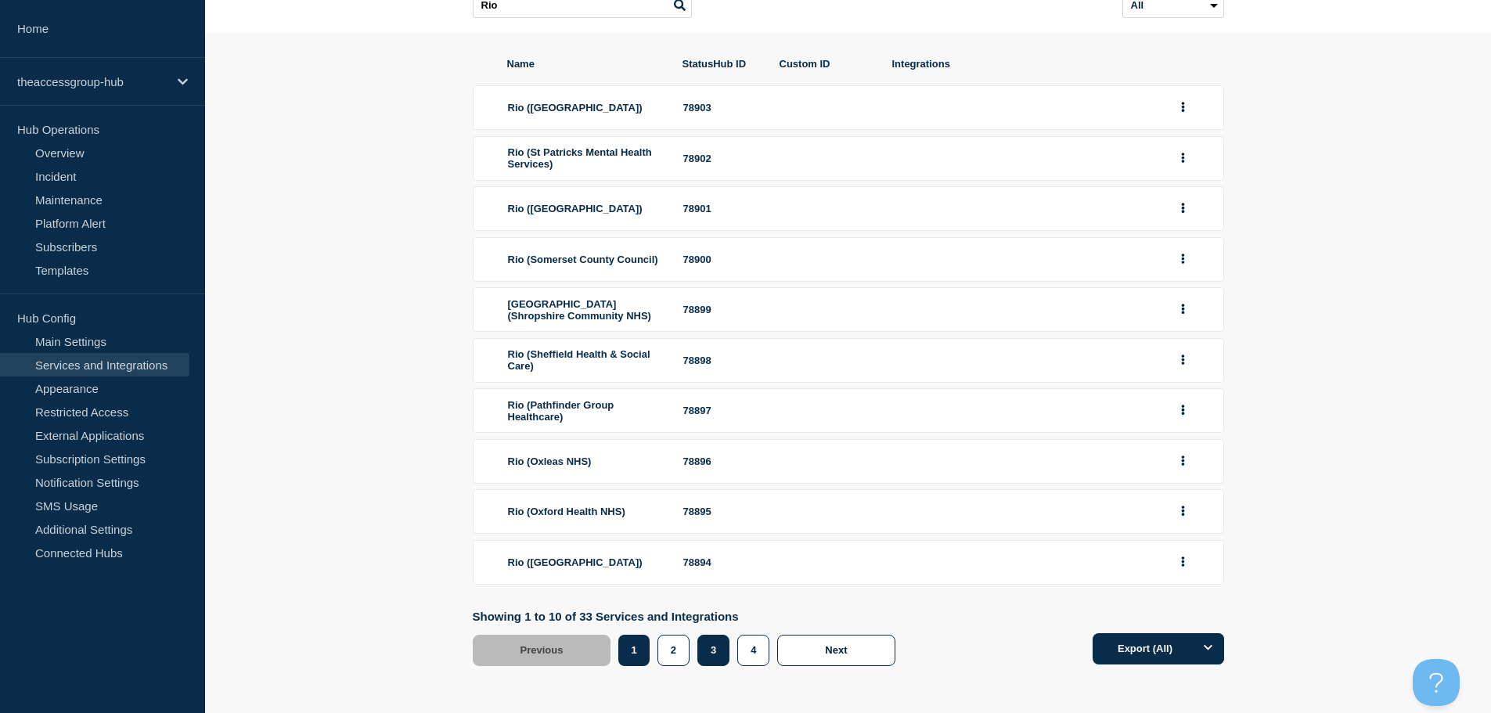
click at [714, 649] on button "3" at bounding box center [713, 650] width 32 height 31
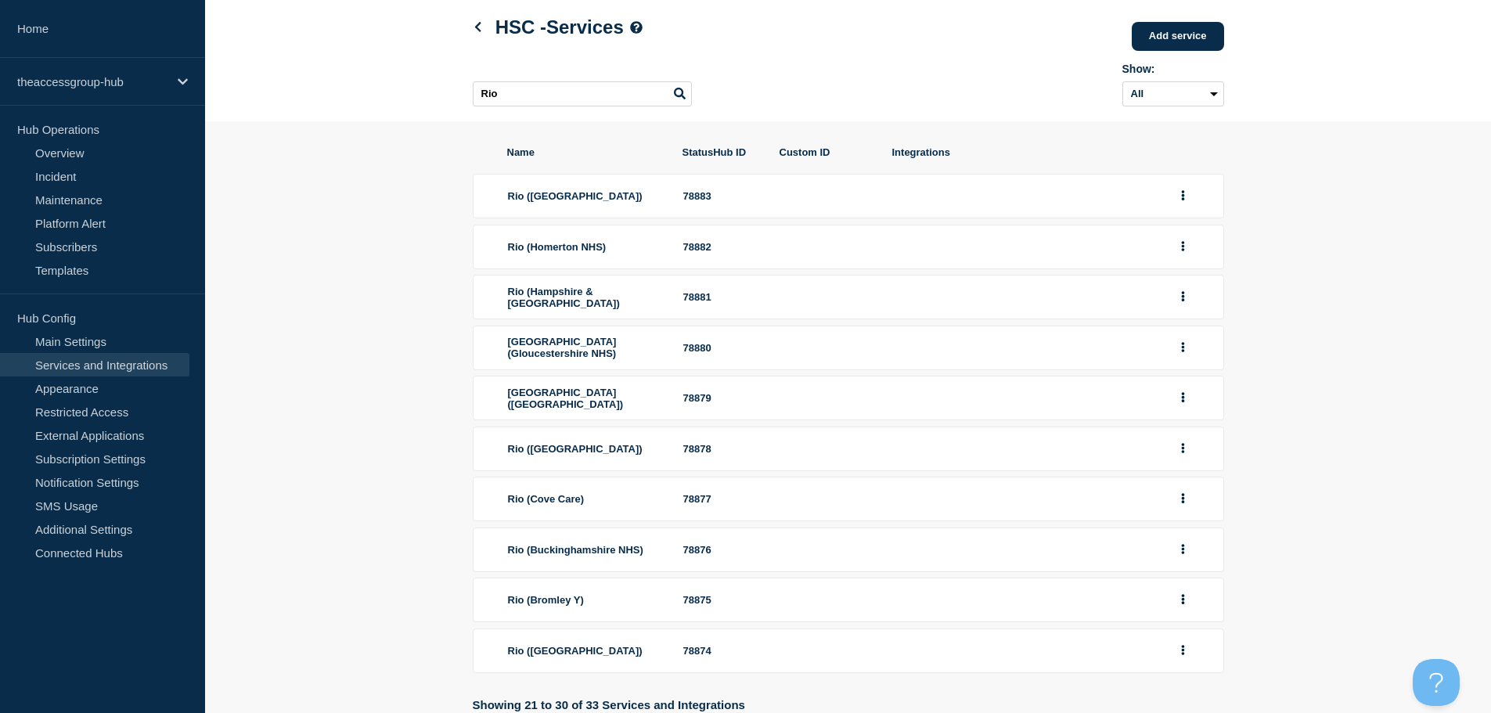
scroll to position [173, 0]
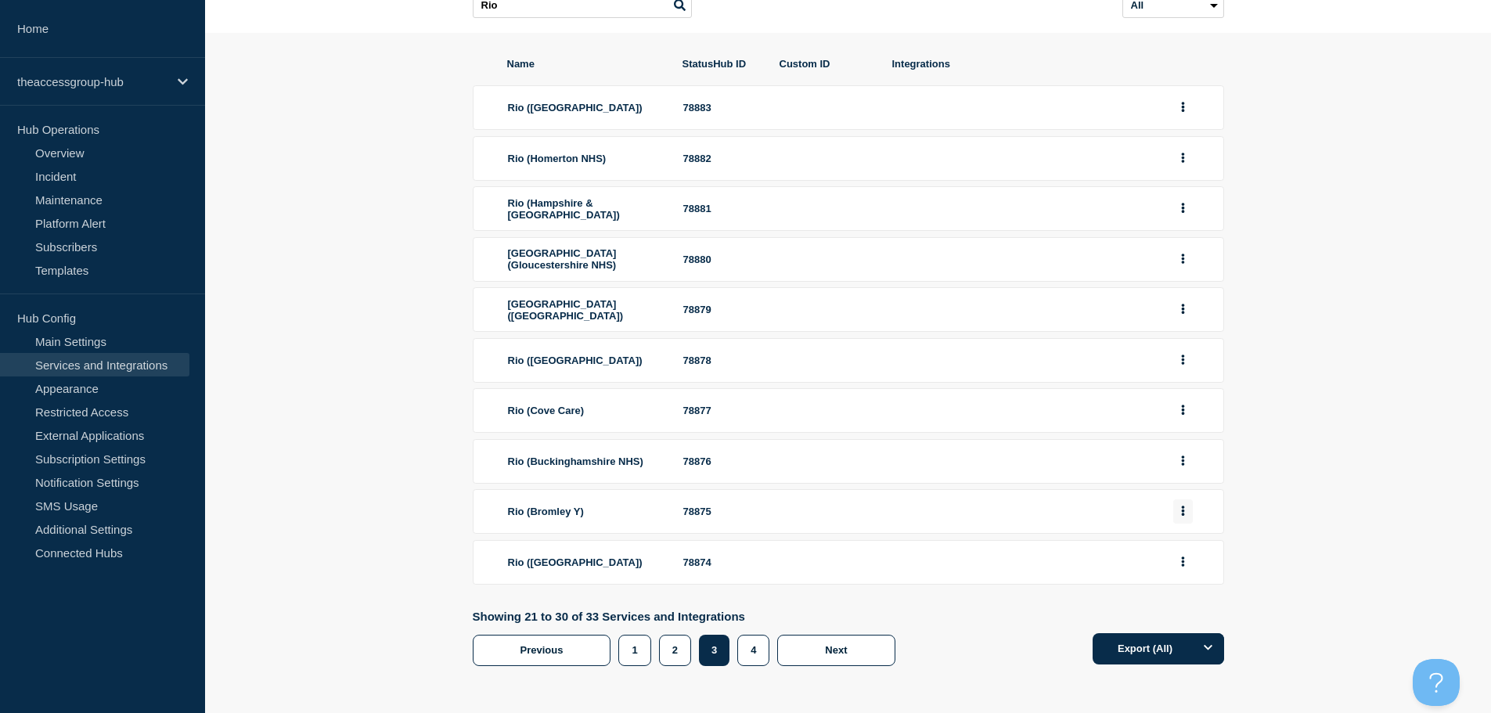
click at [1185, 513] on button "group actions" at bounding box center [1183, 511] width 20 height 24
click at [1175, 535] on button "Edit" at bounding box center [1192, 539] width 78 height 24
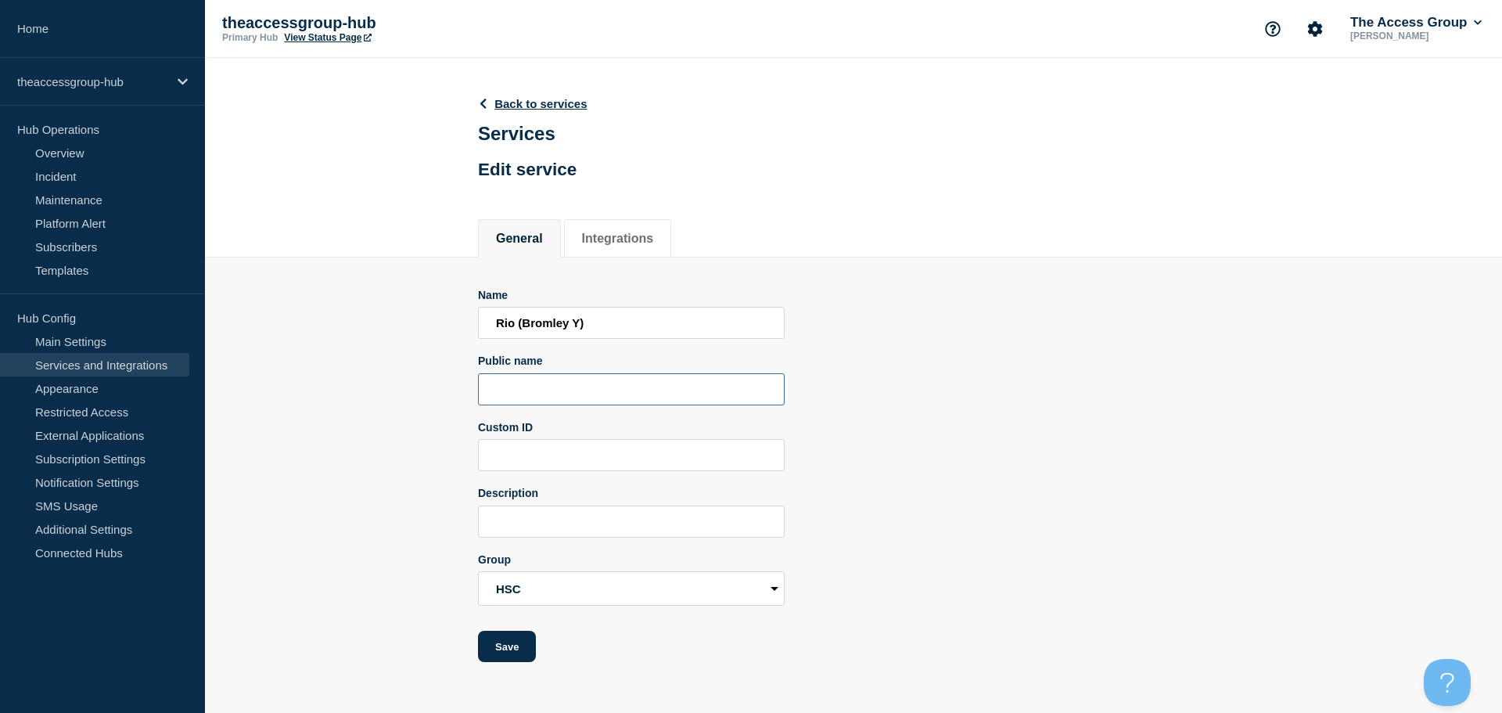
click at [537, 394] on input "Public name" at bounding box center [631, 389] width 307 height 32
paste input "Rio"
type input "Rio"
click at [495, 659] on button "Save" at bounding box center [507, 646] width 58 height 31
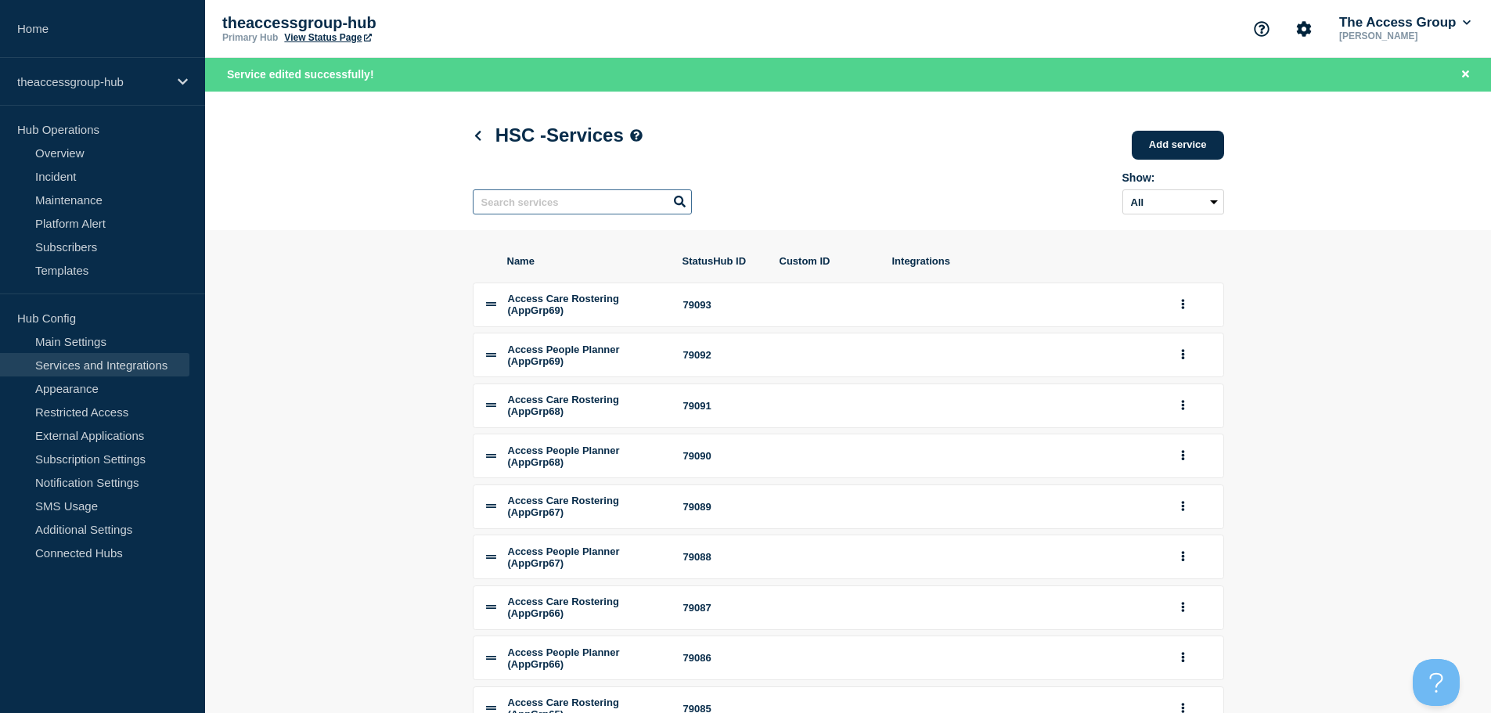
click at [594, 203] on input "text" at bounding box center [582, 201] width 219 height 25
paste input "Rio"
type input "Rio"
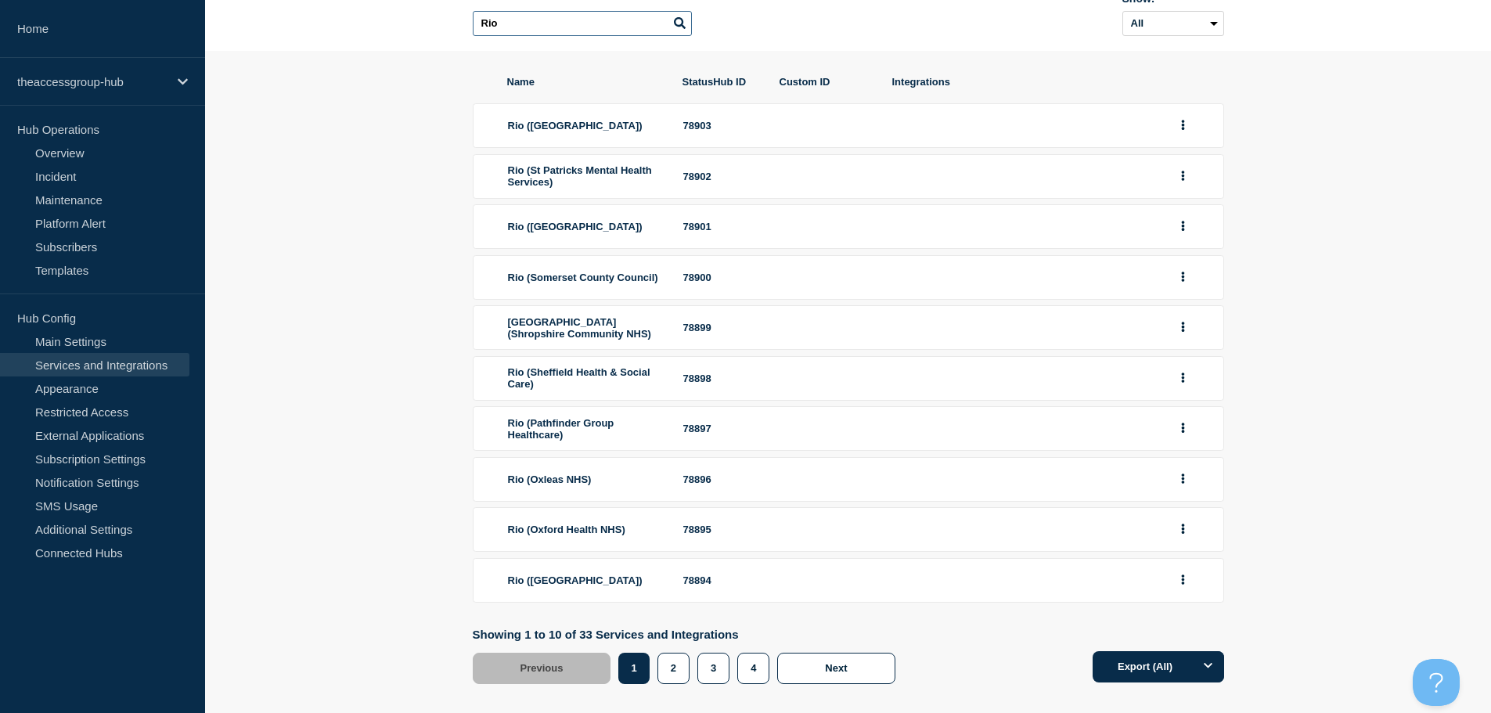
scroll to position [210, 0]
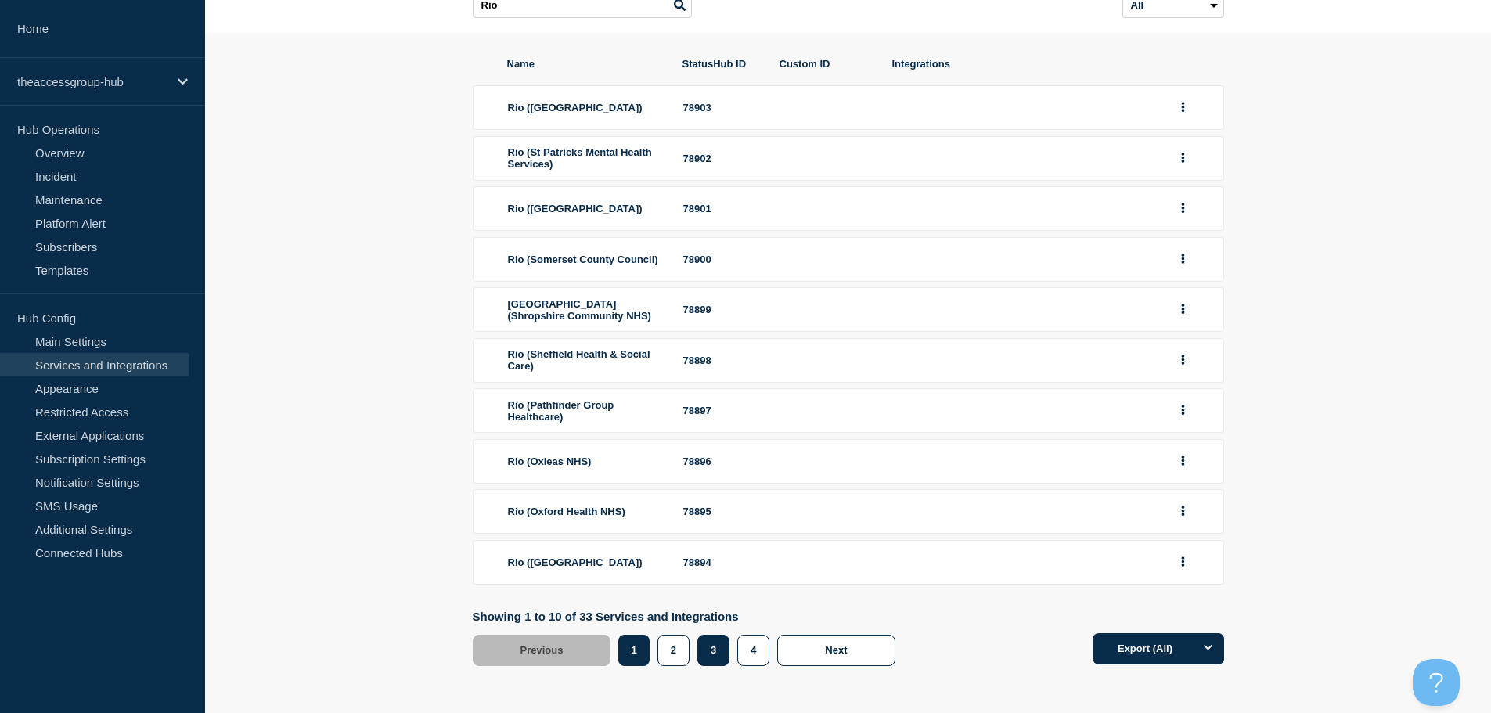
click at [717, 657] on button "3" at bounding box center [713, 650] width 32 height 31
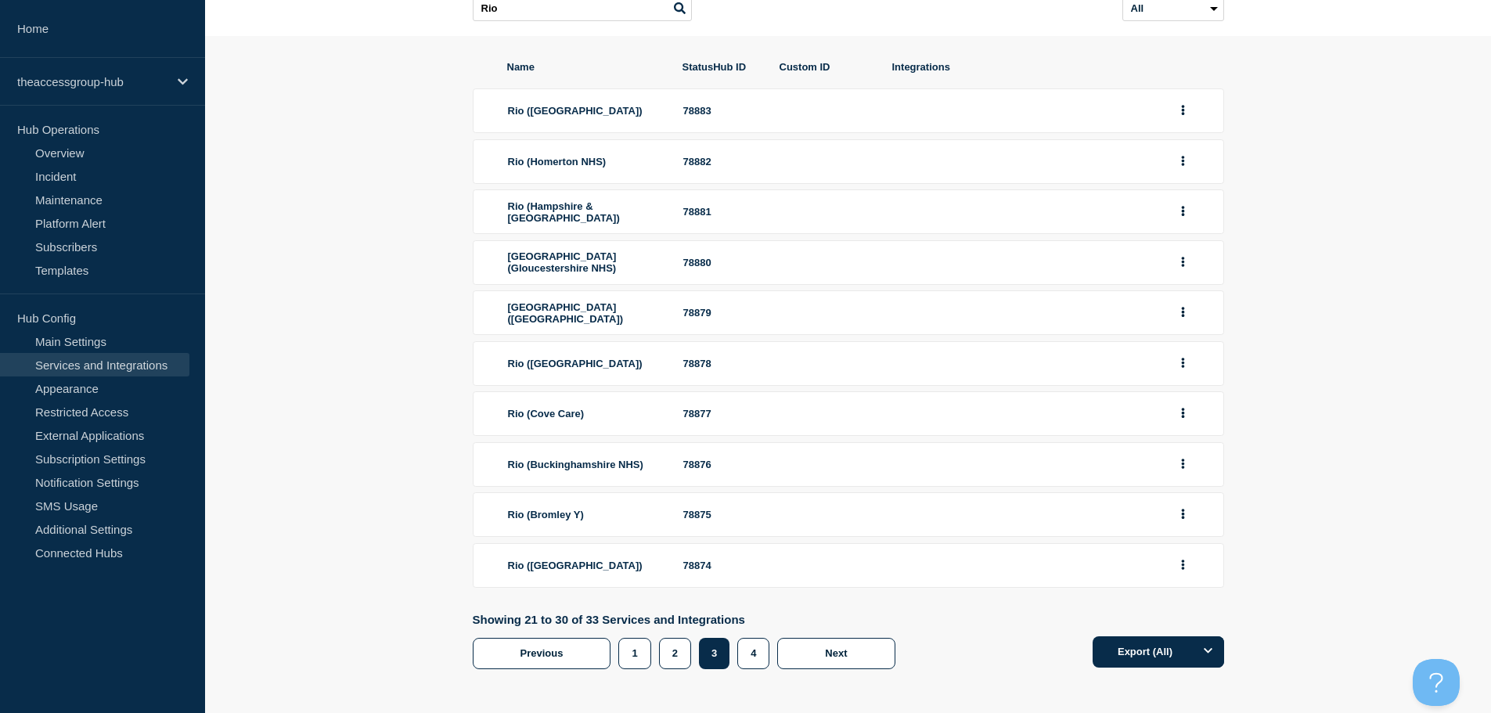
scroll to position [173, 0]
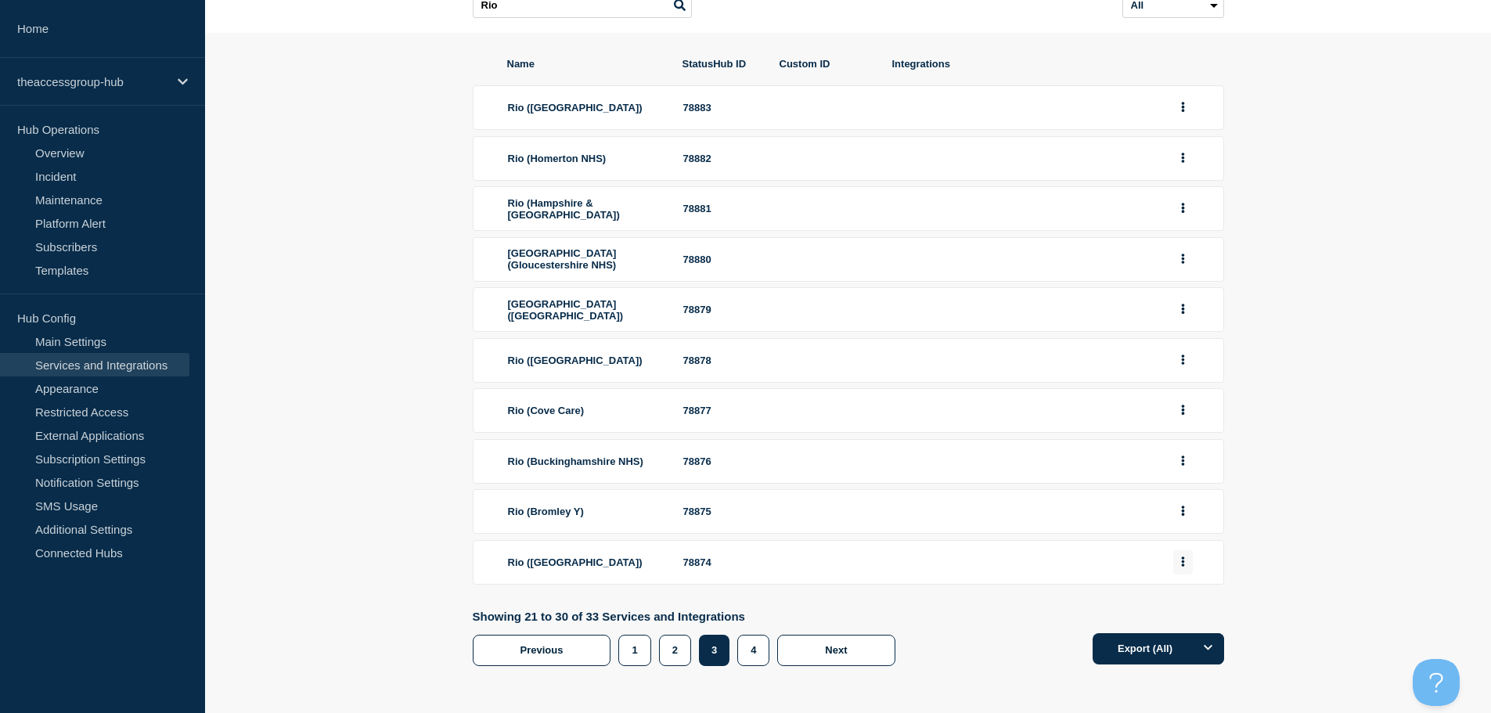
click at [1181, 565] on icon "group actions" at bounding box center [1183, 561] width 4 height 10
click at [1177, 591] on button "Edit" at bounding box center [1192, 590] width 78 height 24
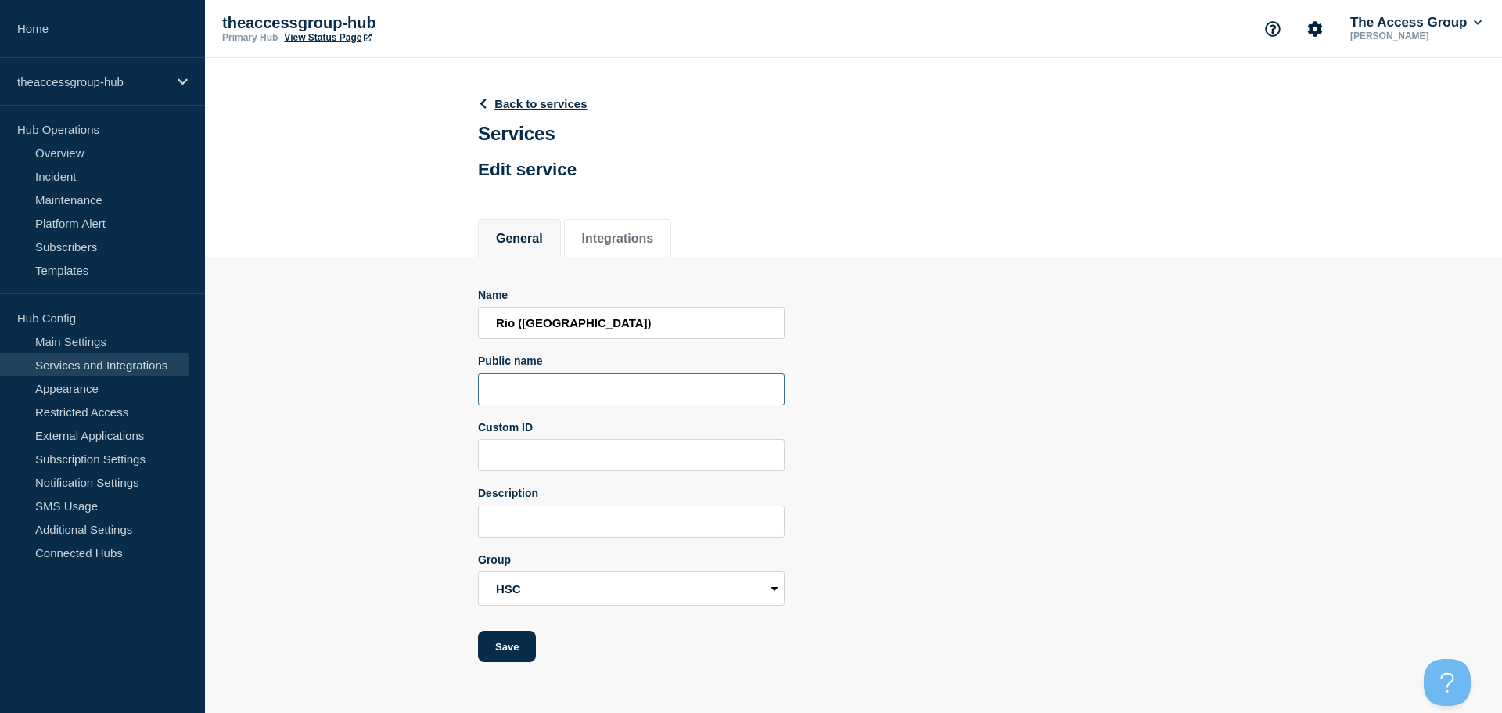
click at [540, 393] on input "Public name" at bounding box center [631, 389] width 307 height 32
paste input "Rio"
type input "Rio"
click at [526, 646] on button "Save" at bounding box center [507, 646] width 58 height 31
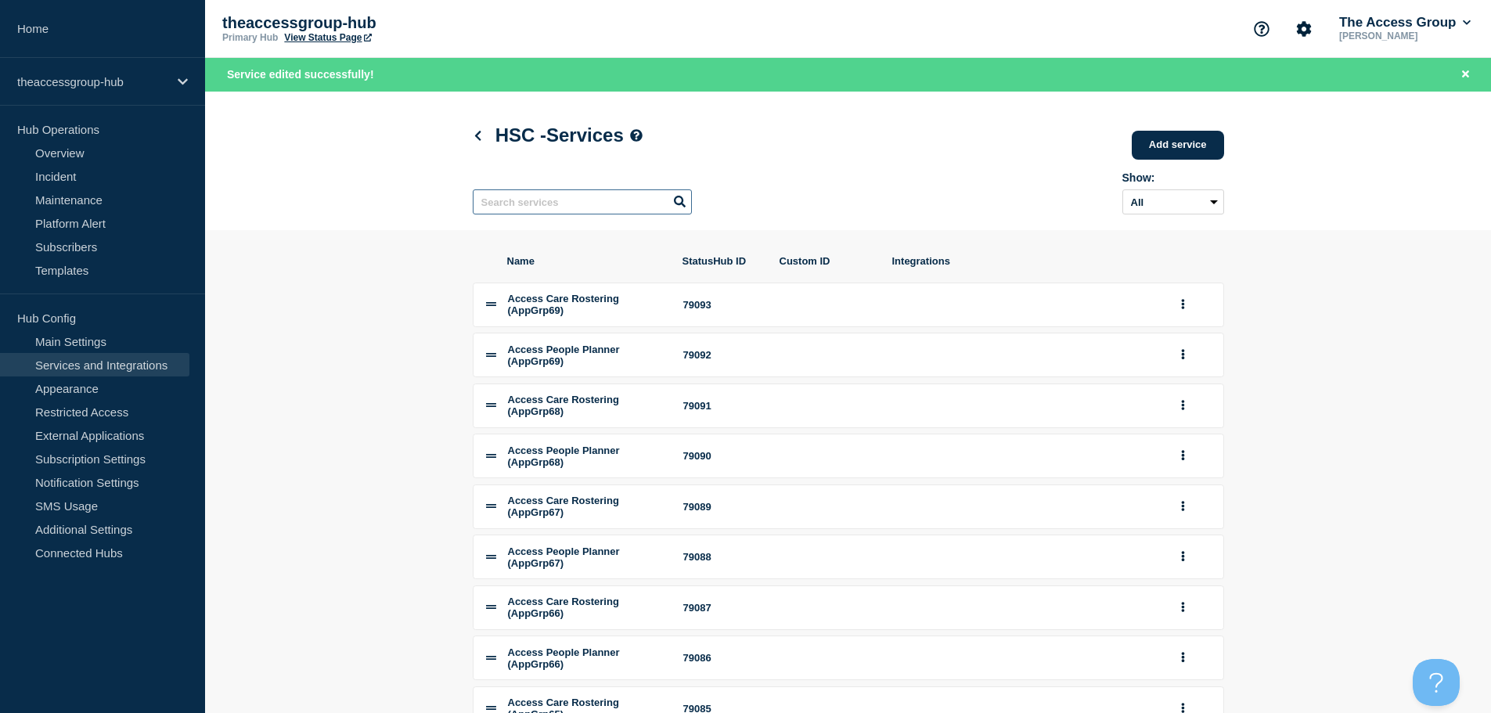
click at [610, 208] on input "text" at bounding box center [582, 201] width 219 height 25
paste input "Rio"
type input "Rio"
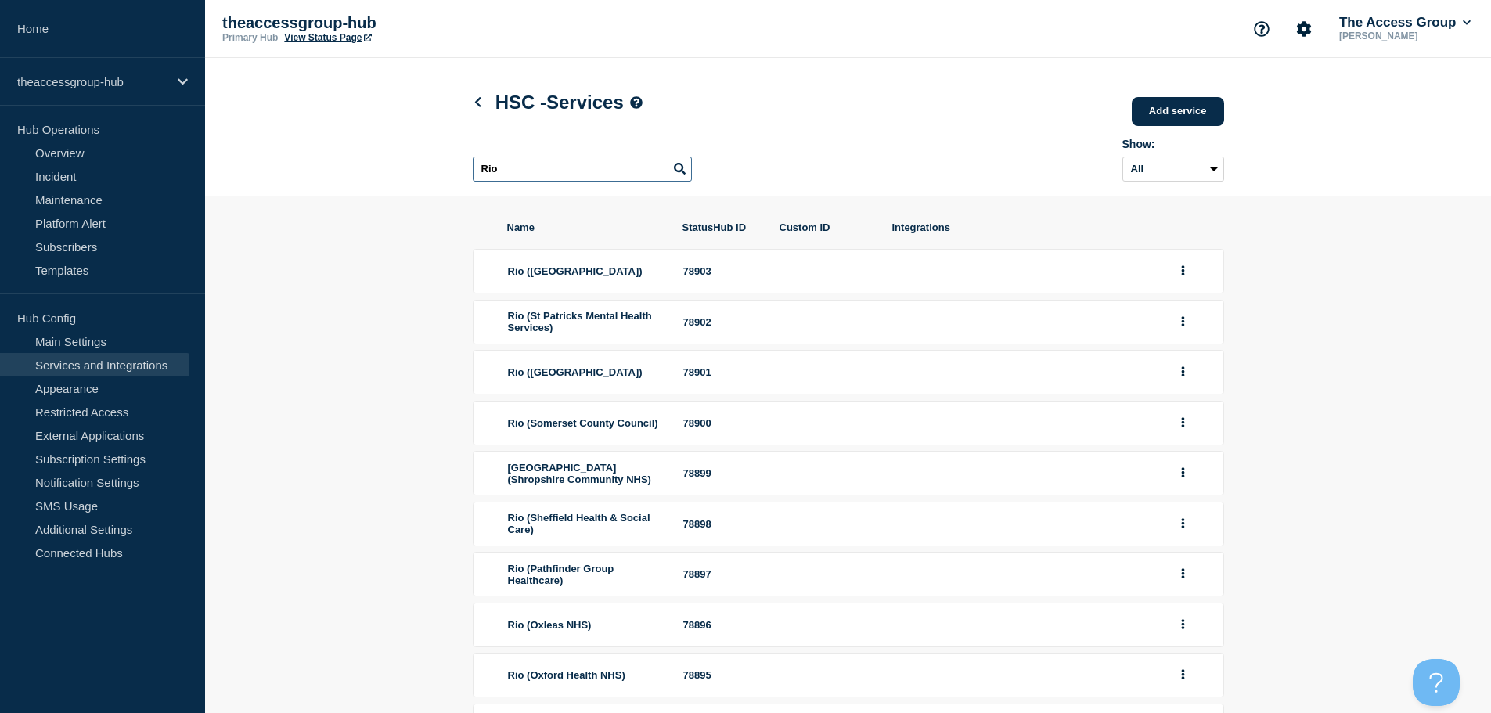
scroll to position [210, 0]
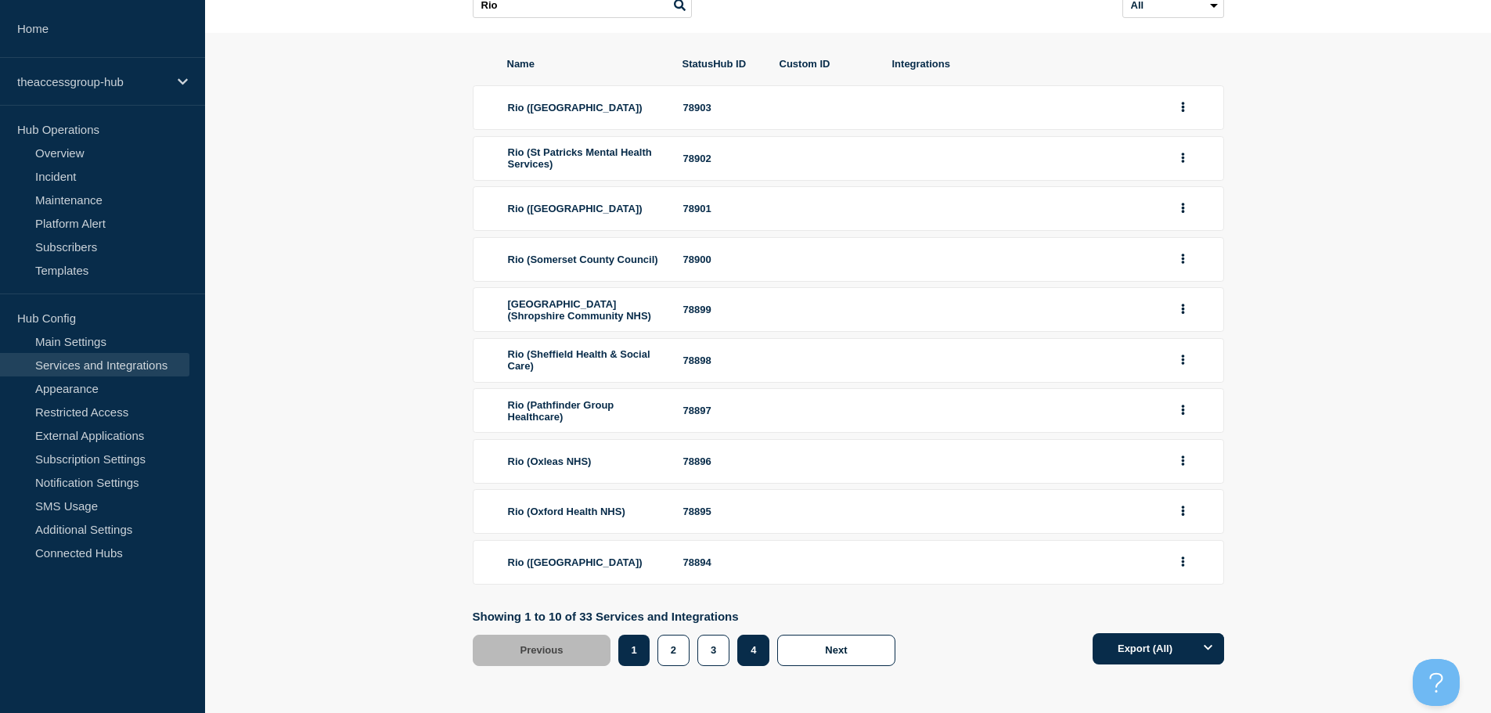
click at [750, 652] on button "4" at bounding box center [753, 650] width 32 height 31
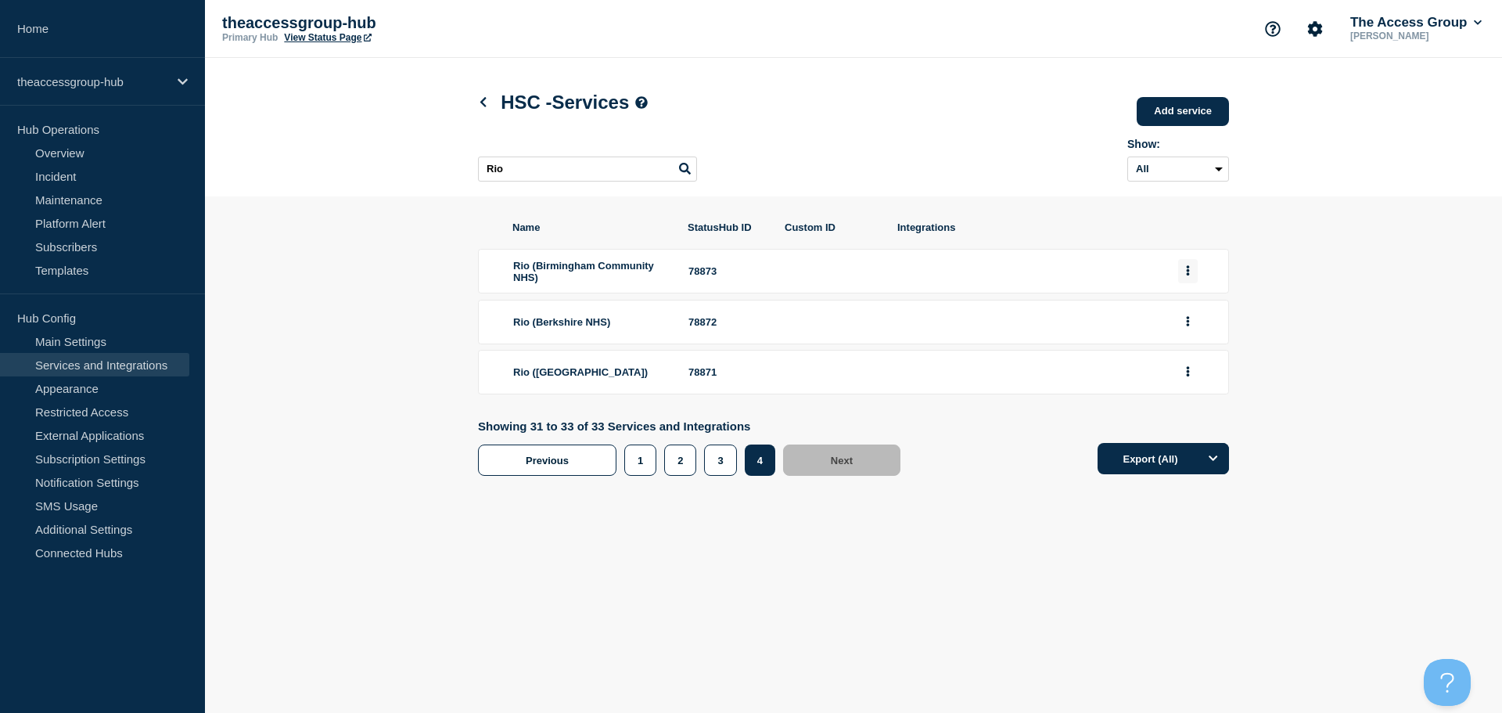
click at [1185, 273] on button "group actions" at bounding box center [1188, 271] width 20 height 24
click at [1207, 308] on button "Edit" at bounding box center [1197, 302] width 78 height 24
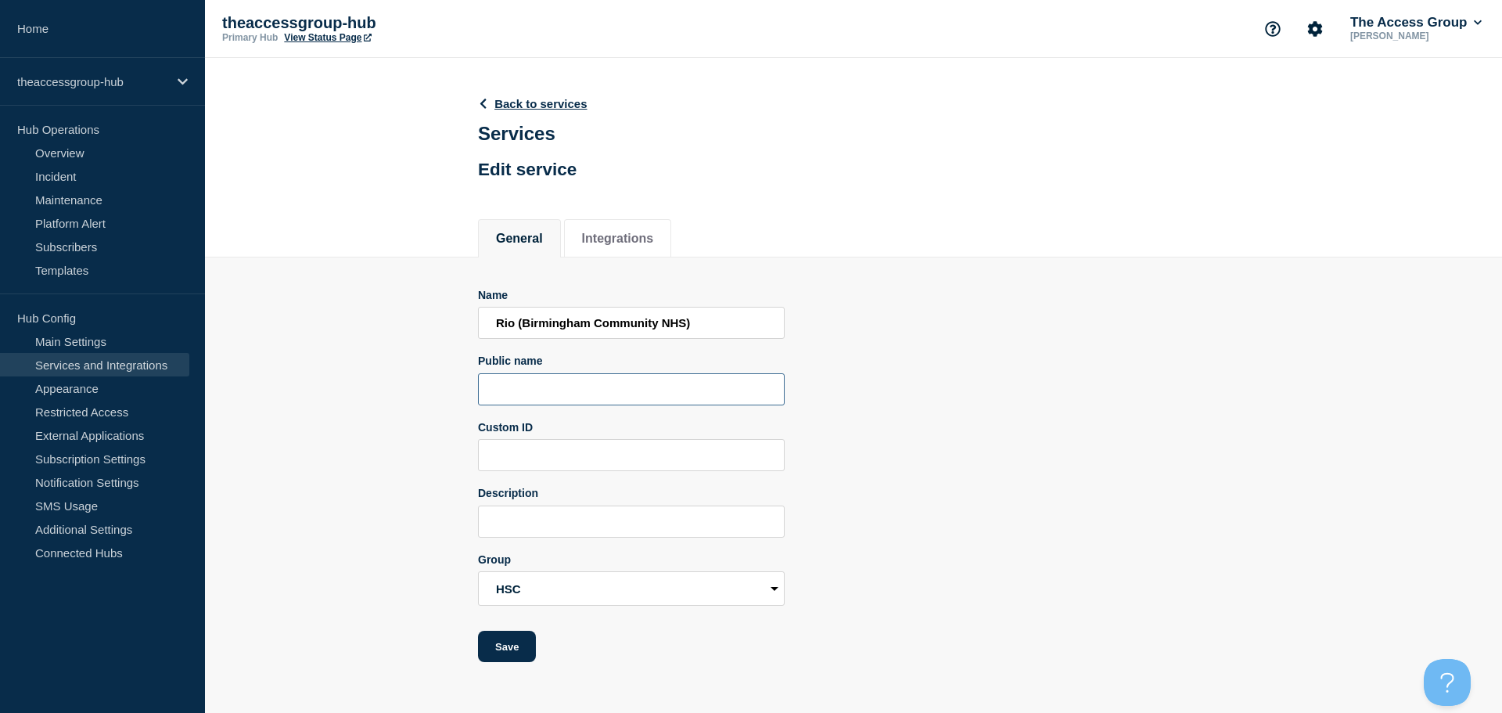
click at [524, 393] on input "Public name" at bounding box center [631, 389] width 307 height 32
paste input "Rio"
type input "Rio"
click at [510, 647] on button "Save" at bounding box center [507, 646] width 58 height 31
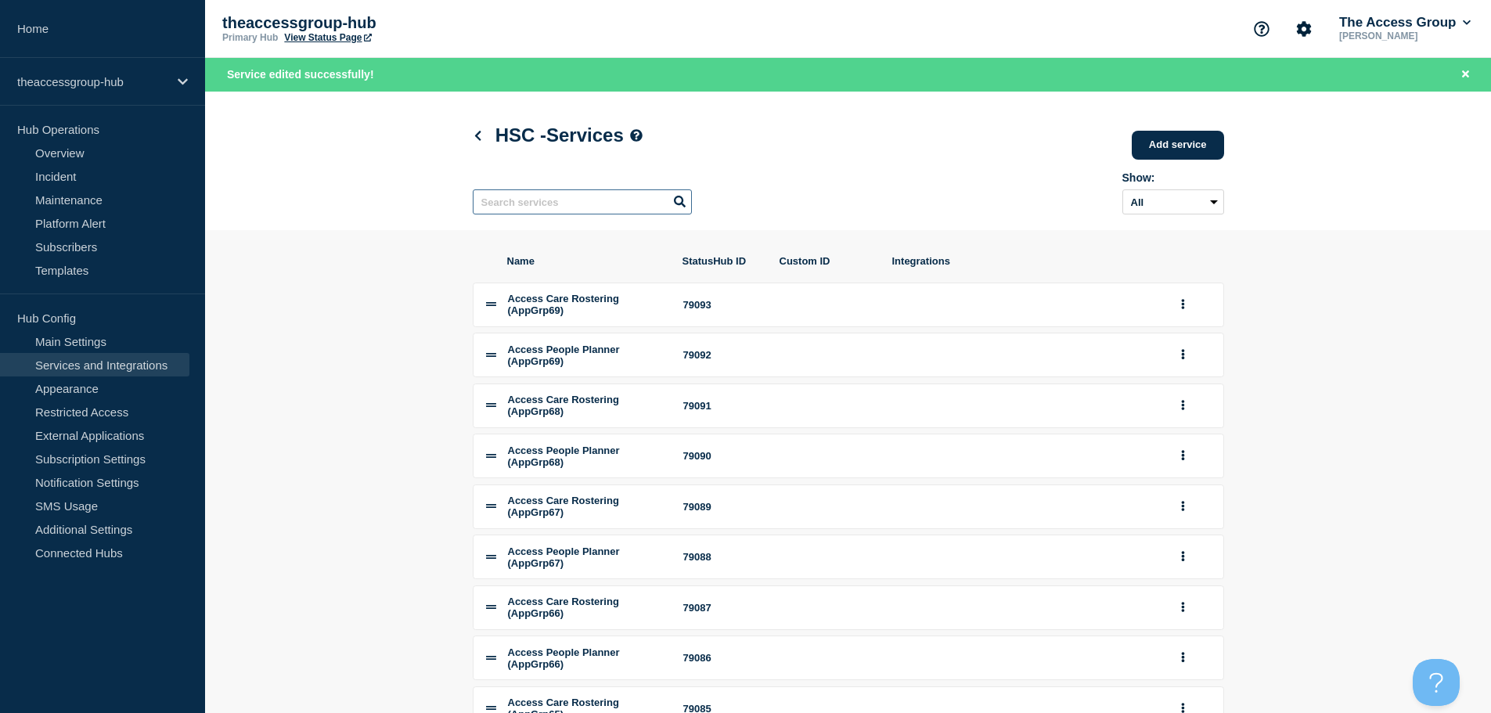
click at [563, 210] on input "text" at bounding box center [582, 201] width 219 height 25
paste input "Rio"
type input "Rio"
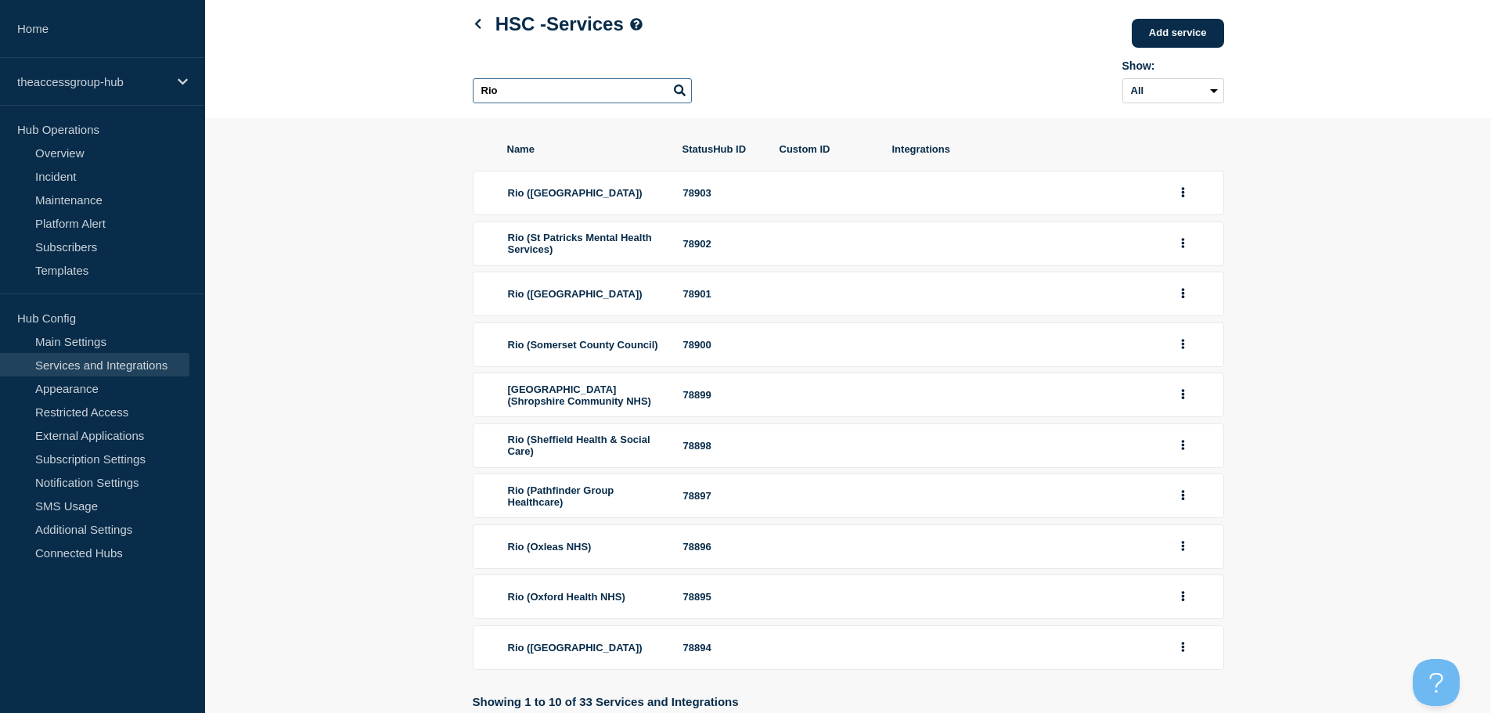
scroll to position [210, 0]
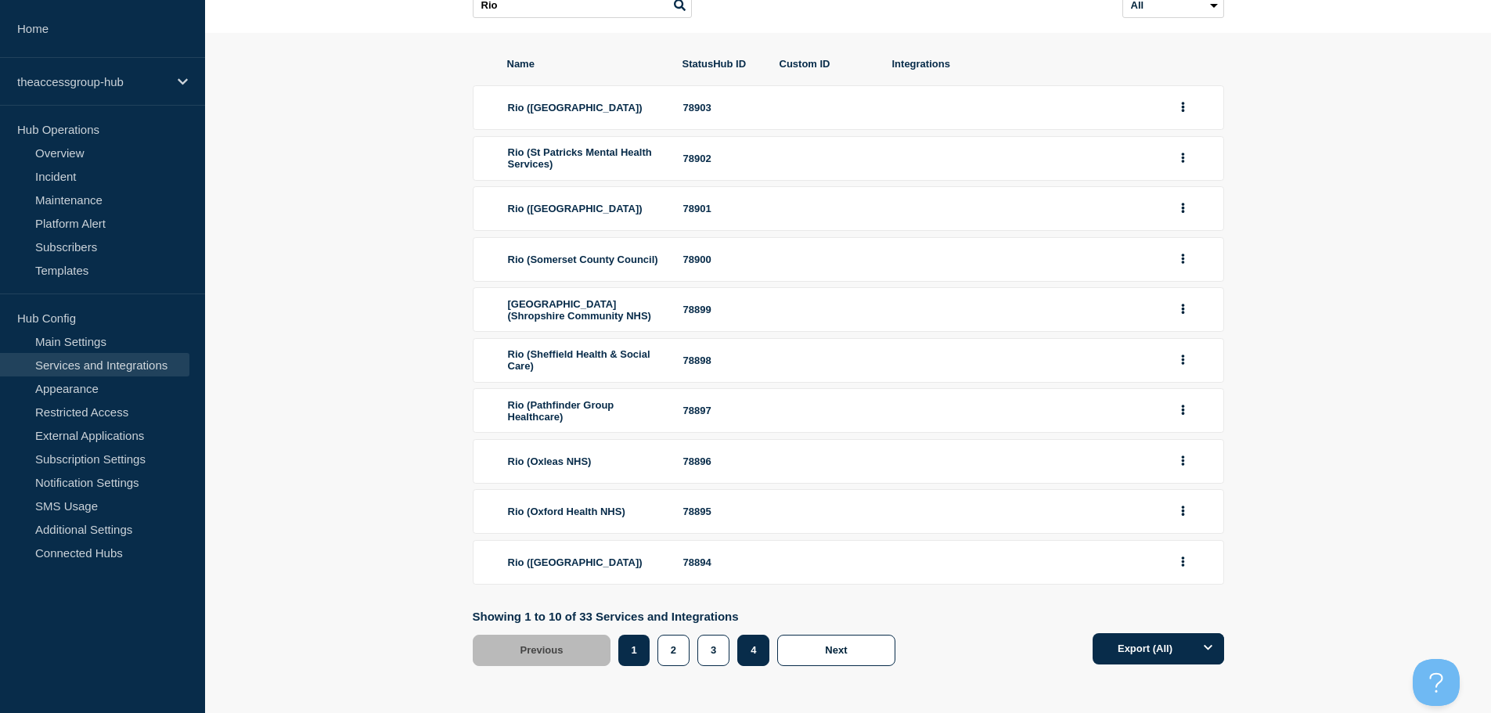
click at [750, 659] on button "4" at bounding box center [753, 650] width 32 height 31
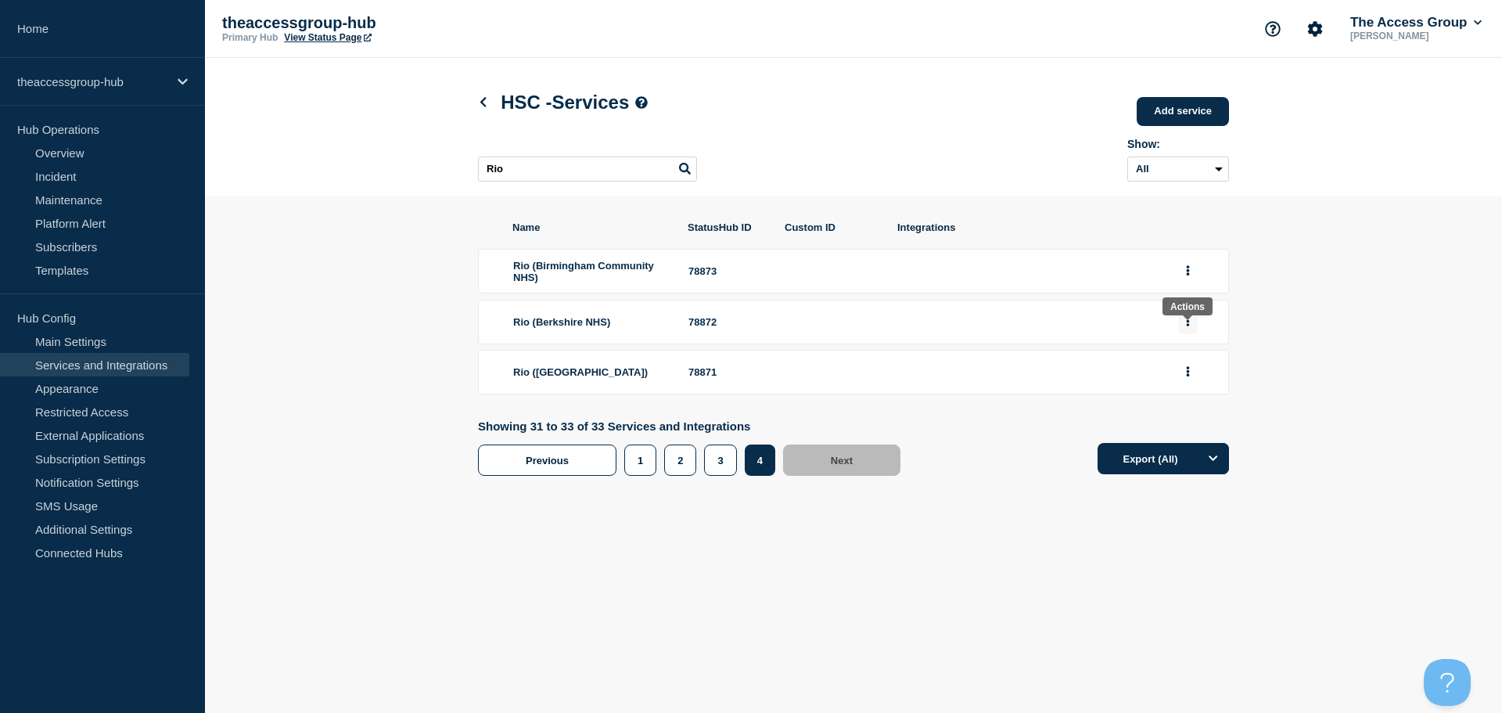
click at [1193, 329] on button "group actions" at bounding box center [1188, 322] width 20 height 24
click at [1186, 362] on button "Edit" at bounding box center [1197, 350] width 78 height 24
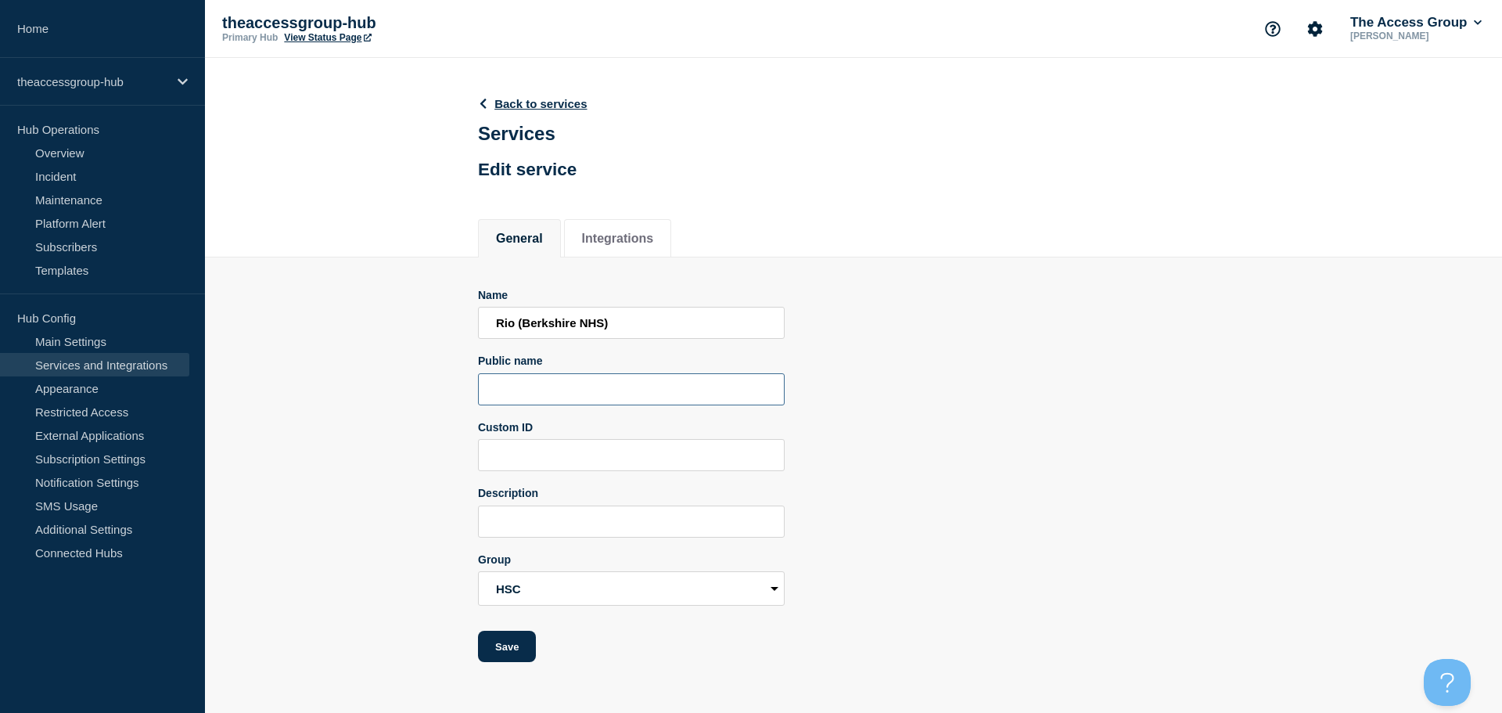
click at [516, 384] on input "Public name" at bounding box center [631, 389] width 307 height 32
paste input "Rio"
type input "Rio"
click at [510, 657] on button "Save" at bounding box center [507, 646] width 58 height 31
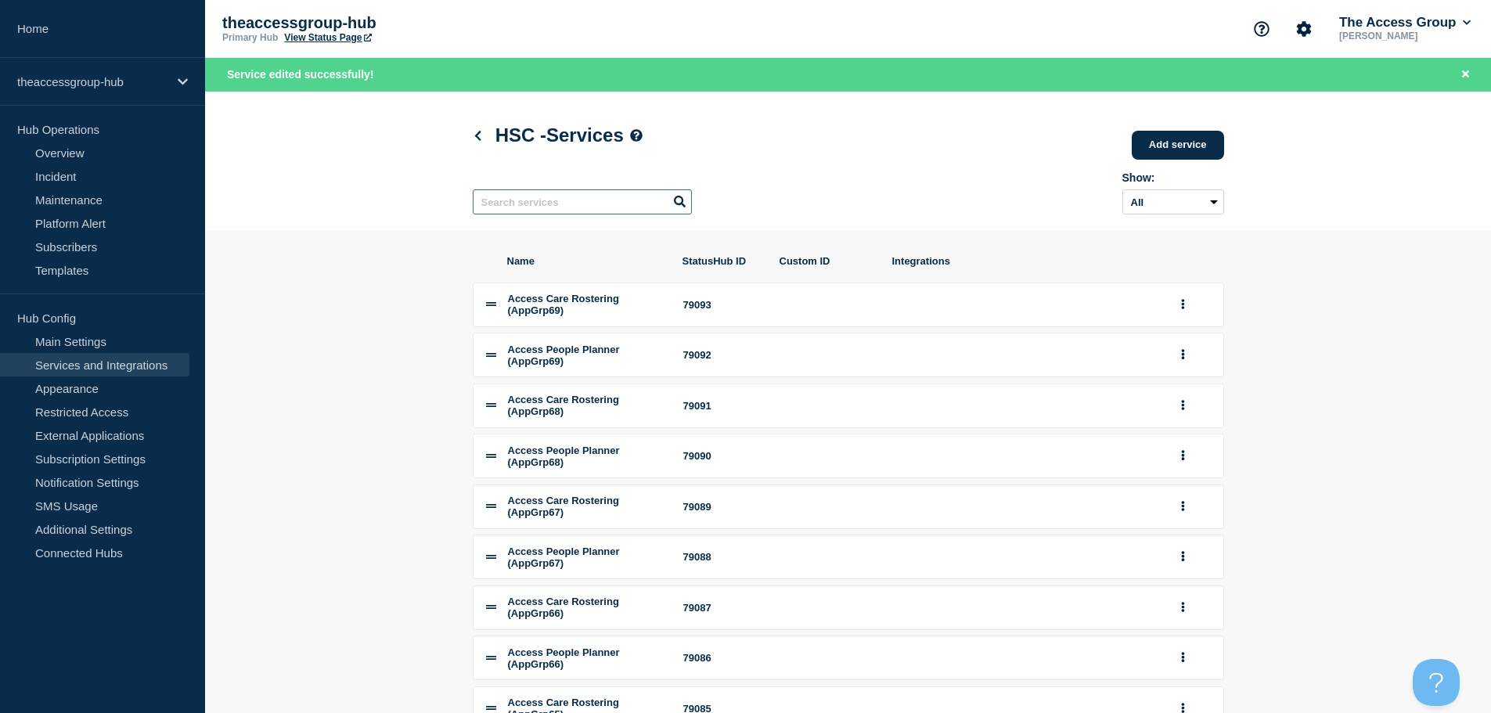
click at [527, 202] on input "text" at bounding box center [582, 201] width 219 height 25
paste input "Rio"
type input "Rio"
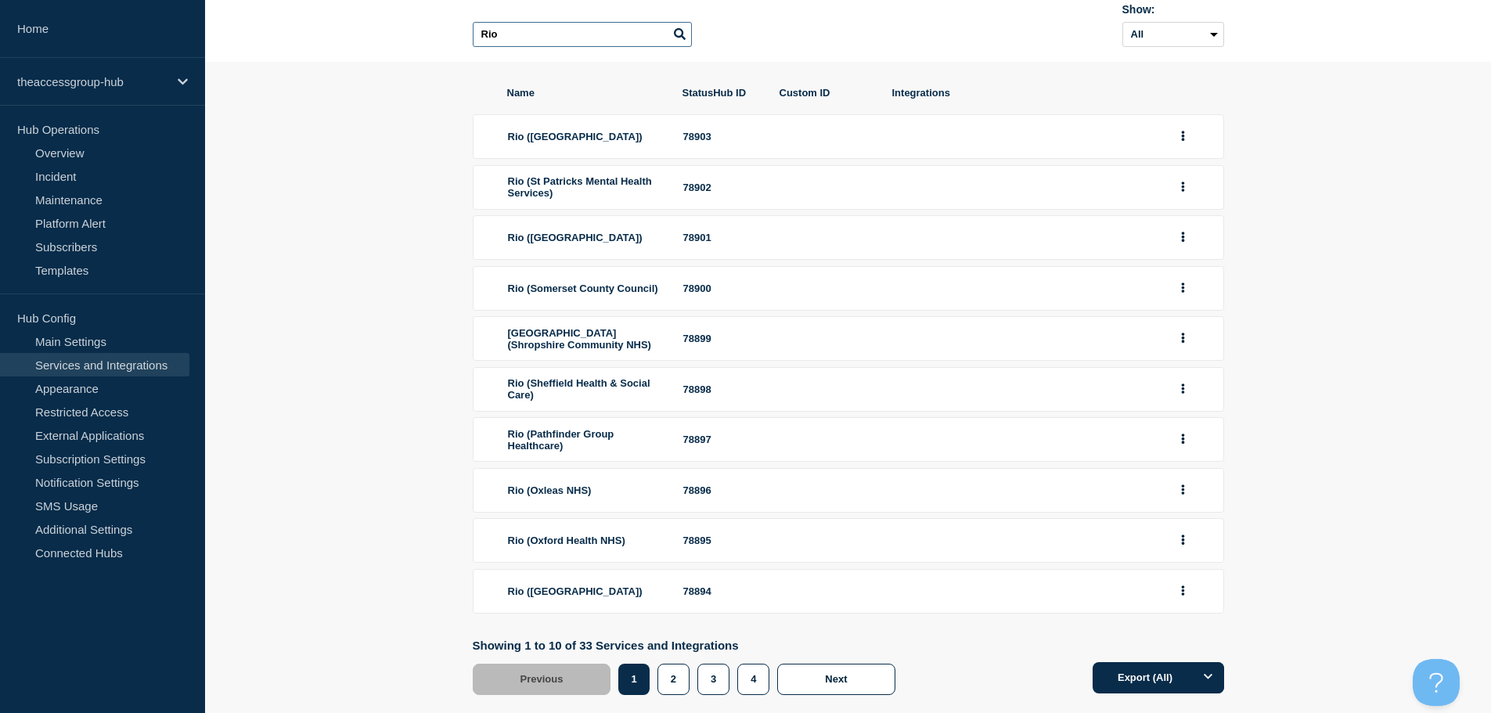
scroll to position [210, 0]
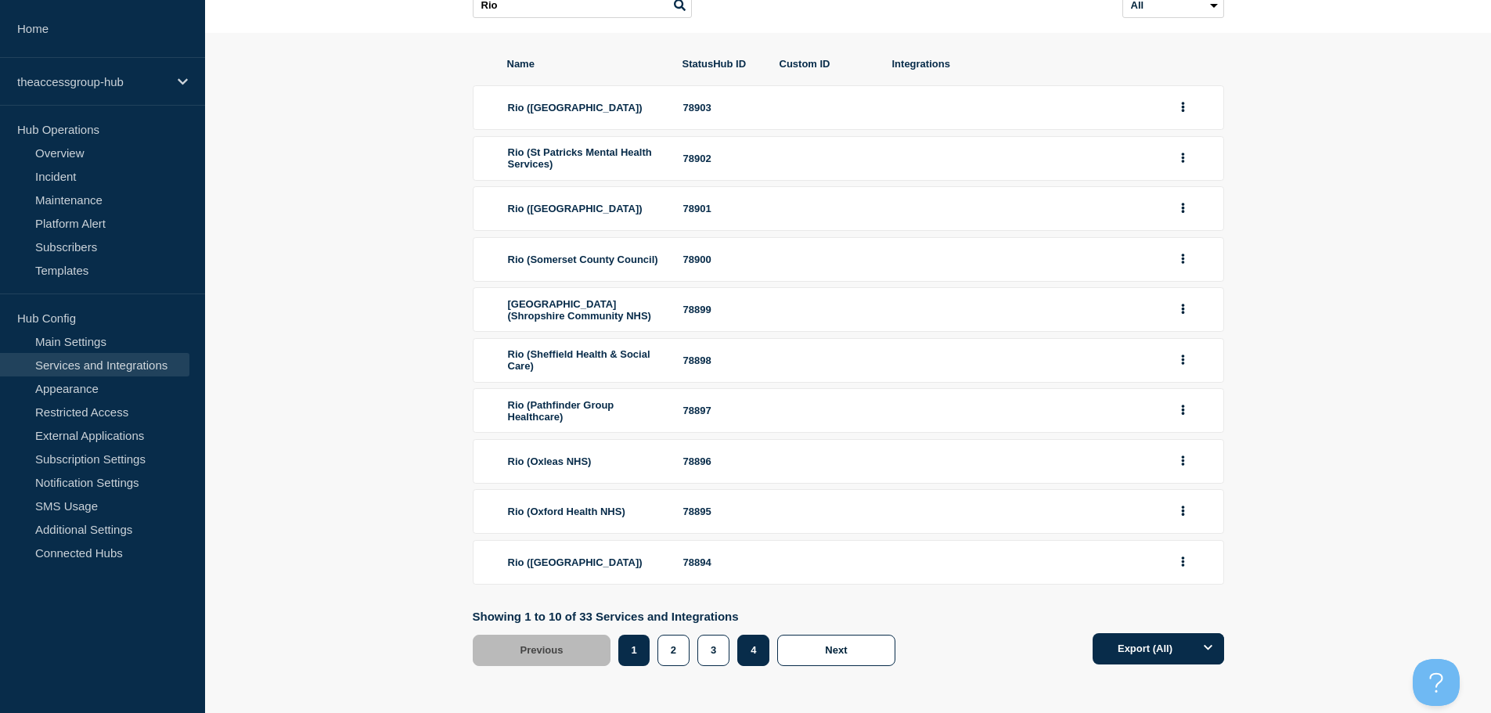
click at [755, 650] on button "4" at bounding box center [753, 650] width 32 height 31
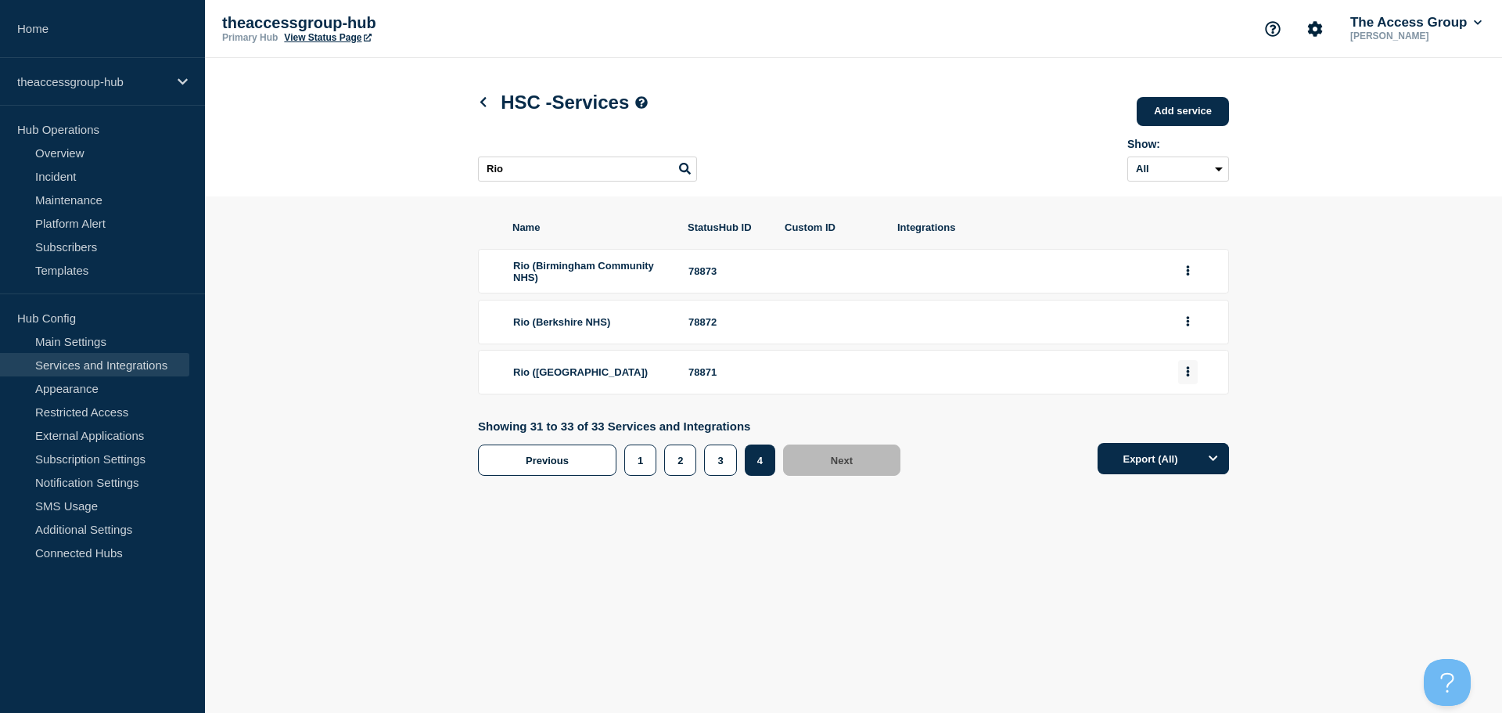
click at [1185, 376] on button "group actions" at bounding box center [1188, 372] width 20 height 24
click at [1191, 406] on button "Edit" at bounding box center [1197, 400] width 78 height 24
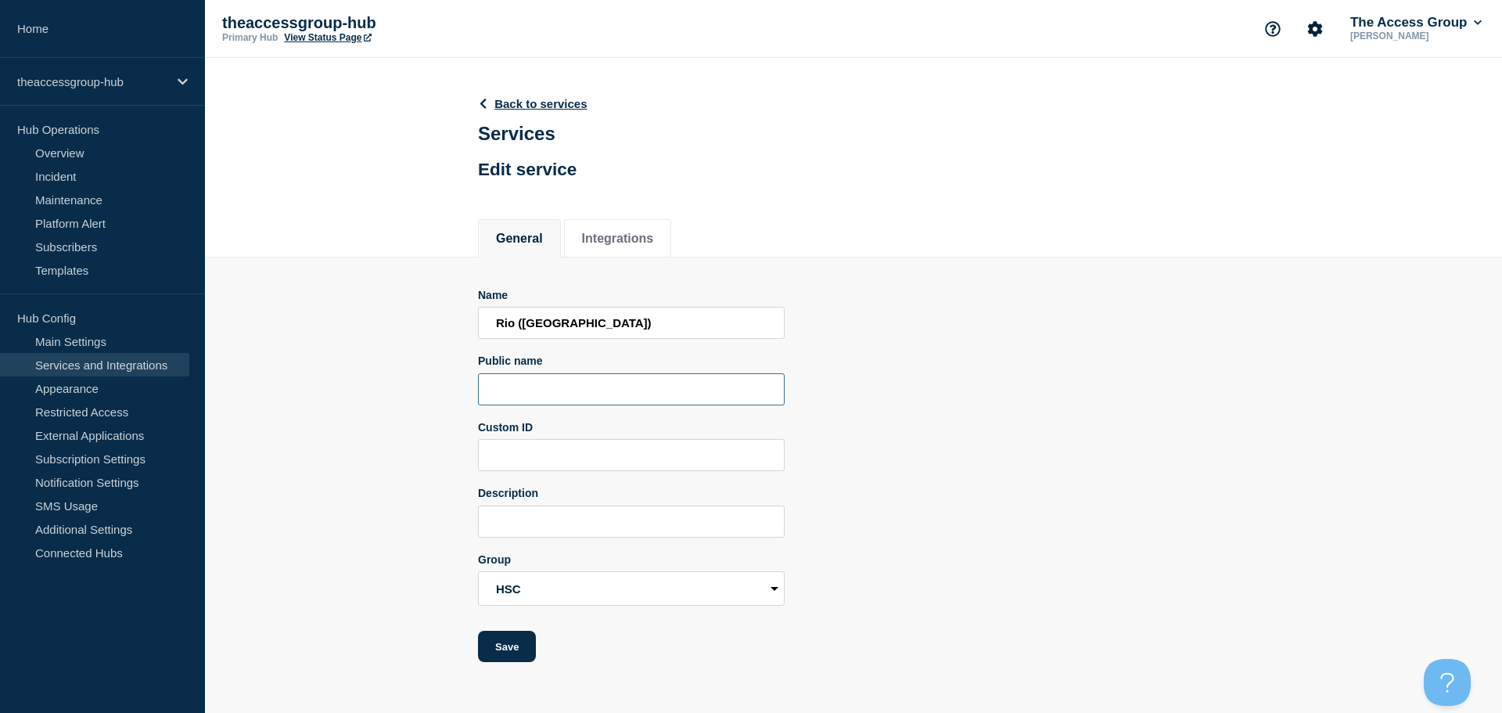
click at [527, 403] on input "Public name" at bounding box center [631, 389] width 307 height 32
paste input "Rio"
type input "Rio"
click at [504, 655] on button "Save" at bounding box center [507, 646] width 58 height 31
